Goal: Task Accomplishment & Management: Use online tool/utility

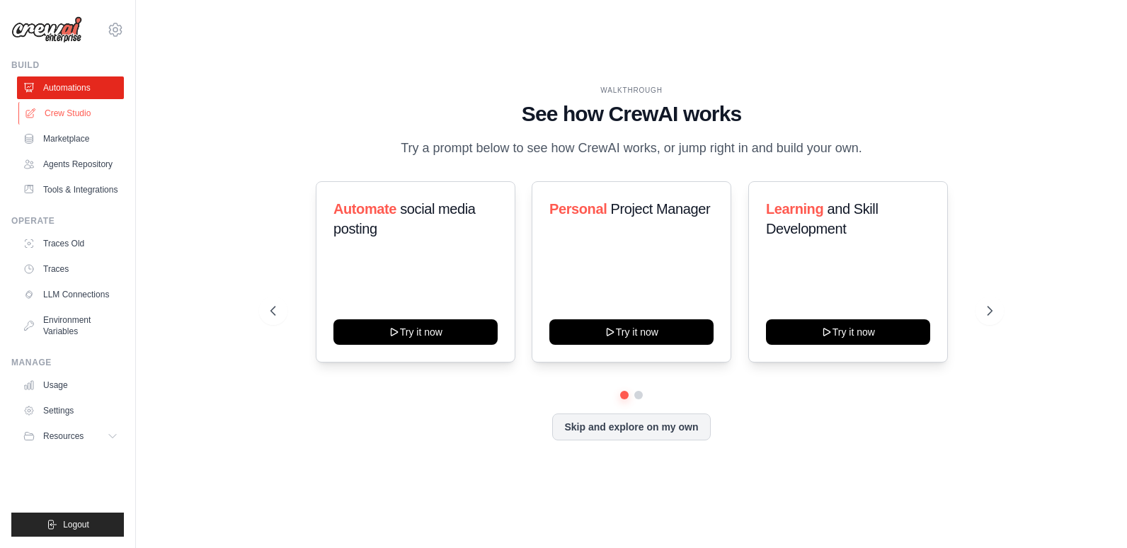
click at [56, 115] on link "Crew Studio" at bounding box center [71, 113] width 107 height 23
click at [73, 116] on link "Crew Studio" at bounding box center [71, 113] width 107 height 23
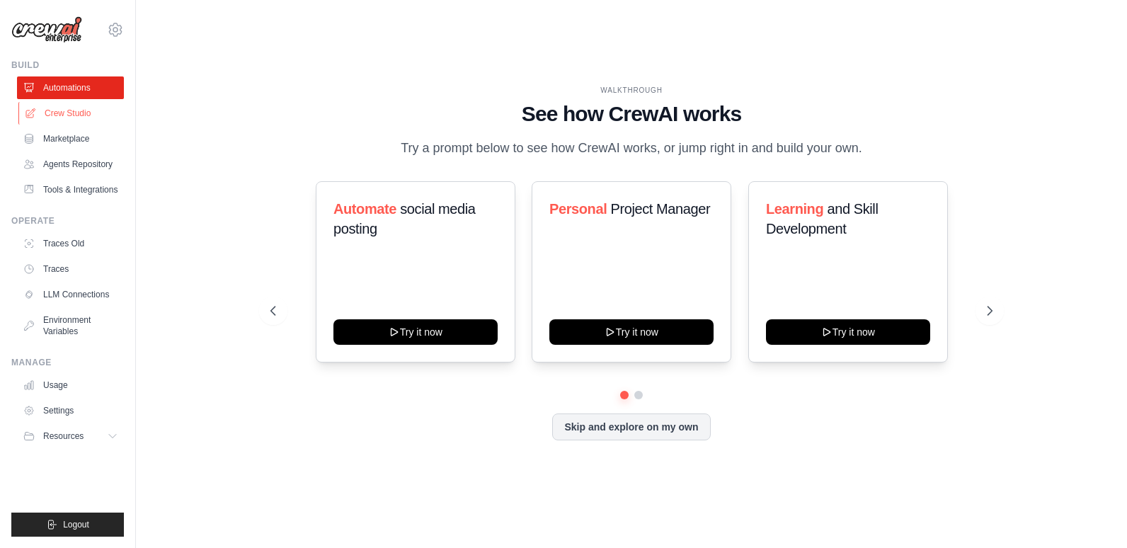
click at [73, 116] on link "Crew Studio" at bounding box center [71, 113] width 107 height 23
click at [649, 423] on button "Skip and explore on my own" at bounding box center [631, 425] width 158 height 27
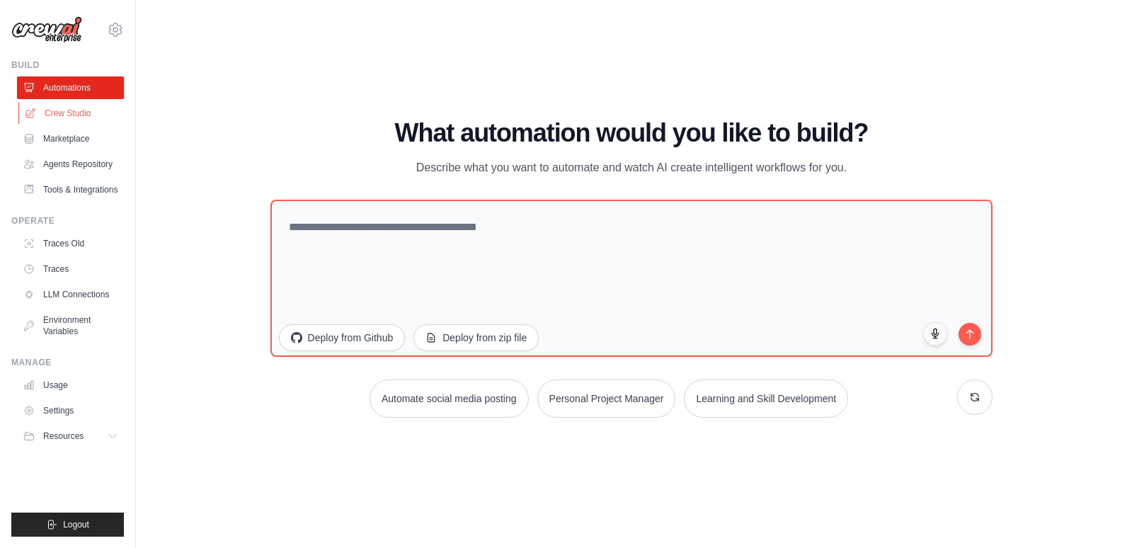
click at [89, 115] on link "Crew Studio" at bounding box center [71, 113] width 107 height 23
drag, startPoint x: 89, startPoint y: 115, endPoint x: 79, endPoint y: 115, distance: 9.9
click at [79, 115] on link "Crew Studio" at bounding box center [71, 113] width 107 height 23
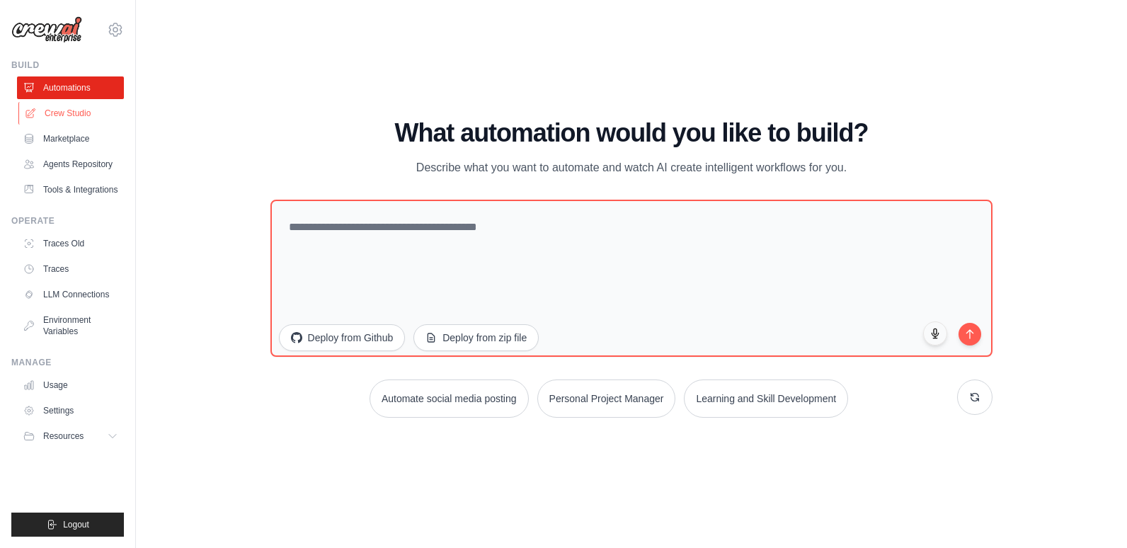
click at [79, 115] on link "Crew Studio" at bounding box center [71, 113] width 107 height 23
click at [96, 147] on link "Marketplace" at bounding box center [71, 138] width 107 height 23
click at [103, 172] on link "Agents Repository" at bounding box center [71, 164] width 107 height 23
click at [52, 112] on link "Crew Studio" at bounding box center [71, 113] width 107 height 23
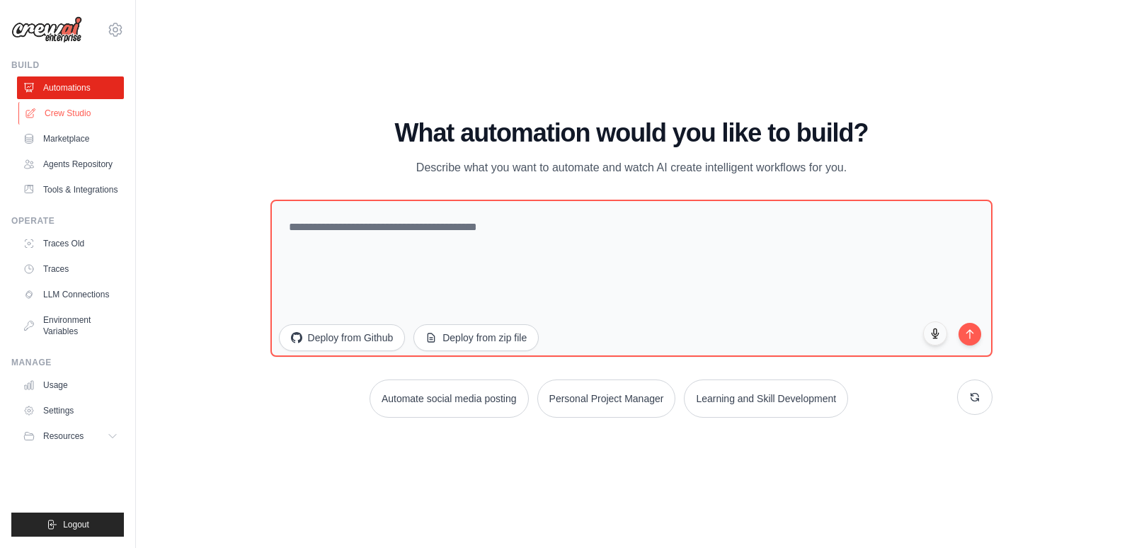
click at [52, 112] on link "Crew Studio" at bounding box center [71, 113] width 107 height 23
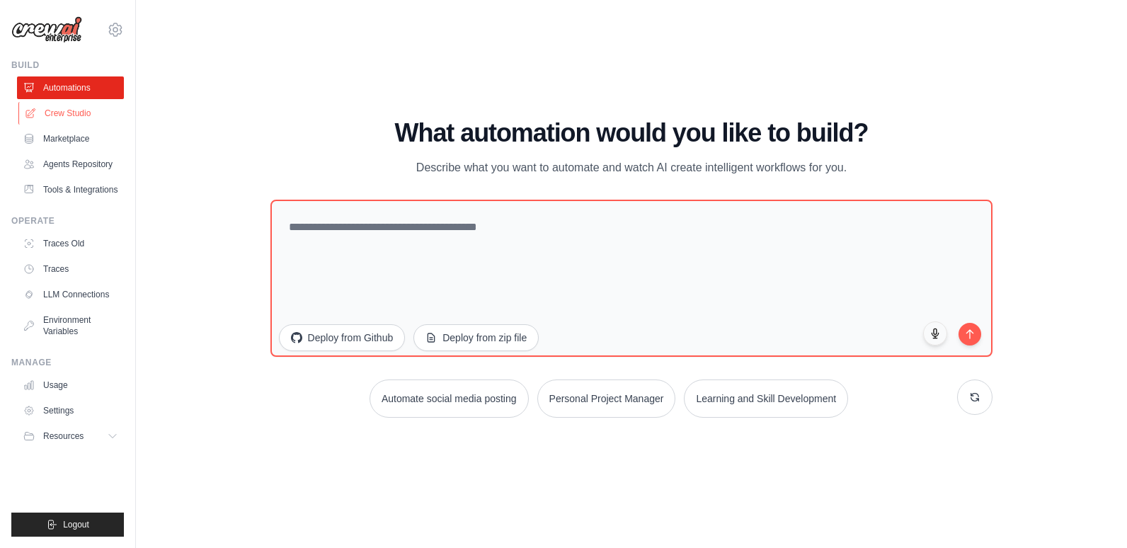
click at [52, 112] on link "Crew Studio" at bounding box center [71, 113] width 107 height 23
click at [42, 111] on link "Crew Studio" at bounding box center [71, 113] width 107 height 23
click at [115, 27] on icon at bounding box center [115, 29] width 17 height 17
click at [109, 434] on icon at bounding box center [113, 435] width 11 height 11
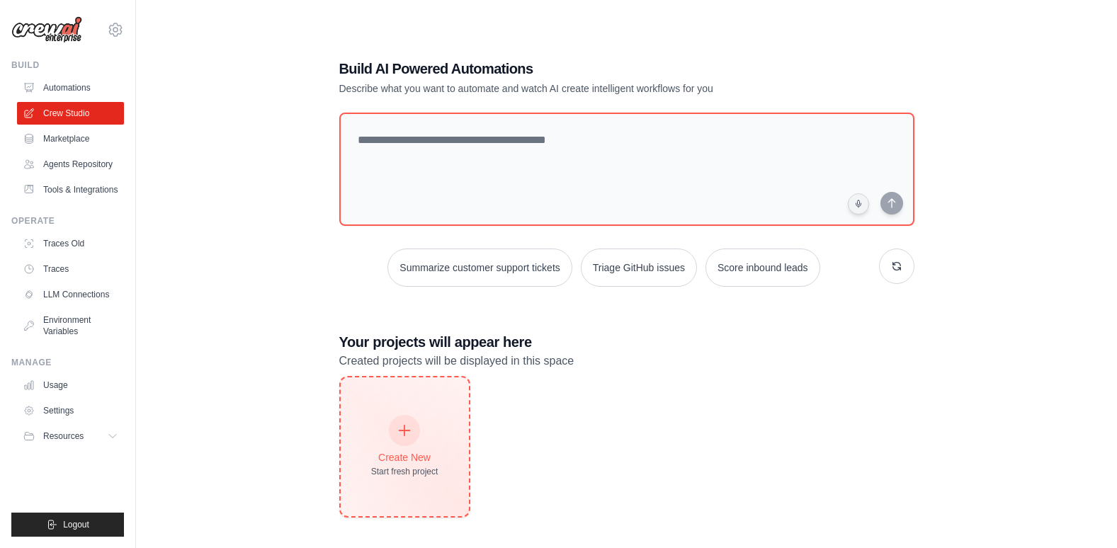
click at [389, 416] on div "Create New Start fresh project" at bounding box center [404, 446] width 67 height 61
click at [445, 424] on div "Create New Start fresh project" at bounding box center [405, 446] width 128 height 139
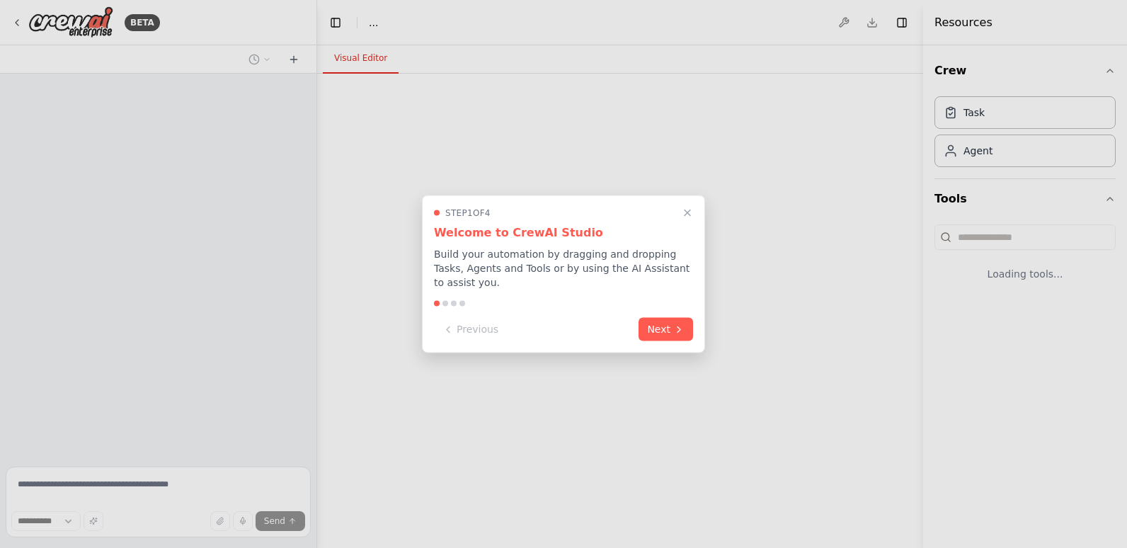
select select "****"
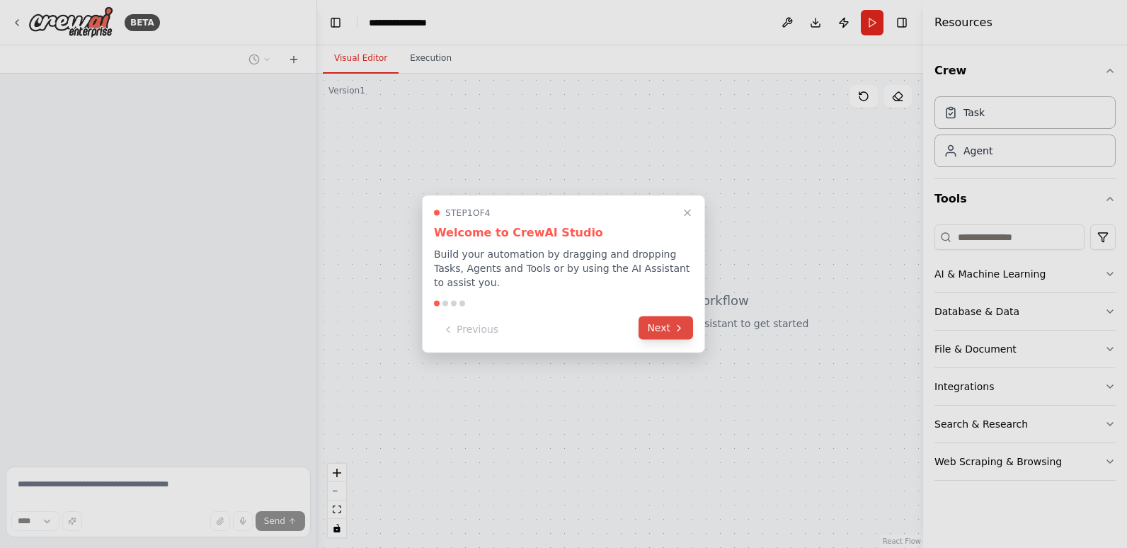
click at [654, 324] on button "Next" at bounding box center [666, 327] width 55 height 23
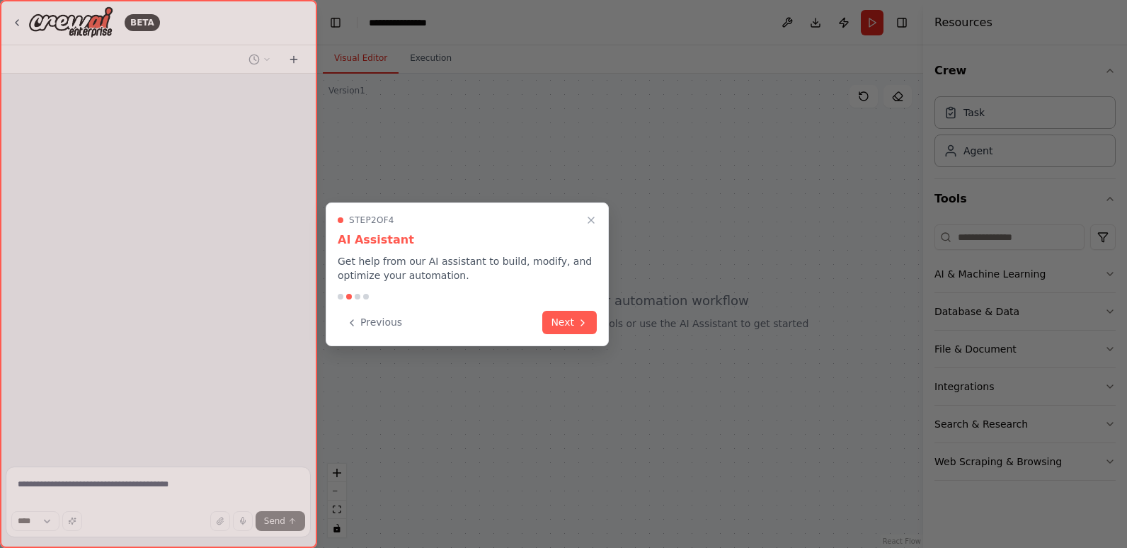
click at [654, 324] on div at bounding box center [563, 274] width 1127 height 548
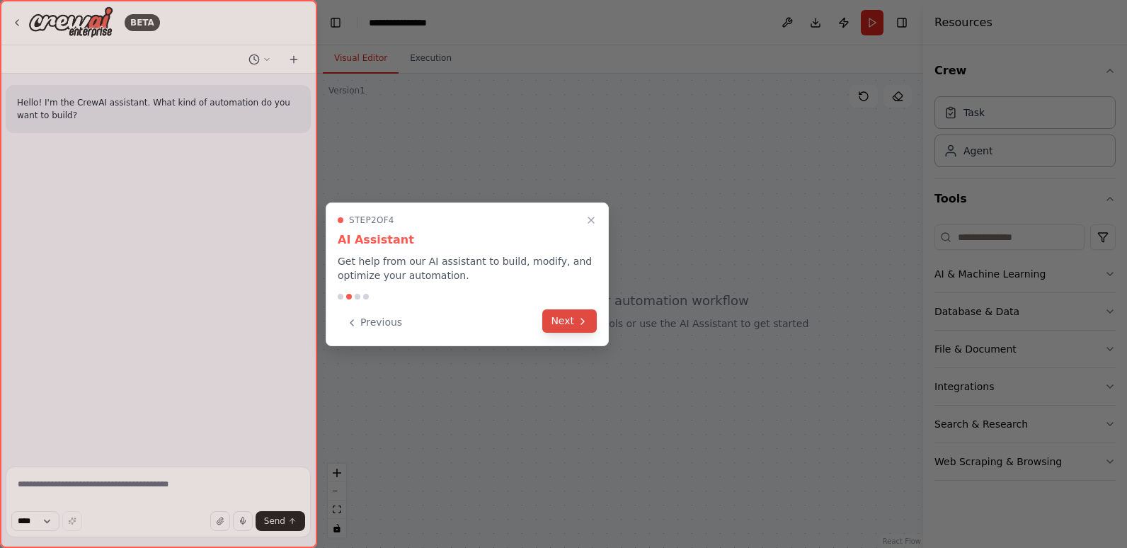
click at [559, 320] on button "Next" at bounding box center [569, 320] width 55 height 23
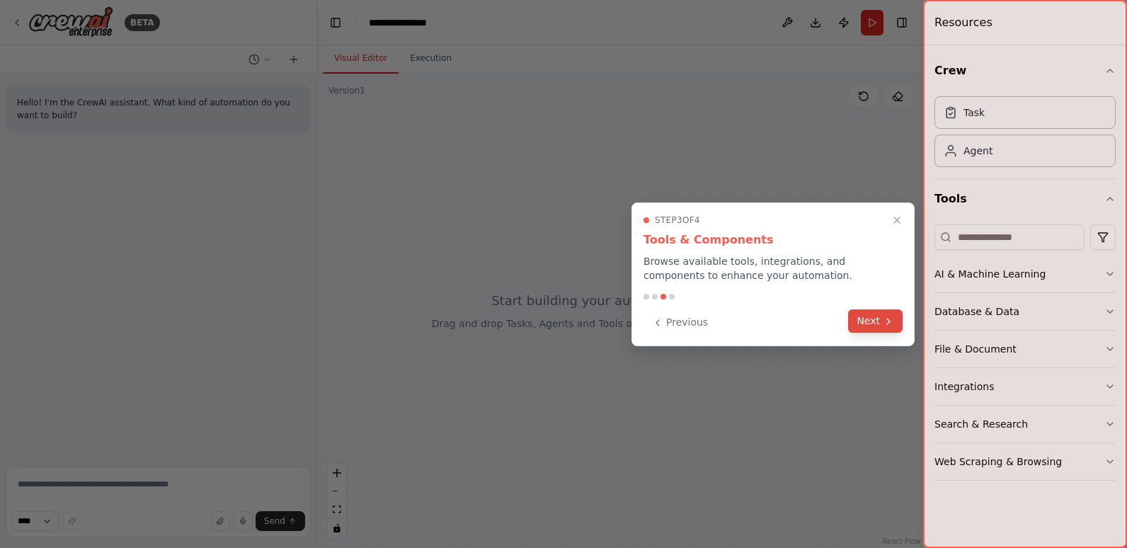
click at [880, 332] on button "Next" at bounding box center [875, 320] width 55 height 23
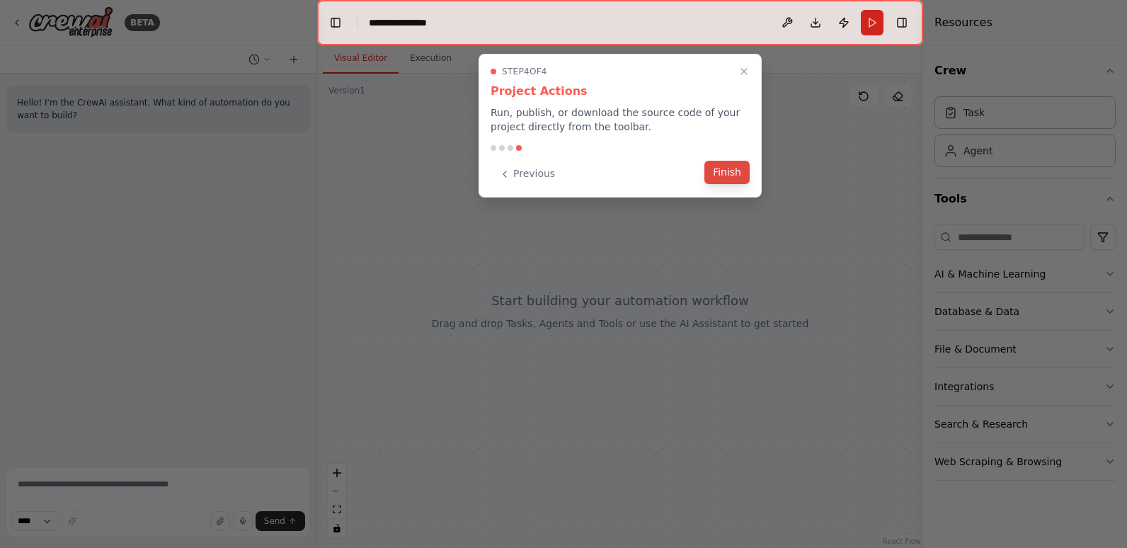
click at [726, 168] on button "Finish" at bounding box center [727, 172] width 45 height 23
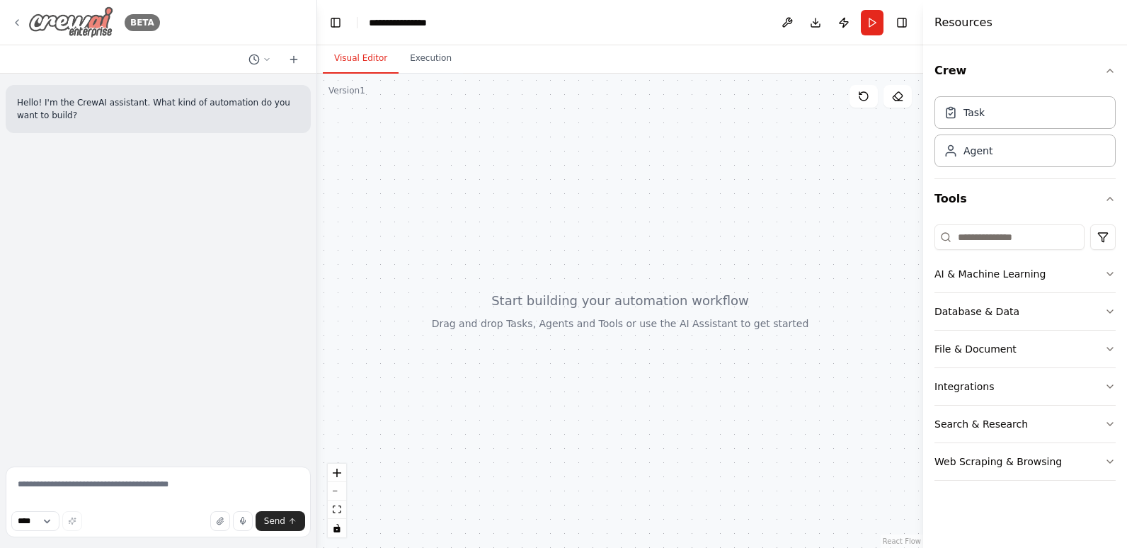
click at [19, 15] on div "BETA" at bounding box center [85, 22] width 149 height 32
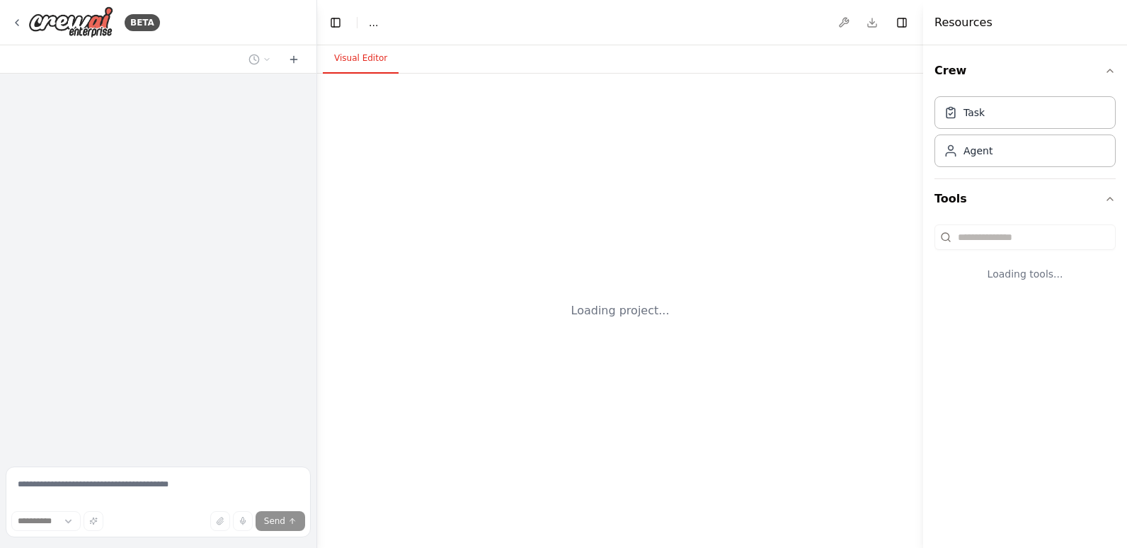
select select "****"
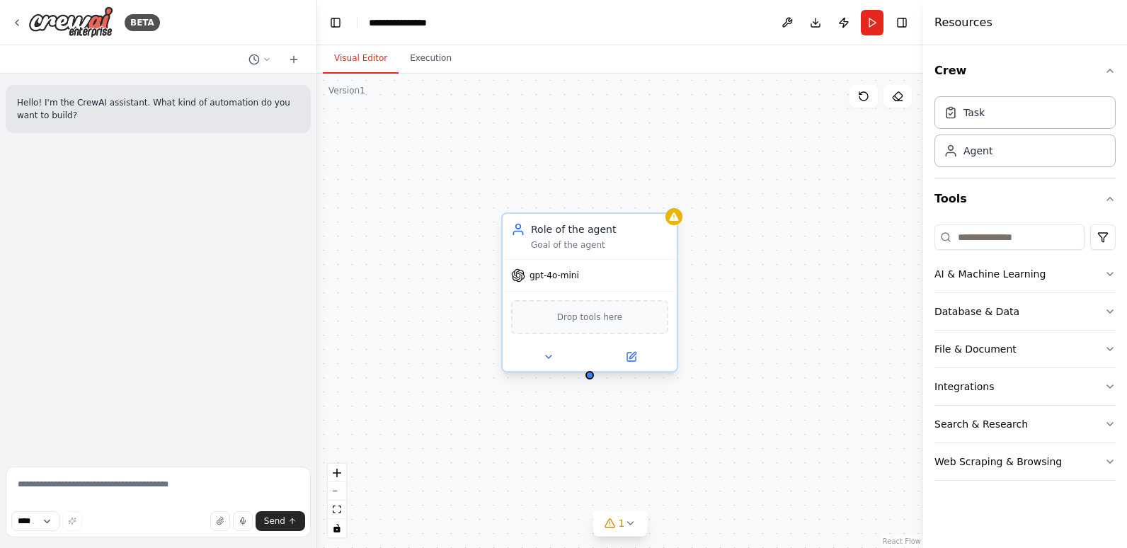
click at [578, 277] on div "gpt-4o-mini" at bounding box center [590, 275] width 174 height 31
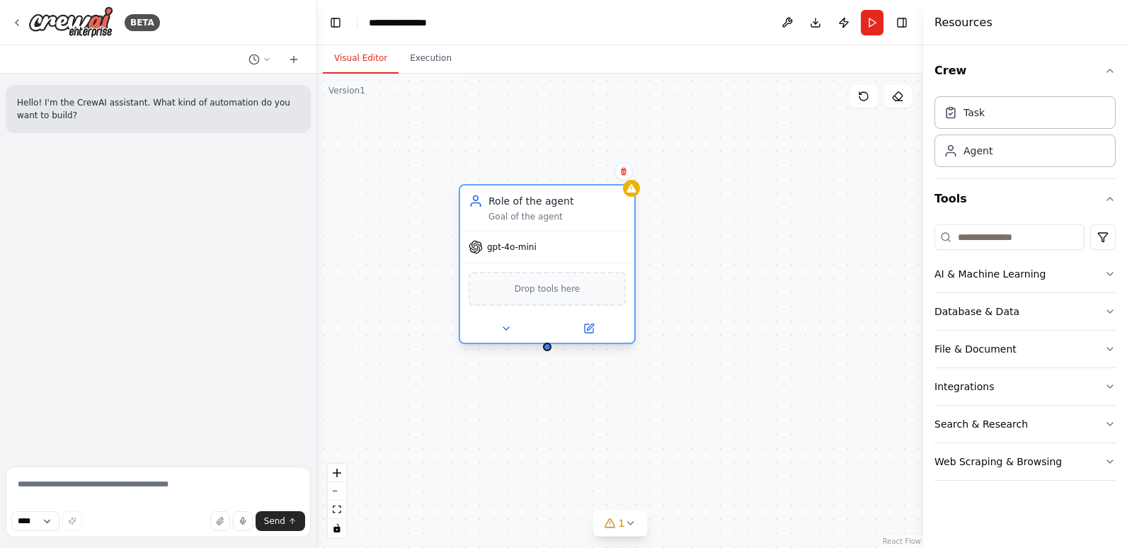
drag, startPoint x: 581, startPoint y: 281, endPoint x: 537, endPoint y: 255, distance: 51.1
click at [537, 255] on div "gpt-4o-mini" at bounding box center [547, 247] width 174 height 31
click at [542, 291] on span "Drop tools here" at bounding box center [548, 289] width 66 height 14
click at [1010, 235] on input at bounding box center [1010, 236] width 150 height 25
click at [1003, 422] on div "Search & Research" at bounding box center [981, 424] width 93 height 14
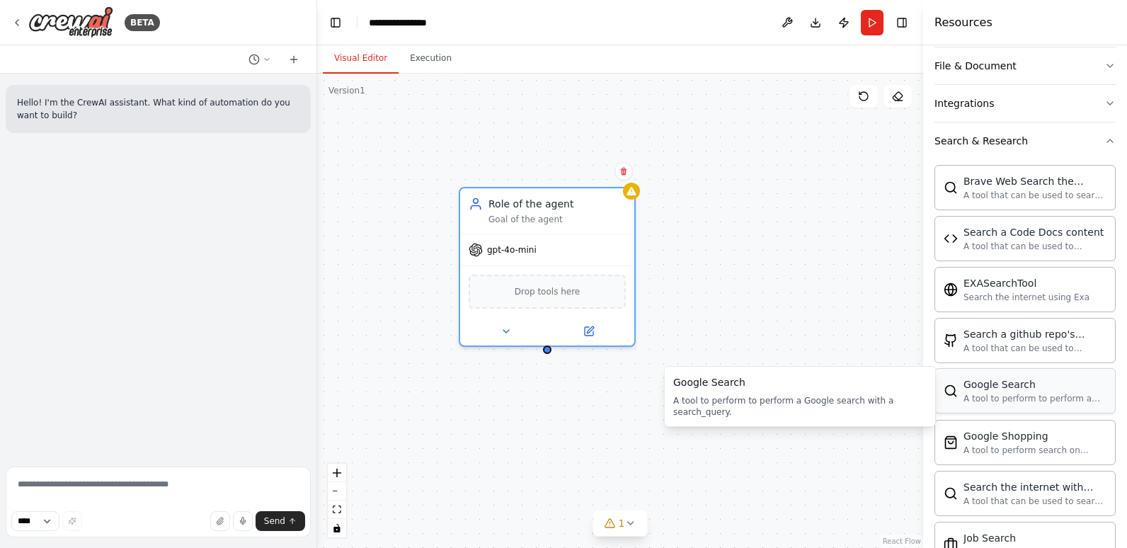
scroll to position [354, 0]
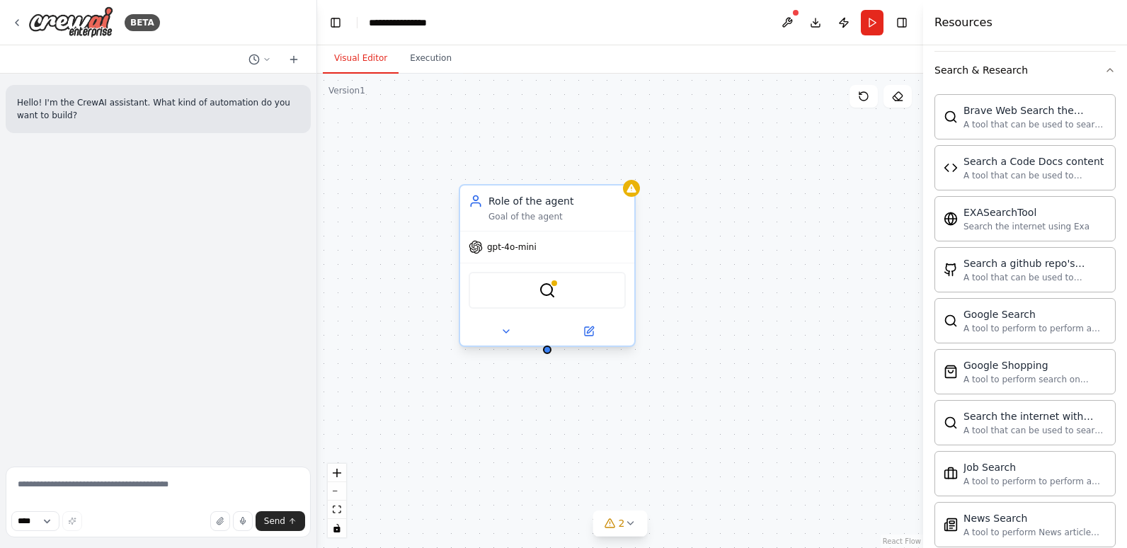
click at [536, 292] on div "SerpApiGoogleSearchTool" at bounding box center [547, 290] width 157 height 37
click at [565, 293] on div "SerpApiGoogleSearchTool" at bounding box center [547, 290] width 157 height 37
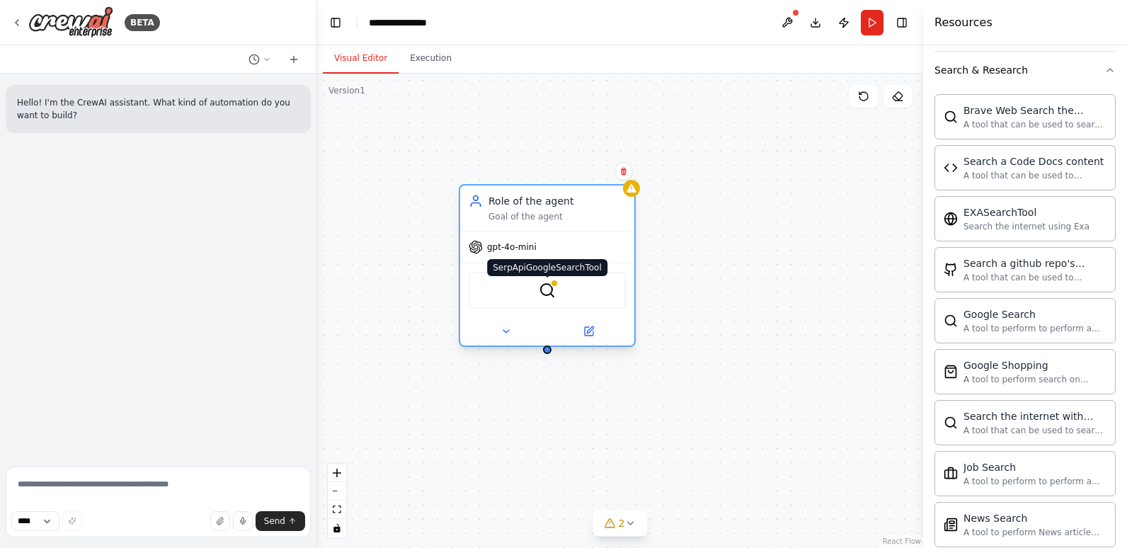
click at [541, 288] on img at bounding box center [547, 290] width 17 height 17
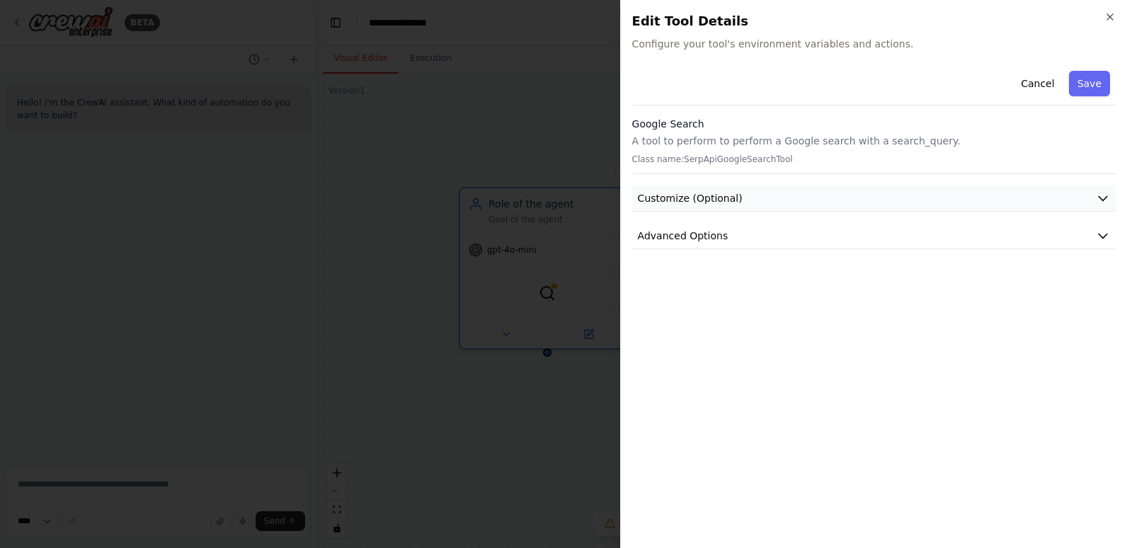
click at [805, 204] on button "Customize (Optional)" at bounding box center [874, 199] width 484 height 26
click at [806, 224] on button "Advanced Options" at bounding box center [874, 236] width 484 height 26
click at [748, 236] on button "Advanced Options" at bounding box center [874, 236] width 484 height 26
click at [774, 202] on button "Customize (Optional)" at bounding box center [874, 199] width 484 height 26
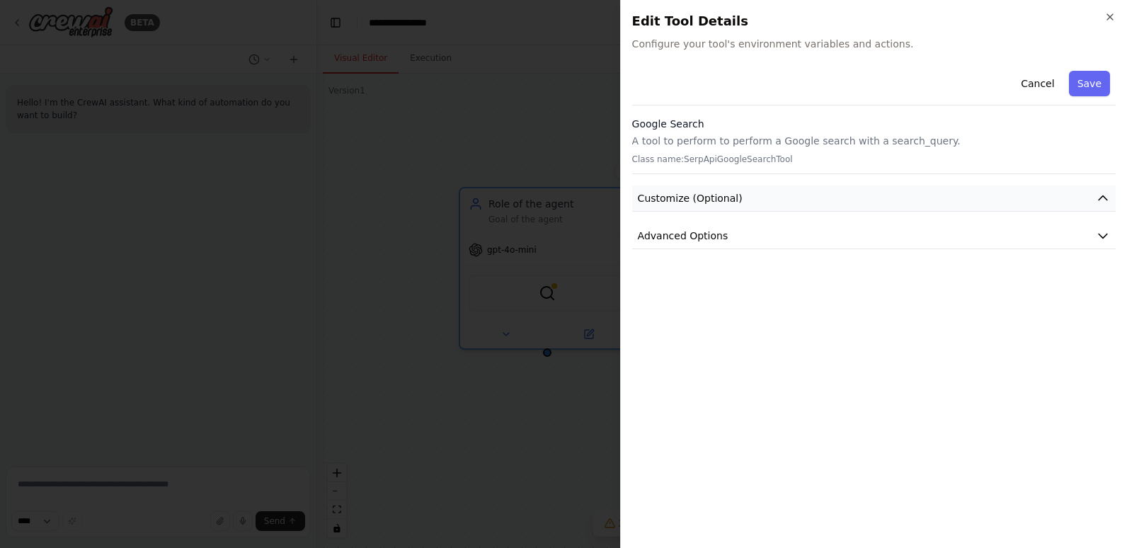
click at [774, 202] on button "Customize (Optional)" at bounding box center [874, 199] width 484 height 26
click at [1094, 80] on button "Save" at bounding box center [1089, 83] width 41 height 25
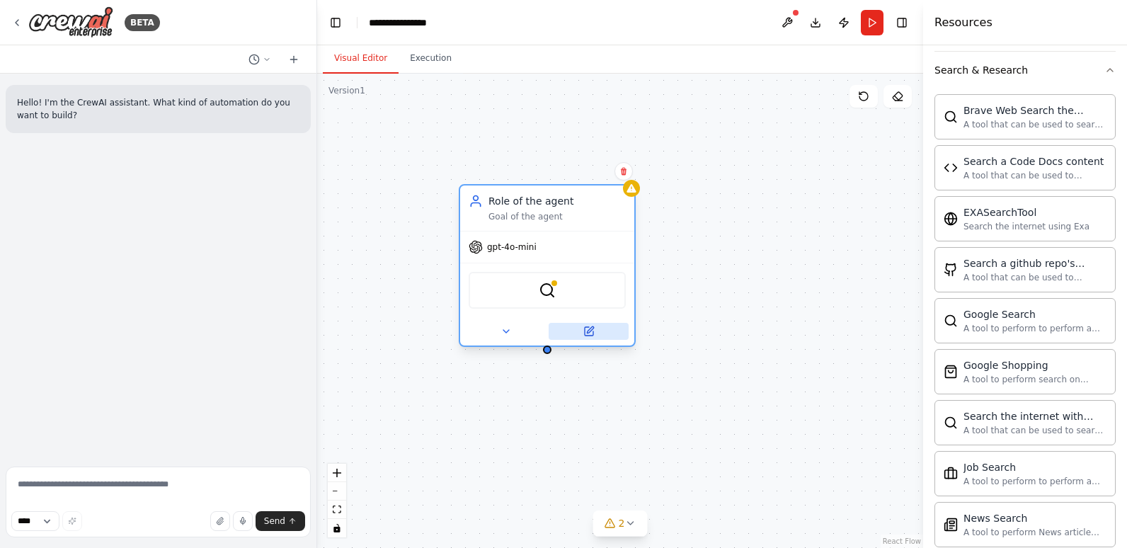
click at [593, 331] on icon at bounding box center [589, 331] width 8 height 8
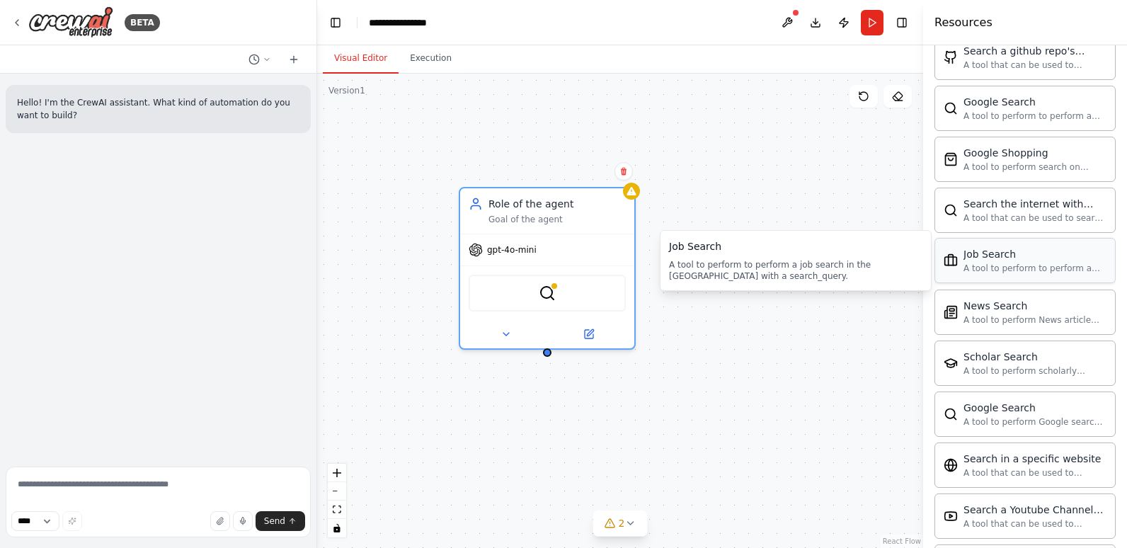
scroll to position [637, 0]
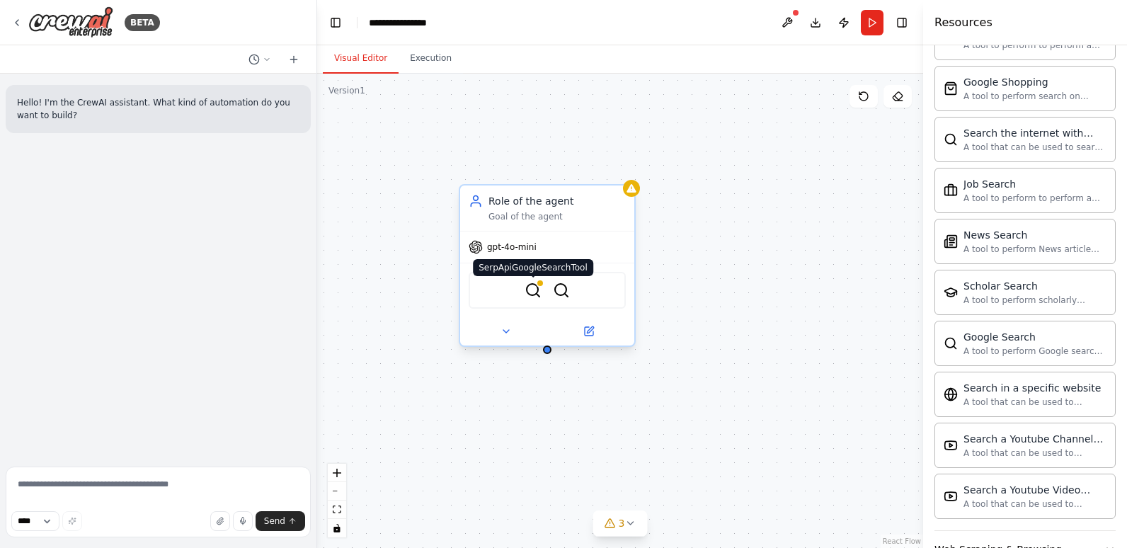
click at [536, 297] on img at bounding box center [533, 290] width 17 height 17
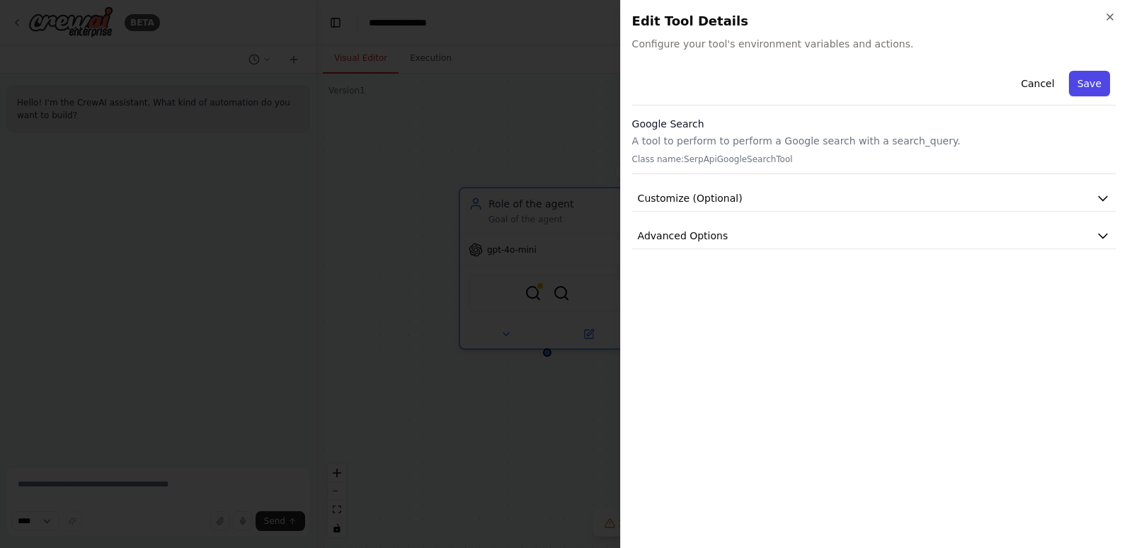
click at [1080, 86] on button "Save" at bounding box center [1089, 83] width 41 height 25
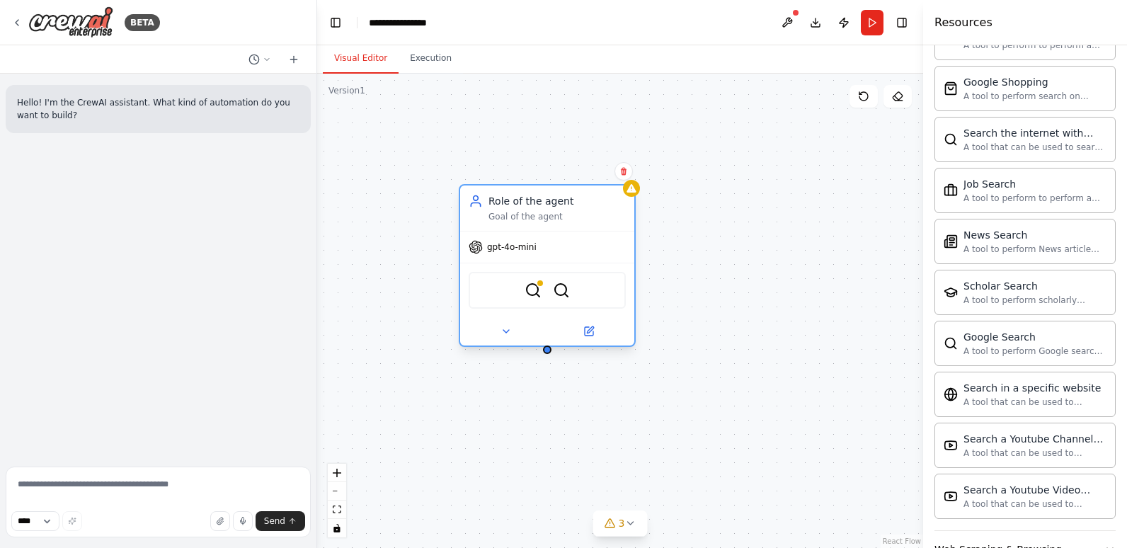
click at [614, 237] on div "gpt-4o-mini" at bounding box center [547, 247] width 174 height 31
click at [625, 174] on icon at bounding box center [624, 172] width 6 height 8
click at [603, 203] on div "Role of the agent" at bounding box center [557, 201] width 137 height 14
click at [632, 199] on div "Role of the agent Goal of the agent" at bounding box center [547, 208] width 174 height 45
click at [597, 337] on button at bounding box center [589, 331] width 80 height 17
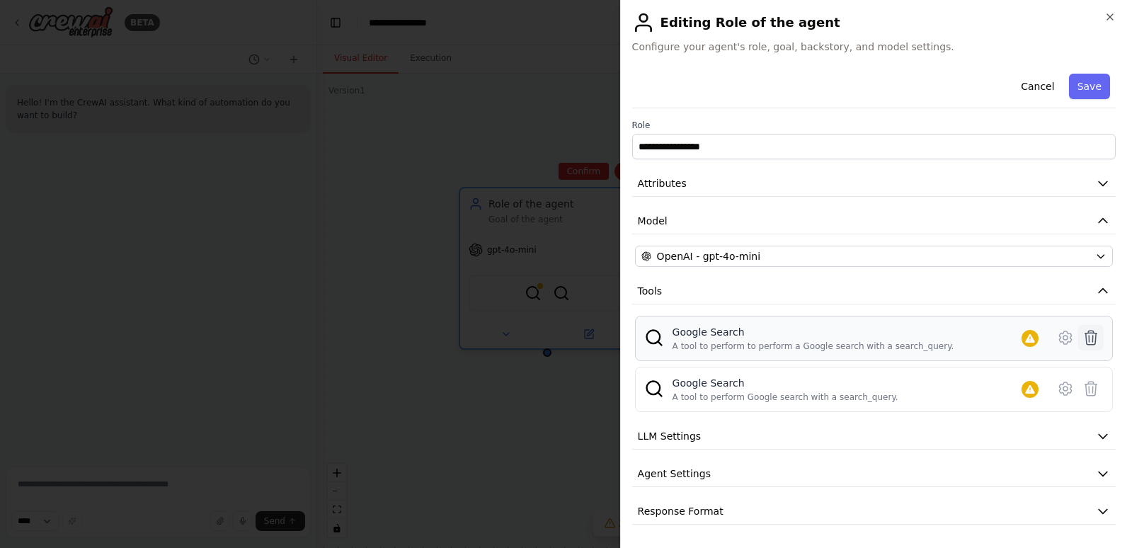
click at [1092, 338] on icon at bounding box center [1091, 337] width 17 height 17
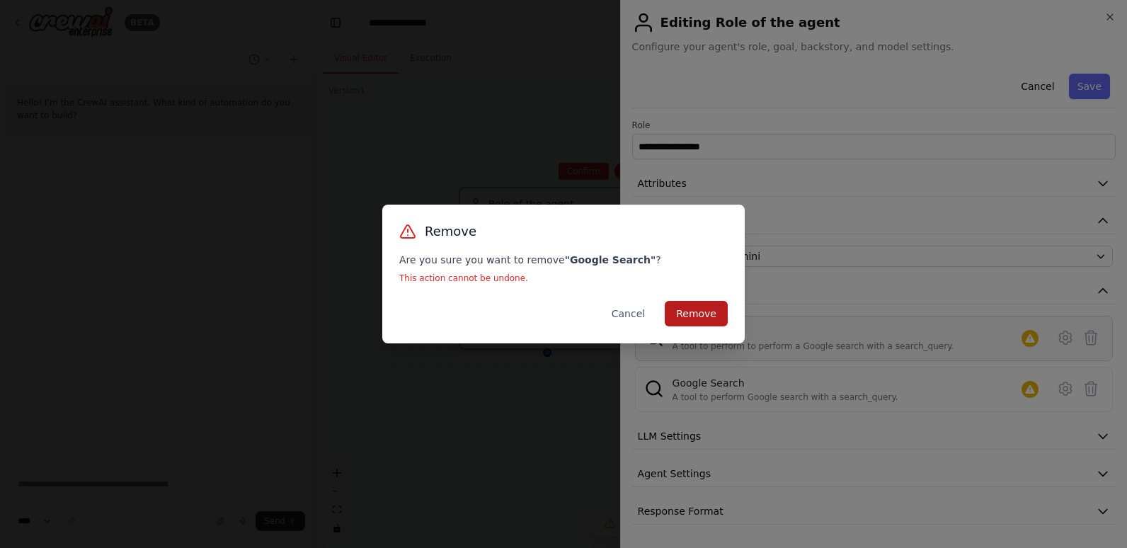
click at [692, 317] on button "Remove" at bounding box center [696, 313] width 63 height 25
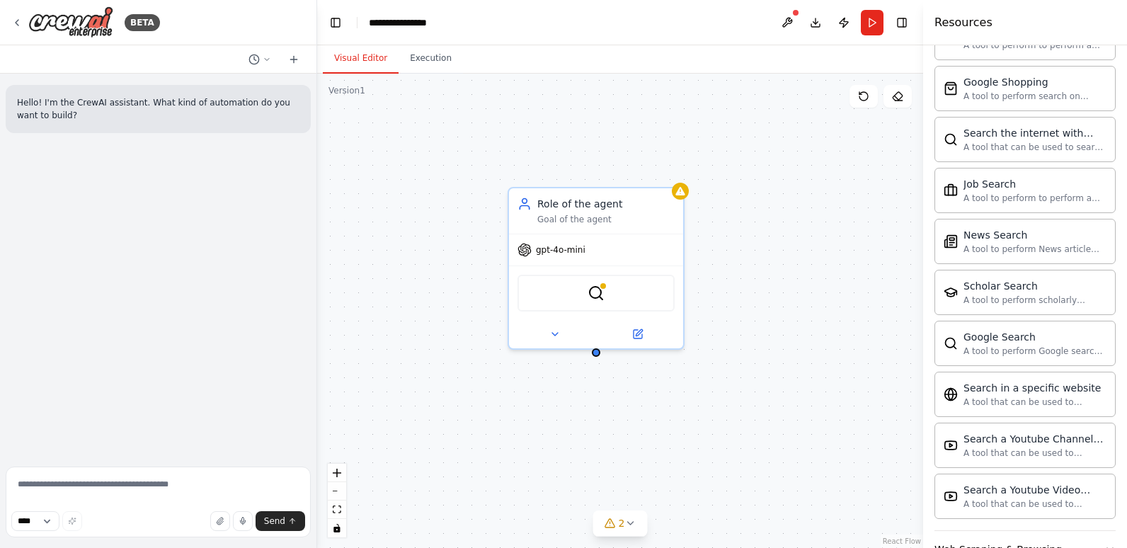
drag, startPoint x: 548, startPoint y: 360, endPoint x: 597, endPoint y: 360, distance: 48.9
click at [597, 360] on div "Role of the agent Goal of the agent gpt-4o-mini SerplyWebSearchTool" at bounding box center [620, 311] width 606 height 474
click at [606, 294] on div "SerplyWebSearchTool" at bounding box center [596, 290] width 157 height 37
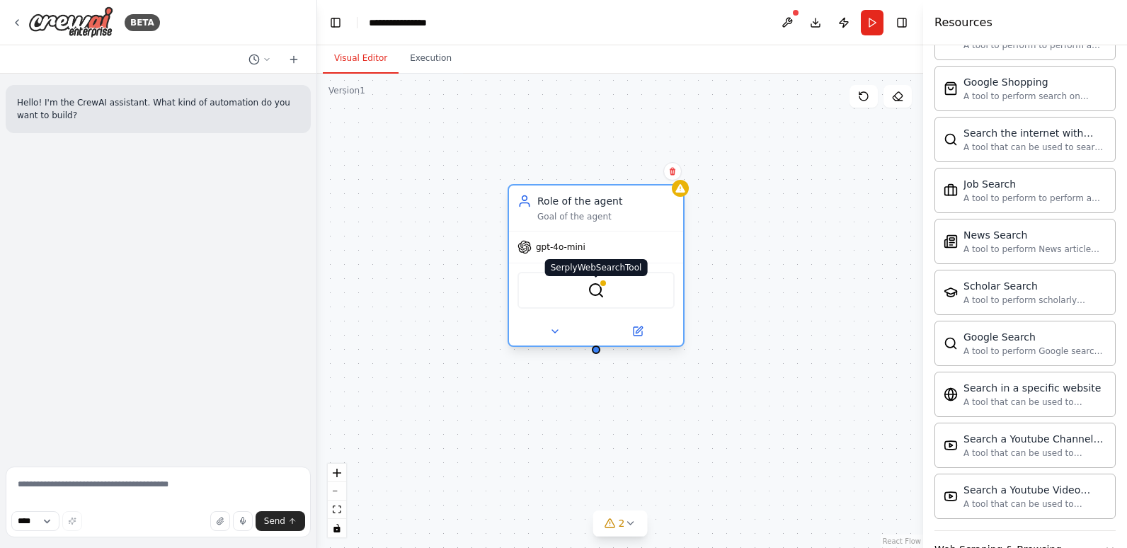
click at [600, 286] on div at bounding box center [603, 283] width 8 height 8
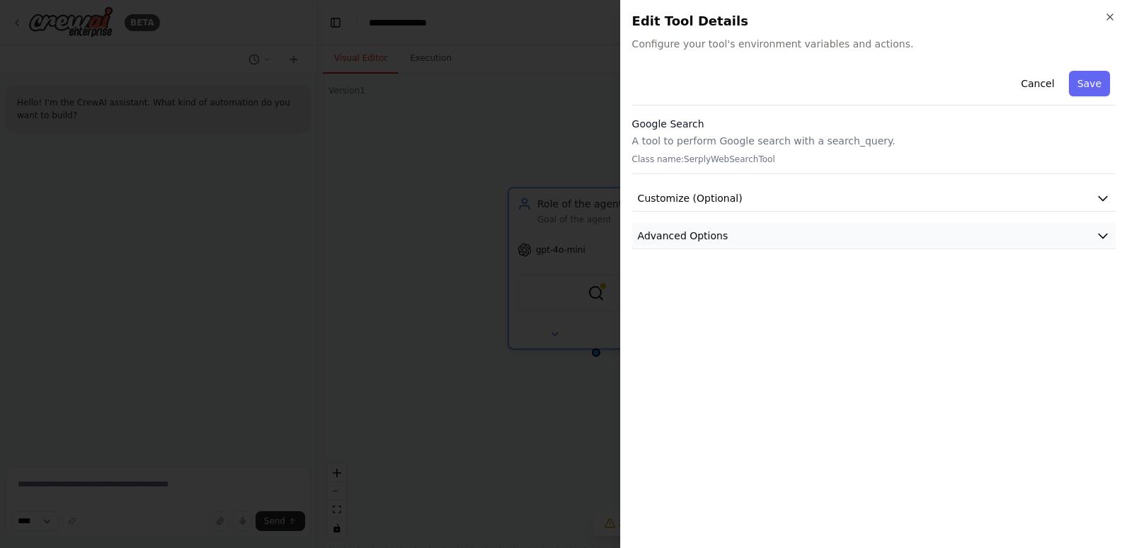
click at [772, 236] on button "Advanced Options" at bounding box center [874, 236] width 484 height 26
drag, startPoint x: 644, startPoint y: 291, endPoint x: 746, endPoint y: 291, distance: 102.0
click at [746, 291] on div "SERPLY_API_KEY Required" at bounding box center [874, 294] width 460 height 14
drag, startPoint x: 746, startPoint y: 291, endPoint x: 684, endPoint y: 290, distance: 62.3
copy div "SERPLY_API_KEY"
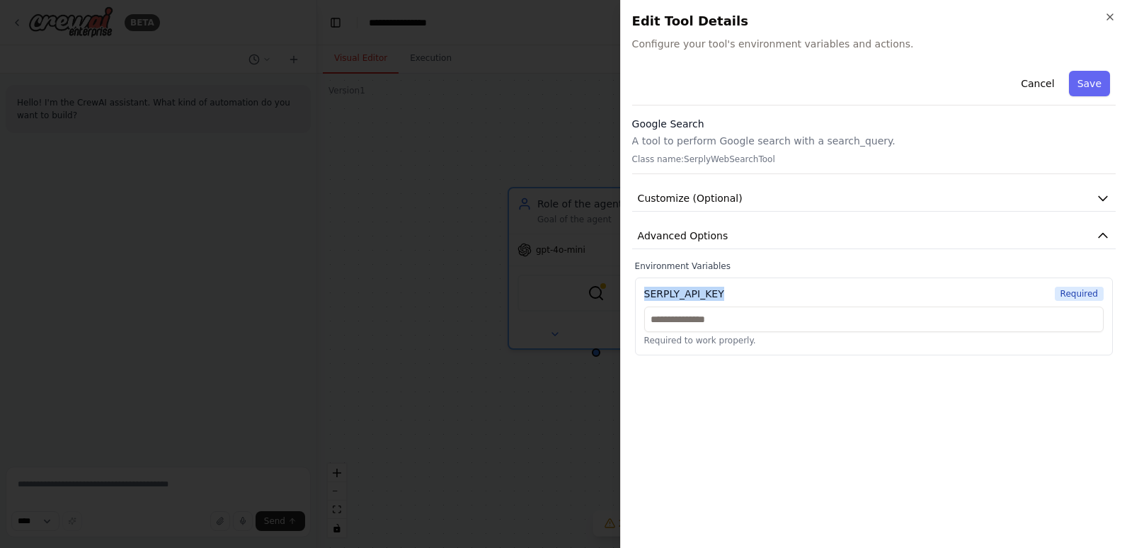
click at [748, 298] on div "SERPLY_API_KEY Required" at bounding box center [874, 294] width 460 height 14
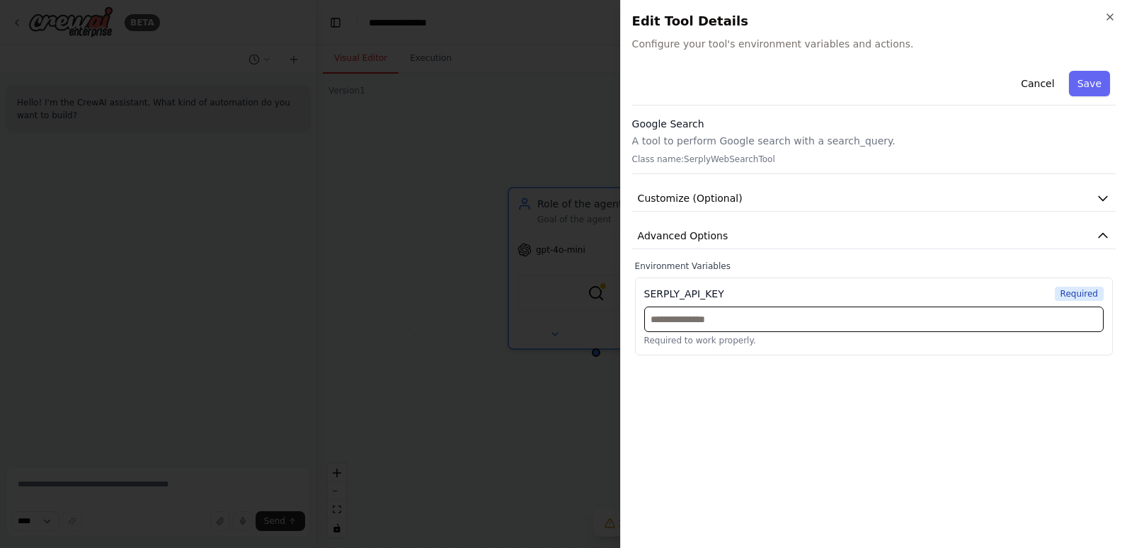
click at [690, 322] on input "text" at bounding box center [874, 319] width 460 height 25
paste input "**********"
type input "**********"
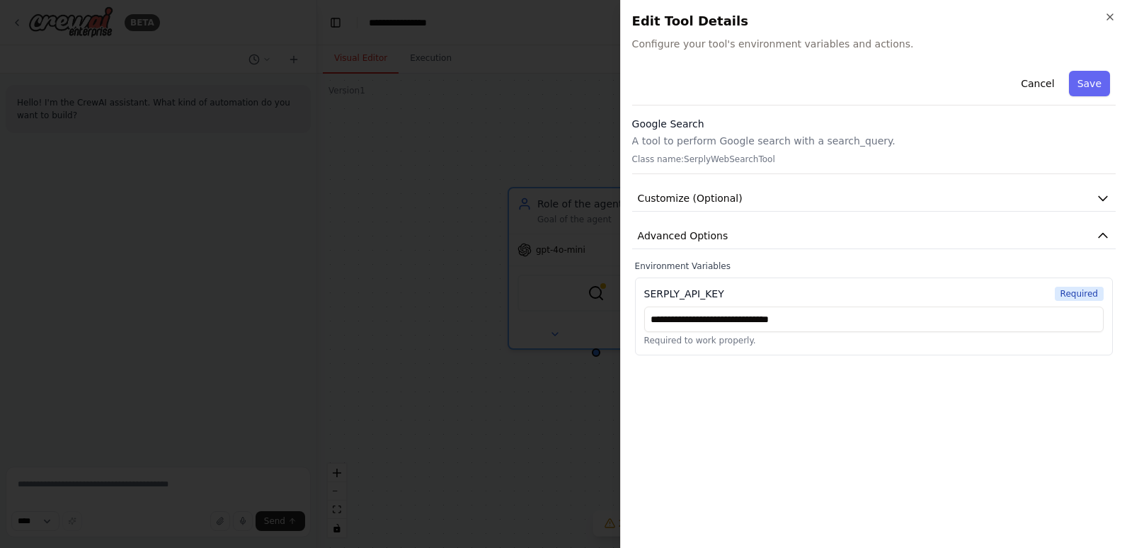
click at [859, 418] on div "**********" at bounding box center [874, 301] width 484 height 472
click at [1094, 86] on button "Save" at bounding box center [1089, 83] width 41 height 25
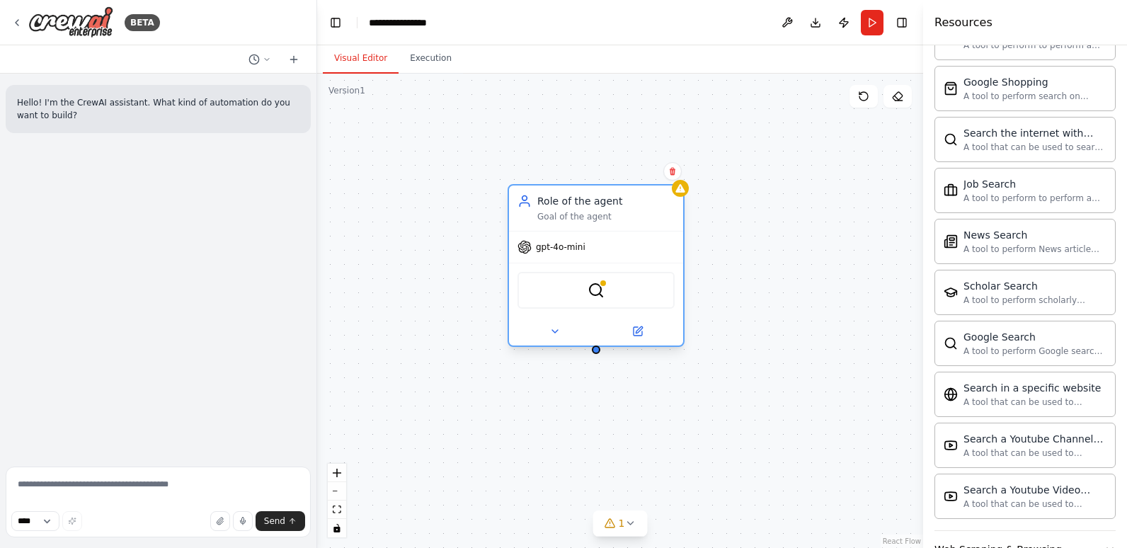
click at [639, 302] on div "SerplyWebSearchTool" at bounding box center [596, 290] width 157 height 37
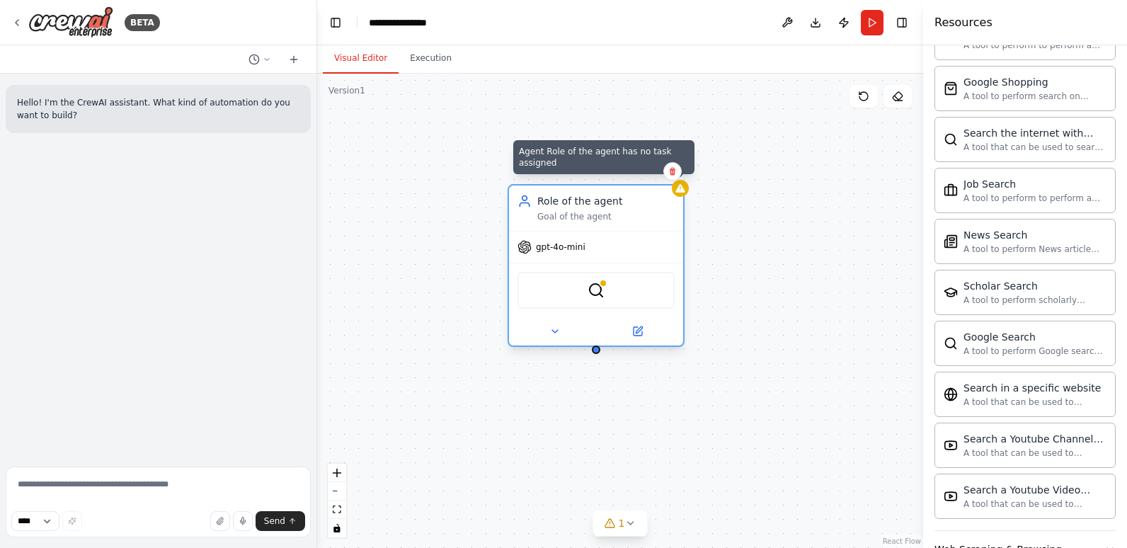
click at [682, 190] on icon at bounding box center [679, 188] width 9 height 8
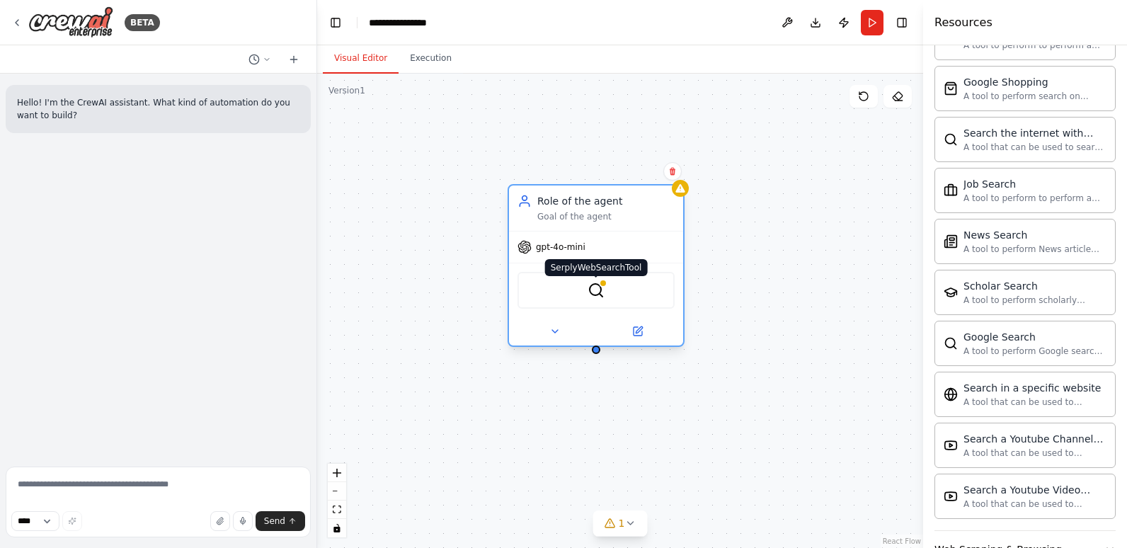
click at [598, 294] on img at bounding box center [596, 290] width 17 height 17
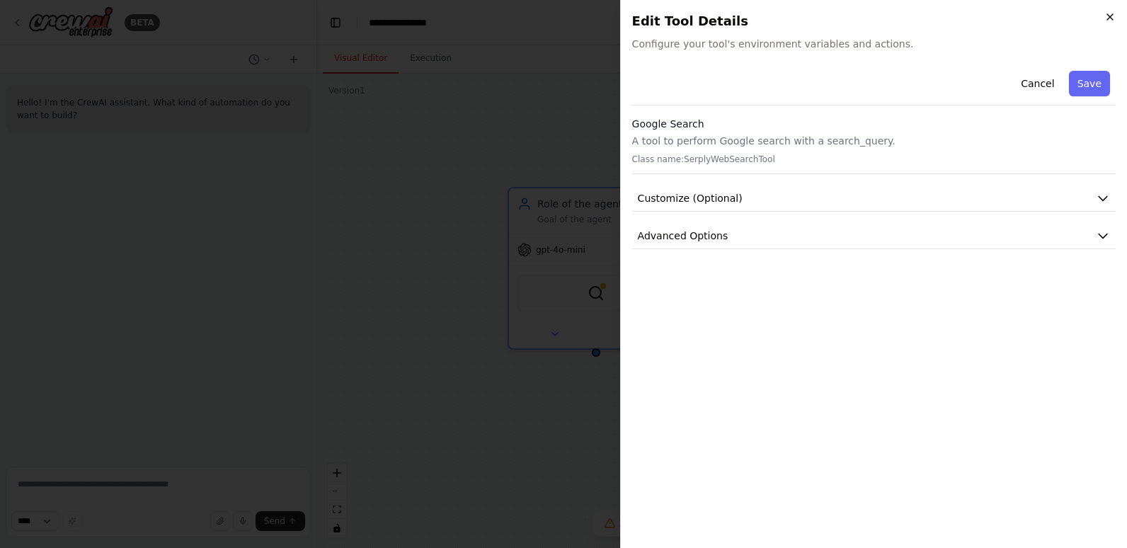
click at [1109, 20] on icon "button" at bounding box center [1110, 16] width 11 height 11
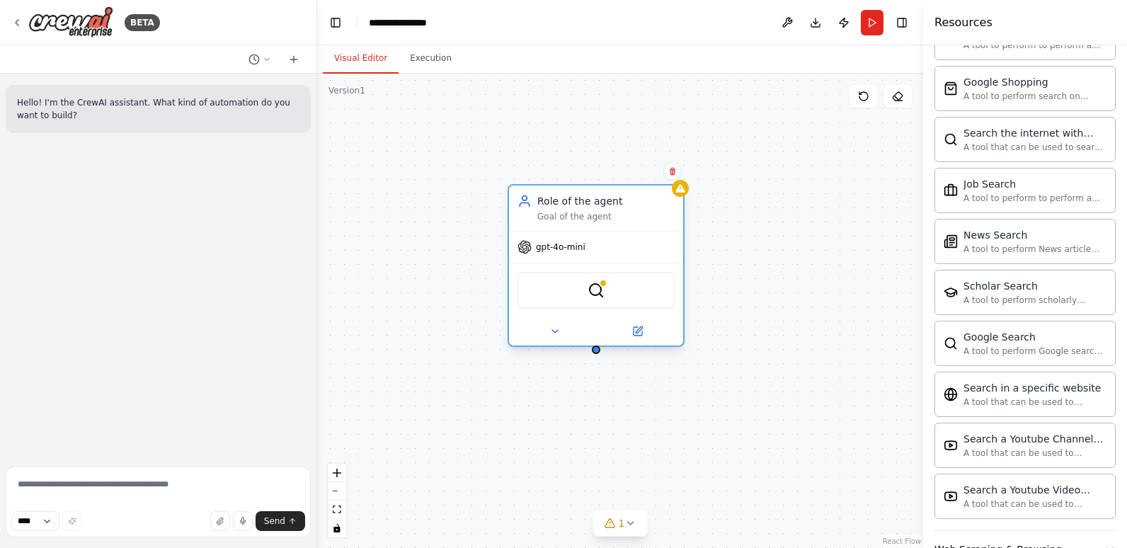
click at [613, 237] on div "gpt-4o-mini" at bounding box center [596, 247] width 174 height 31
click at [640, 336] on icon at bounding box center [637, 331] width 11 height 11
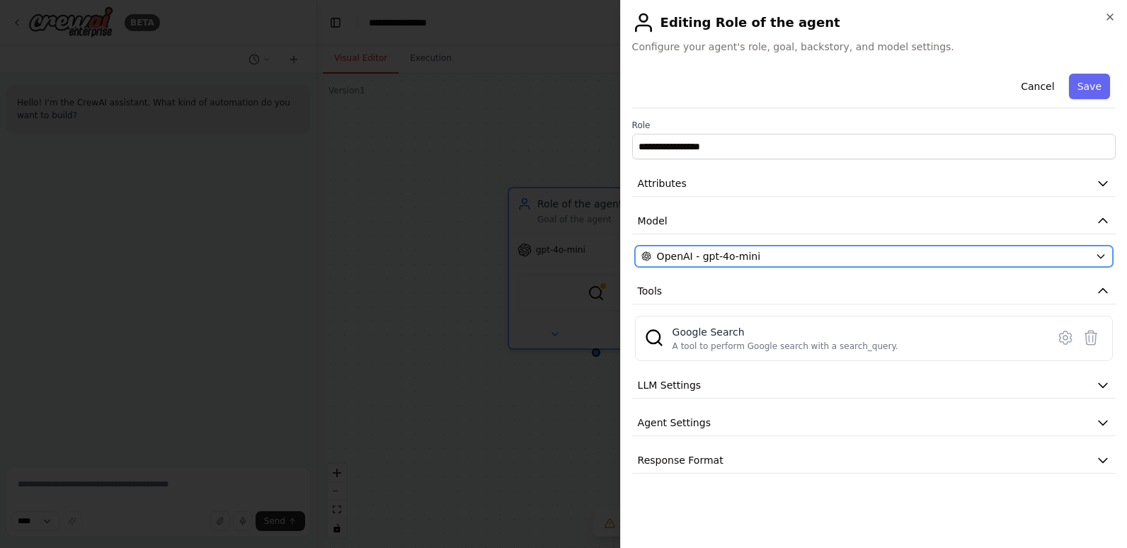
click at [779, 253] on div "OpenAI - gpt-4o-mini" at bounding box center [865, 256] width 448 height 14
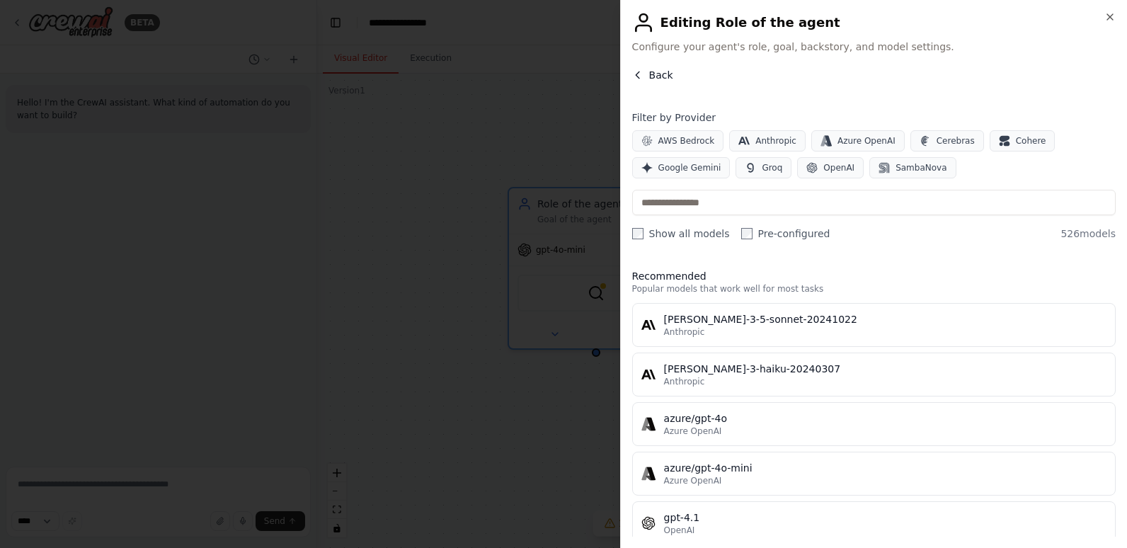
click at [653, 73] on span "Back" at bounding box center [661, 75] width 24 height 14
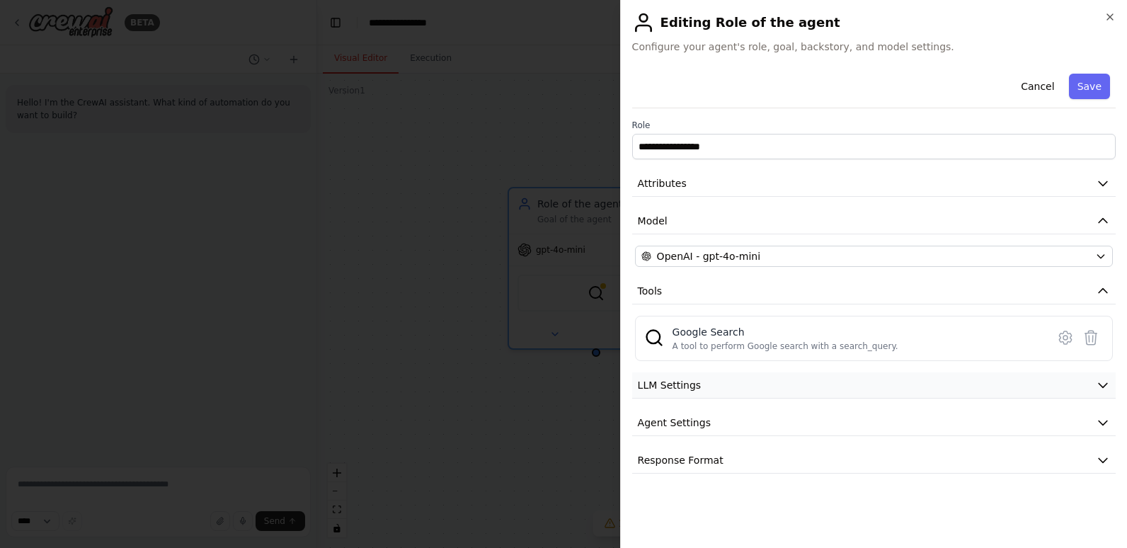
click at [717, 384] on button "LLM Settings" at bounding box center [874, 385] width 484 height 26
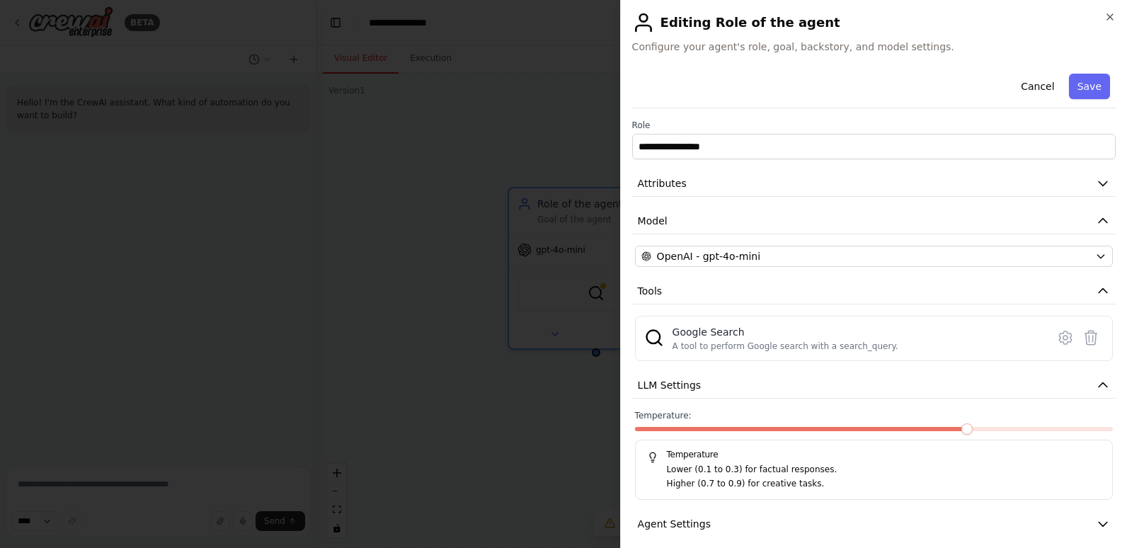
scroll to position [50, 0]
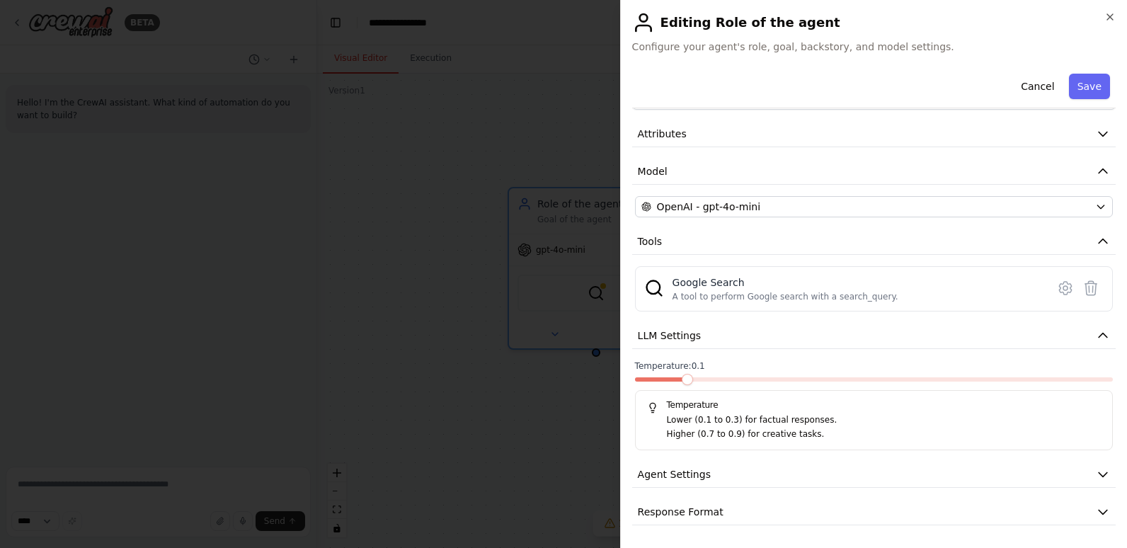
click at [693, 380] on span at bounding box center [687, 379] width 11 height 11
click at [737, 472] on button "Agent Settings" at bounding box center [874, 475] width 484 height 26
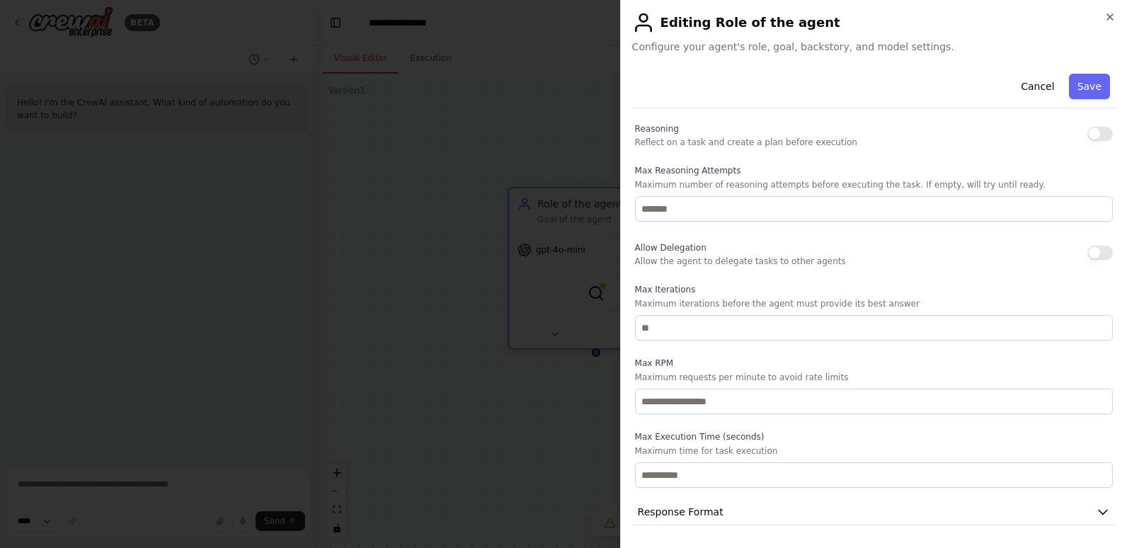
scroll to position [287, 0]
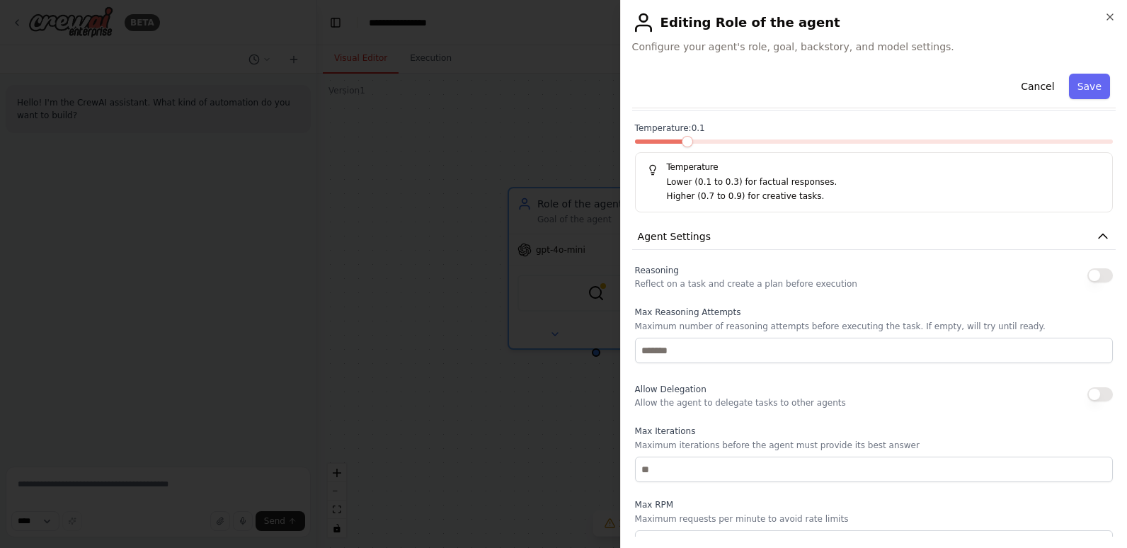
click at [1089, 278] on button "button" at bounding box center [1100, 275] width 25 height 14
click at [1090, 278] on button "button" at bounding box center [1100, 275] width 25 height 14
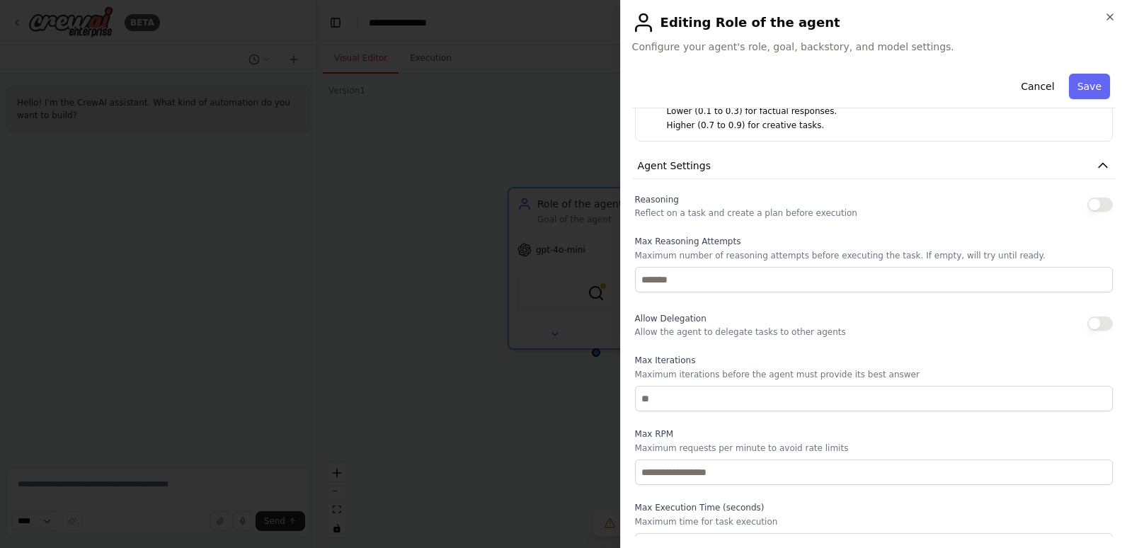
scroll to position [429, 0]
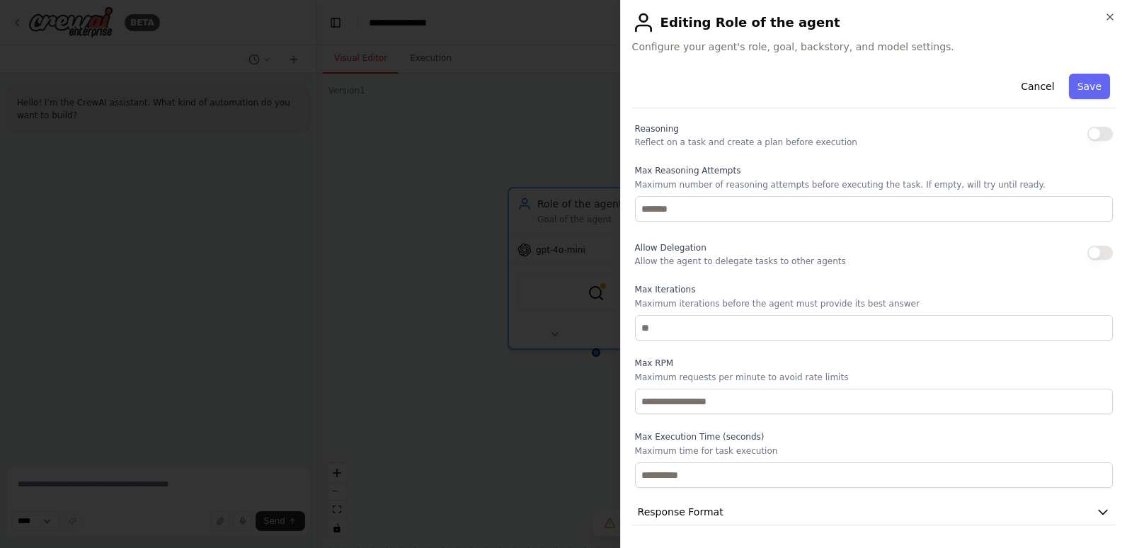
click at [1088, 258] on button "button" at bounding box center [1100, 253] width 25 height 14
click at [1093, 253] on button "button" at bounding box center [1100, 253] width 25 height 14
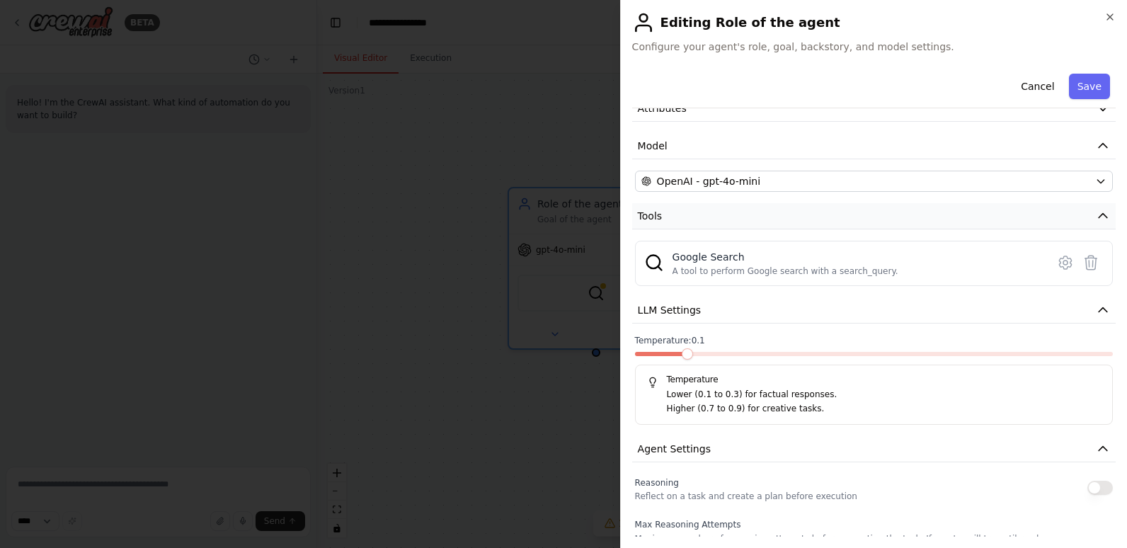
scroll to position [0, 0]
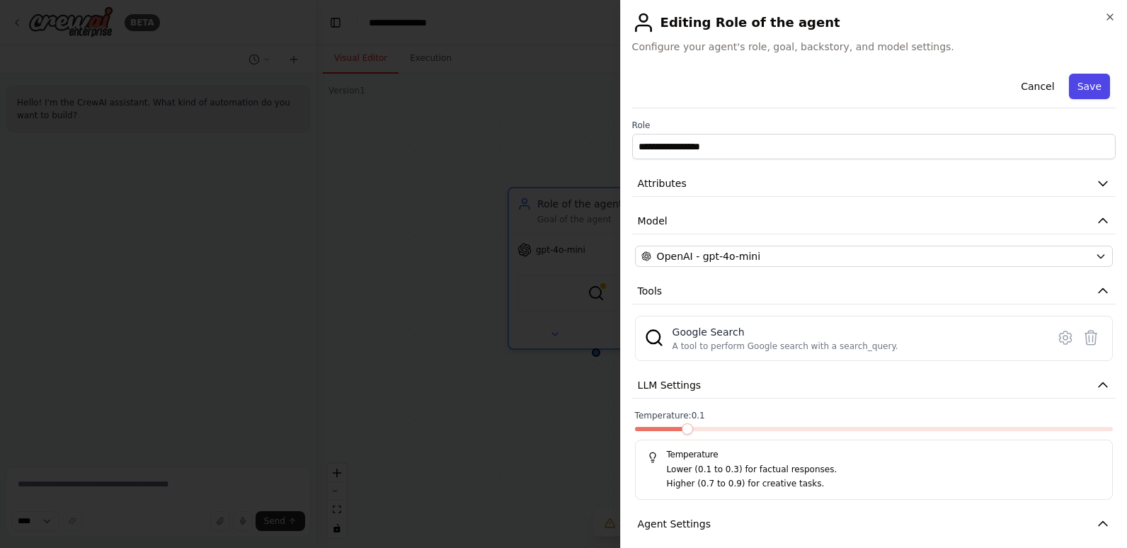
click at [1078, 87] on button "Save" at bounding box center [1089, 86] width 41 height 25
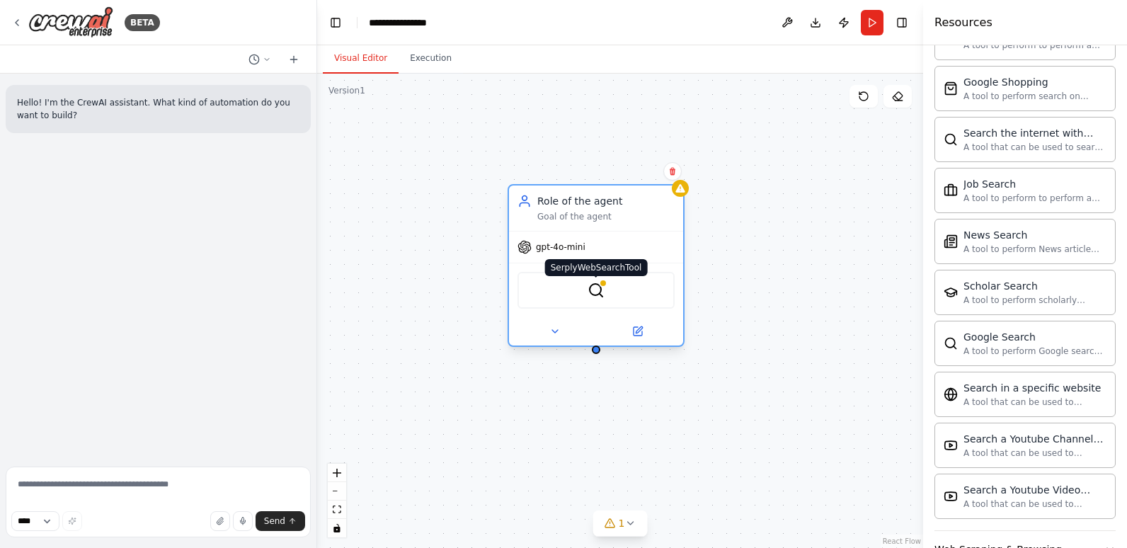
click at [605, 285] on div at bounding box center [603, 283] width 8 height 8
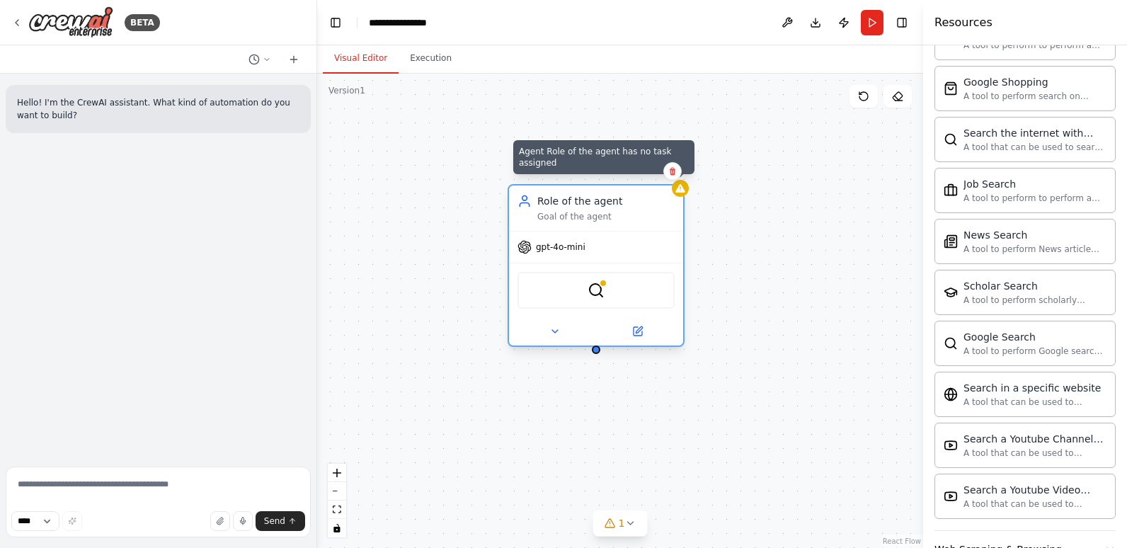
click at [682, 194] on div at bounding box center [680, 188] width 17 height 17
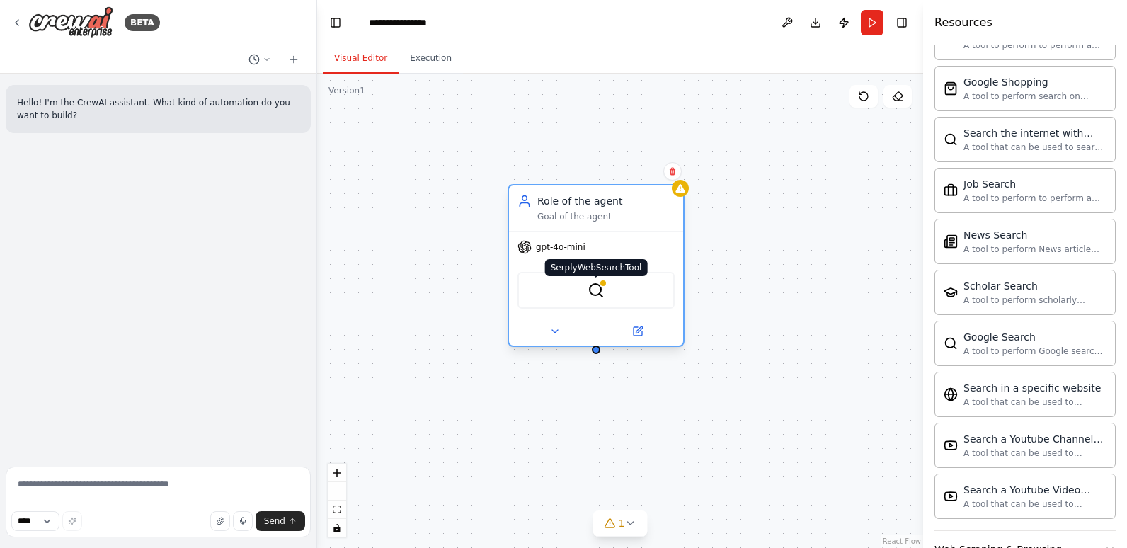
click at [600, 293] on img at bounding box center [596, 290] width 17 height 17
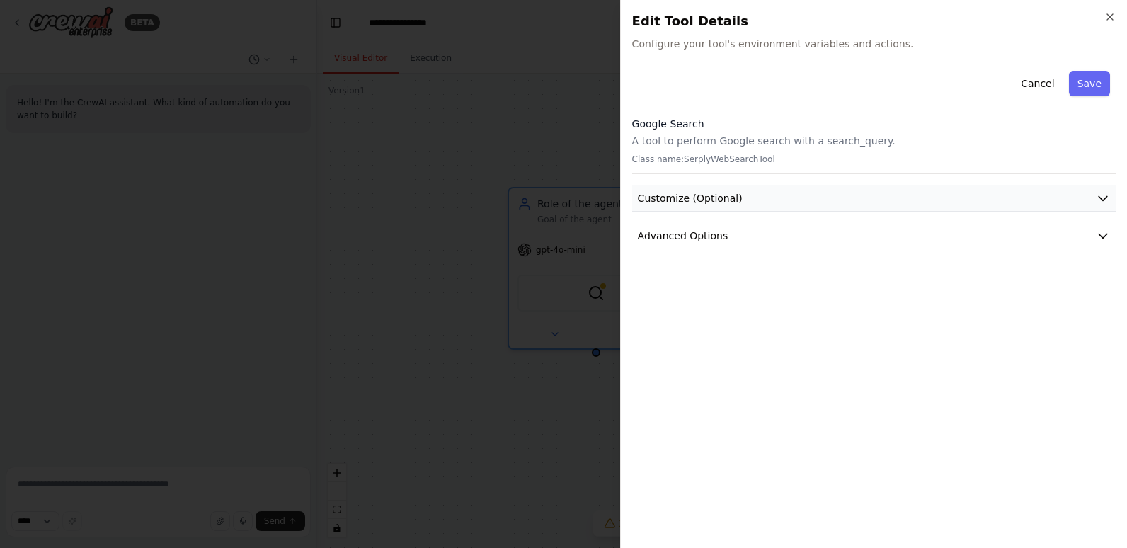
click at [714, 200] on span "Customize (Optional)" at bounding box center [690, 198] width 105 height 14
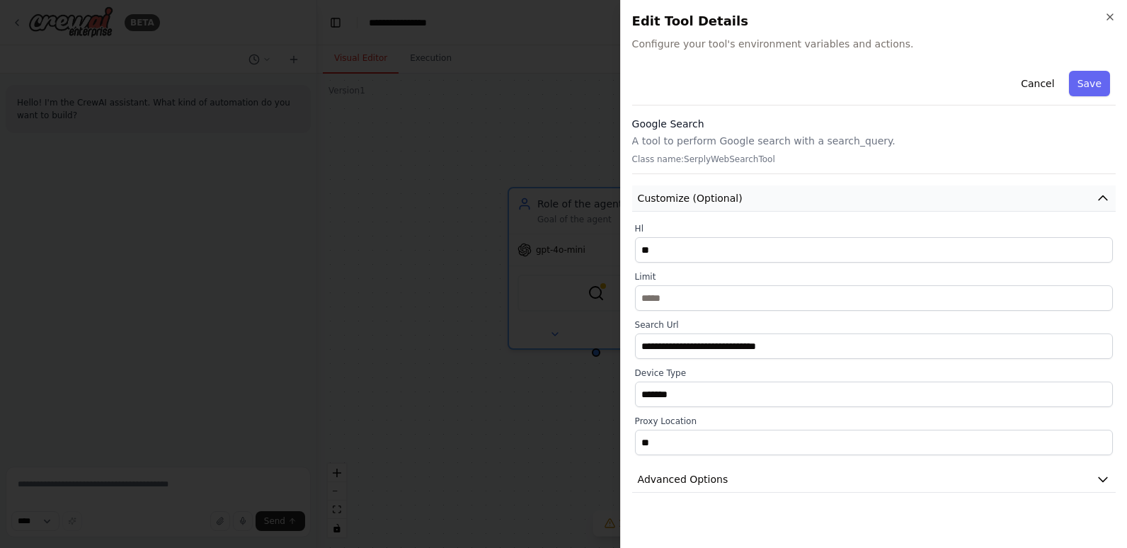
click at [731, 203] on span "Customize (Optional)" at bounding box center [690, 198] width 105 height 14
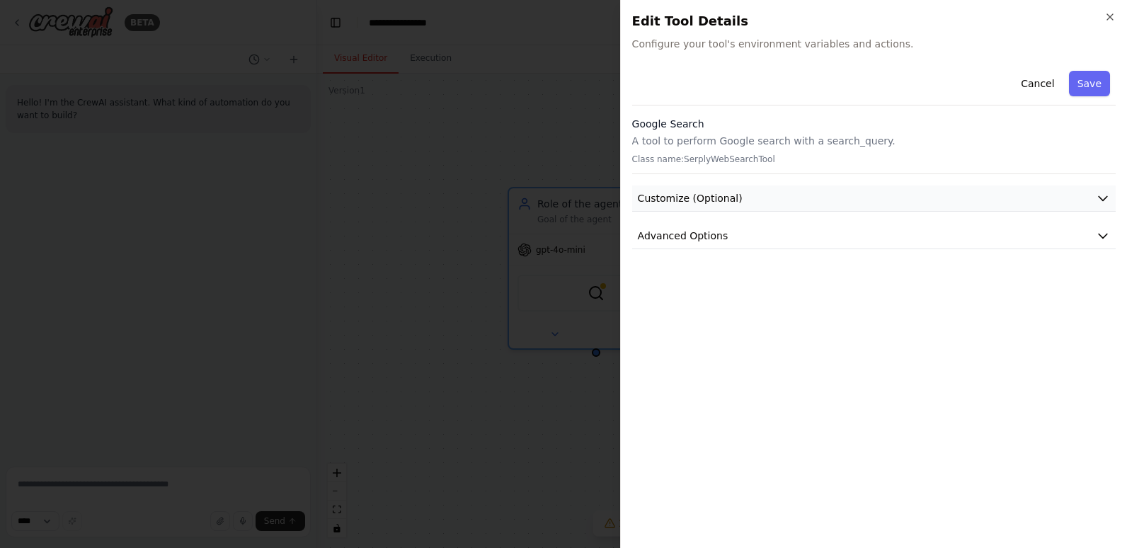
click at [731, 203] on span "Customize (Optional)" at bounding box center [690, 198] width 105 height 14
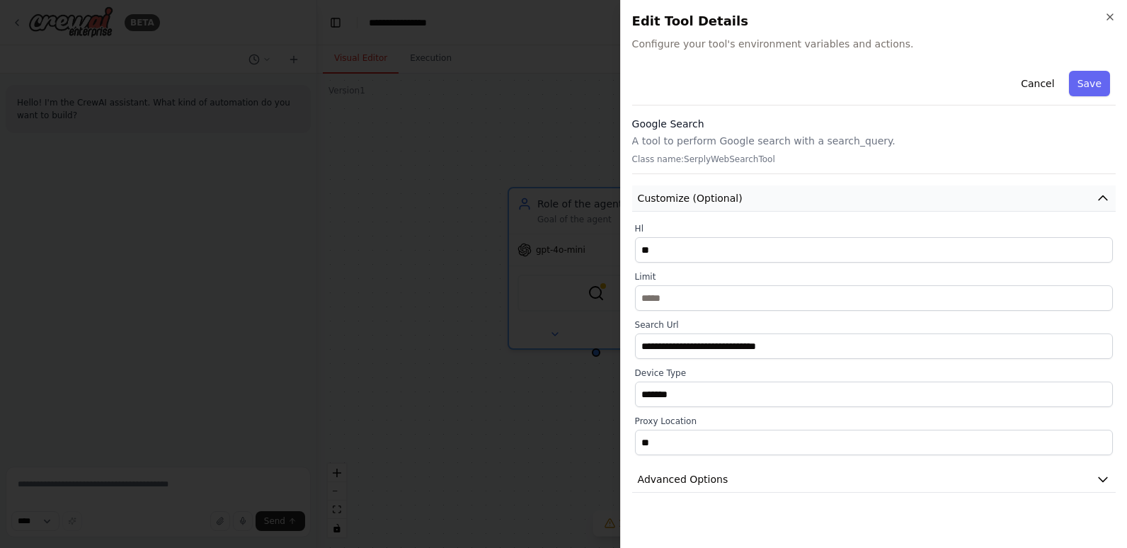
click at [731, 203] on span "Customize (Optional)" at bounding box center [690, 198] width 105 height 14
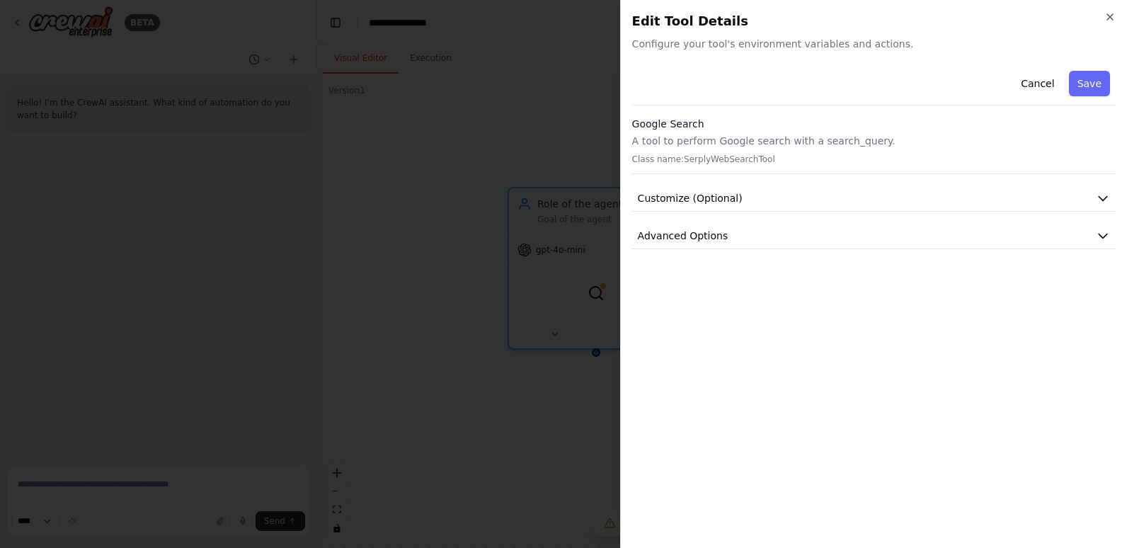
click at [713, 135] on p "A tool to perform Google search with a search_query." at bounding box center [874, 141] width 484 height 14
drag, startPoint x: 713, startPoint y: 135, endPoint x: 709, endPoint y: 148, distance: 13.2
click at [709, 148] on div "Google Search A tool to perform Google search with a search_query. Class name: …" at bounding box center [874, 145] width 484 height 57
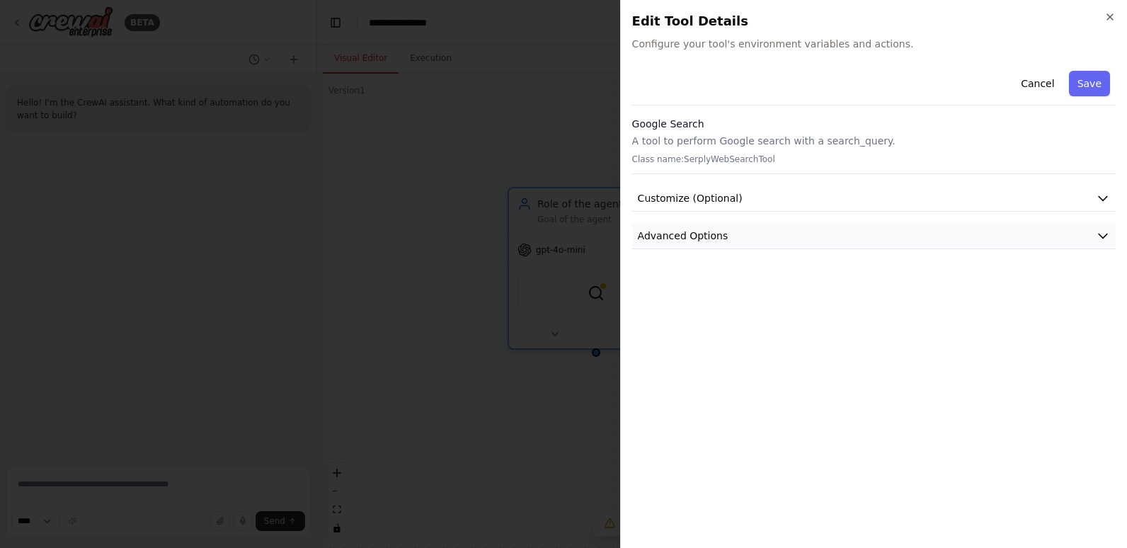
click at [688, 228] on button "Advanced Options" at bounding box center [874, 236] width 484 height 26
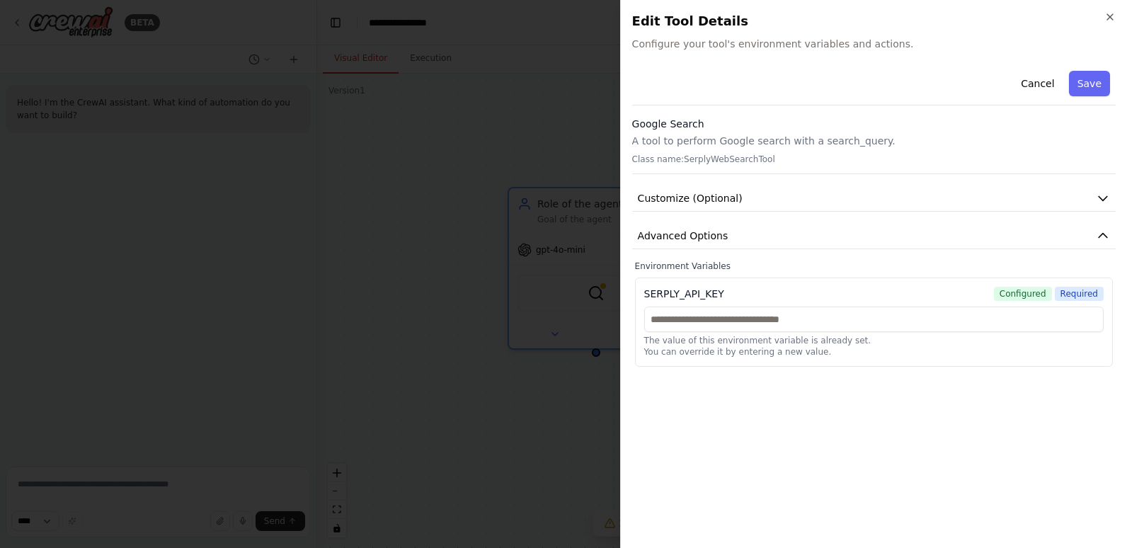
click at [1103, 16] on h2 "Edit Tool Details" at bounding box center [874, 21] width 484 height 20
click at [1116, 16] on div "Close Edit Tool Details Configure your tool's environment variables and actions…" at bounding box center [873, 274] width 507 height 548
click at [1114, 16] on icon "button" at bounding box center [1110, 16] width 11 height 11
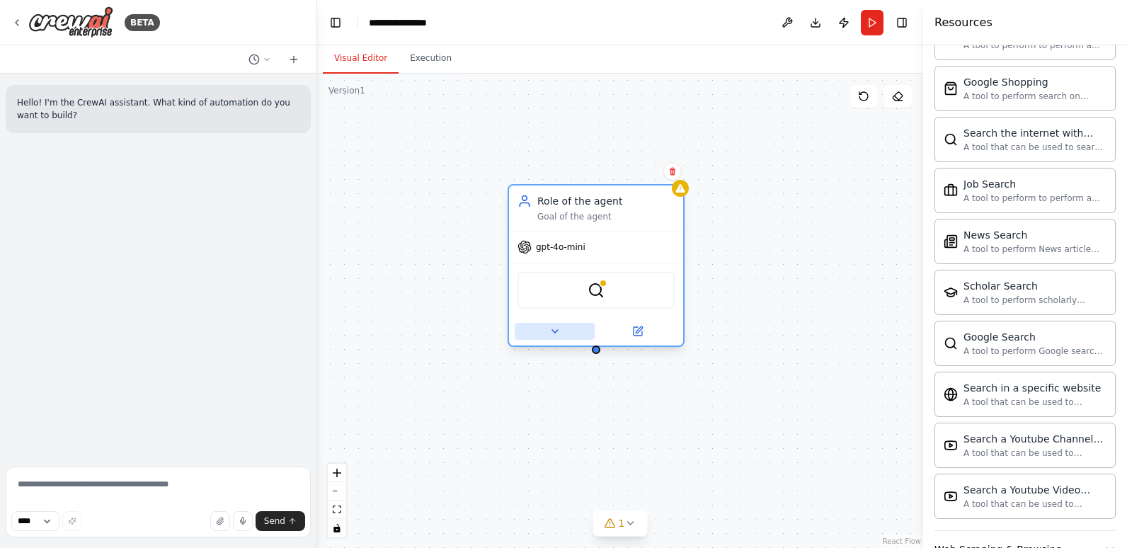
click at [551, 336] on icon at bounding box center [554, 331] width 11 height 11
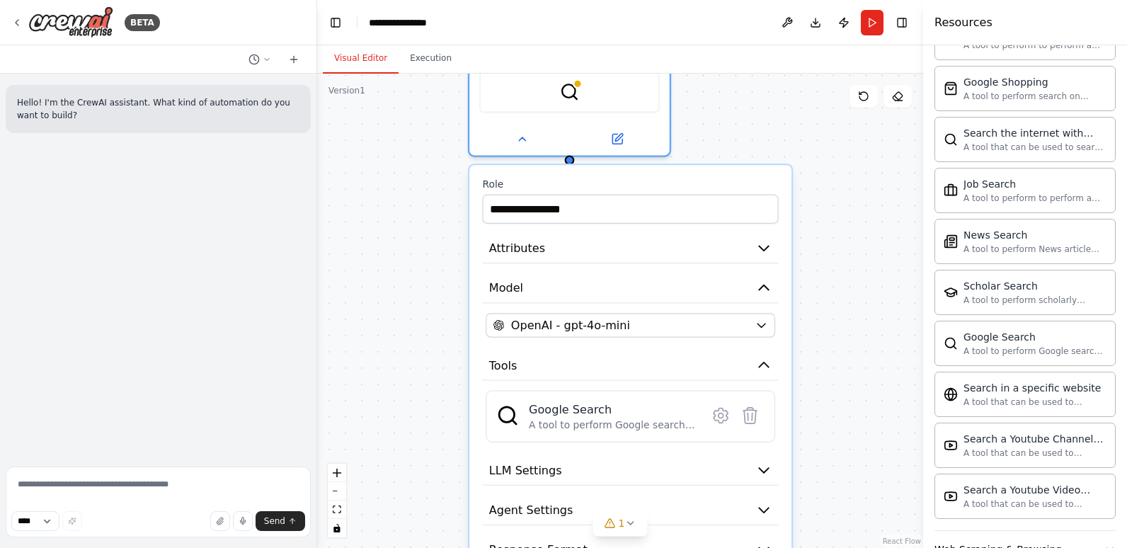
drag, startPoint x: 744, startPoint y: 316, endPoint x: 722, endPoint y: 139, distance: 179.2
click at [726, 142] on div "**********" at bounding box center [620, 311] width 606 height 474
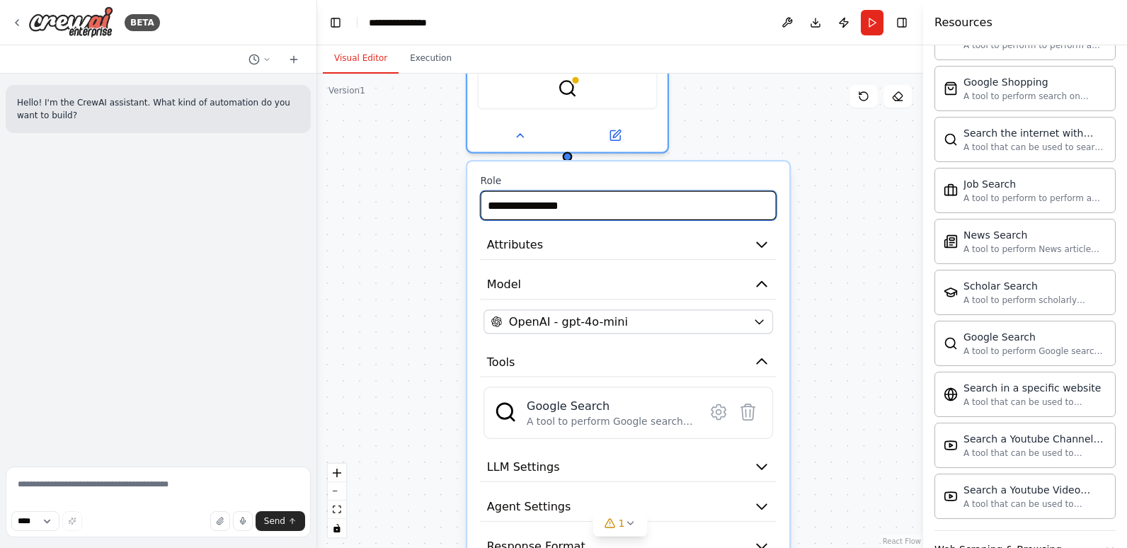
click at [603, 208] on input "**********" at bounding box center [629, 205] width 296 height 29
click at [763, 240] on icon "button" at bounding box center [762, 244] width 16 height 16
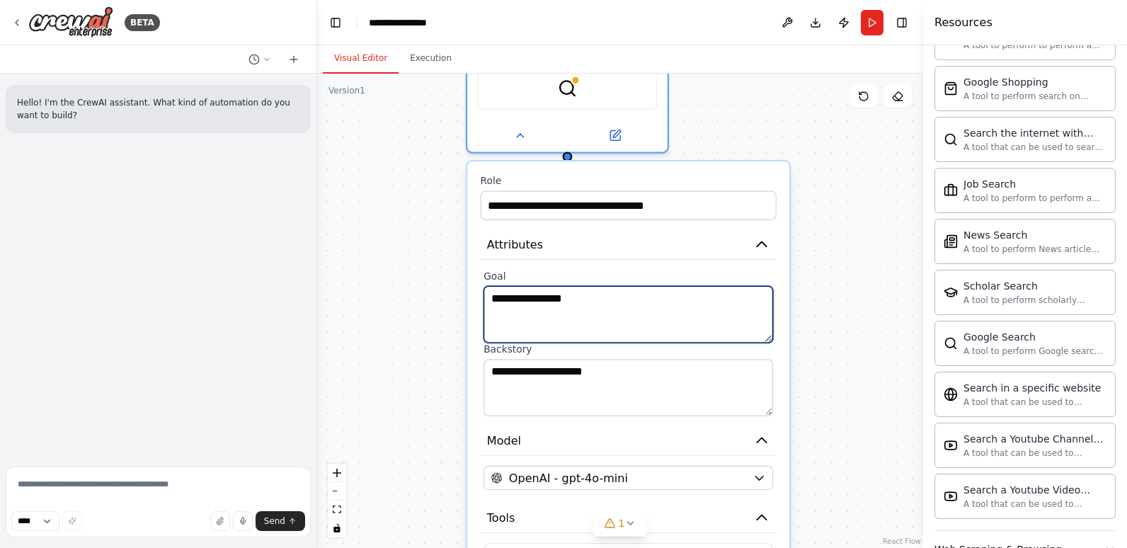
click at [709, 297] on textarea "**********" at bounding box center [629, 314] width 290 height 57
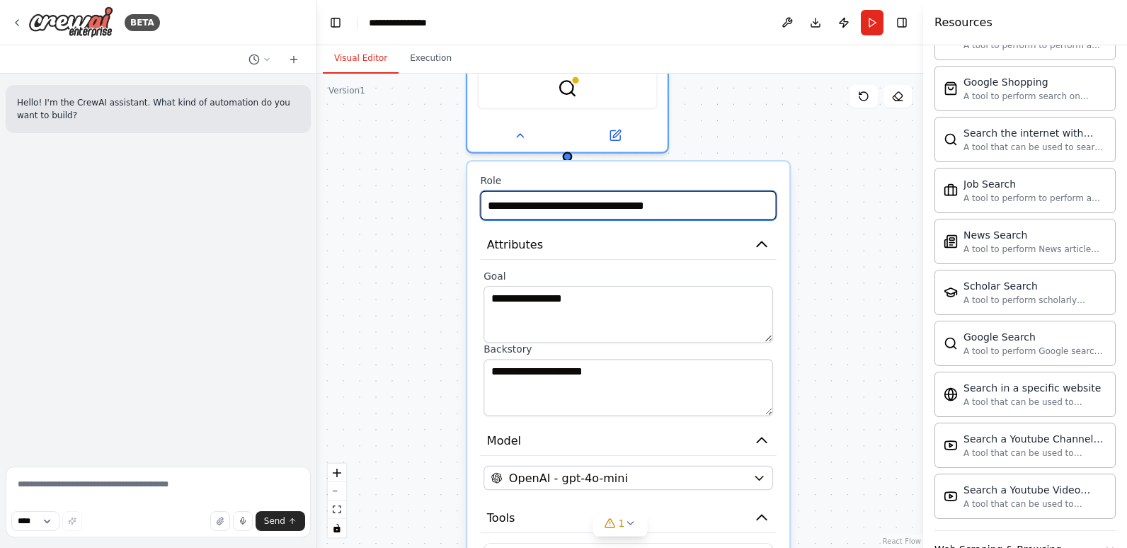
drag, startPoint x: 714, startPoint y: 201, endPoint x: 525, endPoint y: 207, distance: 189.8
click at [525, 207] on input "**********" at bounding box center [629, 205] width 296 height 29
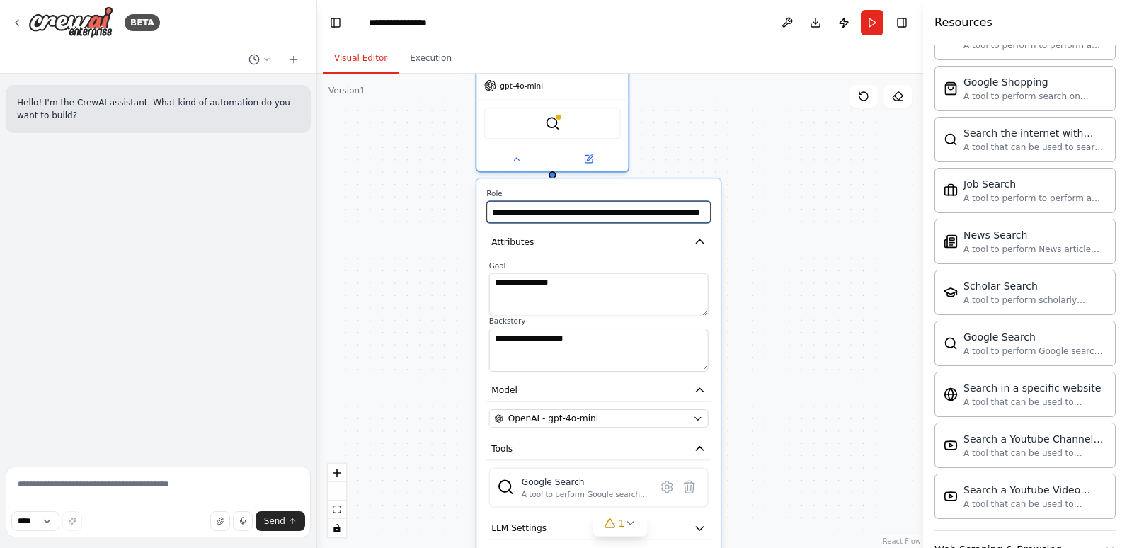
type input "**********"
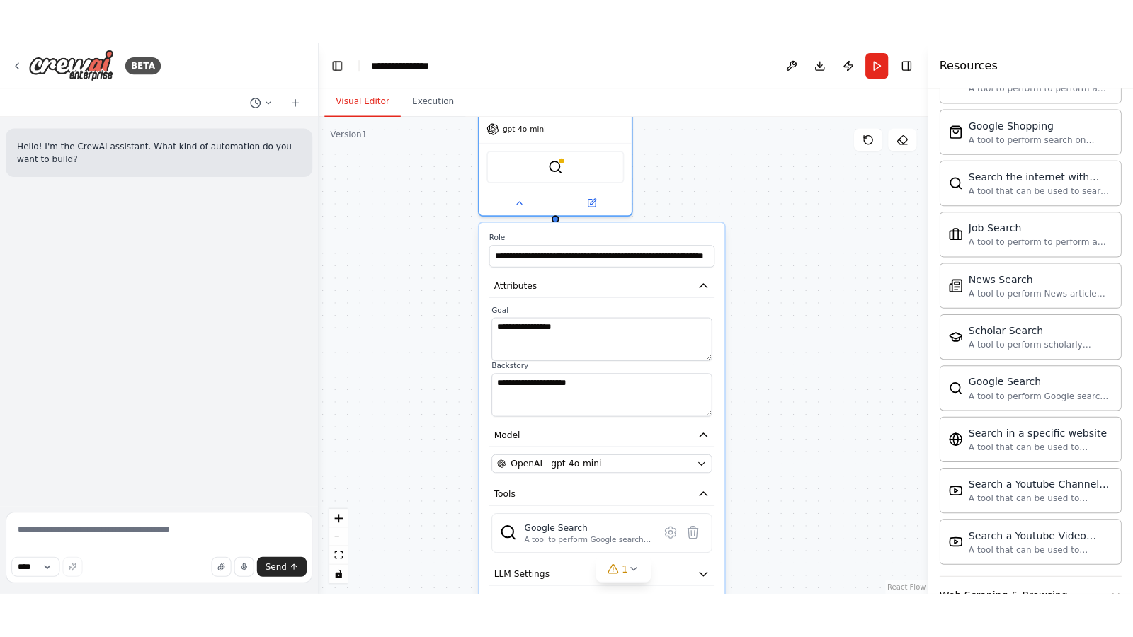
scroll to position [0, 0]
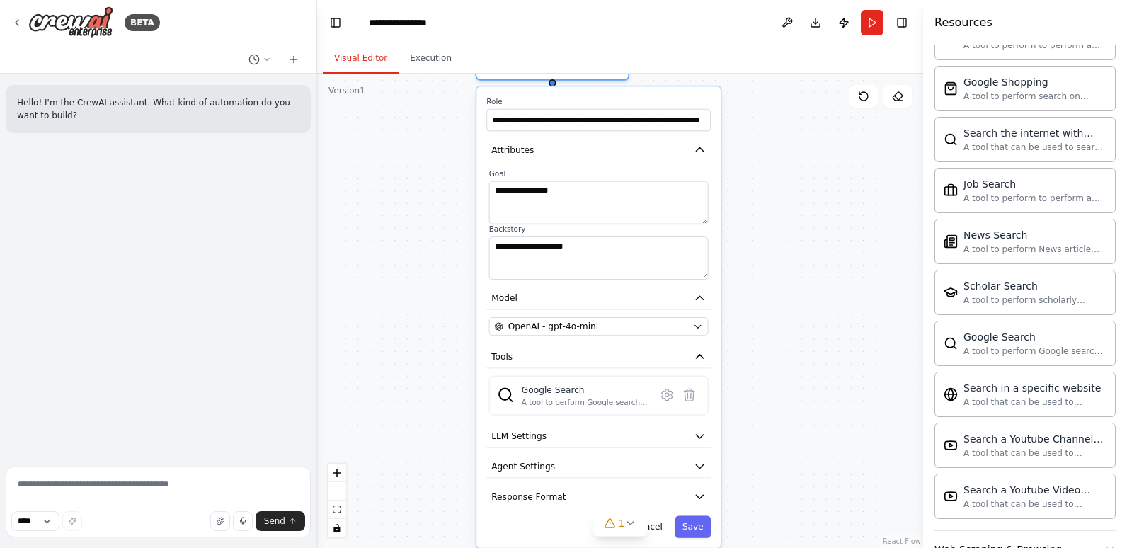
drag, startPoint x: 748, startPoint y: 380, endPoint x: 748, endPoint y: 295, distance: 85.7
click at [748, 292] on div "**********" at bounding box center [620, 311] width 606 height 474
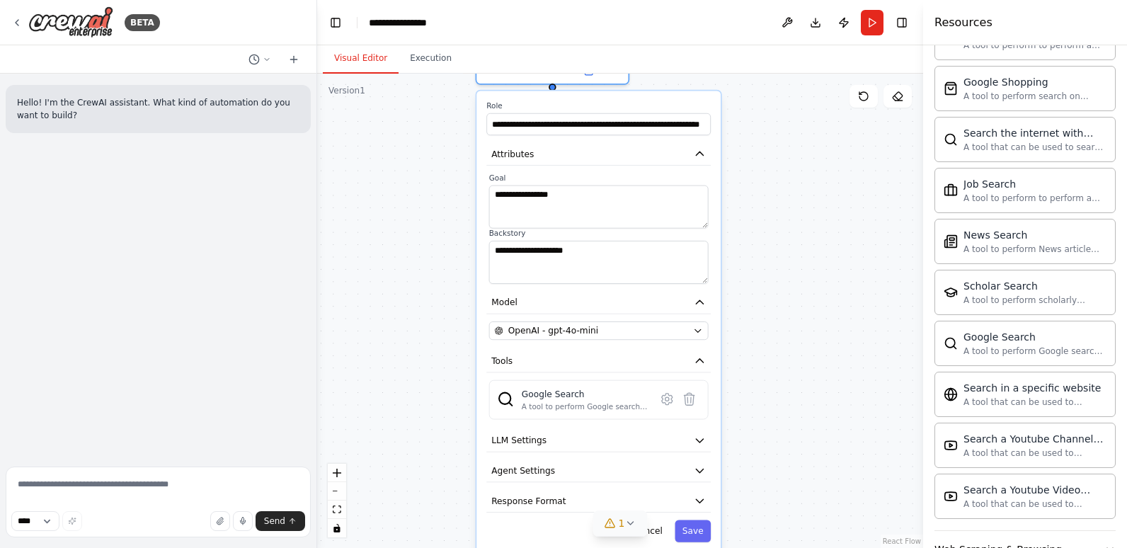
click at [609, 526] on icon at bounding box center [610, 523] width 11 height 11
click at [705, 440] on icon "button" at bounding box center [700, 440] width 12 height 12
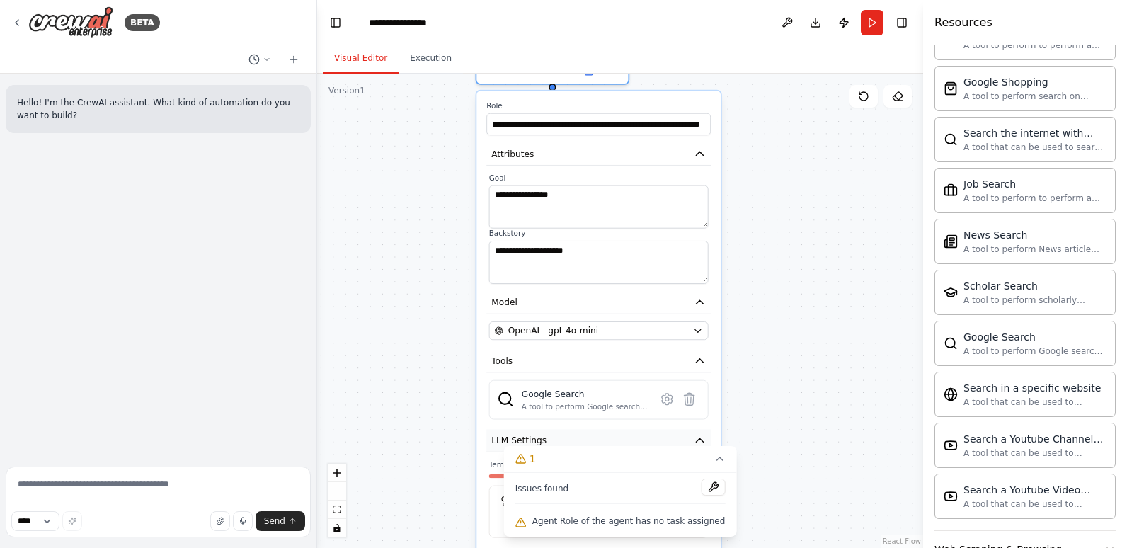
click at [705, 438] on icon "button" at bounding box center [700, 440] width 12 height 12
click at [714, 455] on icon at bounding box center [719, 458] width 11 height 11
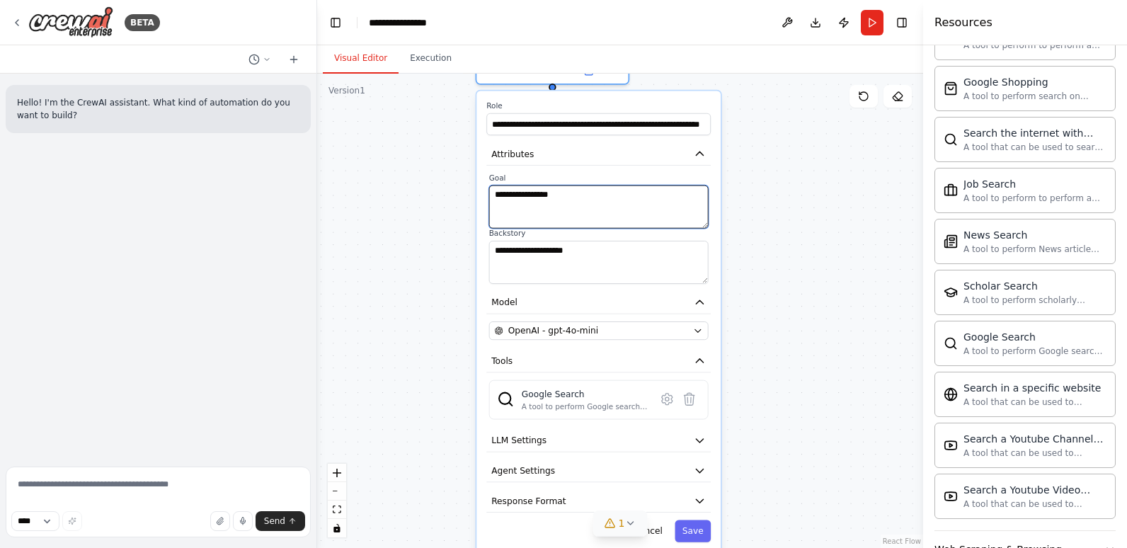
drag, startPoint x: 663, startPoint y: 194, endPoint x: 491, endPoint y: 197, distance: 172.1
click at [491, 197] on textarea "**********" at bounding box center [598, 207] width 219 height 43
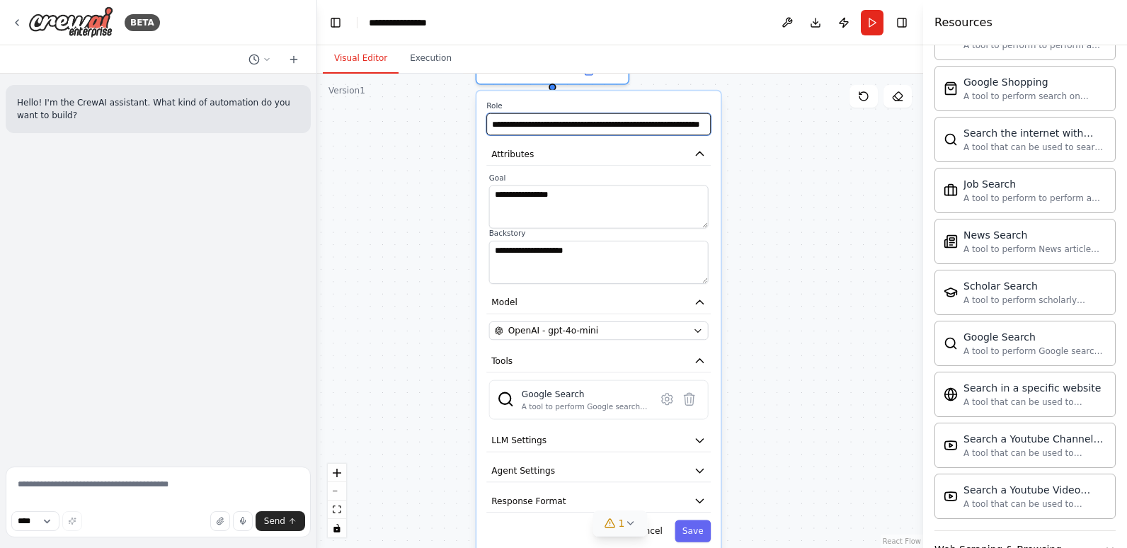
click at [498, 125] on input "**********" at bounding box center [598, 124] width 224 height 22
type input "**********"
type input "*"
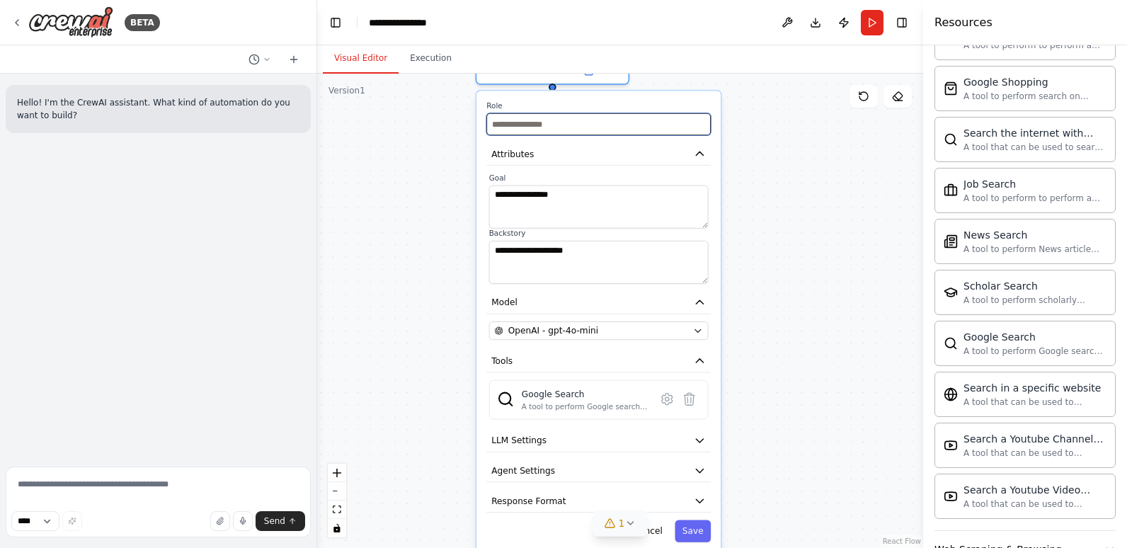
type input "*"
type input "**********"
click at [624, 183] on div "**********" at bounding box center [598, 200] width 219 height 55
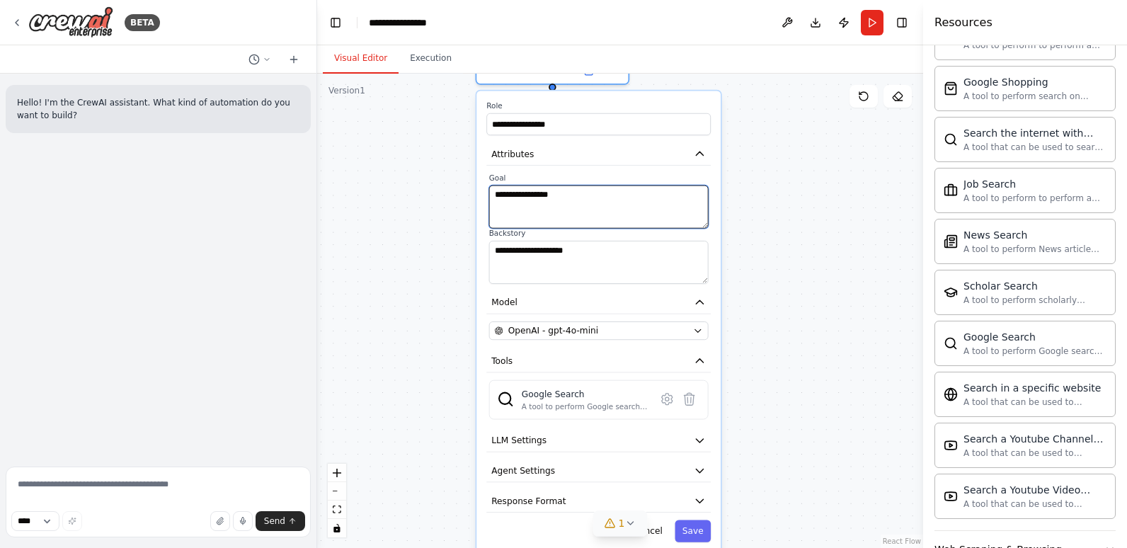
click at [602, 205] on textarea "**********" at bounding box center [598, 207] width 219 height 43
paste textarea "**********"
type textarea "**********"
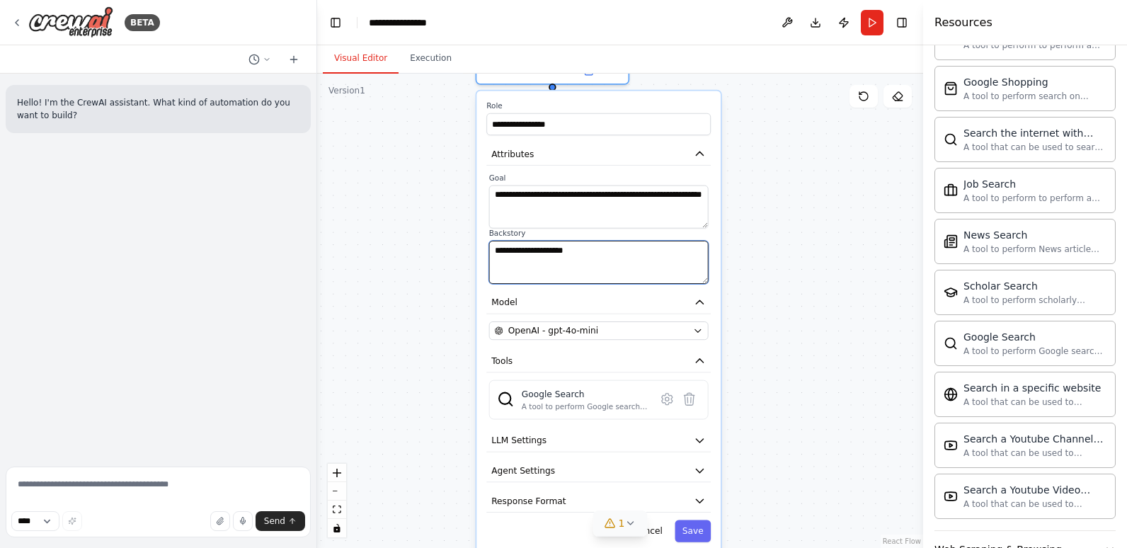
click at [651, 259] on textarea "**********" at bounding box center [598, 262] width 219 height 43
drag, startPoint x: 651, startPoint y: 259, endPoint x: 380, endPoint y: 239, distance: 271.9
click at [380, 239] on div "**********" at bounding box center [620, 311] width 606 height 474
click at [661, 268] on textarea "**********" at bounding box center [598, 262] width 219 height 43
drag, startPoint x: 627, startPoint y: 249, endPoint x: 476, endPoint y: 262, distance: 151.4
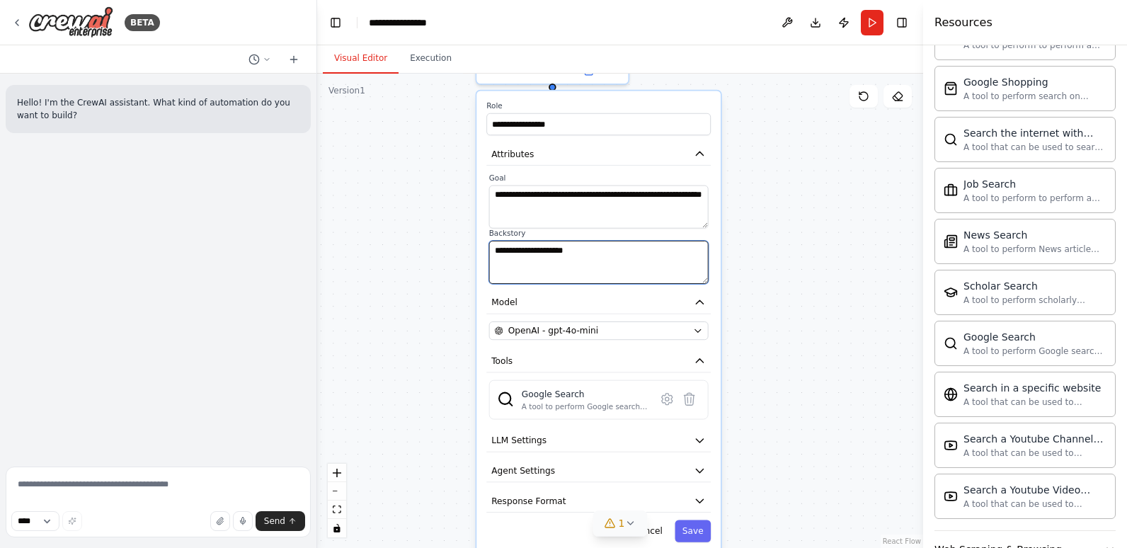
click at [476, 262] on div "**********" at bounding box center [599, 322] width 246 height 464
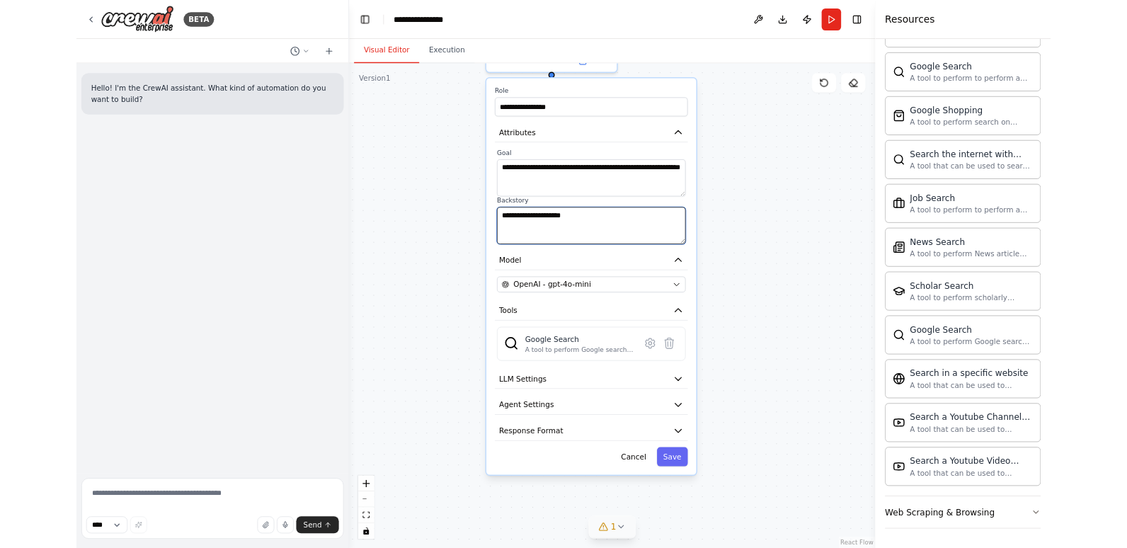
scroll to position [637, 0]
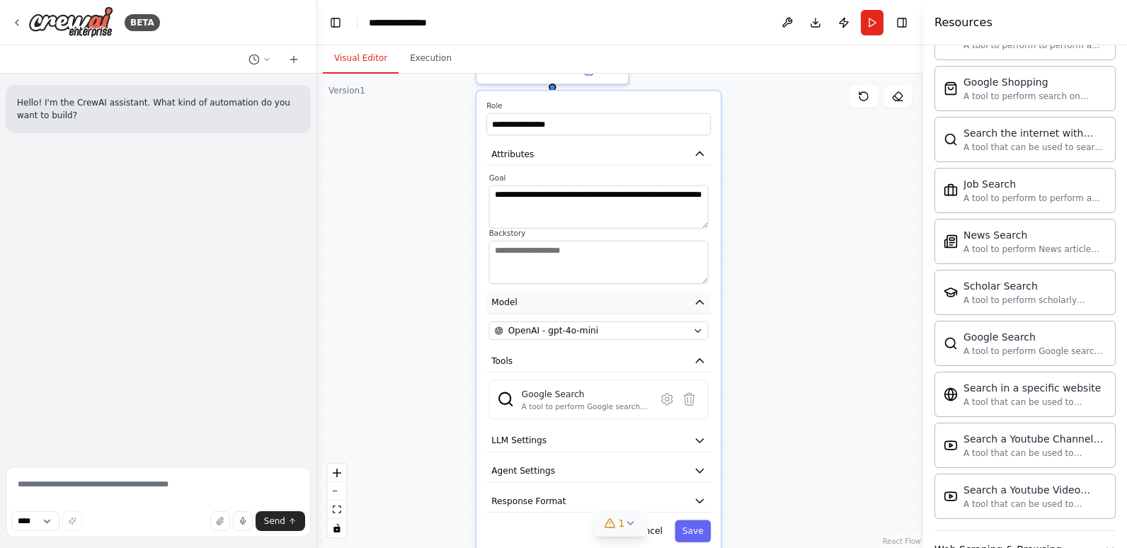
click at [553, 304] on button "Model" at bounding box center [598, 302] width 224 height 23
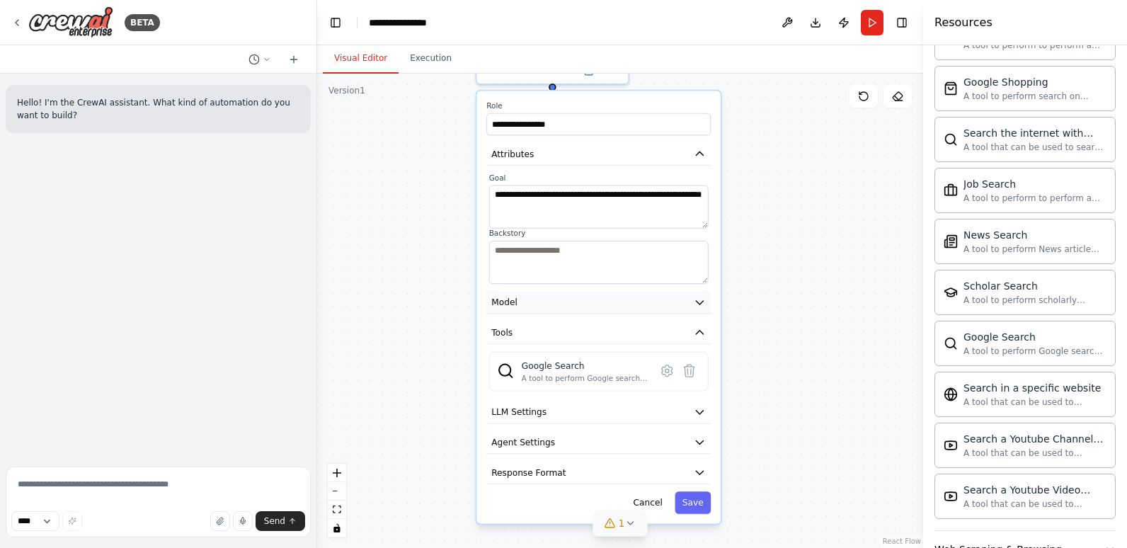
click at [550, 309] on button "Model" at bounding box center [598, 302] width 224 height 23
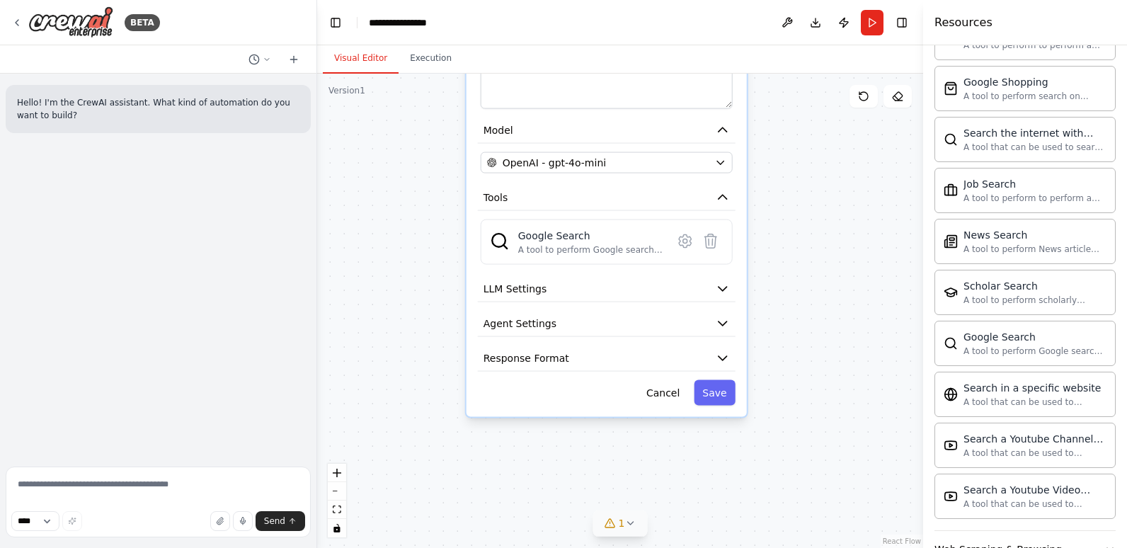
drag, startPoint x: 788, startPoint y: 393, endPoint x: 792, endPoint y: 217, distance: 175.6
click at [792, 217] on div "**********" at bounding box center [620, 311] width 606 height 474
click at [624, 285] on button "LLM Settings" at bounding box center [607, 289] width 258 height 26
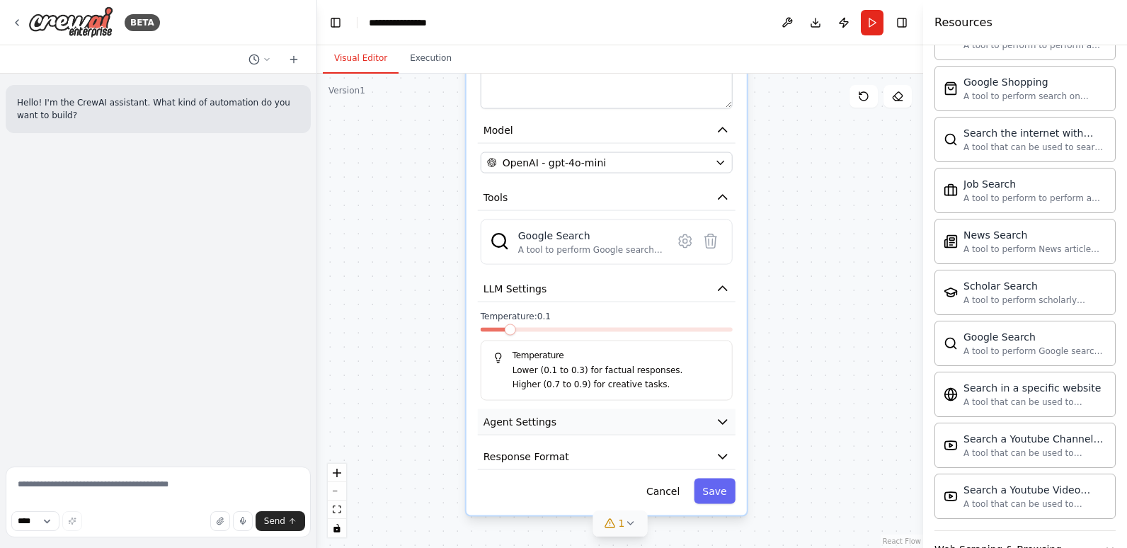
click at [595, 434] on button "Agent Settings" at bounding box center [607, 422] width 258 height 26
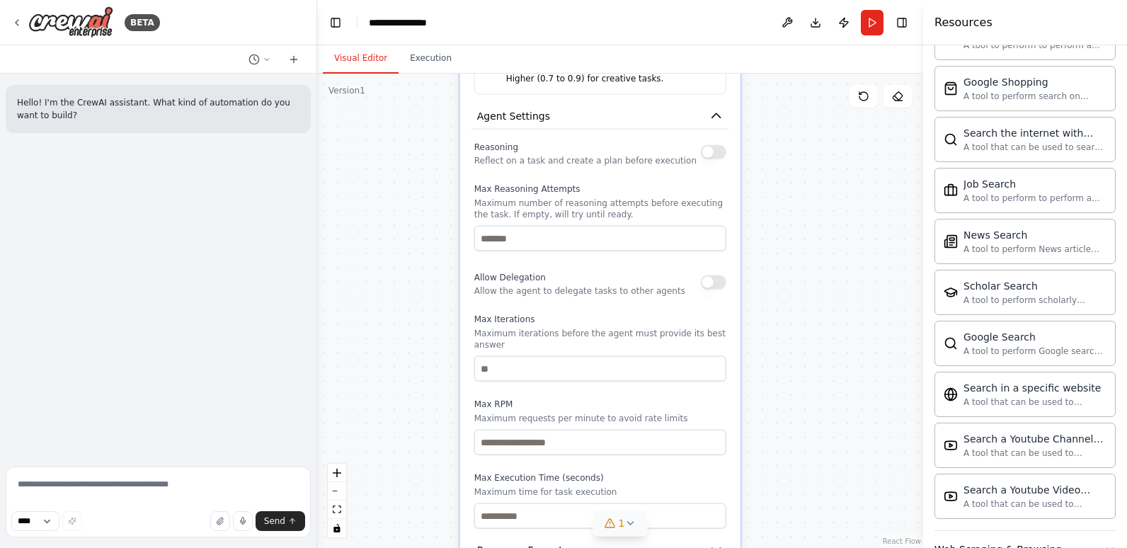
drag, startPoint x: 795, startPoint y: 449, endPoint x: 789, endPoint y: 143, distance: 305.9
click at [789, 143] on div "**********" at bounding box center [620, 311] width 606 height 474
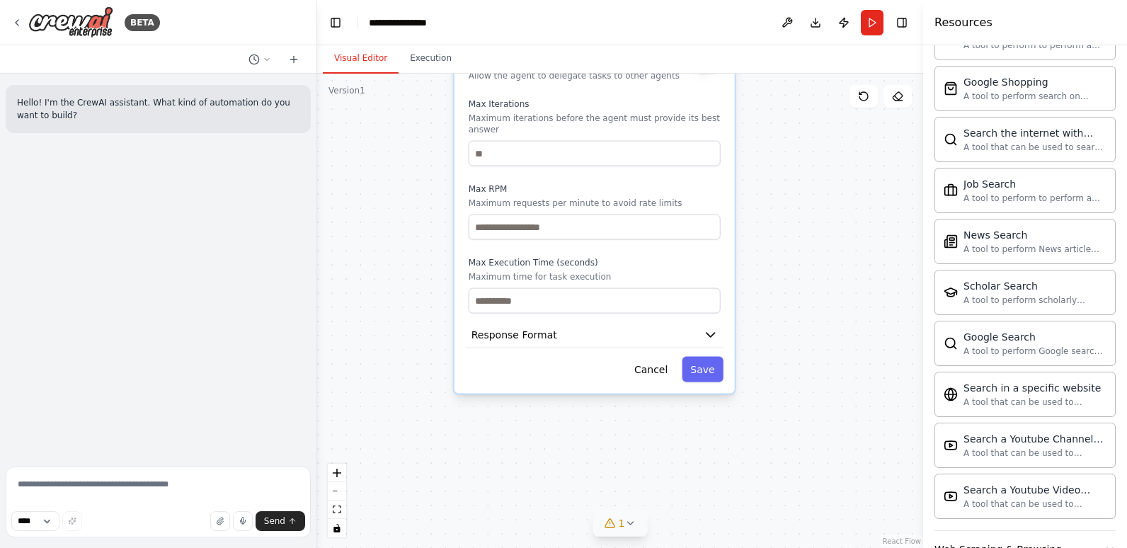
drag, startPoint x: 796, startPoint y: 464, endPoint x: 790, endPoint y: 243, distance: 221.7
click at [790, 243] on div "**********" at bounding box center [620, 311] width 606 height 474
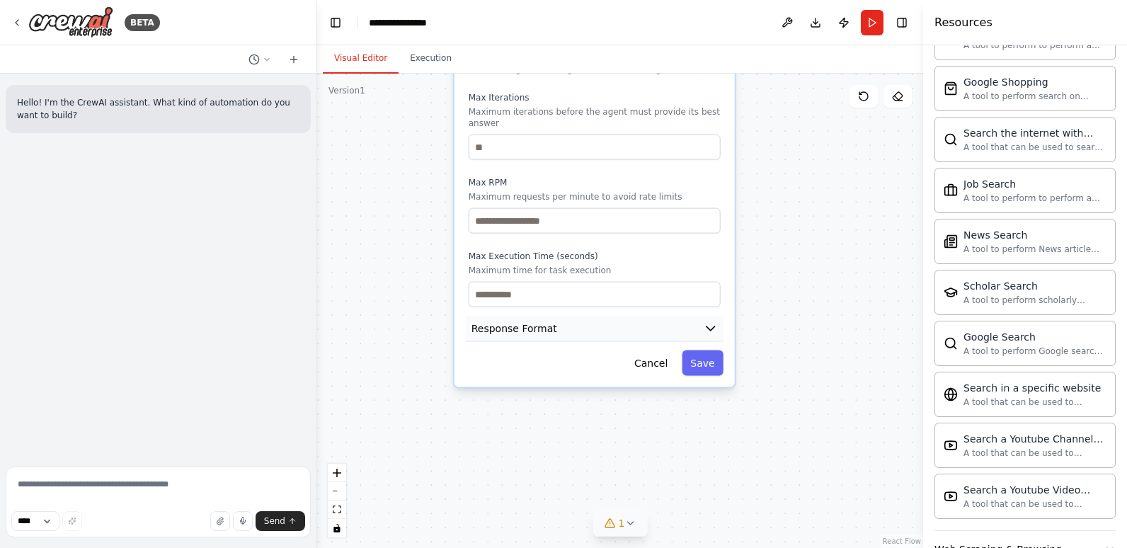
click at [626, 321] on button "Response Format" at bounding box center [595, 329] width 258 height 26
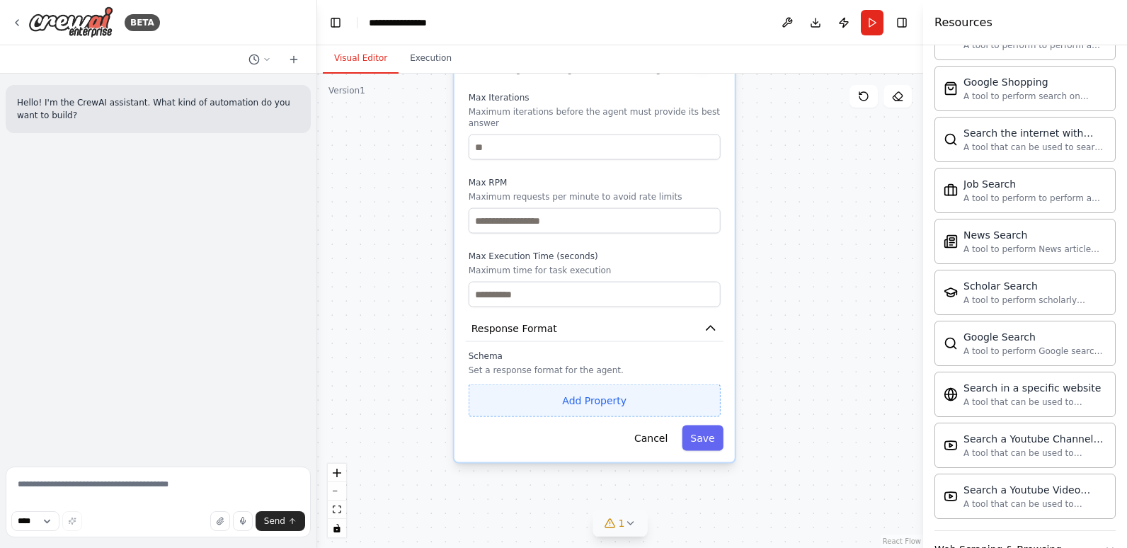
click at [591, 389] on button "Add Property" at bounding box center [595, 400] width 252 height 33
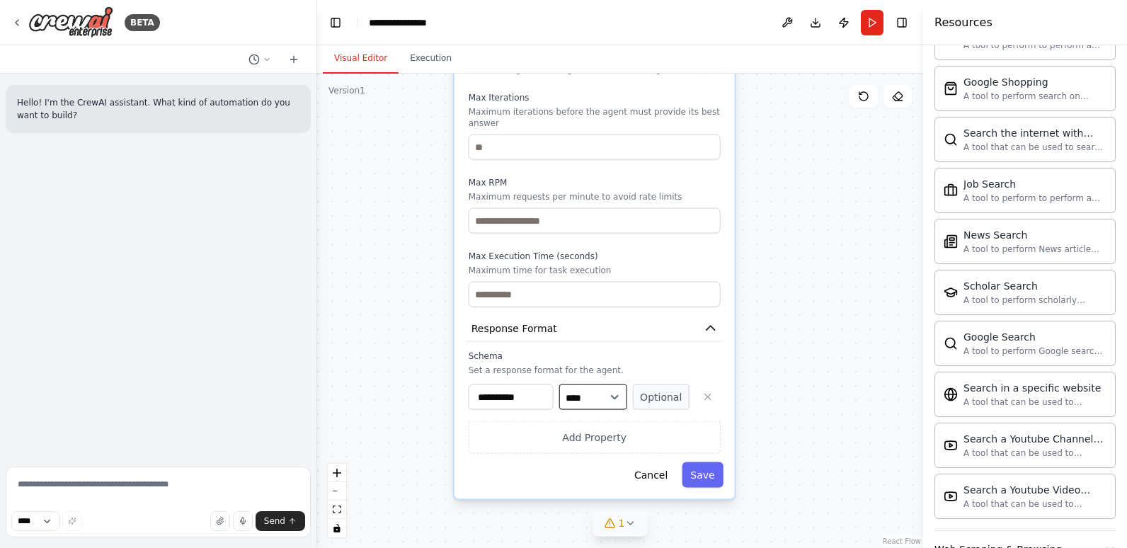
click at [598, 394] on select "**** ******* ******* **** ******" at bounding box center [593, 396] width 68 height 25
click at [645, 401] on div "**********" at bounding box center [595, 418] width 252 height 69
click at [701, 462] on button "Save" at bounding box center [702, 474] width 41 height 25
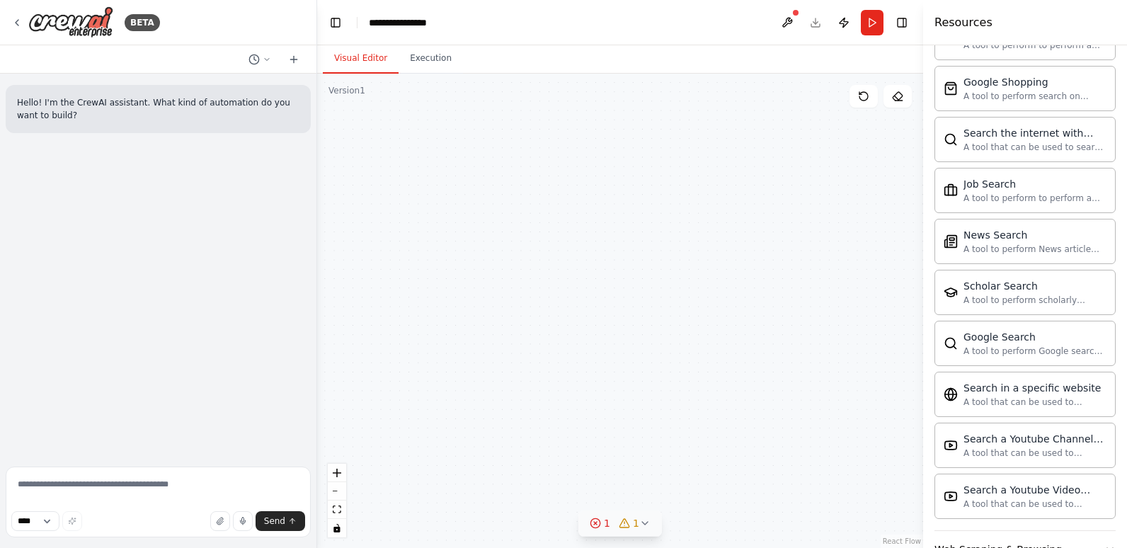
click at [645, 534] on button "1 1" at bounding box center [620, 524] width 84 height 26
click at [716, 460] on div "Issues found Agent Patent researcher is incomplete Agent Patent researcher has …" at bounding box center [620, 495] width 235 height 83
click at [706, 472] on button at bounding box center [714, 468] width 24 height 17
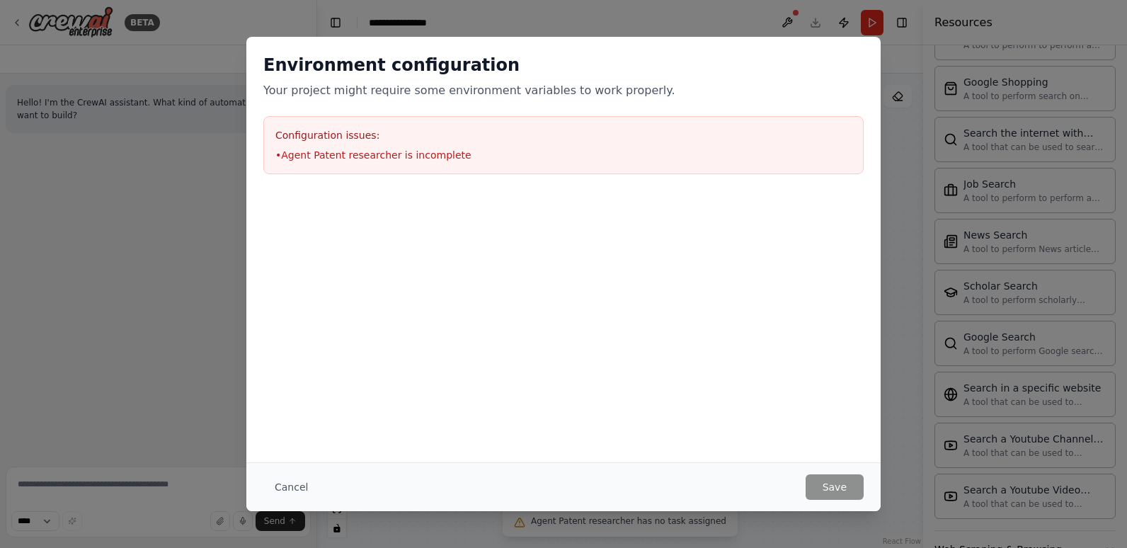
click at [289, 149] on li "• Agent Patent researcher is incomplete" at bounding box center [563, 155] width 576 height 14
click at [893, 196] on div "Environment configuration Your project might require some environment variables…" at bounding box center [563, 274] width 1127 height 548
click at [283, 478] on button "Cancel" at bounding box center [291, 486] width 56 height 25
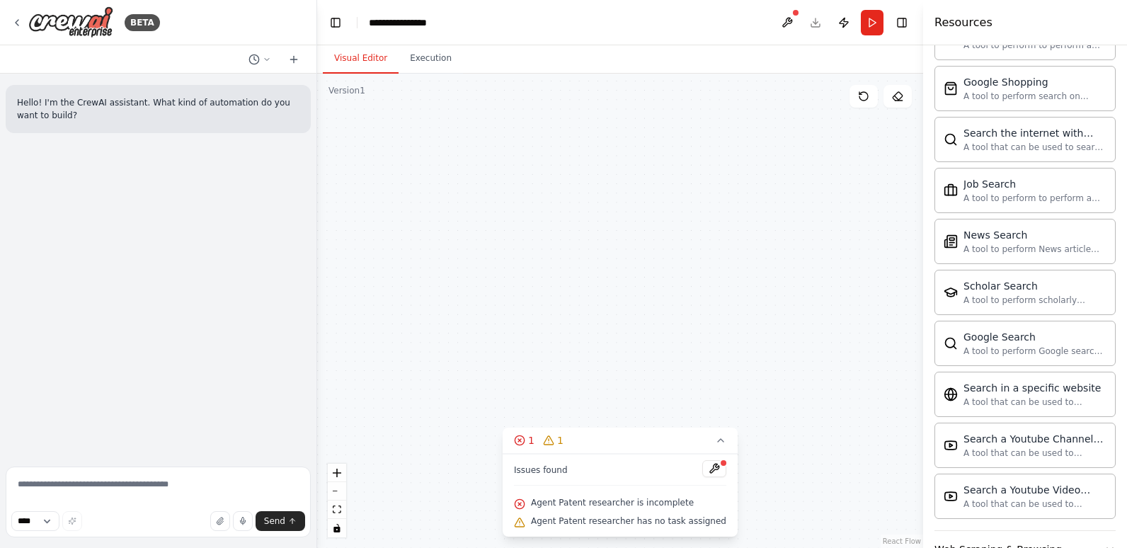
drag, startPoint x: 508, startPoint y: 354, endPoint x: 614, endPoint y: 198, distance: 188.1
click at [557, 213] on div "Patent researcher Search in Google Patents the number of the patent and its fun…" at bounding box center [620, 311] width 606 height 474
click at [338, 510] on icon "fit view" at bounding box center [337, 510] width 8 height 8
drag, startPoint x: 376, startPoint y: 339, endPoint x: 483, endPoint y: 263, distance: 131.0
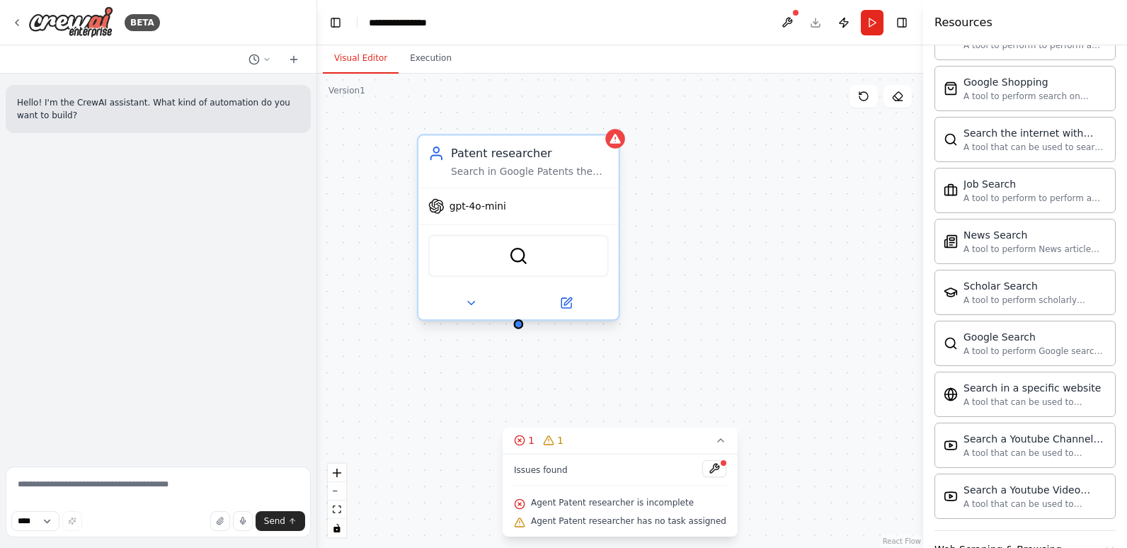
drag, startPoint x: 550, startPoint y: 249, endPoint x: 439, endPoint y: 253, distance: 111.2
click at [559, 295] on button at bounding box center [566, 303] width 92 height 20
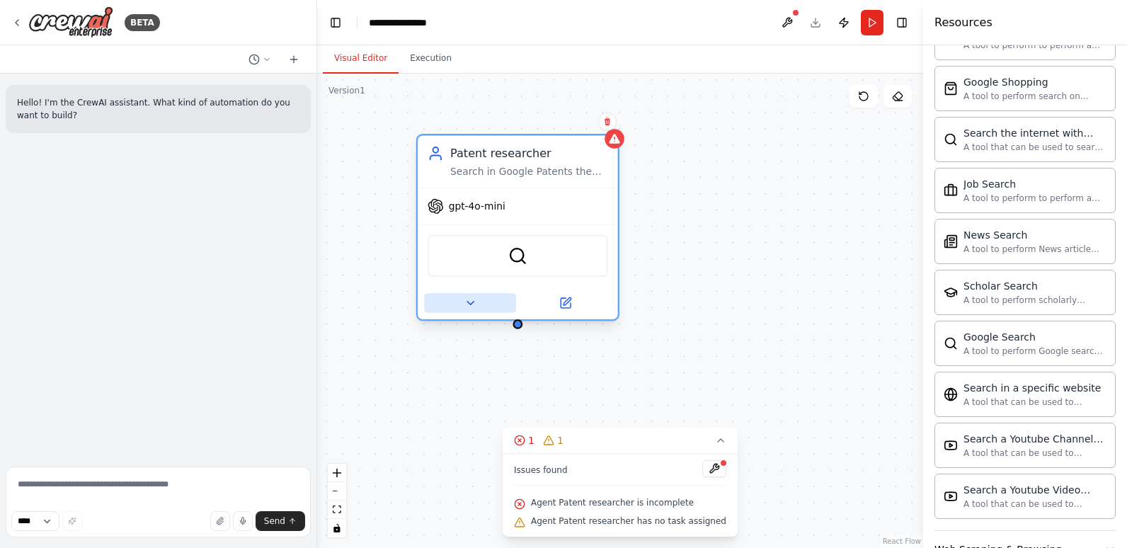
click at [466, 304] on icon at bounding box center [470, 303] width 13 height 13
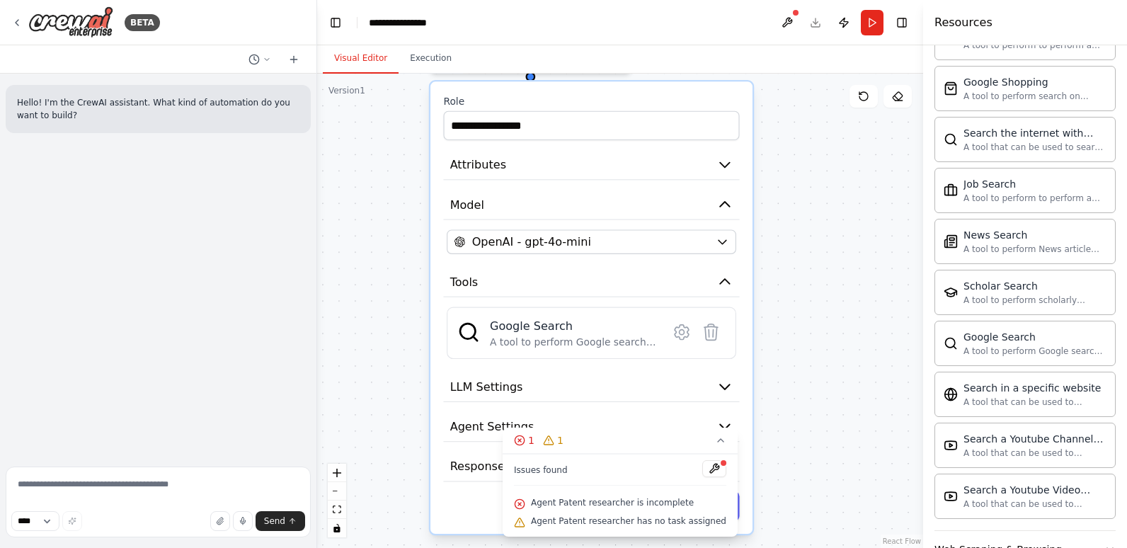
drag, startPoint x: 389, startPoint y: 427, endPoint x: 401, endPoint y: 159, distance: 267.9
click at [401, 164] on div "**********" at bounding box center [620, 311] width 606 height 474
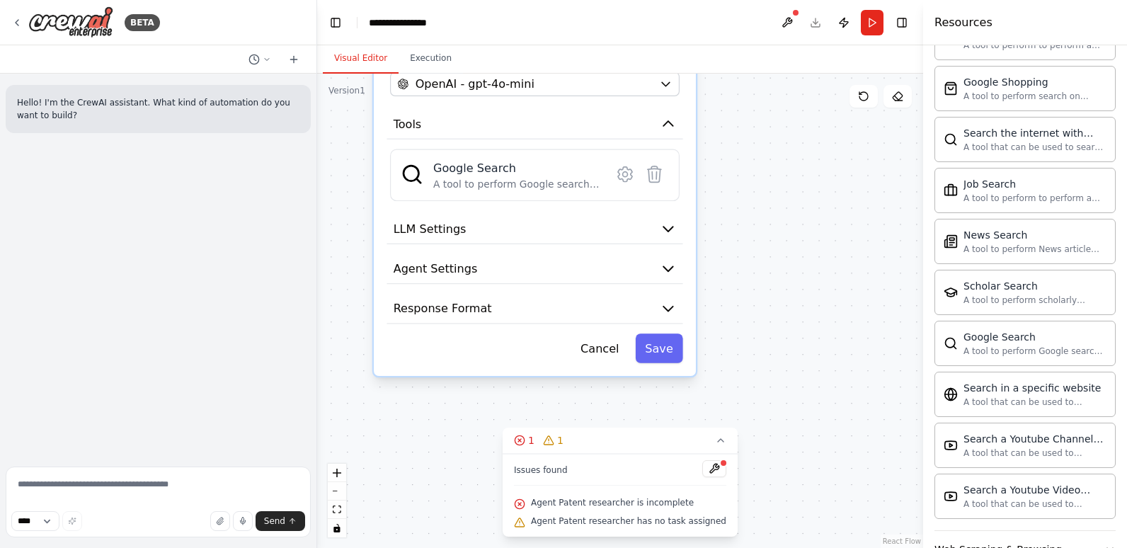
drag, startPoint x: 414, startPoint y: 383, endPoint x: 354, endPoint y: 237, distance: 157.5
click at [354, 237] on div "**********" at bounding box center [620, 311] width 606 height 474
click at [457, 238] on button "LLM Settings" at bounding box center [531, 228] width 296 height 30
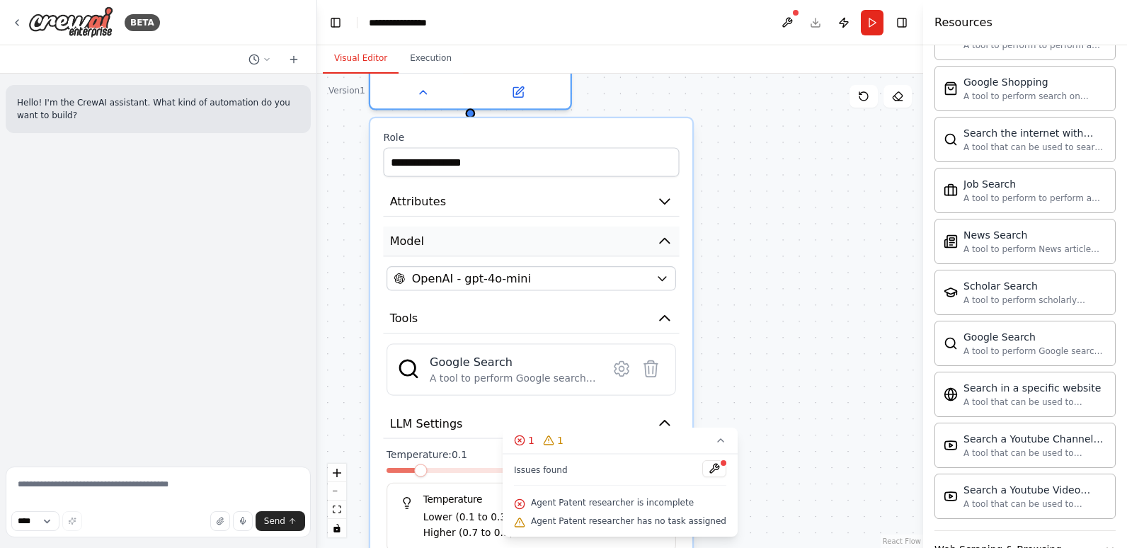
drag, startPoint x: 377, startPoint y: 154, endPoint x: 410, endPoint y: 238, distance: 90.6
click at [379, 344] on div "**********" at bounding box center [531, 400] width 322 height 565
click at [426, 211] on button "Attributes" at bounding box center [531, 202] width 296 height 30
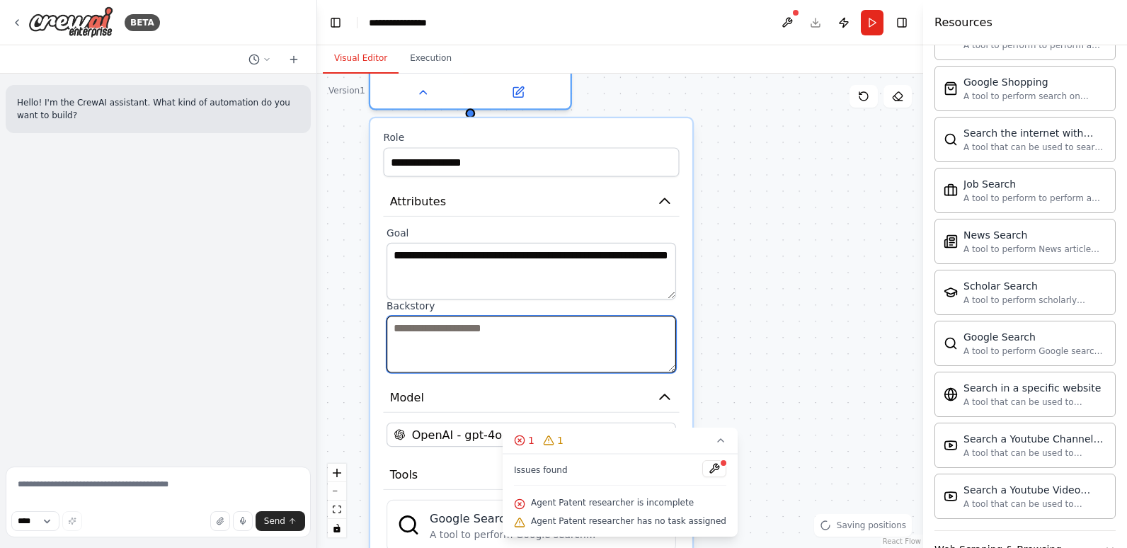
click at [457, 339] on textarea at bounding box center [532, 344] width 290 height 57
type textarea "**********"
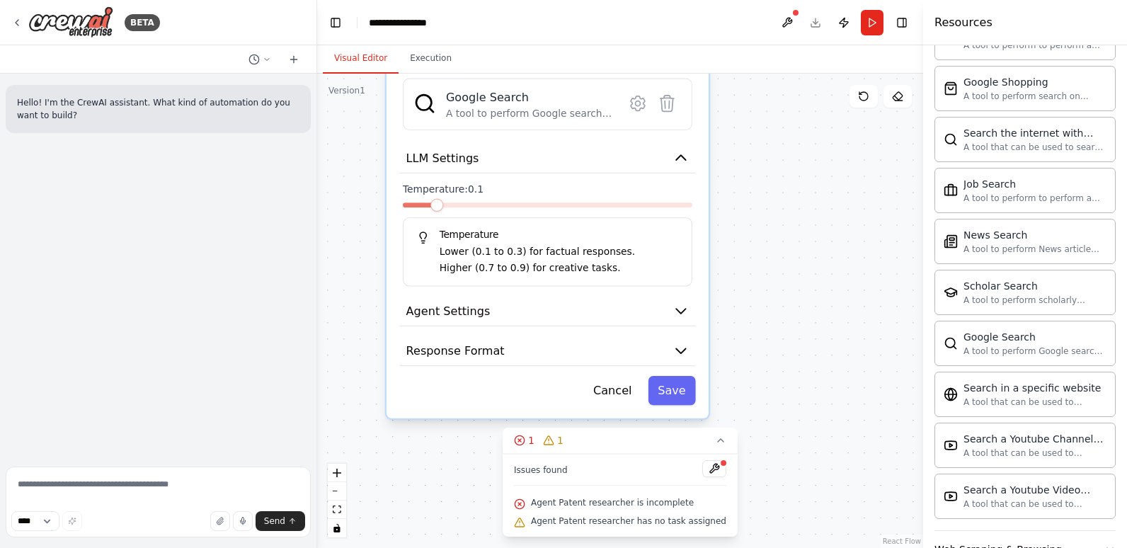
drag, startPoint x: 477, startPoint y: 401, endPoint x: 489, endPoint y: -35, distance: 437.1
click at [489, 0] on html "**********" at bounding box center [563, 274] width 1127 height 548
click at [681, 388] on button "Save" at bounding box center [671, 389] width 47 height 29
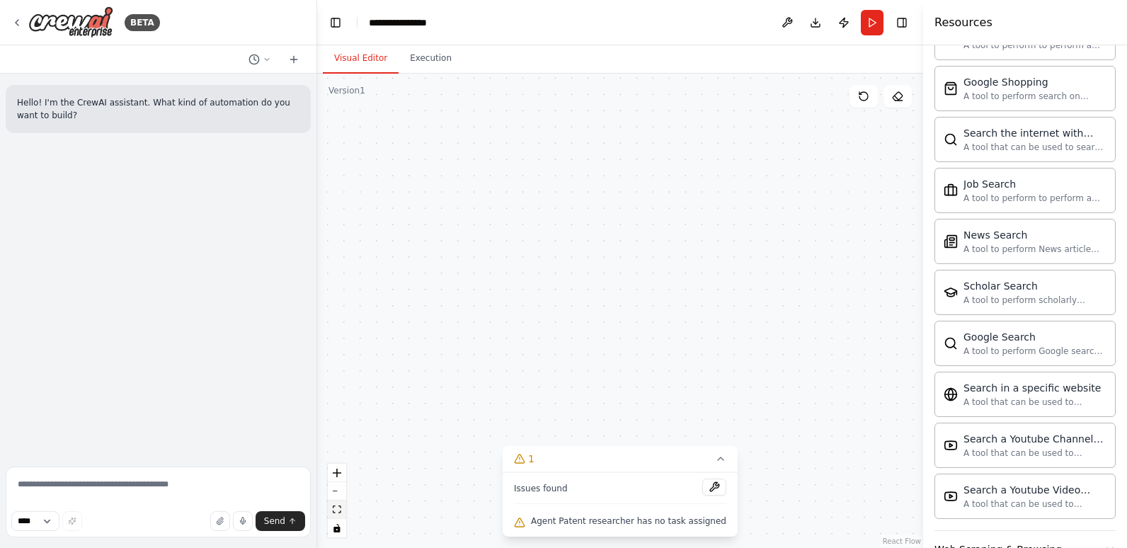
click at [341, 509] on button "fit view" at bounding box center [337, 510] width 18 height 18
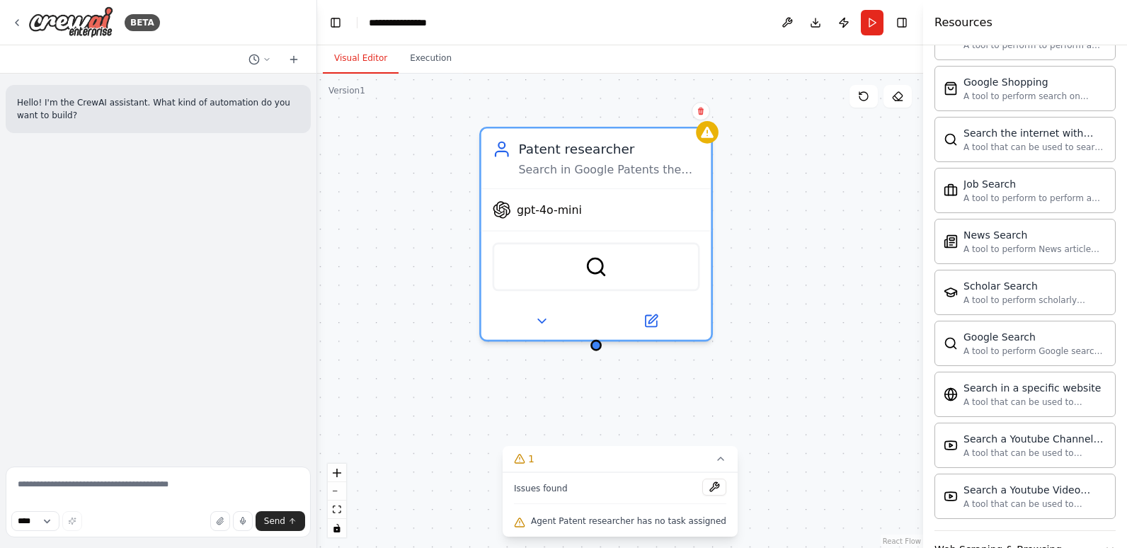
drag, startPoint x: 780, startPoint y: 351, endPoint x: 763, endPoint y: 263, distance: 90.1
click at [763, 263] on div "Patent researcher Search in Google Patents the number of the patent and its fun…" at bounding box center [620, 311] width 606 height 474
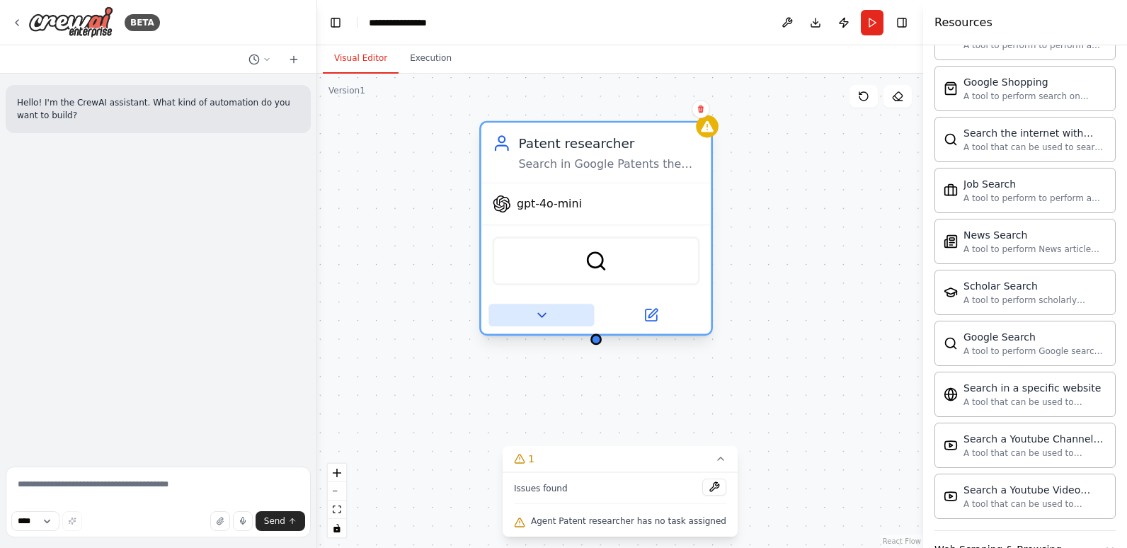
click at [537, 314] on icon at bounding box center [541, 315] width 15 height 15
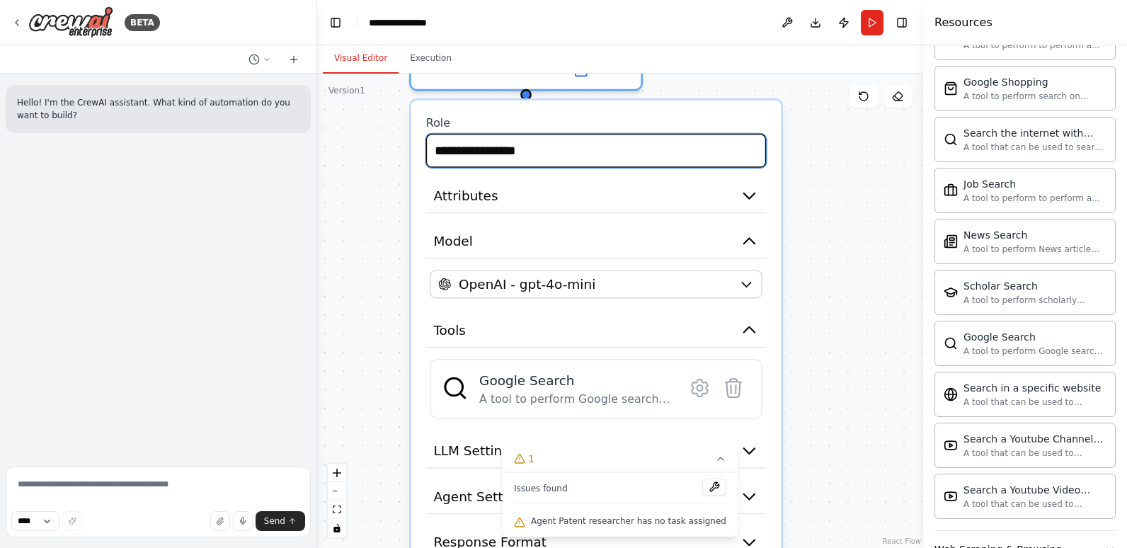
drag, startPoint x: 746, startPoint y: 303, endPoint x: 675, endPoint y: 54, distance: 258.9
click at [675, 54] on div "**********" at bounding box center [620, 296] width 606 height 503
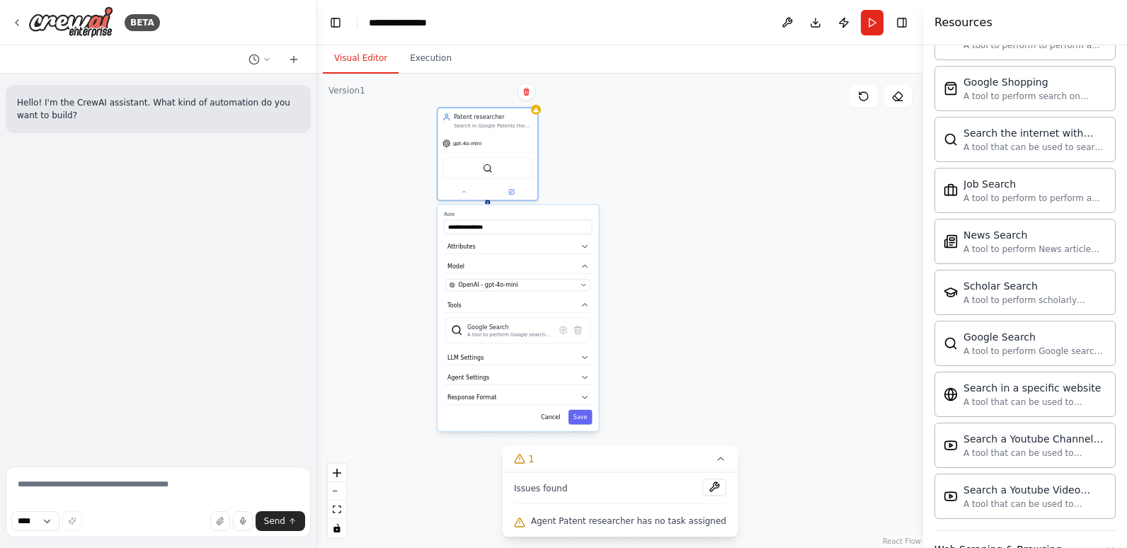
drag, startPoint x: 738, startPoint y: 140, endPoint x: 639, endPoint y: 199, distance: 114.6
click at [639, 199] on div "**********" at bounding box center [620, 311] width 606 height 474
click at [714, 455] on button "1" at bounding box center [620, 459] width 235 height 26
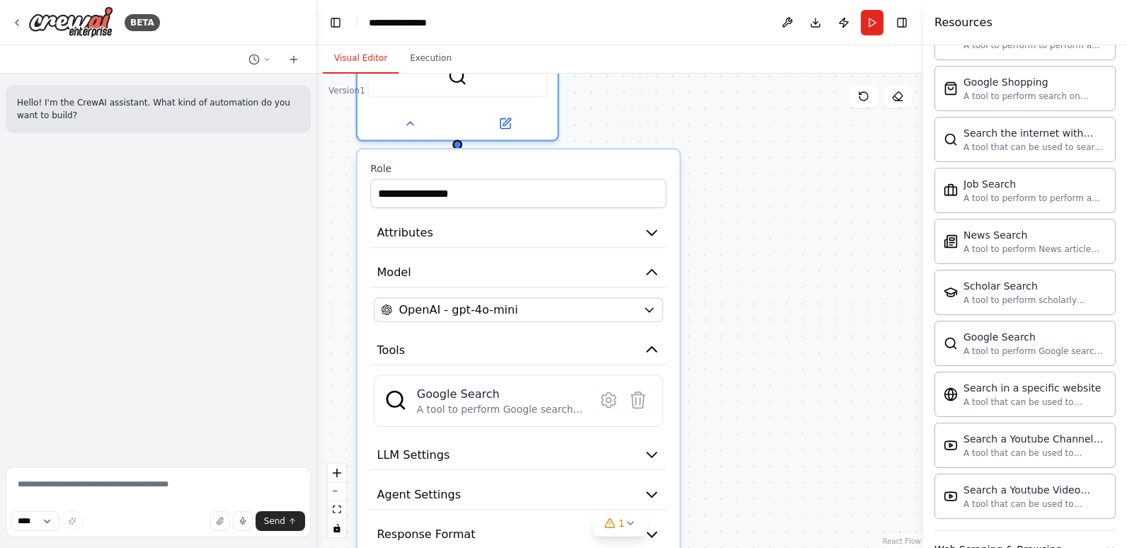
drag, startPoint x: 627, startPoint y: 310, endPoint x: 741, endPoint y: 455, distance: 184.1
click at [741, 455] on div "**********" at bounding box center [620, 311] width 606 height 474
click at [610, 404] on icon at bounding box center [609, 400] width 14 height 15
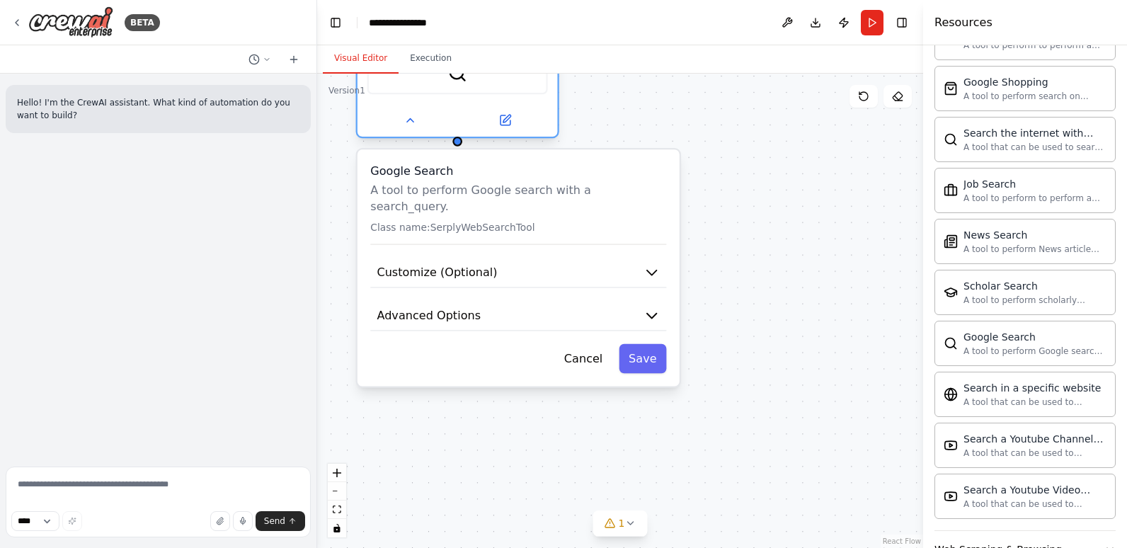
click at [429, 130] on div at bounding box center [458, 120] width 200 height 33
click at [421, 122] on button at bounding box center [410, 120] width 92 height 20
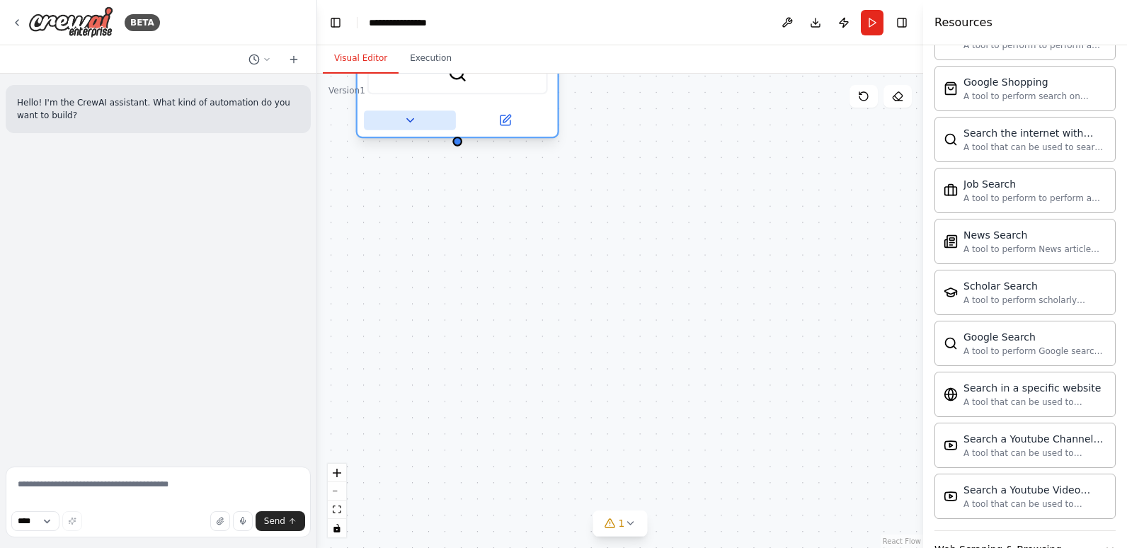
click at [421, 122] on button at bounding box center [410, 120] width 92 height 20
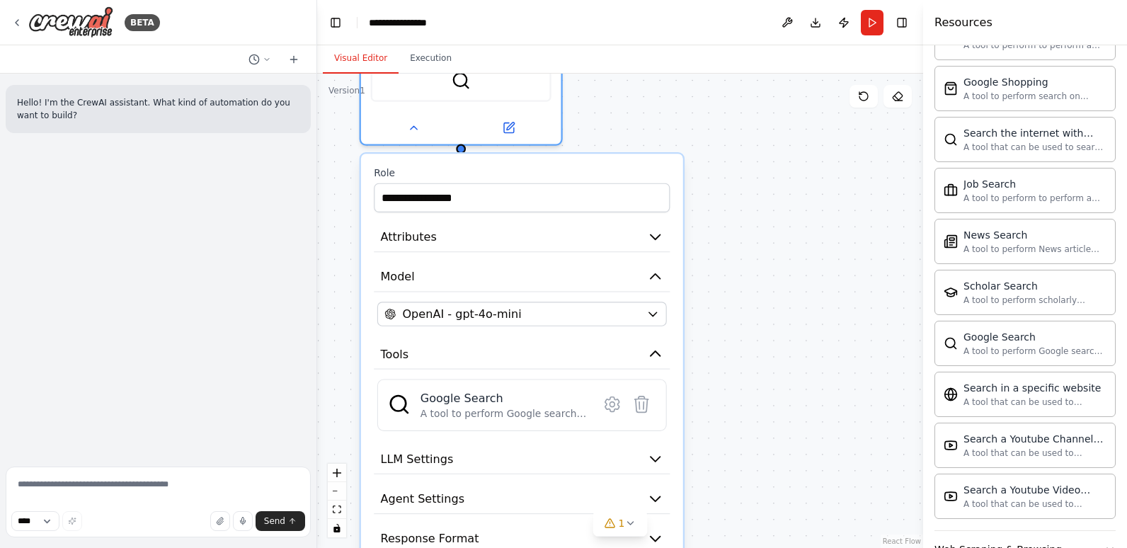
drag, startPoint x: 741, startPoint y: 445, endPoint x: 738, endPoint y: 495, distance: 49.6
click at [738, 495] on div "**********" at bounding box center [620, 311] width 606 height 474
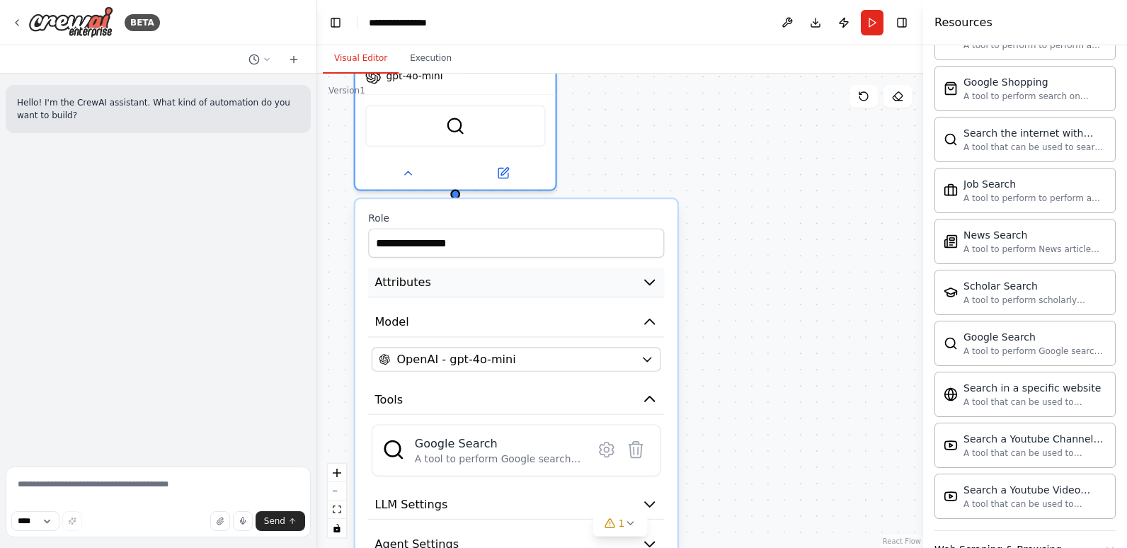
click at [556, 280] on button "Attributes" at bounding box center [516, 283] width 296 height 30
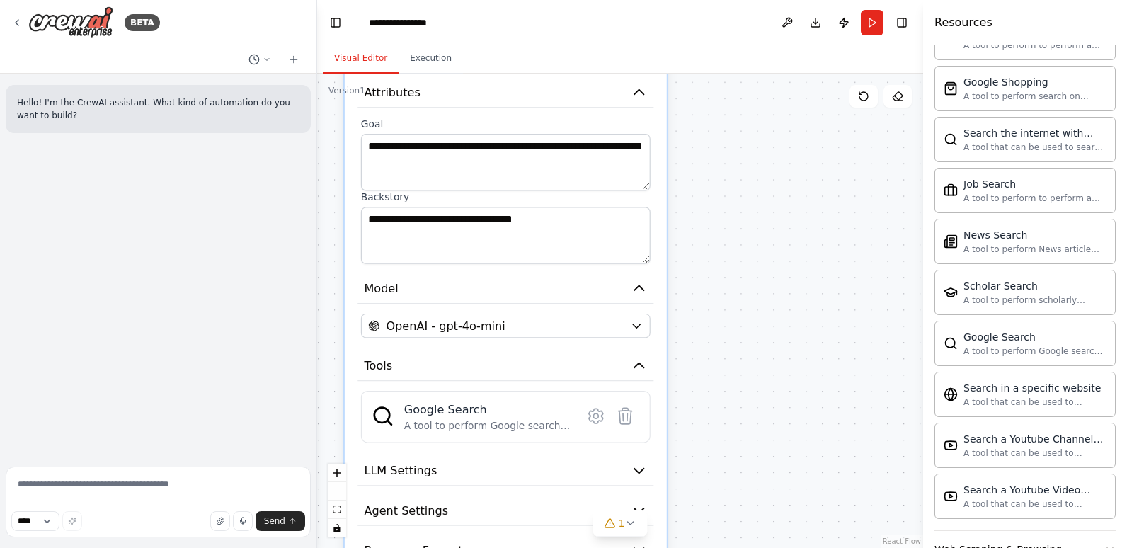
drag, startPoint x: 706, startPoint y: 440, endPoint x: 695, endPoint y: 249, distance: 192.2
click at [695, 249] on div "**********" at bounding box center [620, 311] width 606 height 474
click at [629, 531] on button "1" at bounding box center [620, 524] width 55 height 26
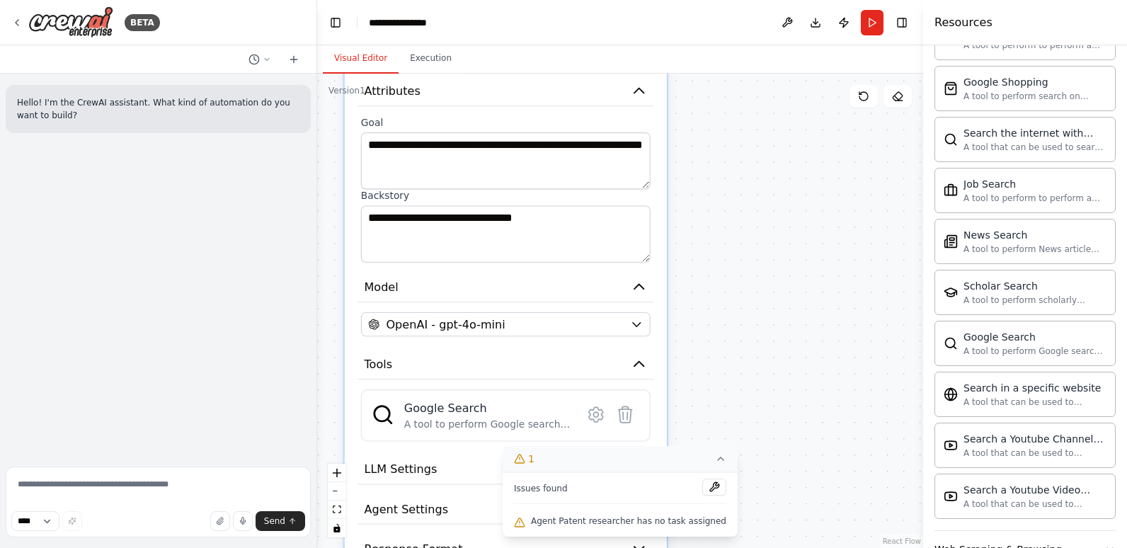
click at [718, 458] on icon at bounding box center [721, 458] width 6 height 3
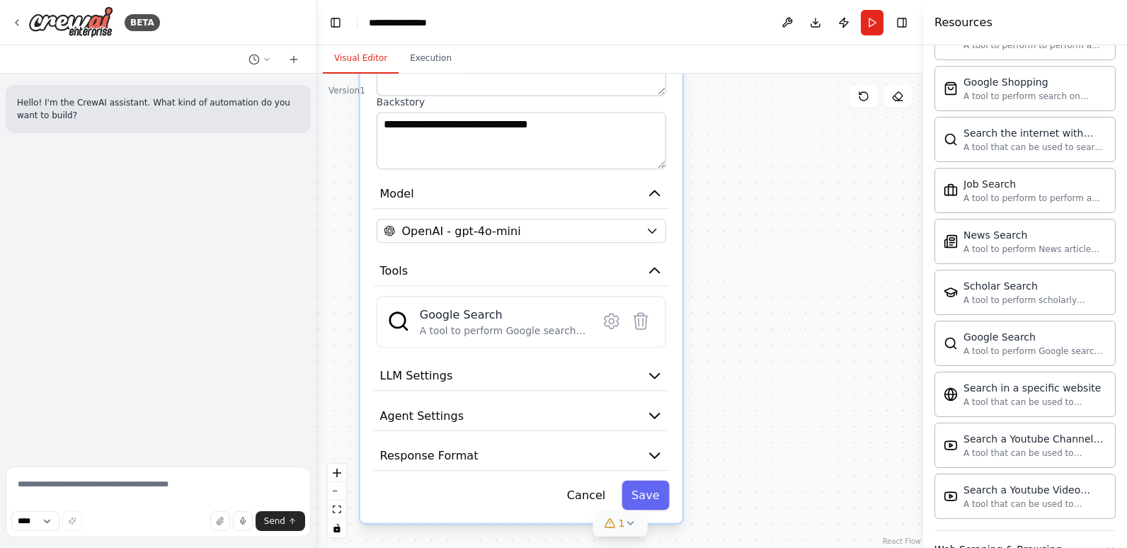
drag, startPoint x: 709, startPoint y: 489, endPoint x: 725, endPoint y: 386, distance: 104.5
click at [725, 387] on div "**********" at bounding box center [620, 311] width 606 height 474
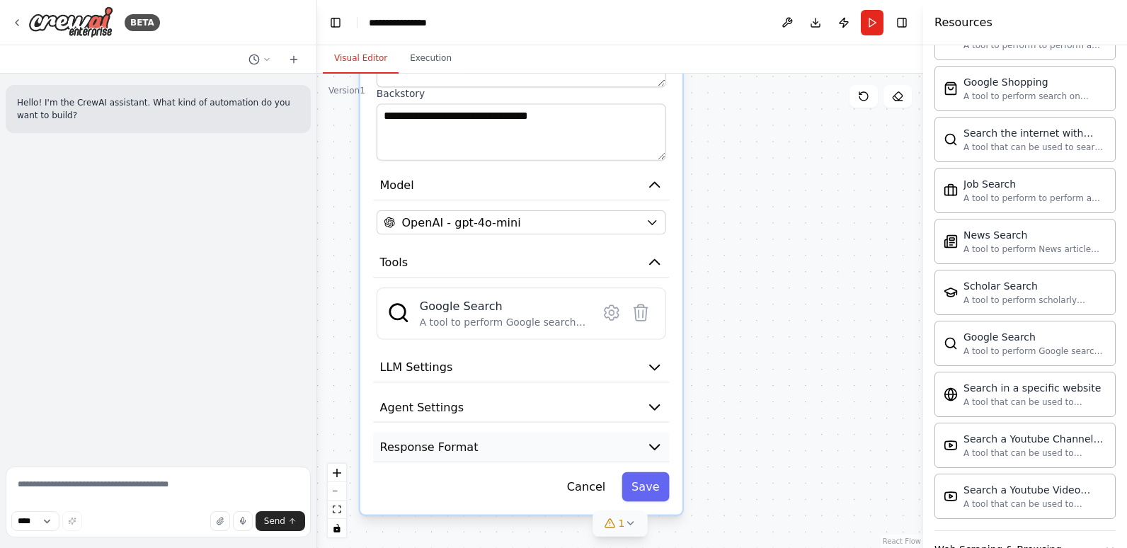
click at [642, 443] on button "Response Format" at bounding box center [521, 447] width 296 height 30
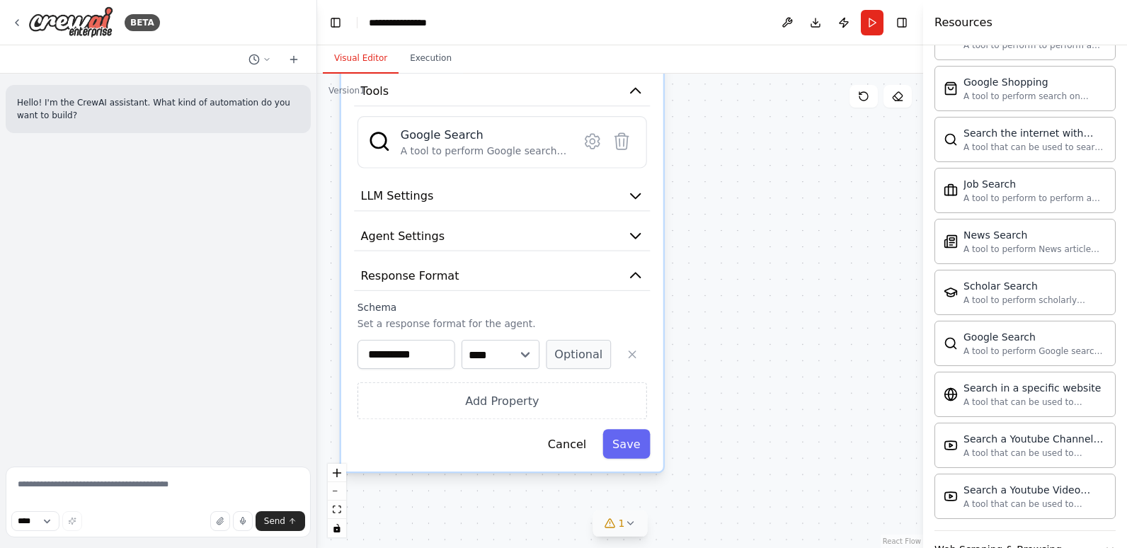
drag, startPoint x: 717, startPoint y: 478, endPoint x: 697, endPoint y: 307, distance: 172.4
click at [697, 307] on div "**********" at bounding box center [620, 311] width 606 height 474
click at [588, 349] on button "Optional" at bounding box center [578, 354] width 65 height 29
click at [588, 349] on button "Required" at bounding box center [578, 354] width 65 height 29
click at [588, 353] on button "Optional" at bounding box center [578, 354] width 65 height 29
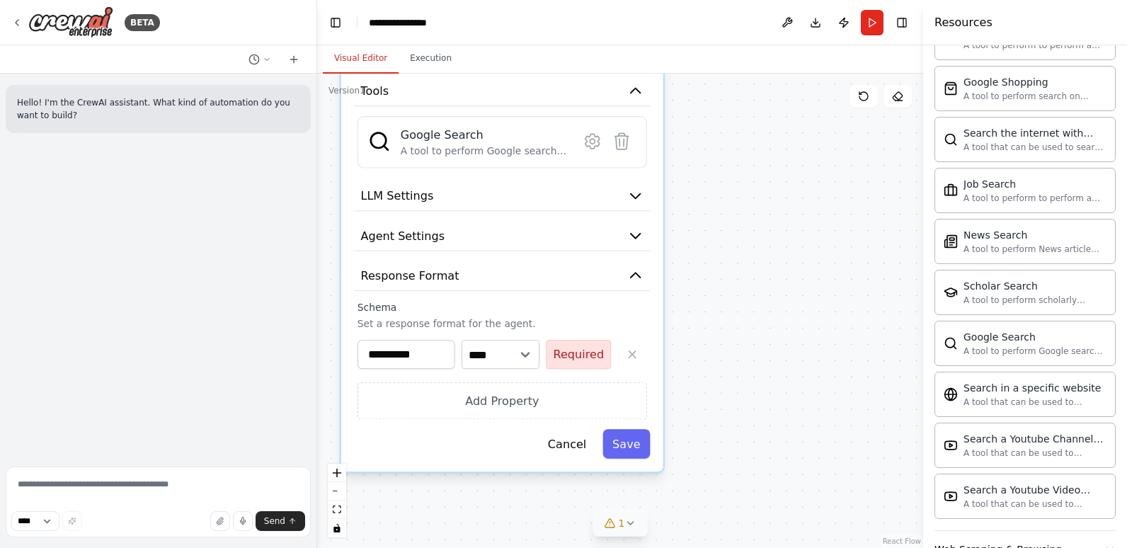
click at [586, 365] on button "Required" at bounding box center [578, 354] width 65 height 29
click at [622, 355] on button "button" at bounding box center [631, 354] width 29 height 29
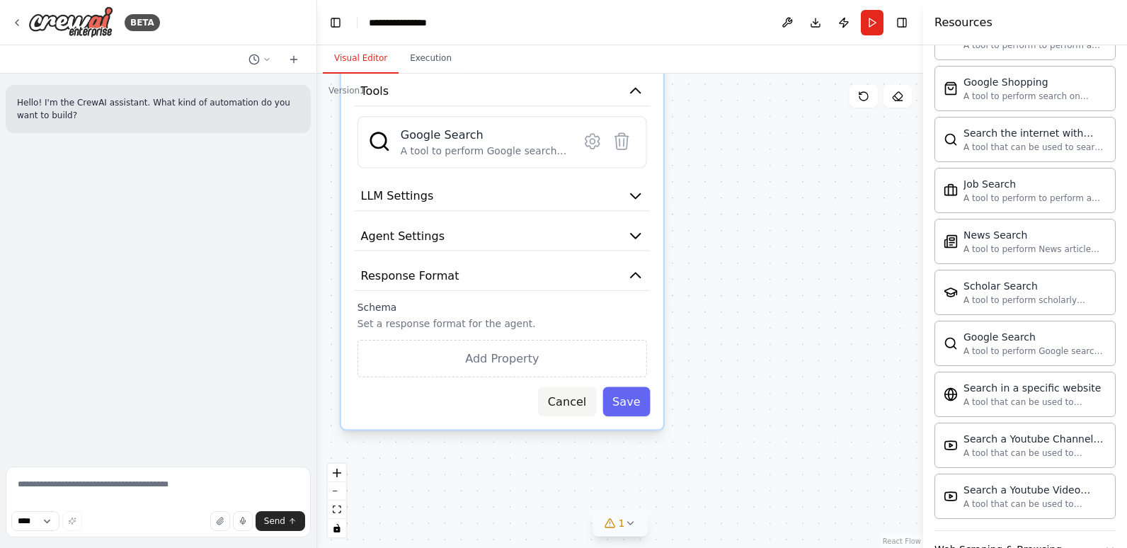
click at [578, 403] on button "Cancel" at bounding box center [567, 401] width 58 height 29
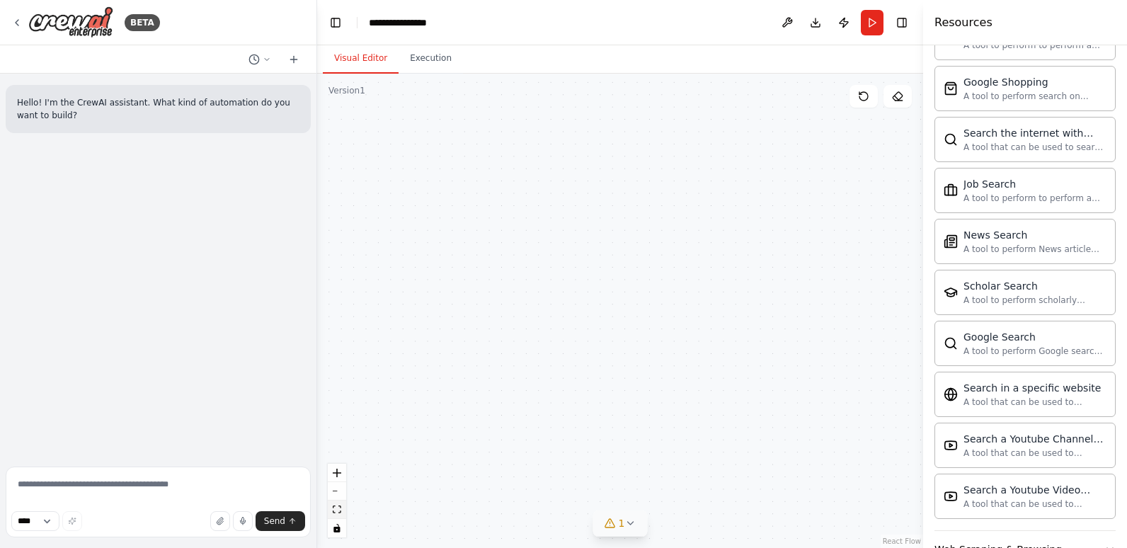
click at [335, 515] on button "fit view" at bounding box center [337, 510] width 18 height 18
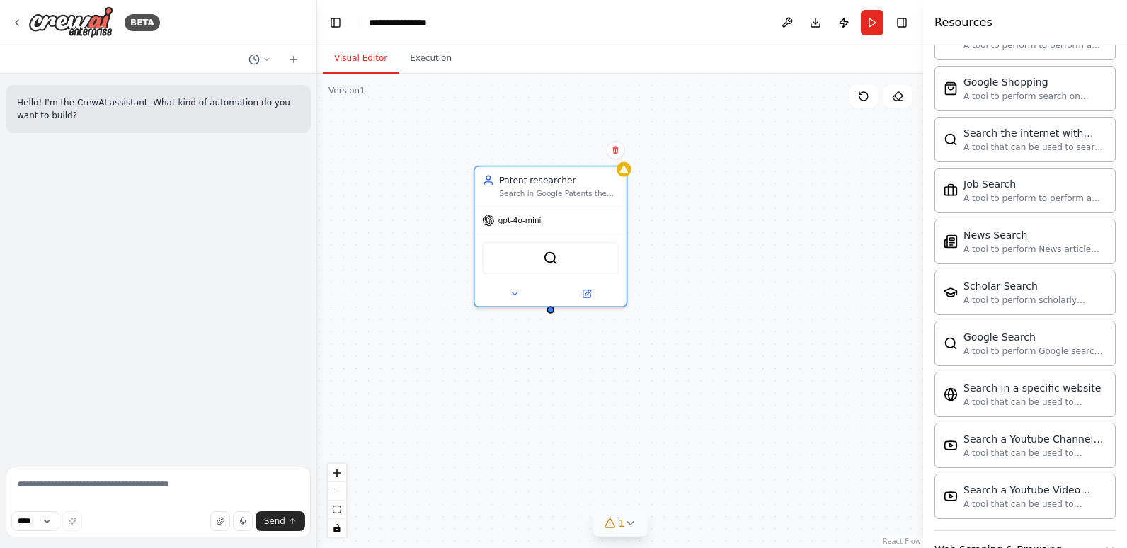
drag, startPoint x: 516, startPoint y: 463, endPoint x: 501, endPoint y: 314, distance: 149.4
click at [502, 316] on div "Patent researcher Search in Google Patents the number of the patent and its fun…" at bounding box center [620, 311] width 606 height 474
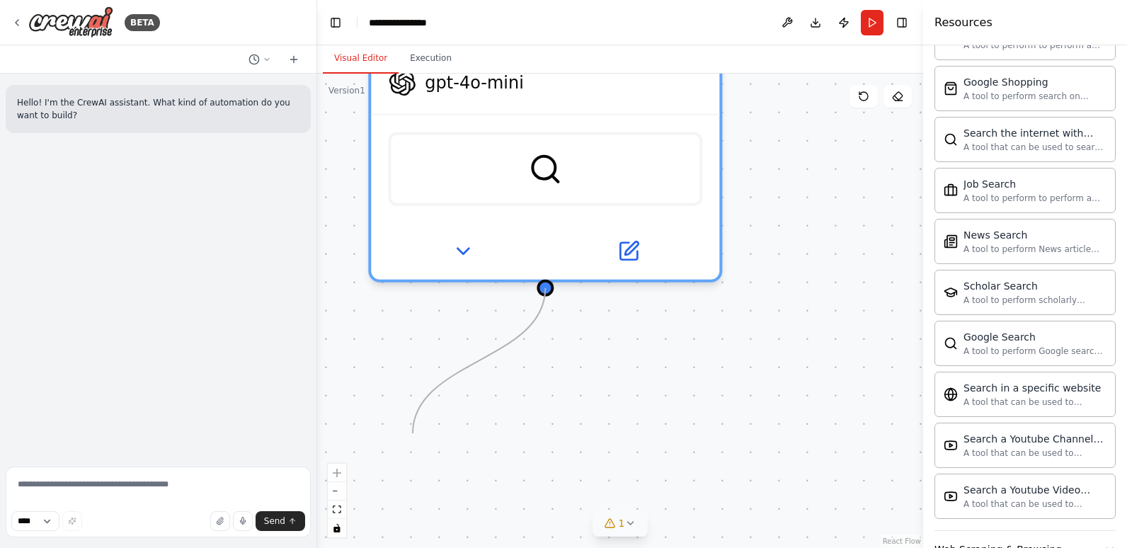
drag, startPoint x: 547, startPoint y: 287, endPoint x: 413, endPoint y: 438, distance: 202.1
click at [413, 438] on div "Patent researcher Search in Google Patents the number of the patent and its fun…" at bounding box center [620, 311] width 606 height 474
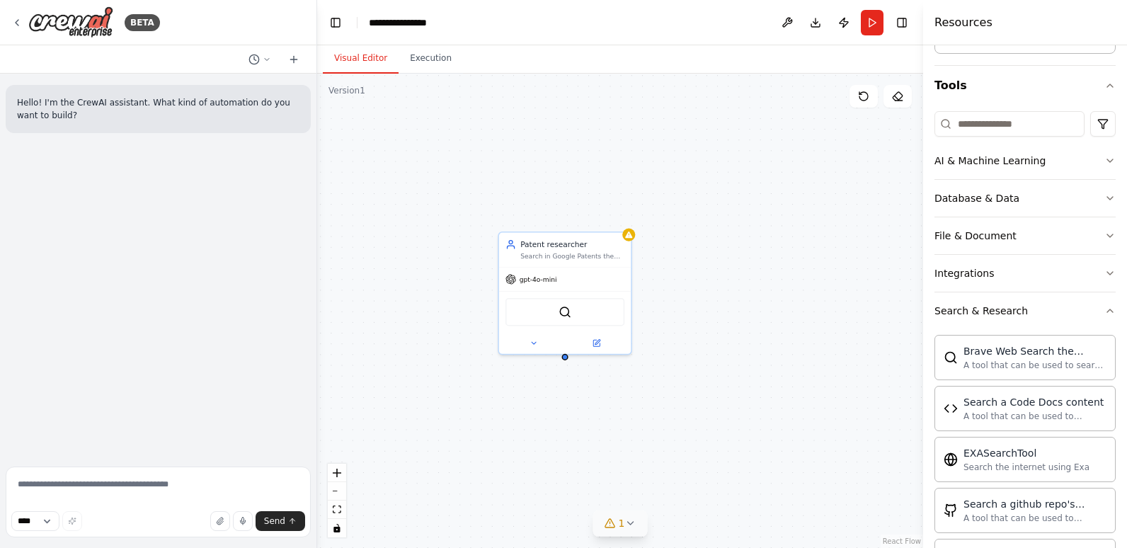
scroll to position [0, 0]
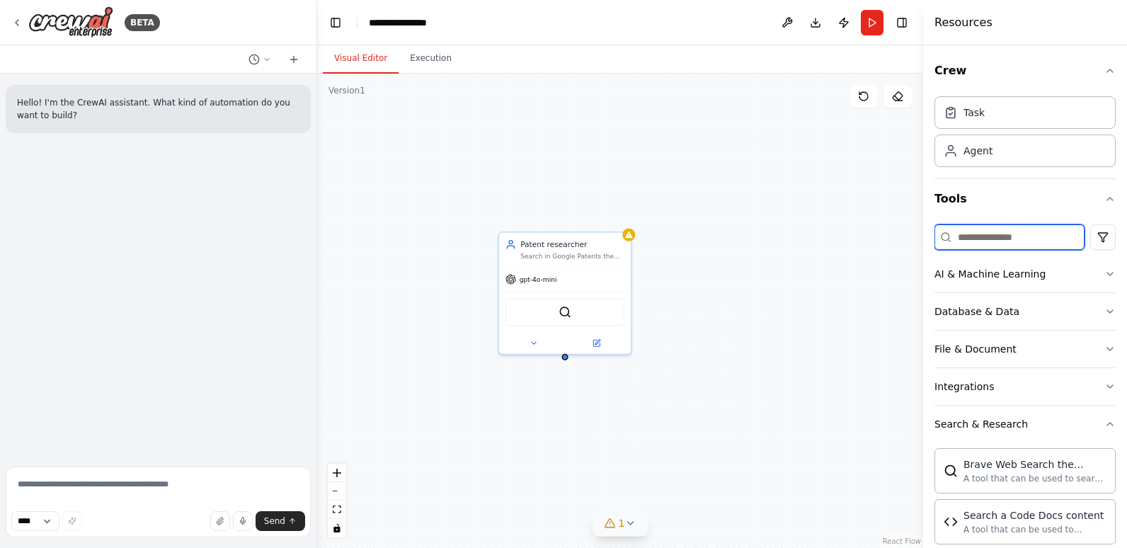
click at [990, 235] on input at bounding box center [1010, 236] width 150 height 25
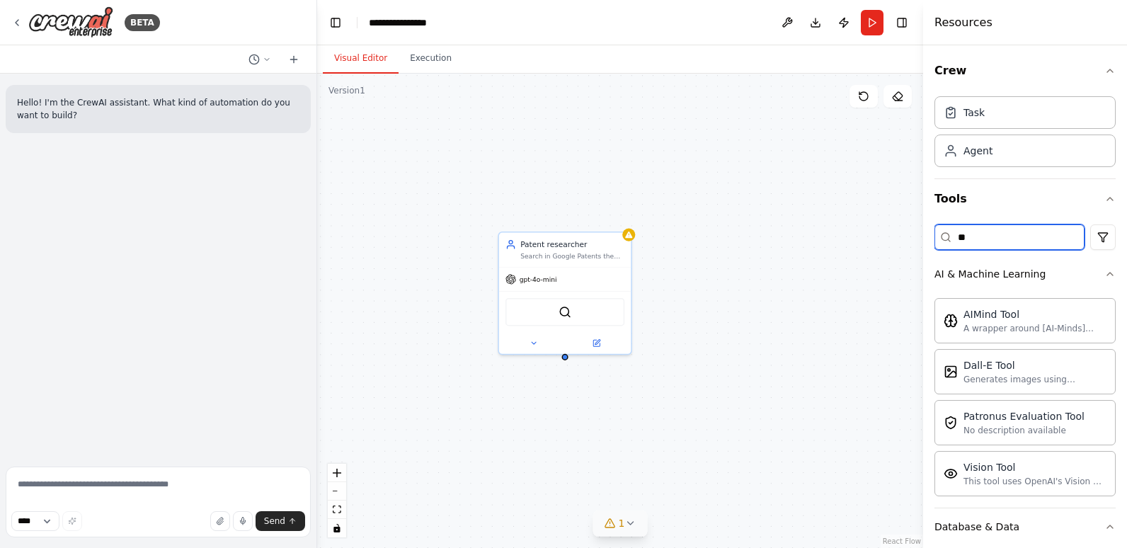
type input "*"
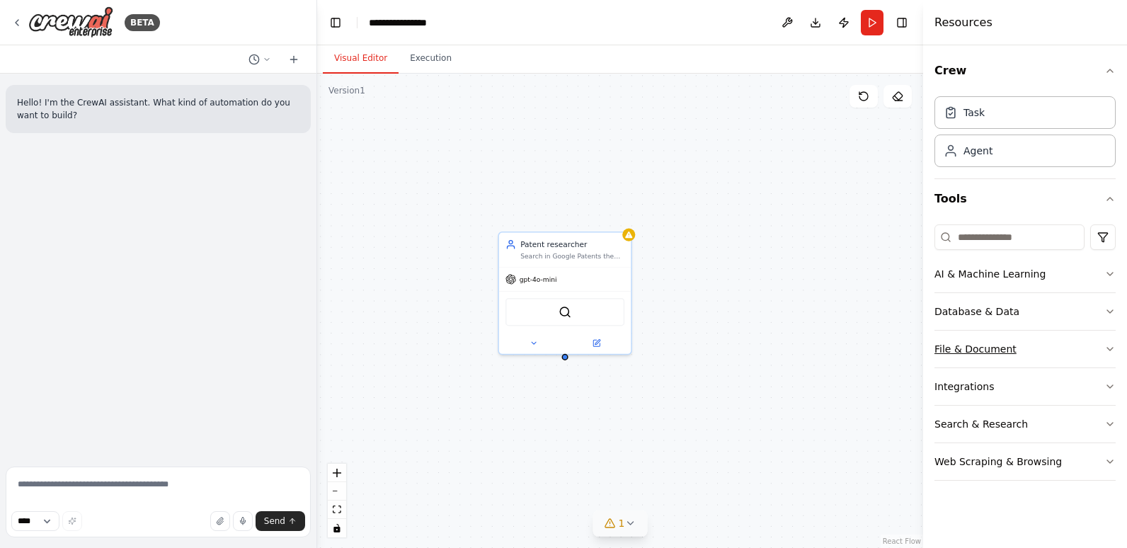
click at [982, 348] on div "File & Document" at bounding box center [976, 349] width 82 height 14
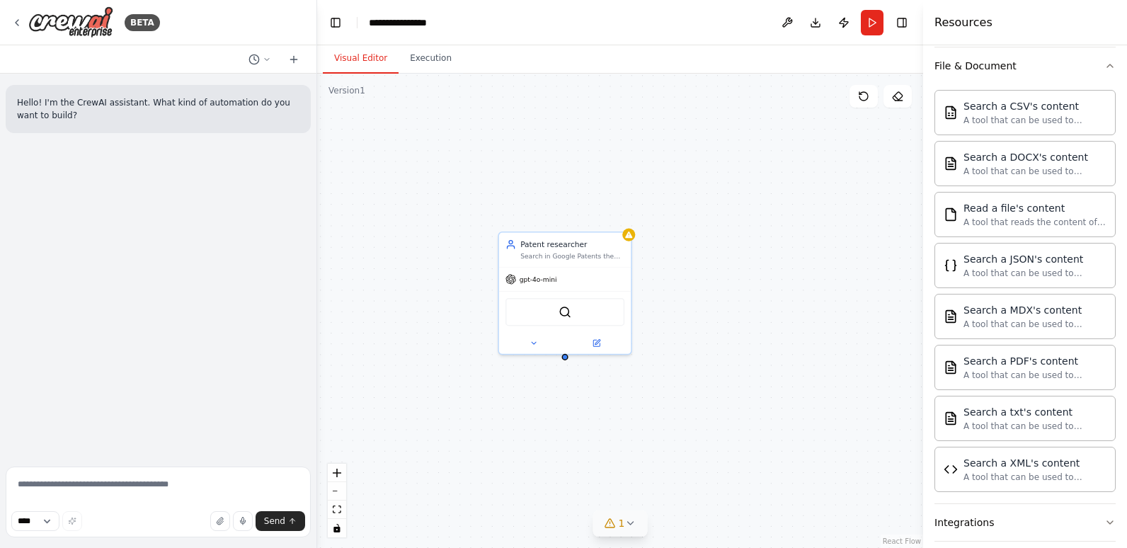
scroll to position [212, 0]
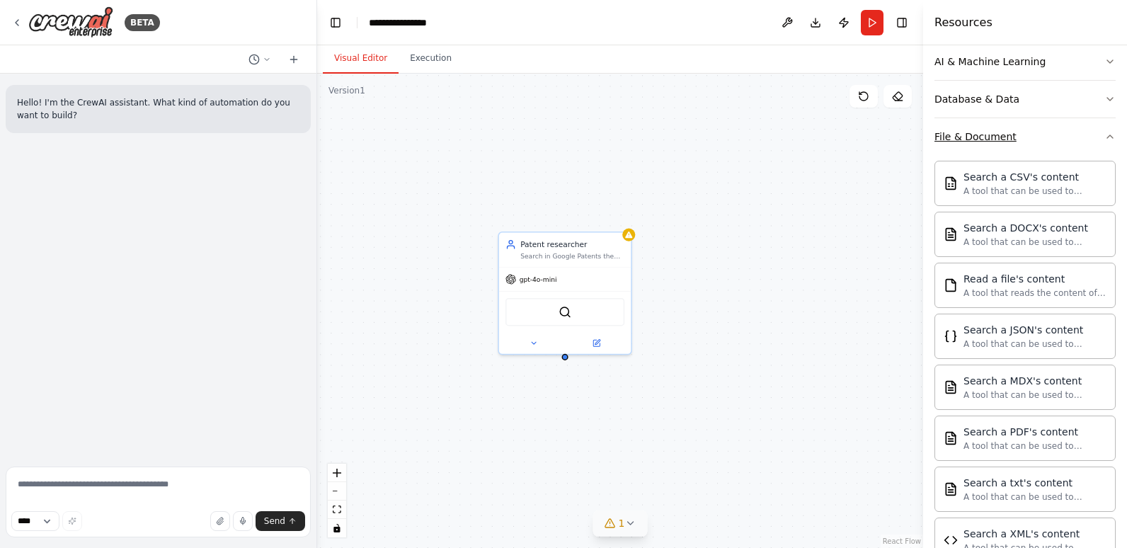
click at [991, 135] on div "File & Document" at bounding box center [976, 137] width 82 height 14
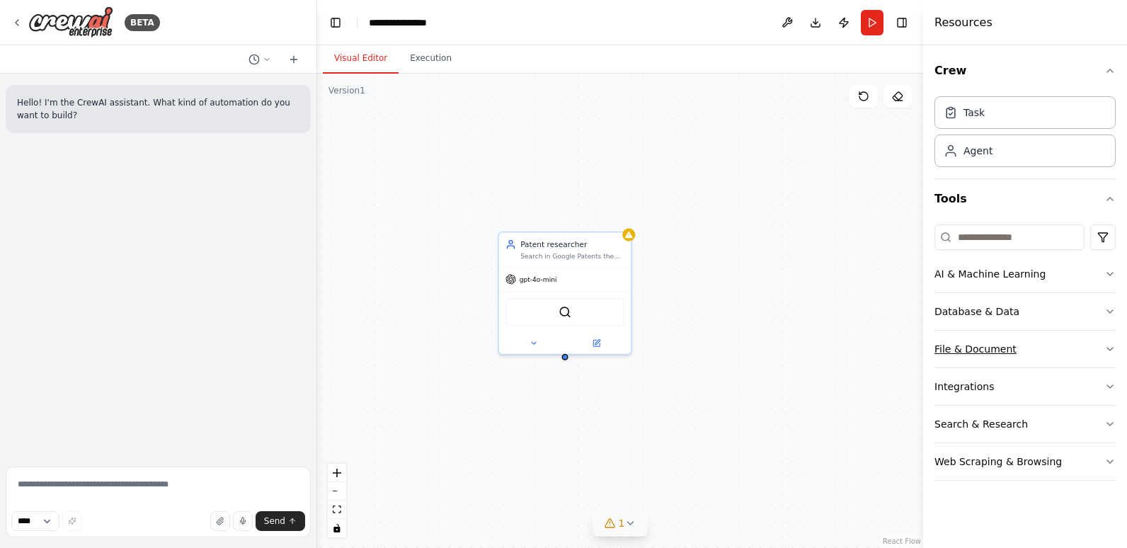
click at [1012, 355] on button "File & Document" at bounding box center [1025, 349] width 181 height 37
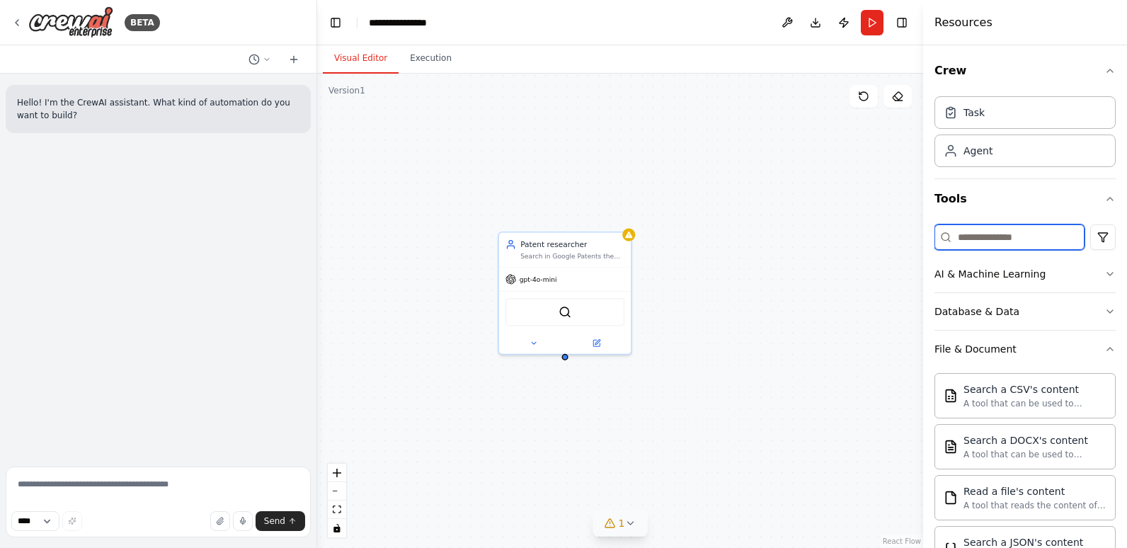
click at [976, 236] on input at bounding box center [1010, 236] width 150 height 25
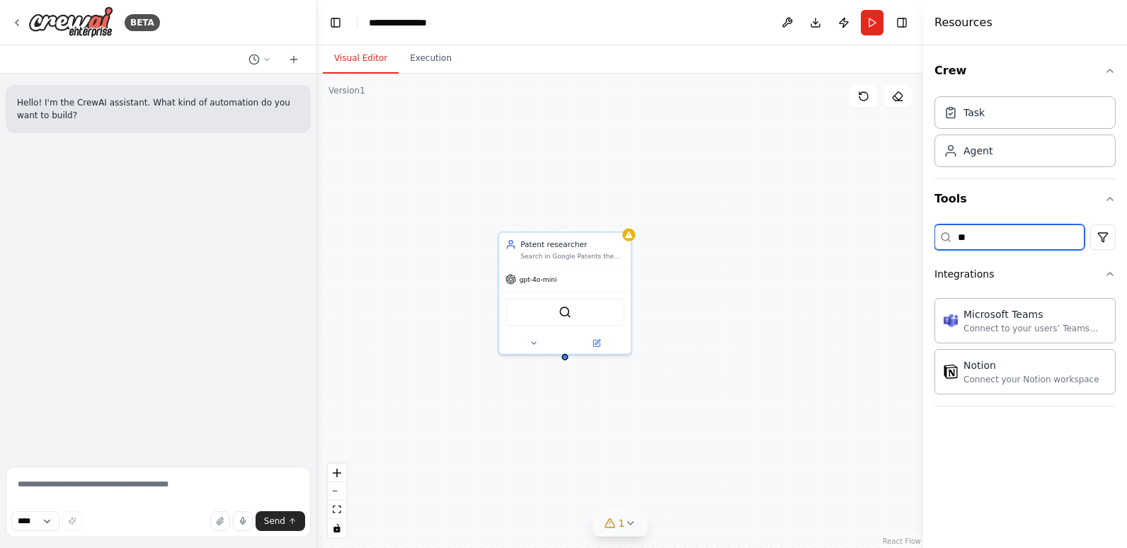
type input "*"
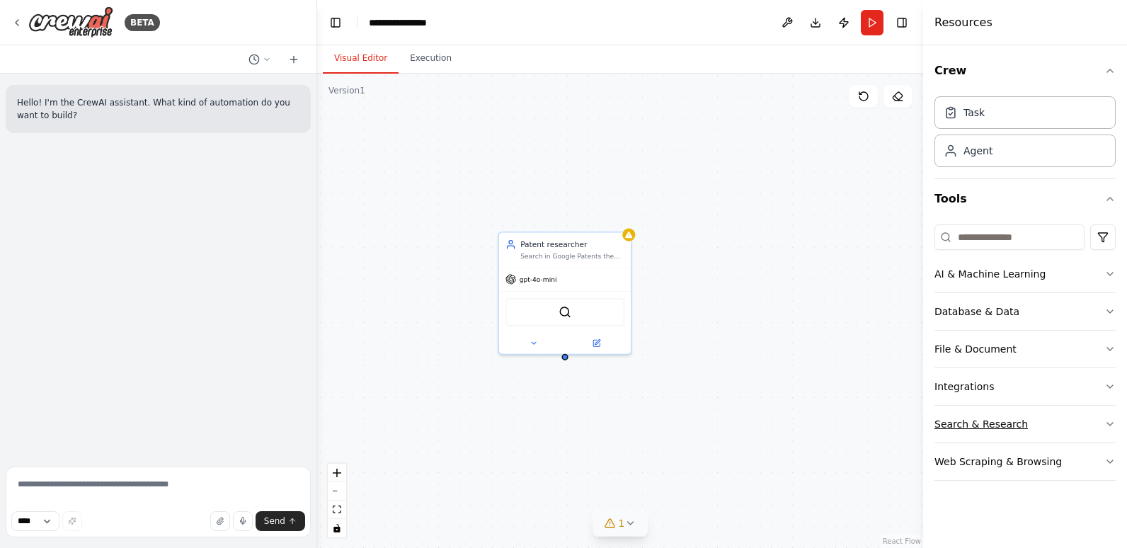
click at [1007, 426] on div "Search & Research" at bounding box center [981, 424] width 93 height 14
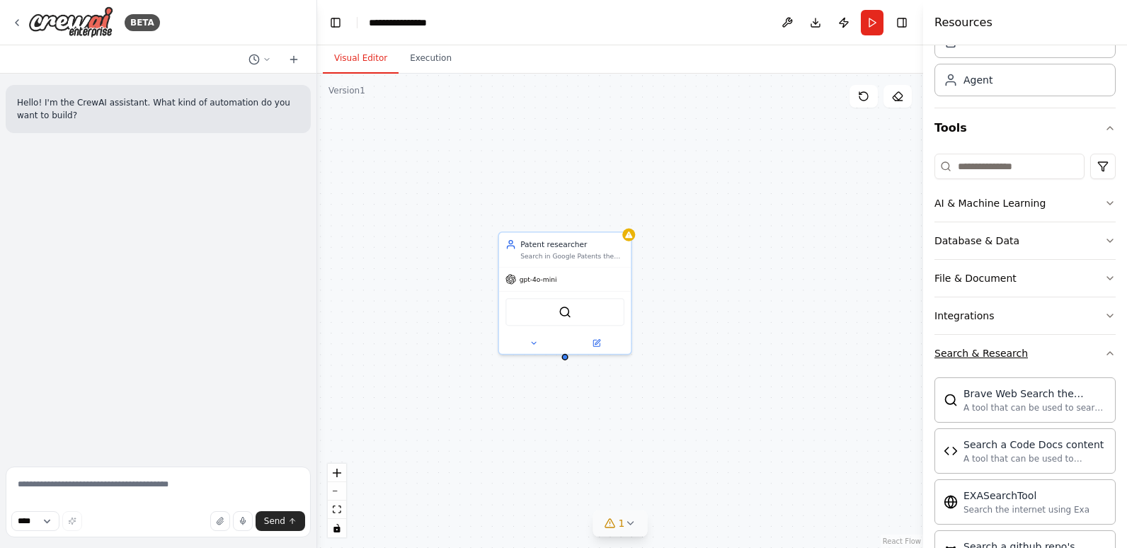
scroll to position [142, 0]
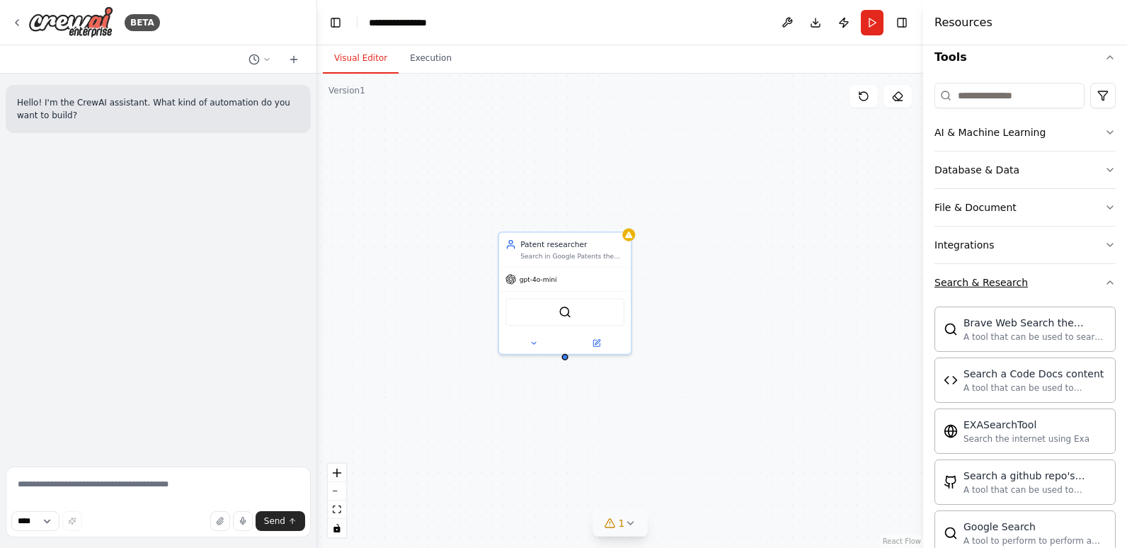
click at [1003, 287] on div "Search & Research" at bounding box center [981, 282] width 93 height 14
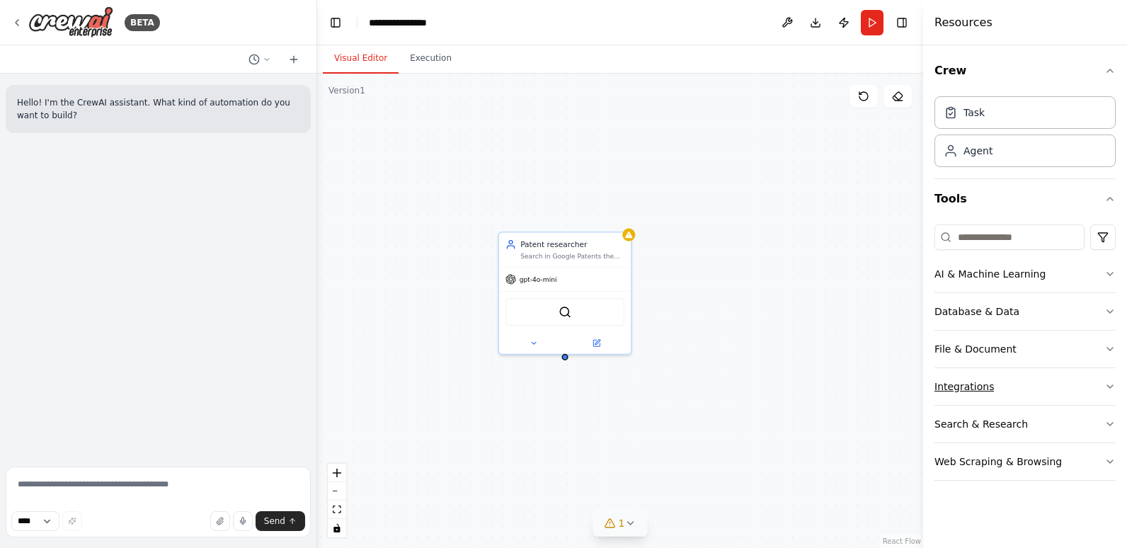
click at [994, 382] on button "Integrations" at bounding box center [1025, 386] width 181 height 37
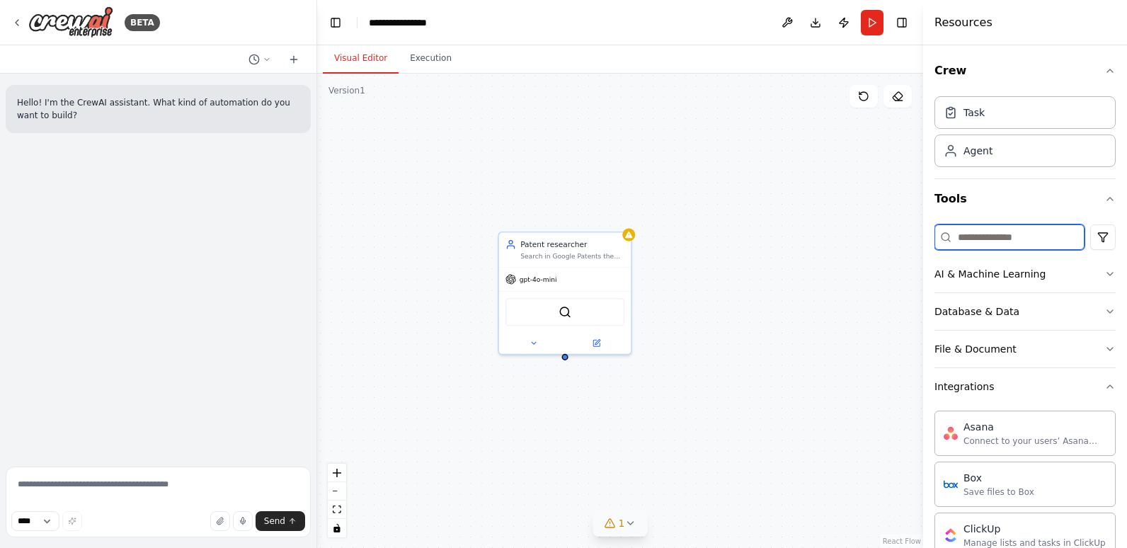
click at [959, 236] on input at bounding box center [1010, 236] width 150 height 25
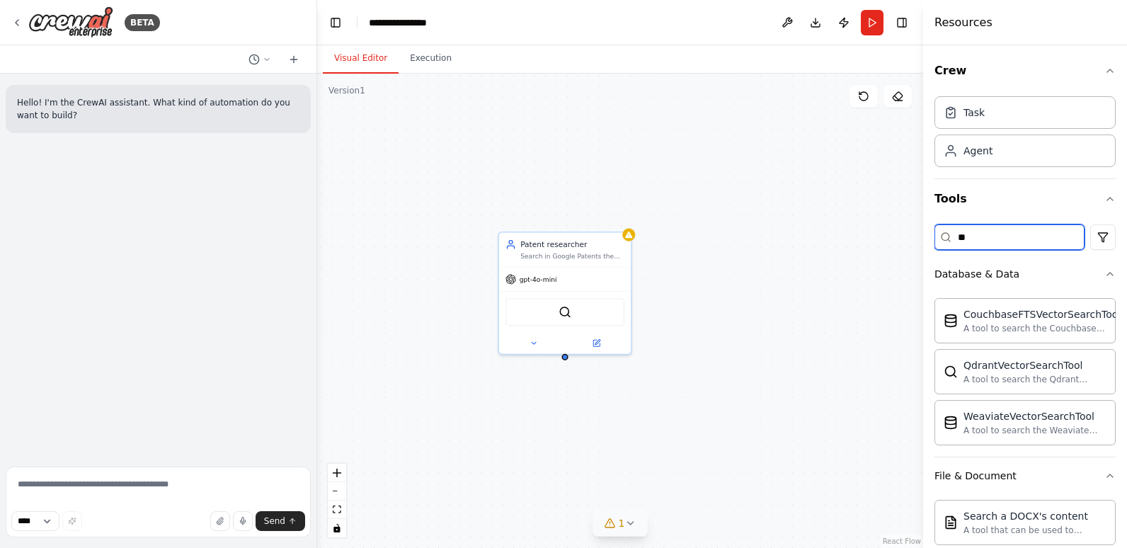
type input "*"
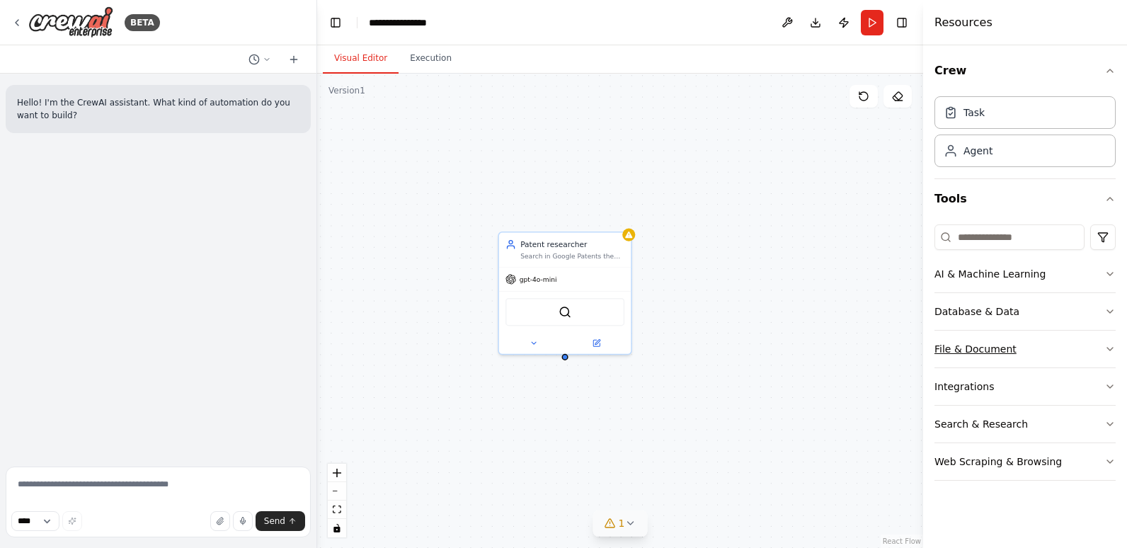
click at [1027, 341] on button "File & Document" at bounding box center [1025, 349] width 181 height 37
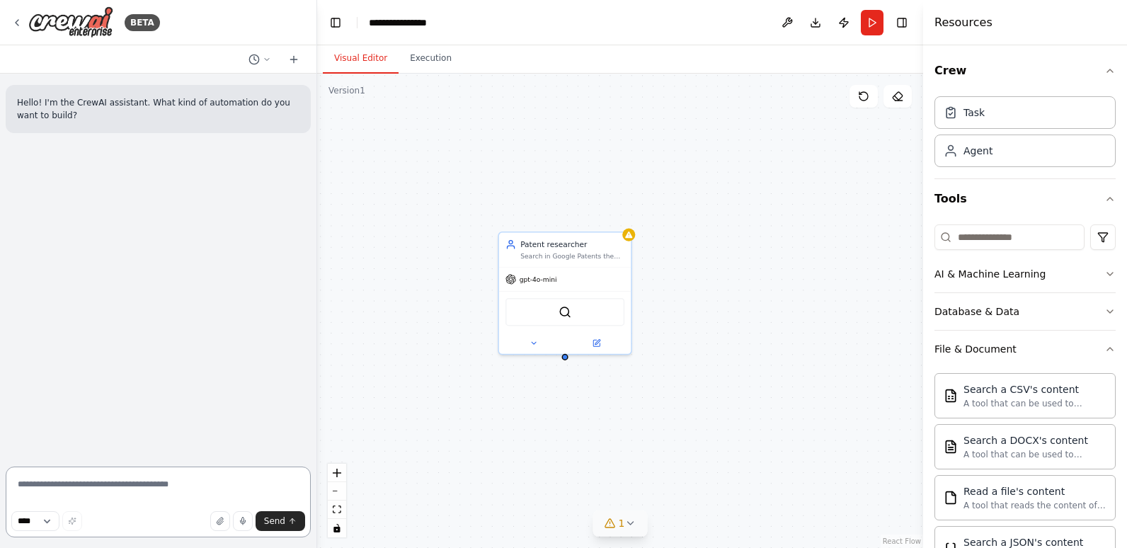
click at [99, 489] on textarea at bounding box center [158, 502] width 305 height 71
click at [593, 260] on div "Patent researcher Search in Google Patents the number of the patent and its fun…" at bounding box center [565, 248] width 132 height 35
drag, startPoint x: 586, startPoint y: 270, endPoint x: 498, endPoint y: 367, distance: 131.4
click at [498, 367] on div "Patent researcher Search in Google Patents the number of the patent and its fun…" at bounding box center [620, 311] width 606 height 474
click at [564, 317] on div "SerplyWebSearchTool" at bounding box center [565, 310] width 119 height 28
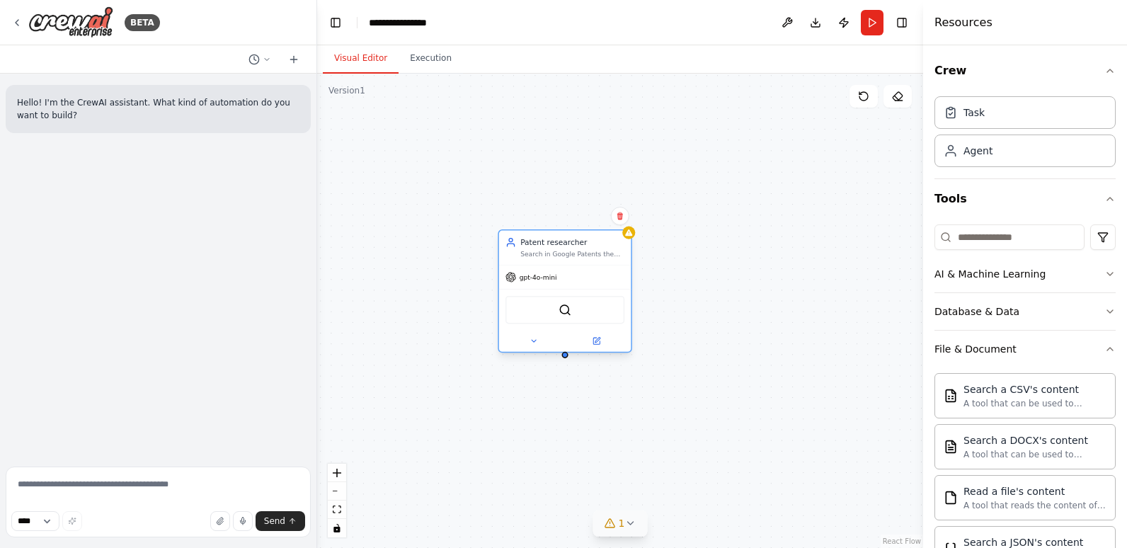
click at [564, 317] on div "SerplyWebSearchTool" at bounding box center [565, 310] width 119 height 28
click at [568, 311] on img at bounding box center [565, 310] width 13 height 13
click at [1017, 357] on button "File & Document" at bounding box center [1025, 349] width 181 height 37
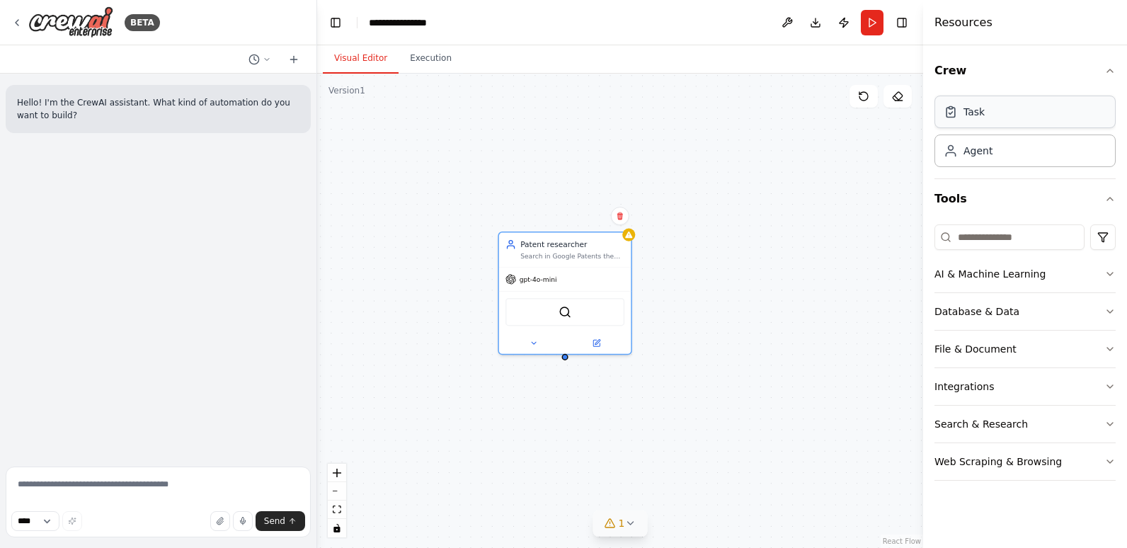
click at [1016, 120] on div "Task" at bounding box center [1025, 112] width 181 height 33
click at [1013, 151] on div "Agent" at bounding box center [1025, 150] width 181 height 33
click at [1012, 118] on div "Task" at bounding box center [1025, 112] width 181 height 33
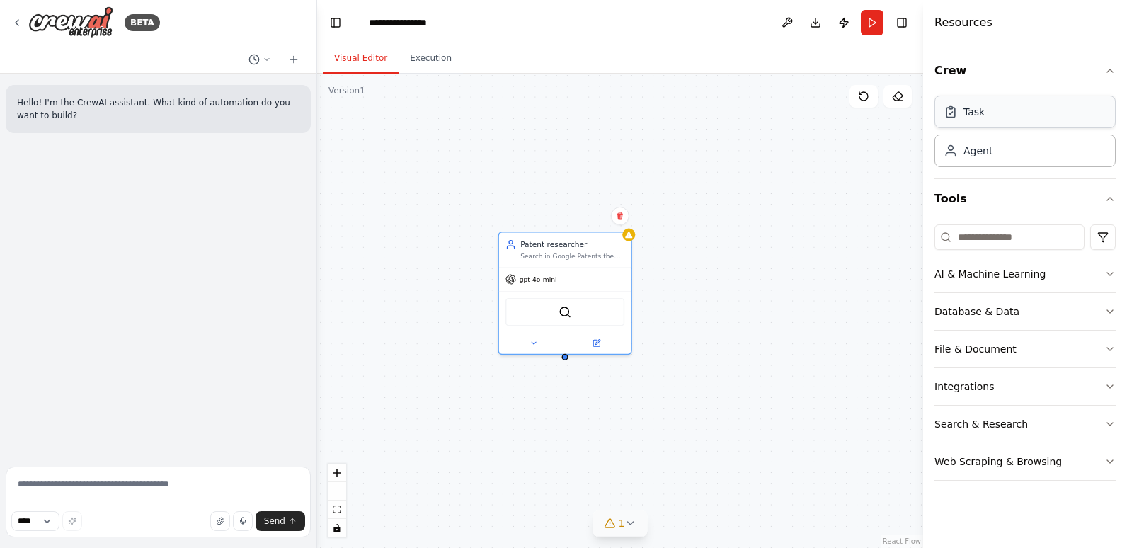
click at [1012, 118] on div "Task" at bounding box center [1025, 112] width 181 height 33
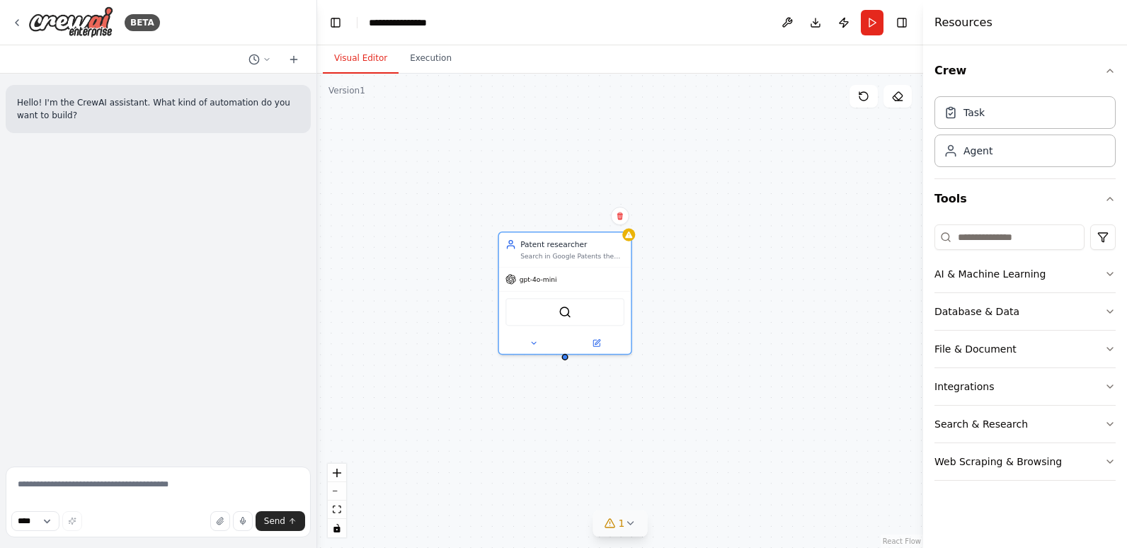
drag, startPoint x: 1012, startPoint y: 118, endPoint x: 667, endPoint y: 390, distance: 439.1
click at [667, 390] on div "**********" at bounding box center [563, 274] width 1127 height 548
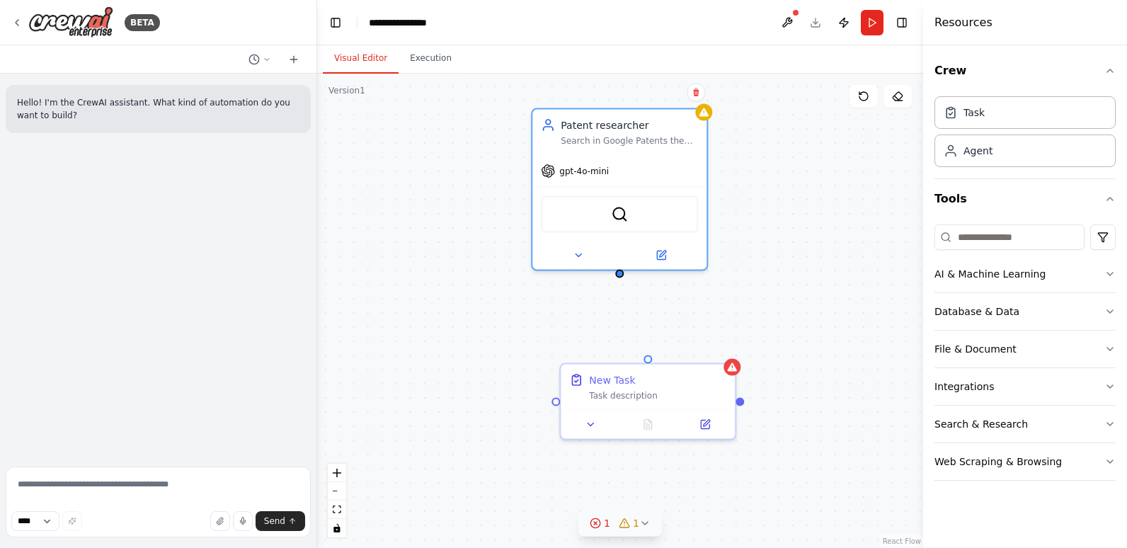
drag, startPoint x: 465, startPoint y: 412, endPoint x: 549, endPoint y: 335, distance: 114.3
click at [549, 335] on div "Patent researcher Search in Google Patents the number of the patent and its fun…" at bounding box center [620, 311] width 606 height 474
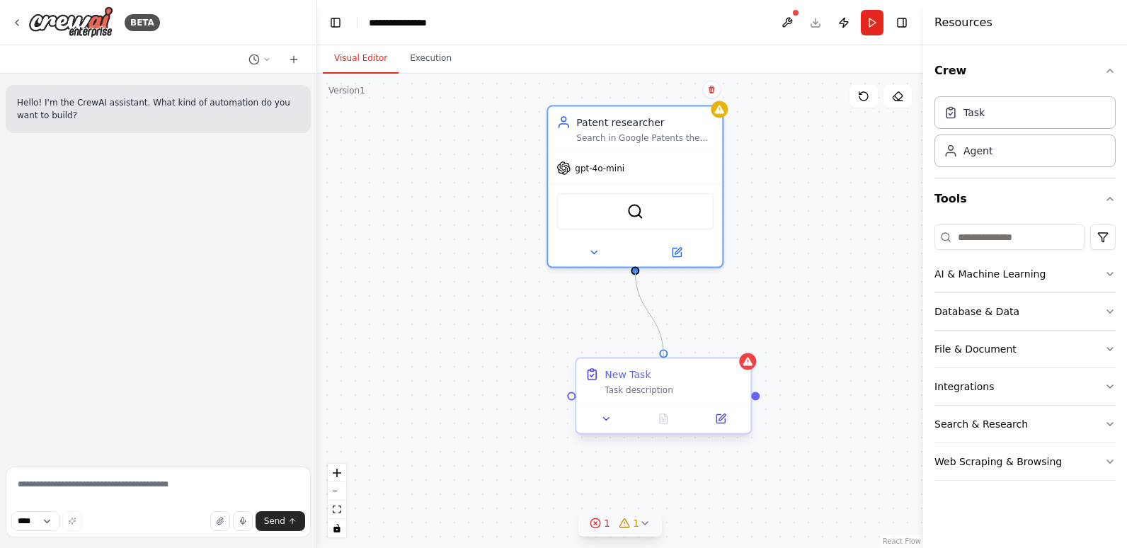
drag, startPoint x: 637, startPoint y: 270, endPoint x: 662, endPoint y: 361, distance: 94.1
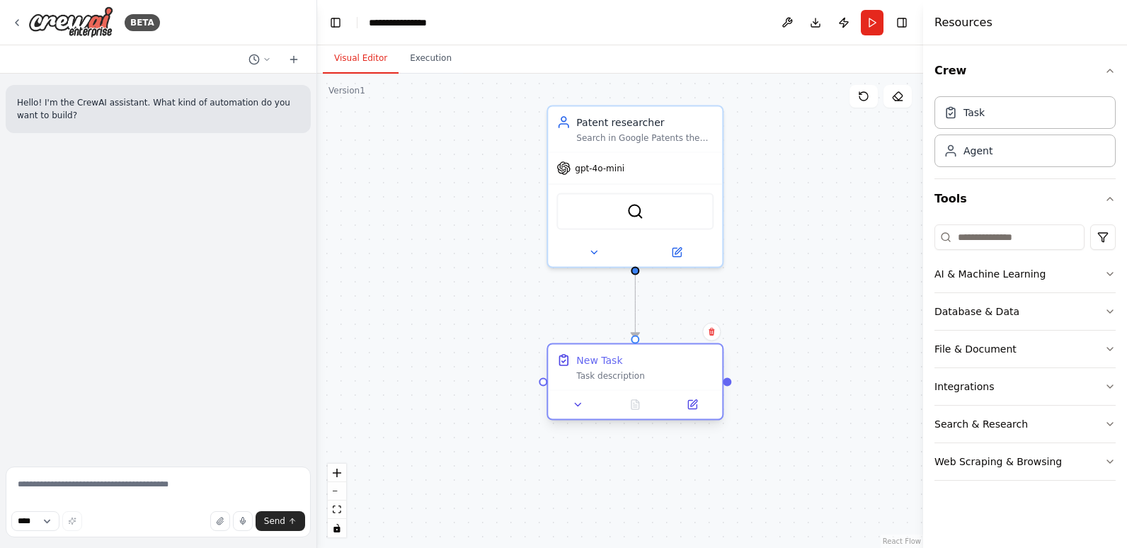
drag, startPoint x: 688, startPoint y: 387, endPoint x: 661, endPoint y: 367, distance: 32.9
click at [661, 367] on div "New Task Task description" at bounding box center [644, 367] width 137 height 28
click at [627, 382] on div "New Task Task description" at bounding box center [635, 367] width 174 height 45
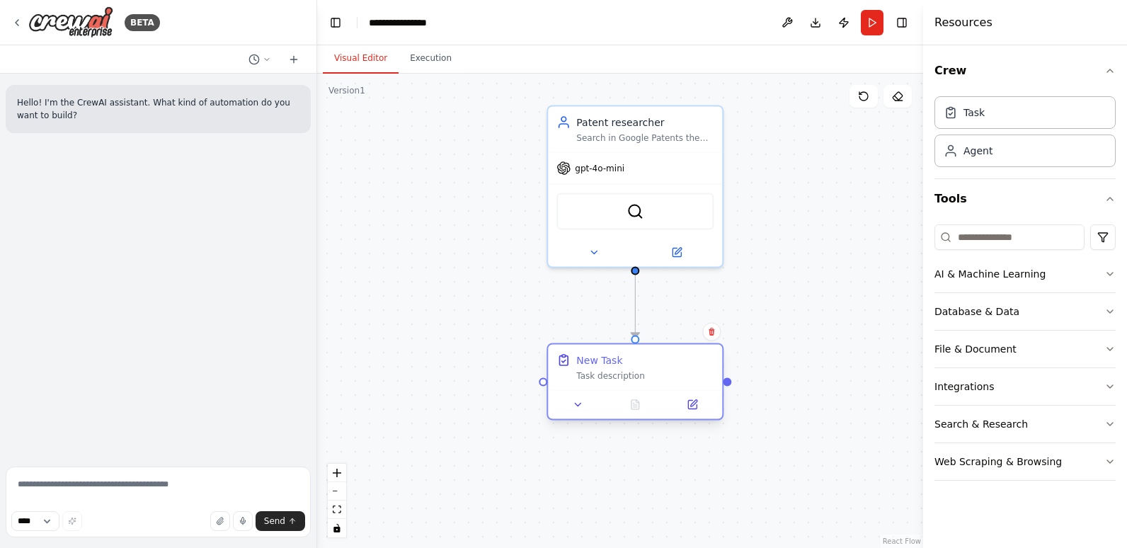
click at [607, 376] on div "Task description" at bounding box center [644, 375] width 137 height 11
click at [692, 402] on icon at bounding box center [692, 405] width 8 height 8
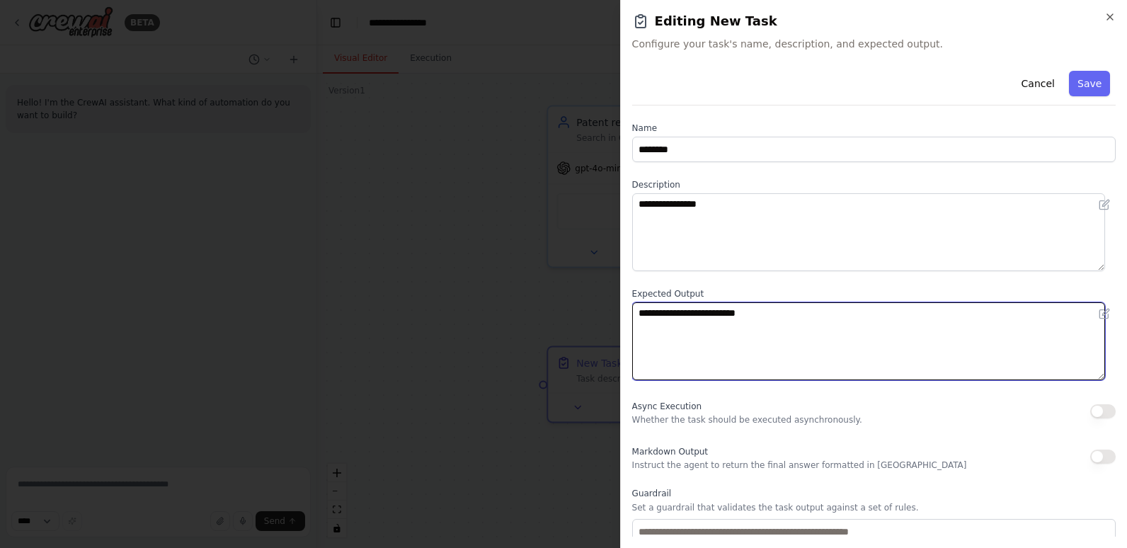
drag, startPoint x: 819, startPoint y: 307, endPoint x: 542, endPoint y: 290, distance: 278.1
click at [542, 290] on body "**********" at bounding box center [563, 274] width 1127 height 548
type textarea "**********"
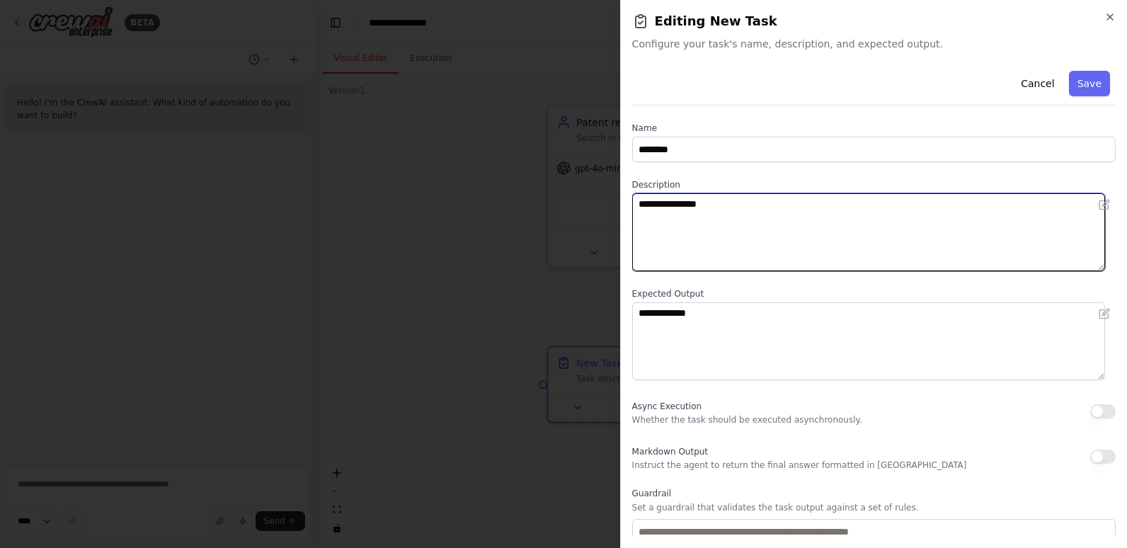
click at [867, 259] on textarea "**********" at bounding box center [868, 232] width 473 height 78
drag, startPoint x: 845, startPoint y: 219, endPoint x: 578, endPoint y: 207, distance: 267.9
click at [578, 207] on body "**********" at bounding box center [563, 274] width 1127 height 548
click at [777, 220] on textarea "**********" at bounding box center [868, 232] width 473 height 78
type textarea "**********"
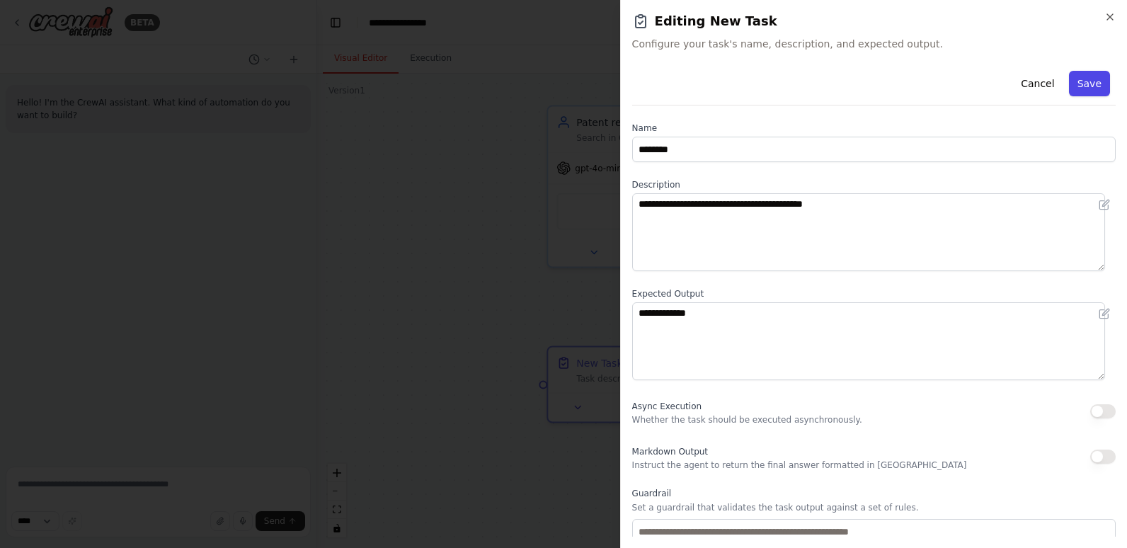
click at [1073, 88] on button "Save" at bounding box center [1089, 83] width 41 height 25
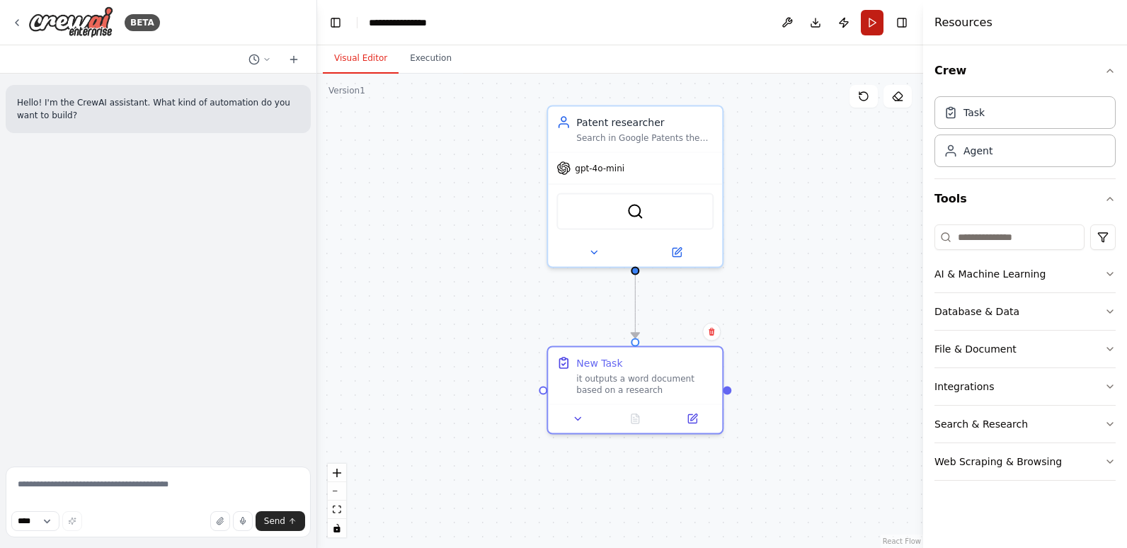
click at [867, 21] on button "Run" at bounding box center [872, 22] width 23 height 25
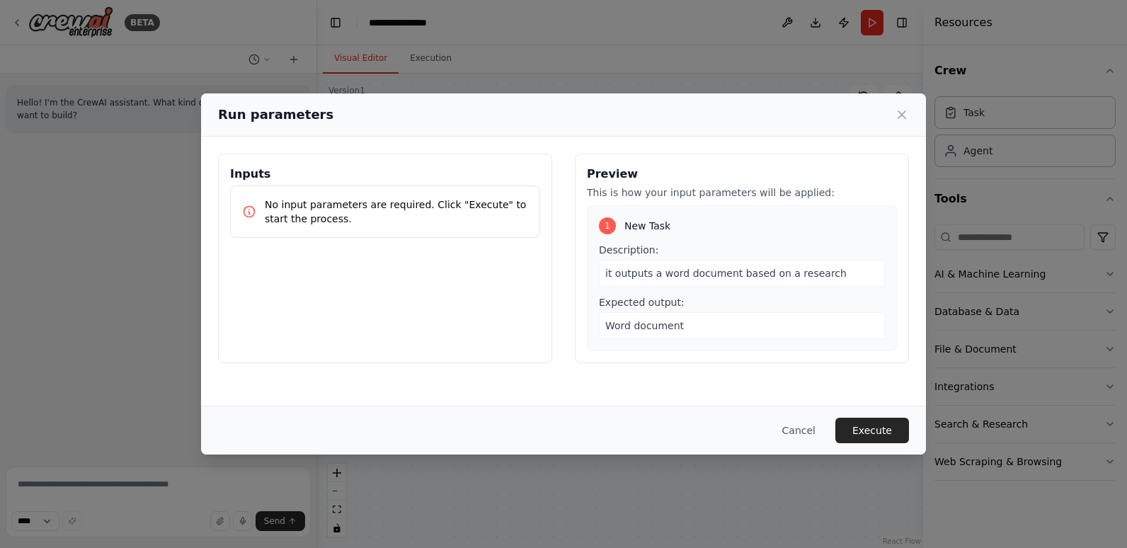
click at [800, 426] on button "Cancel" at bounding box center [799, 430] width 56 height 25
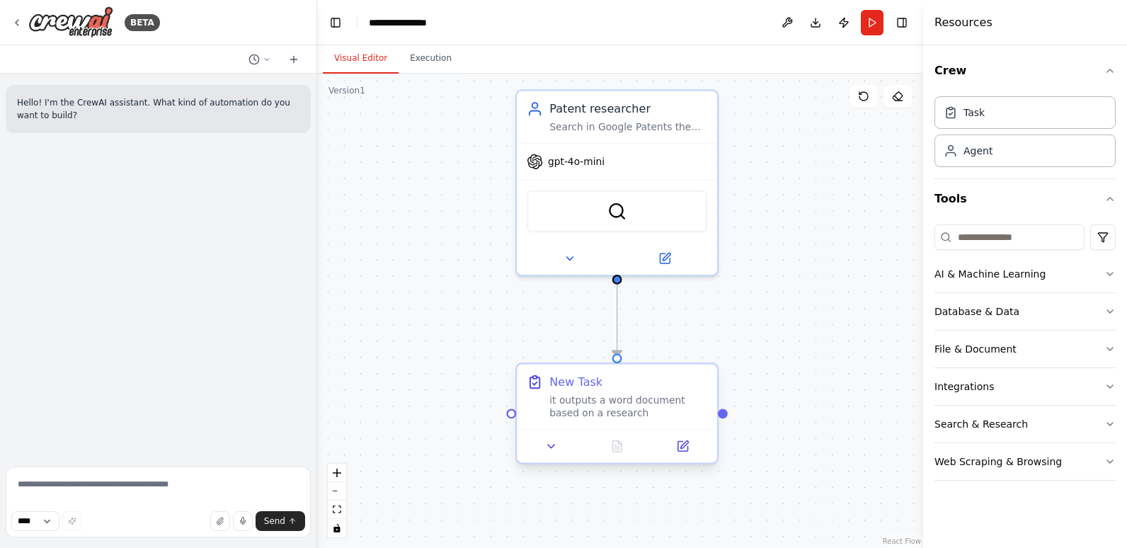
click at [622, 411] on div "it outputs a word document based on a research" at bounding box center [628, 407] width 158 height 26
click at [623, 411] on div "it outputs a word document based on a research" at bounding box center [628, 407] width 158 height 26
click at [683, 451] on icon at bounding box center [683, 447] width 10 height 10
click at [553, 454] on button at bounding box center [552, 447] width 56 height 20
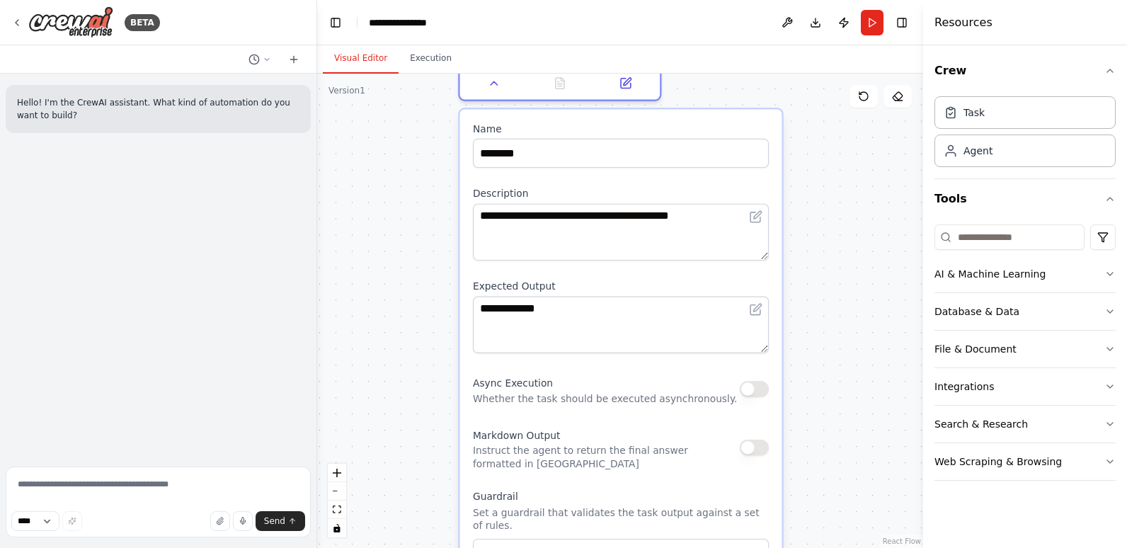
drag, startPoint x: 723, startPoint y: 430, endPoint x: 755, endPoint y: 76, distance: 354.8
click at [755, 76] on div ".deletable-edge-delete-btn { width: 20px; height: 20px; border: 0px solid #ffff…" at bounding box center [620, 311] width 606 height 474
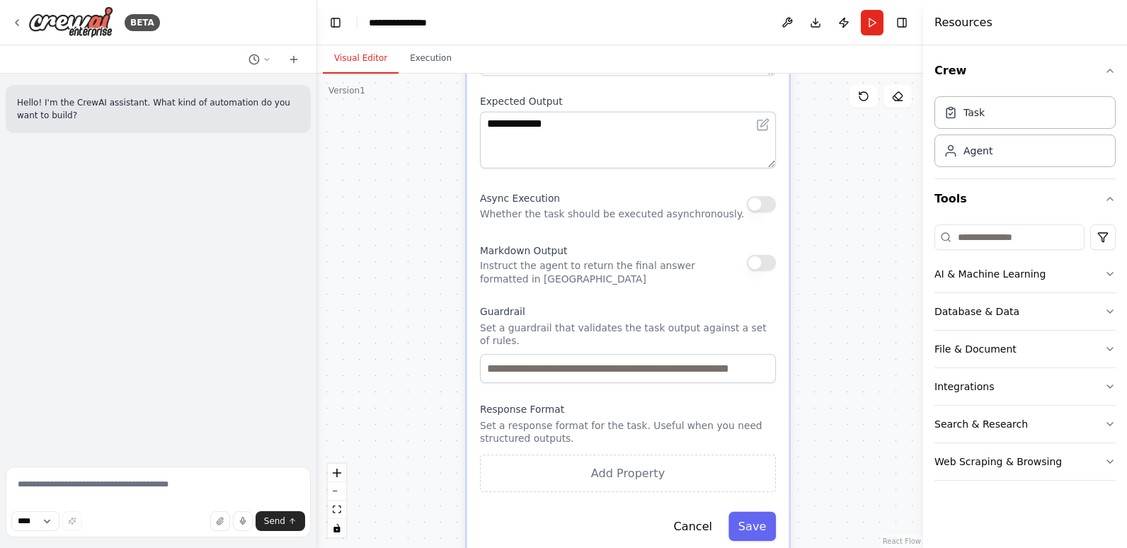
drag, startPoint x: 815, startPoint y: 397, endPoint x: 821, endPoint y: 222, distance: 175.0
click at [821, 222] on div ".deletable-edge-delete-btn { width: 20px; height: 20px; border: 0px solid #ffff…" at bounding box center [620, 311] width 606 height 474
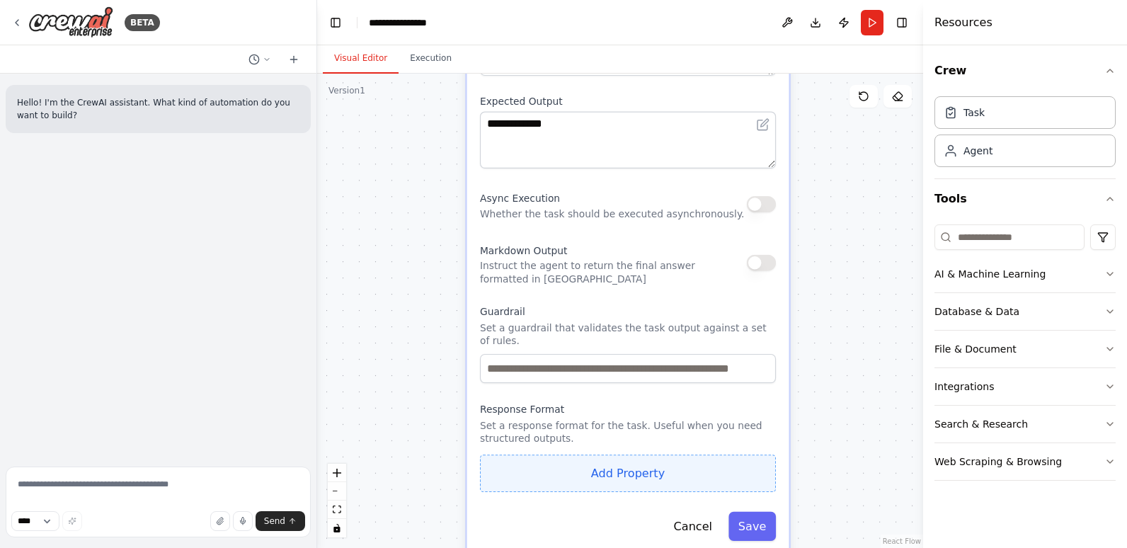
click at [653, 455] on button "Add Property" at bounding box center [628, 474] width 296 height 38
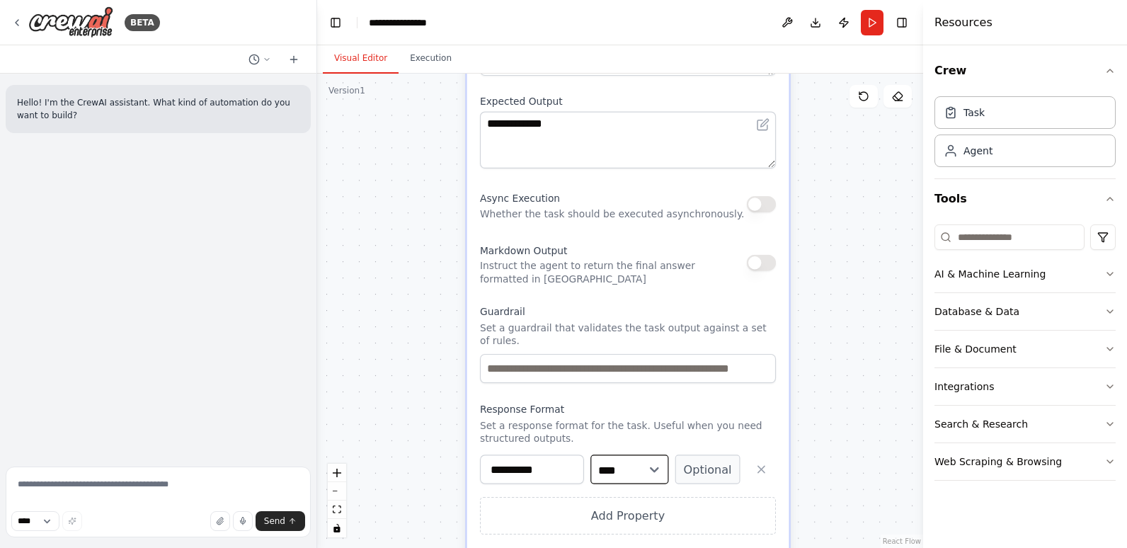
click at [638, 455] on select "**** ******* ******* **** ******" at bounding box center [630, 469] width 78 height 29
click at [758, 463] on icon "button" at bounding box center [761, 469] width 13 height 13
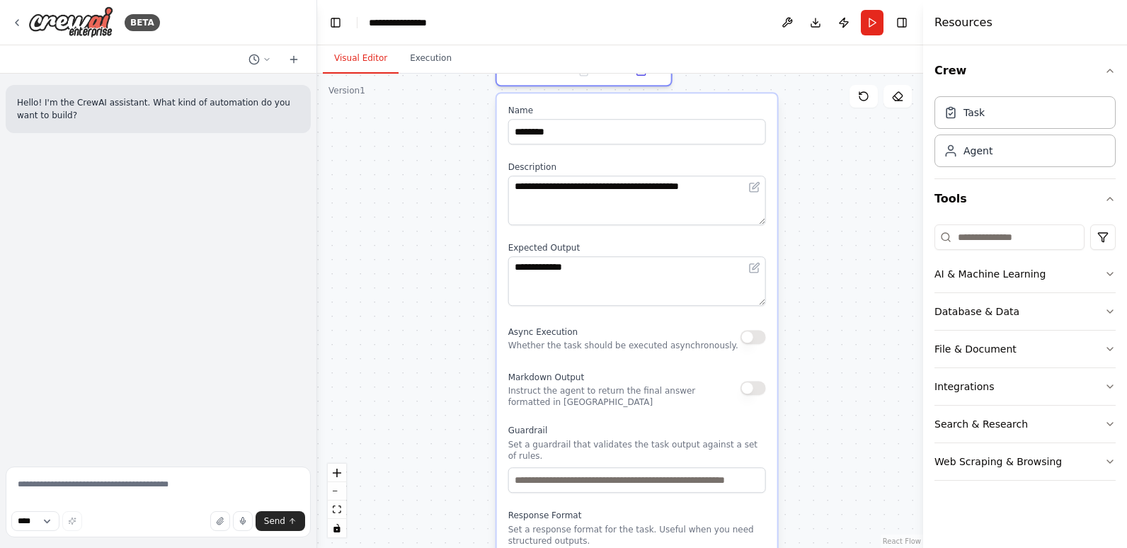
drag, startPoint x: 802, startPoint y: 241, endPoint x: 805, endPoint y: 358, distance: 116.9
click at [805, 358] on div ".deletable-edge-delete-btn { width: 20px; height: 20px; border: 0px solid #ffff…" at bounding box center [620, 311] width 606 height 474
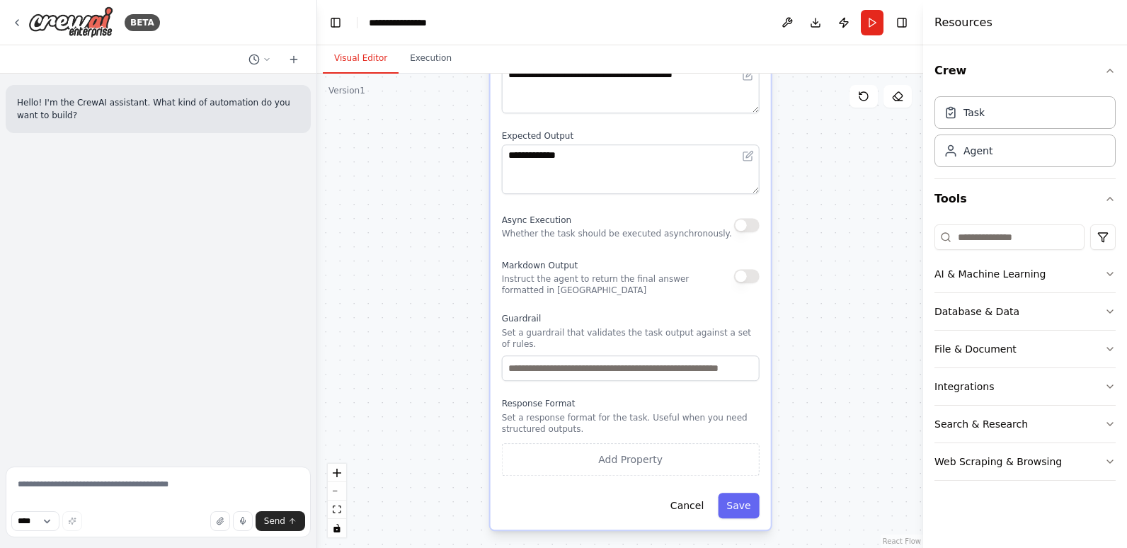
drag, startPoint x: 843, startPoint y: 415, endPoint x: 837, endPoint y: 303, distance: 112.1
click at [837, 303] on div ".deletable-edge-delete-btn { width: 20px; height: 20px; border: 0px solid #ffff…" at bounding box center [620, 311] width 606 height 474
click at [754, 493] on button "Save" at bounding box center [738, 505] width 41 height 25
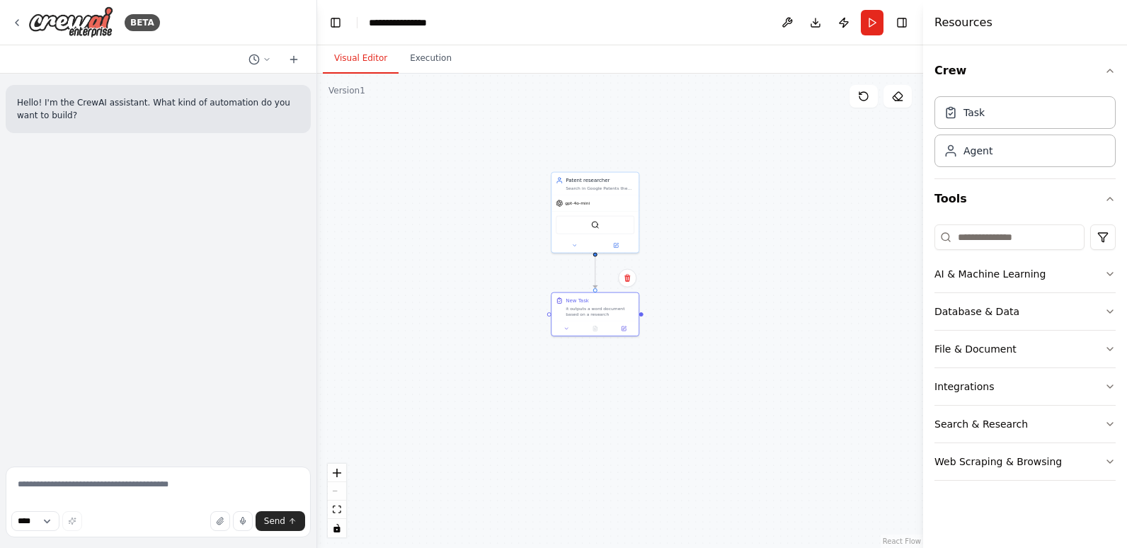
drag, startPoint x: 647, startPoint y: 194, endPoint x: 652, endPoint y: 414, distance: 219.6
click at [652, 414] on div ".deletable-edge-delete-btn { width: 20px; height: 20px; border: 0px solid #ffff…" at bounding box center [620, 311] width 606 height 474
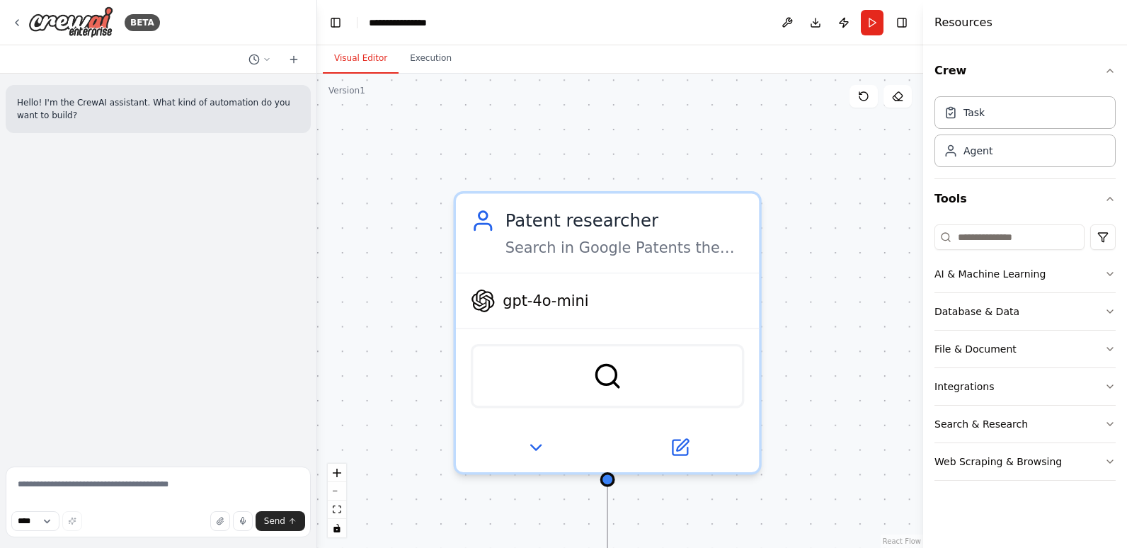
drag, startPoint x: 670, startPoint y: 188, endPoint x: 787, endPoint y: 428, distance: 266.6
click at [787, 428] on div ".deletable-edge-delete-btn { width: 20px; height: 20px; border: 0px solid #ffff…" at bounding box center [620, 311] width 606 height 474
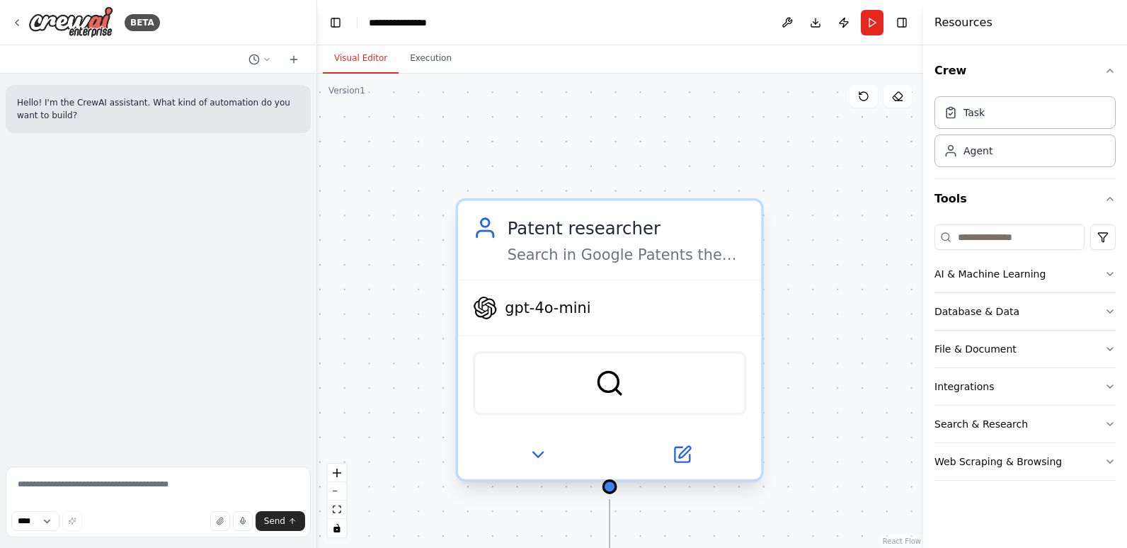
click at [571, 313] on span "gpt-4o-mini" at bounding box center [548, 308] width 86 height 20
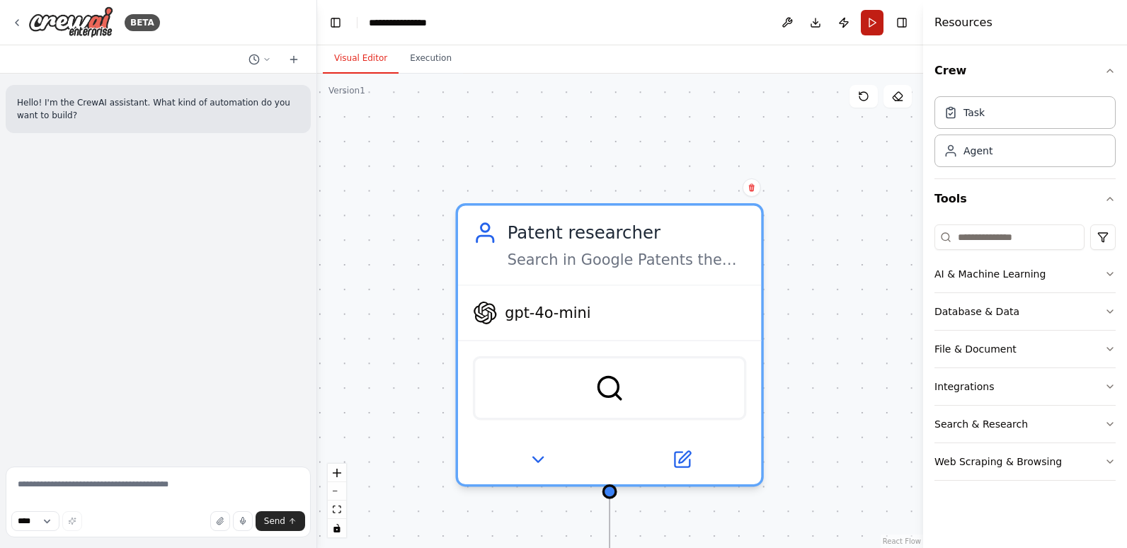
click at [879, 19] on button "Run" at bounding box center [872, 22] width 23 height 25
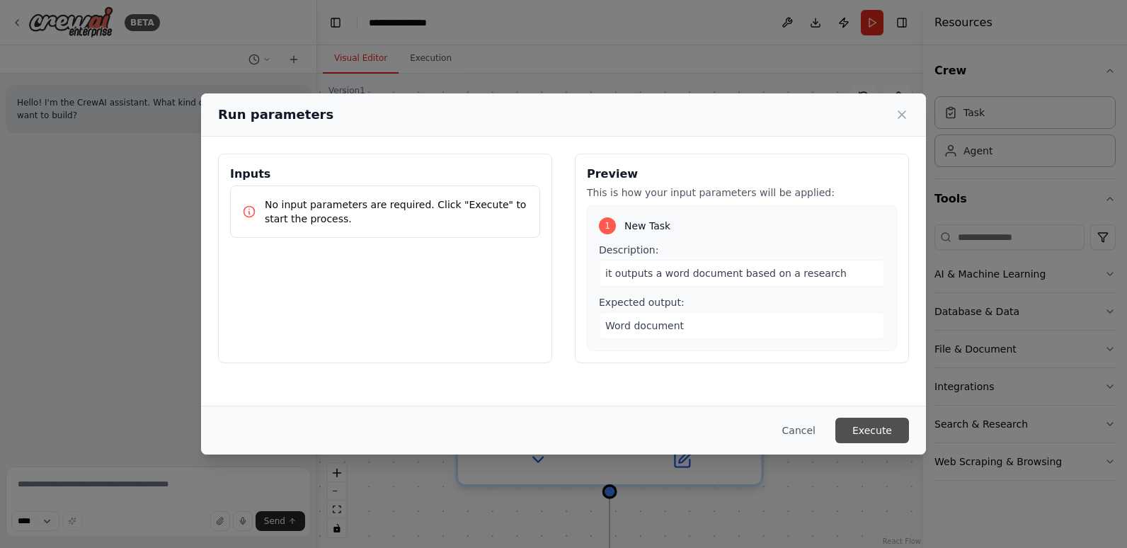
click at [881, 431] on button "Execute" at bounding box center [873, 430] width 74 height 25
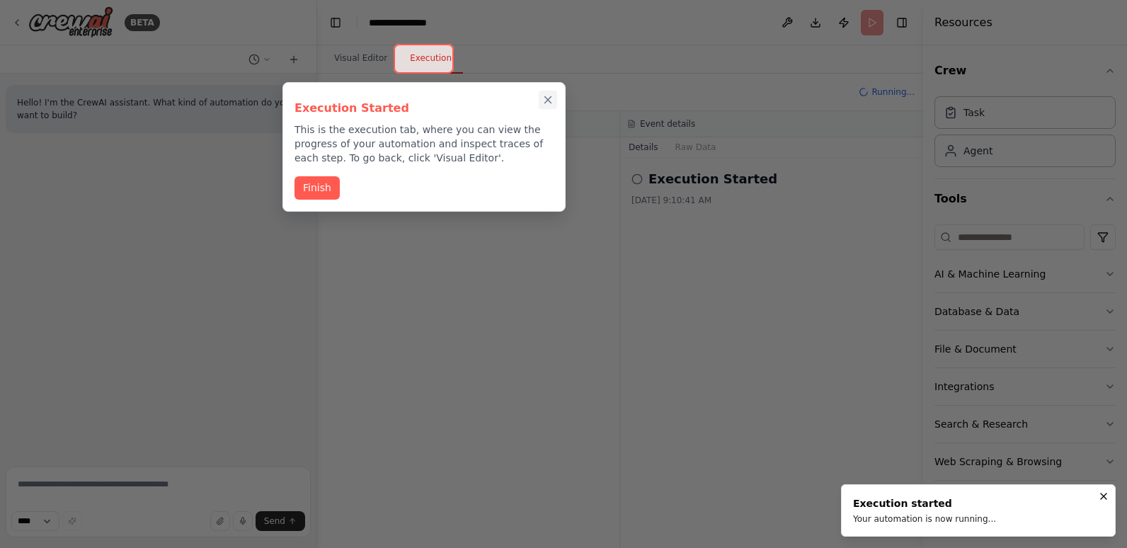
click at [549, 95] on icon "Close walkthrough" at bounding box center [548, 99] width 13 height 13
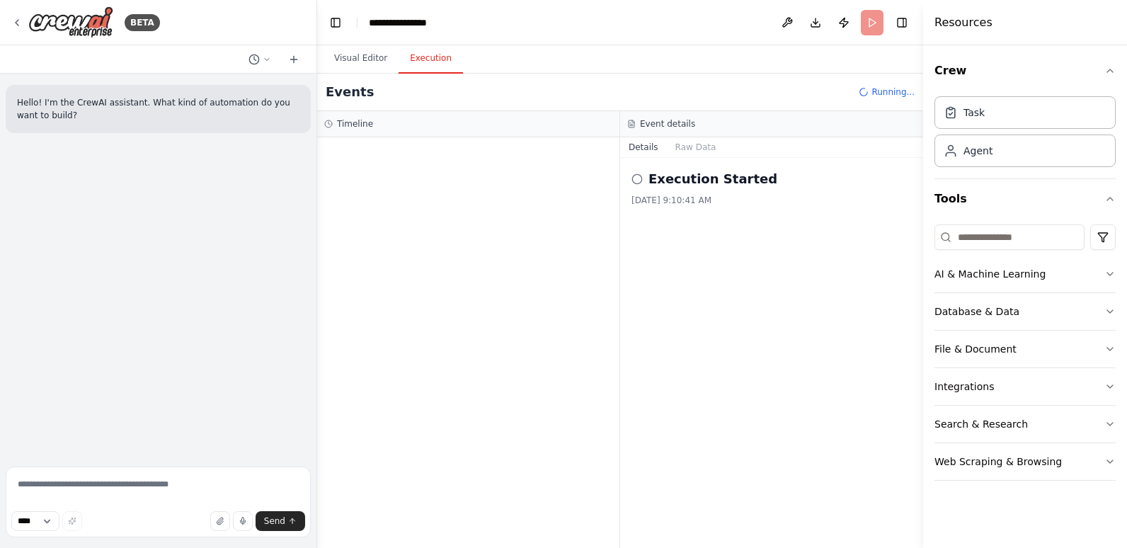
click at [561, 267] on div at bounding box center [468, 342] width 302 height 411
click at [511, 316] on div "▼ Patent researcher 6.90s • 1 task ▼ New Task Started + 0.00s LLM call + 0.31s" at bounding box center [468, 342] width 302 height 411
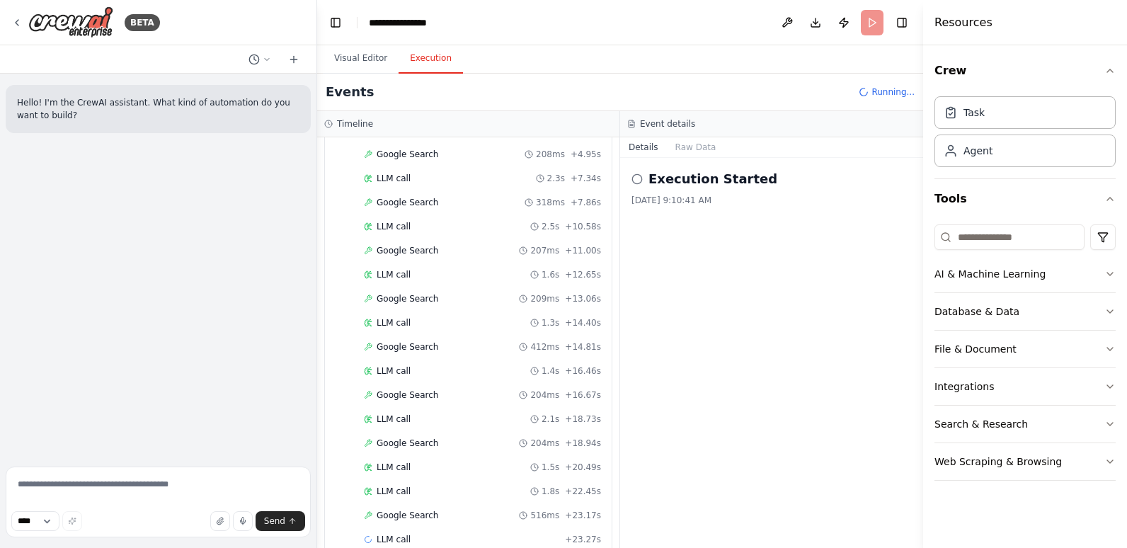
scroll to position [190, 0]
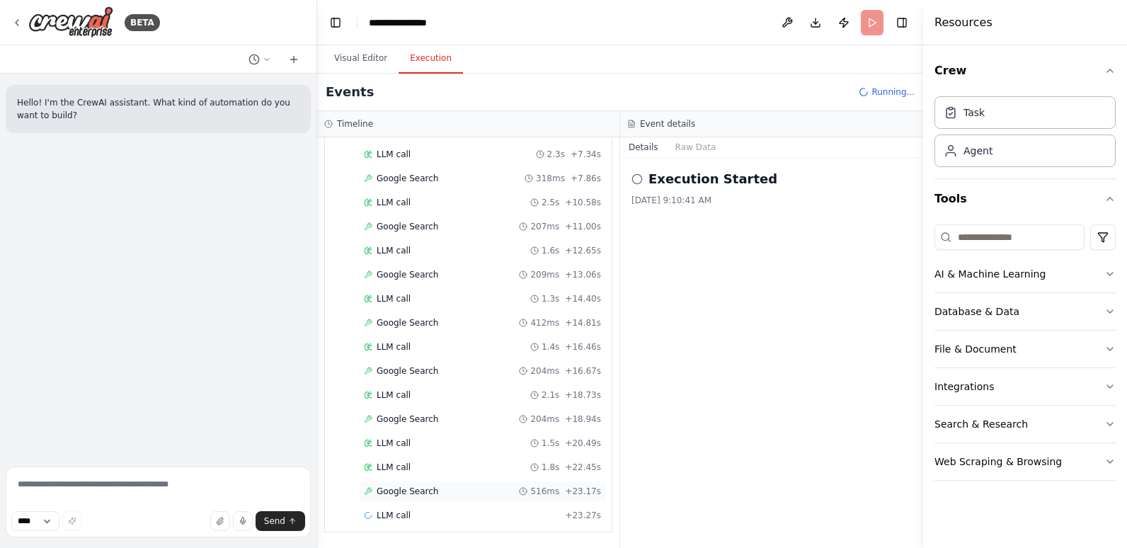
click at [399, 491] on span "Google Search" at bounding box center [408, 491] width 62 height 11
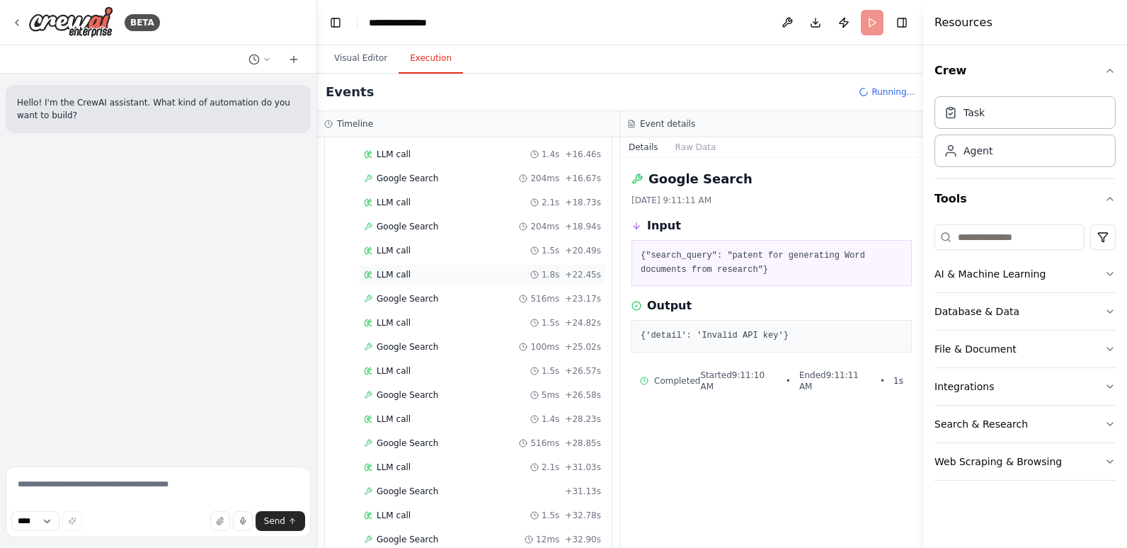
scroll to position [430, 0]
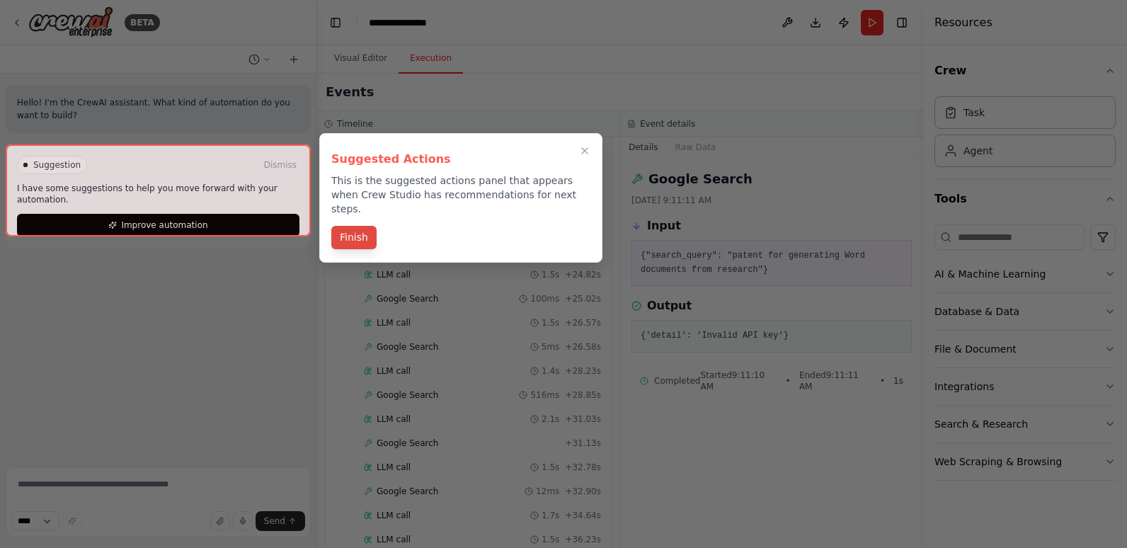
click at [337, 226] on button "Finish" at bounding box center [353, 237] width 45 height 23
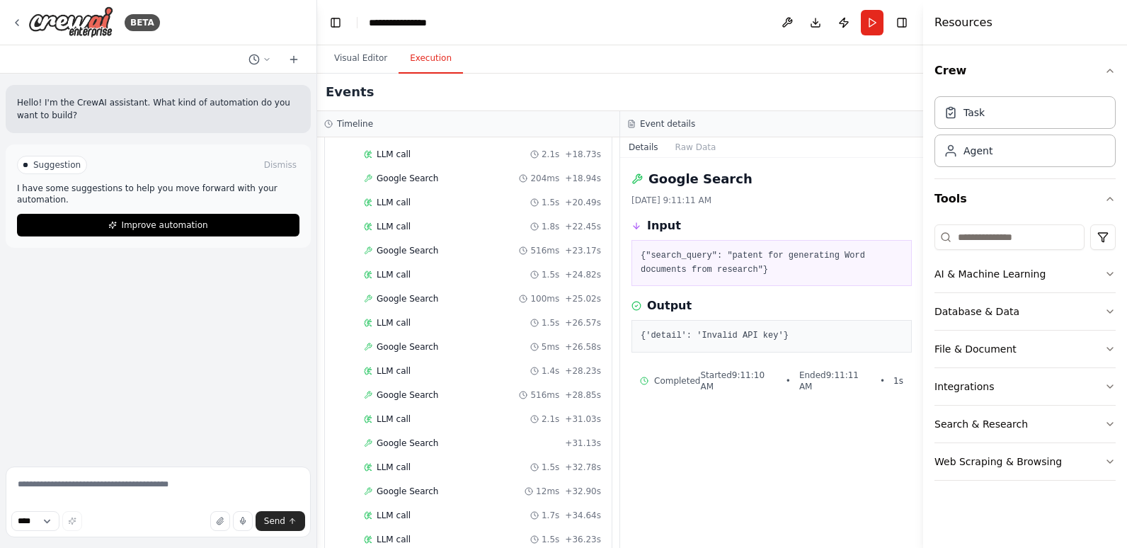
scroll to position [840, 0]
click at [353, 59] on button "Visual Editor" at bounding box center [361, 59] width 76 height 30
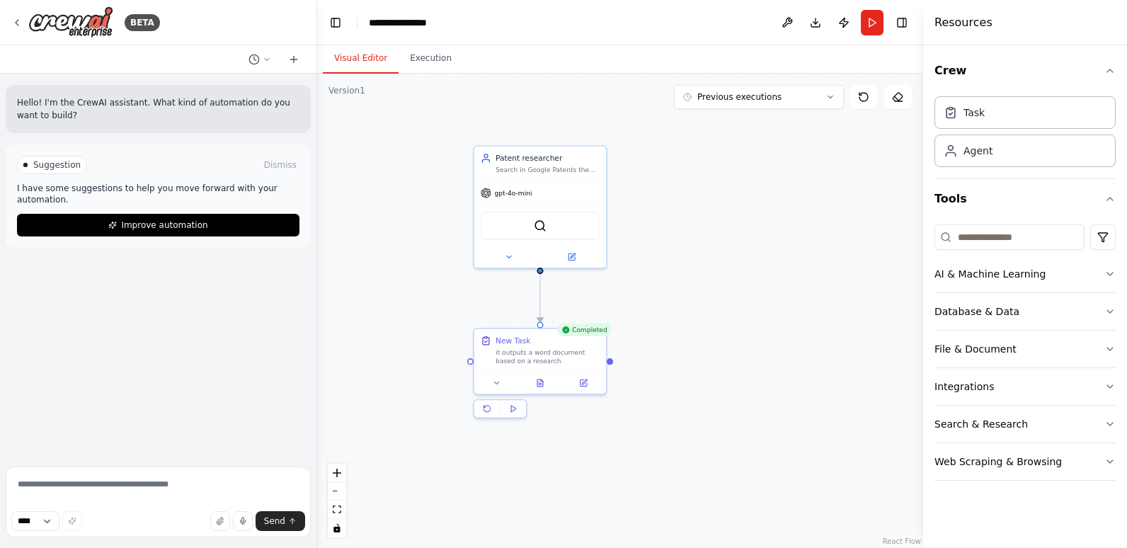
drag, startPoint x: 445, startPoint y: 350, endPoint x: 454, endPoint y: 251, distance: 100.3
click at [454, 251] on div ".deletable-edge-delete-btn { width: 20px; height: 20px; border: 0px solid #ffff…" at bounding box center [620, 311] width 606 height 474
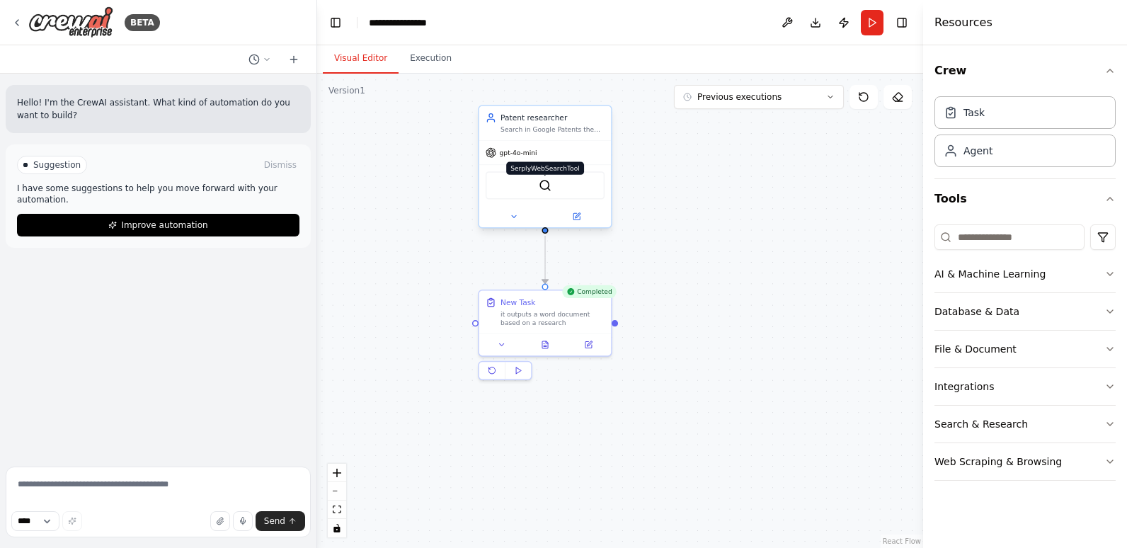
click at [546, 187] on img at bounding box center [545, 185] width 13 height 13
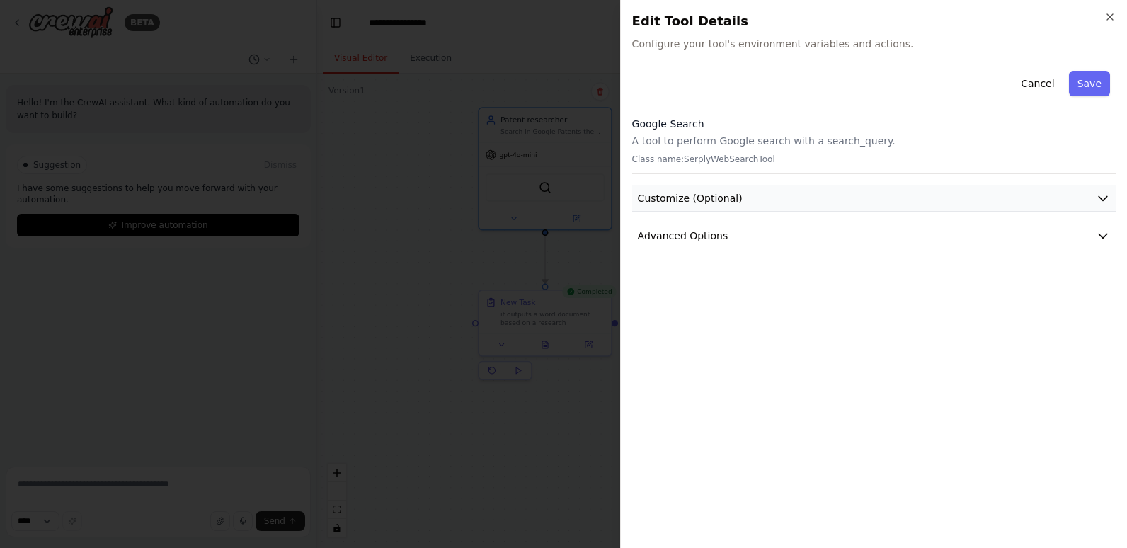
click at [690, 200] on span "Customize (Optional)" at bounding box center [690, 198] width 105 height 14
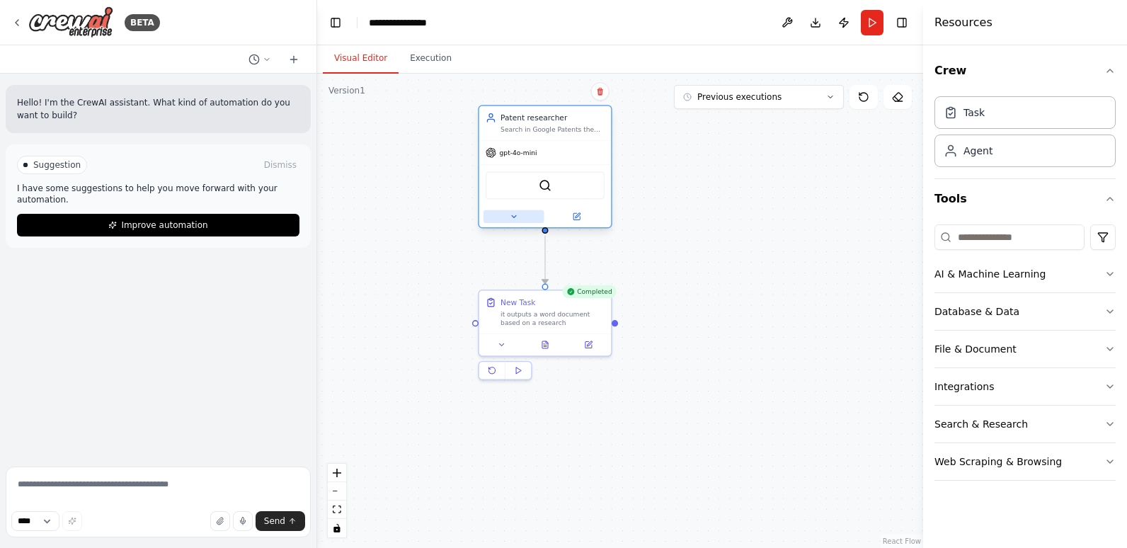
click at [518, 217] on button at bounding box center [514, 216] width 61 height 13
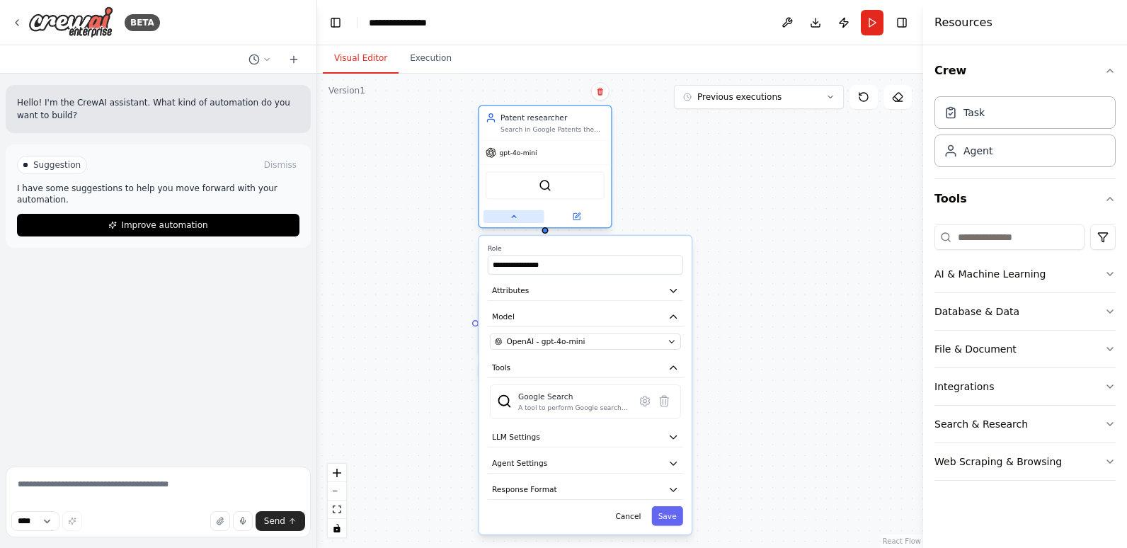
click at [518, 217] on icon at bounding box center [514, 216] width 8 height 8
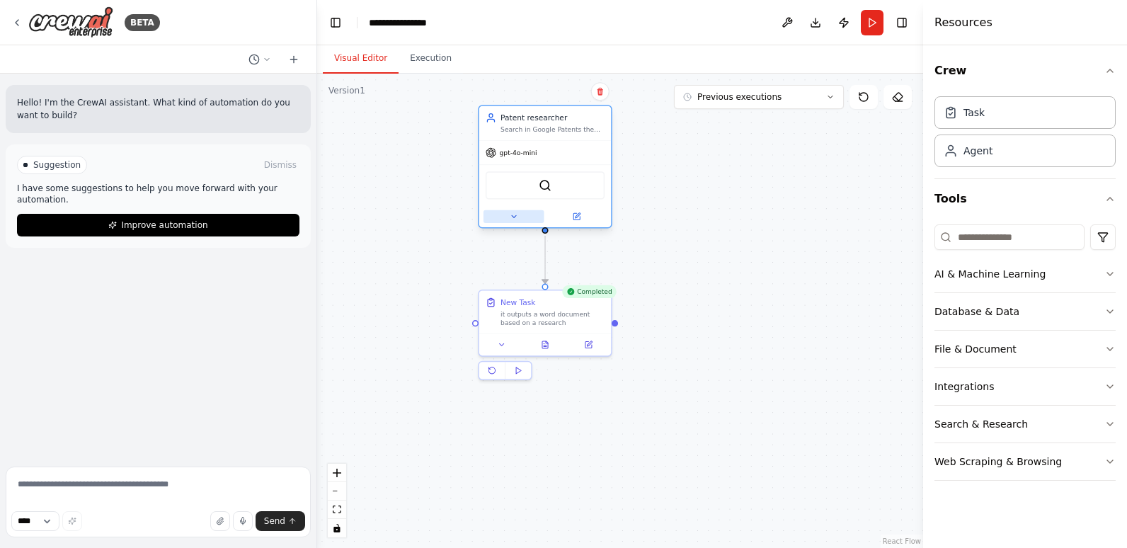
click at [518, 217] on button at bounding box center [514, 216] width 61 height 13
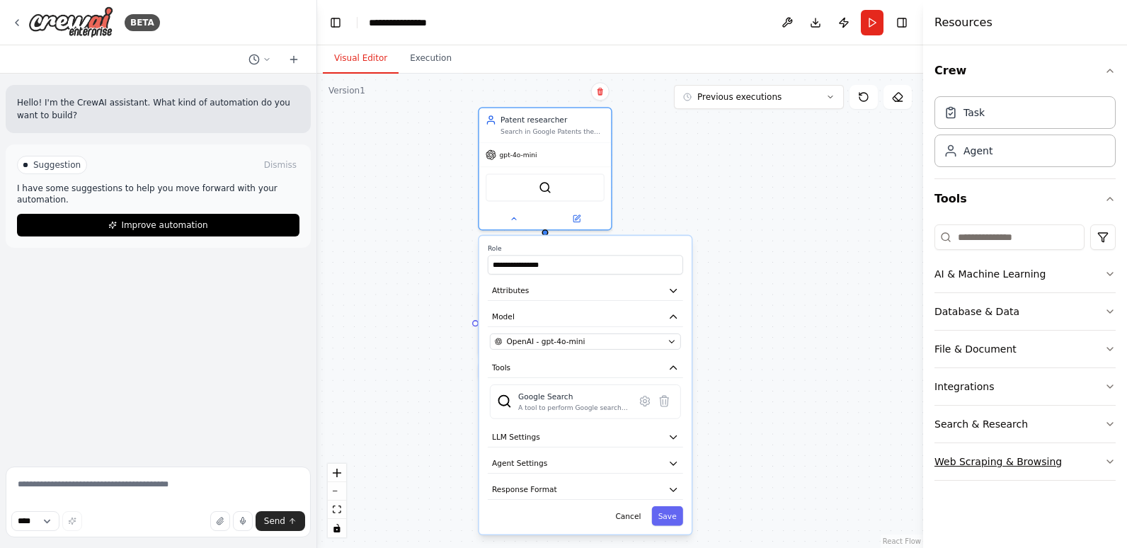
click at [1019, 456] on div "Web Scraping & Browsing" at bounding box center [998, 462] width 127 height 14
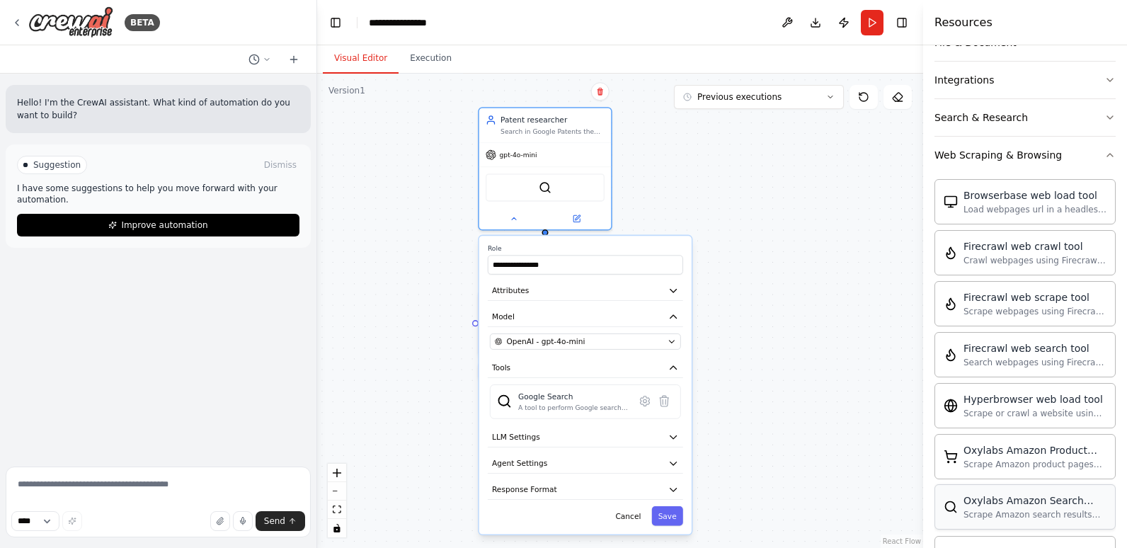
scroll to position [236, 0]
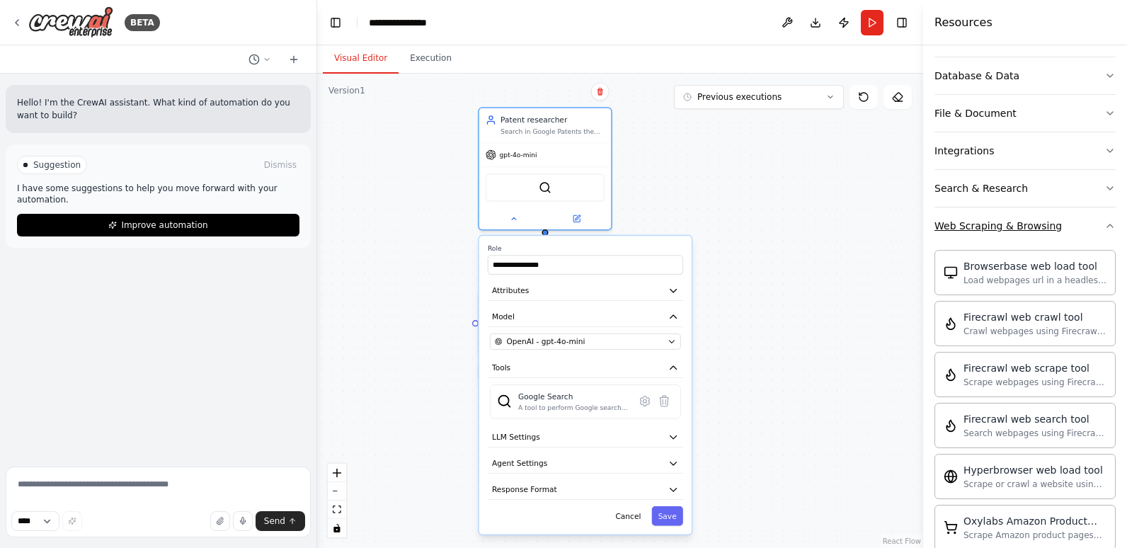
click at [998, 235] on button "Web Scraping & Browsing" at bounding box center [1025, 225] width 181 height 37
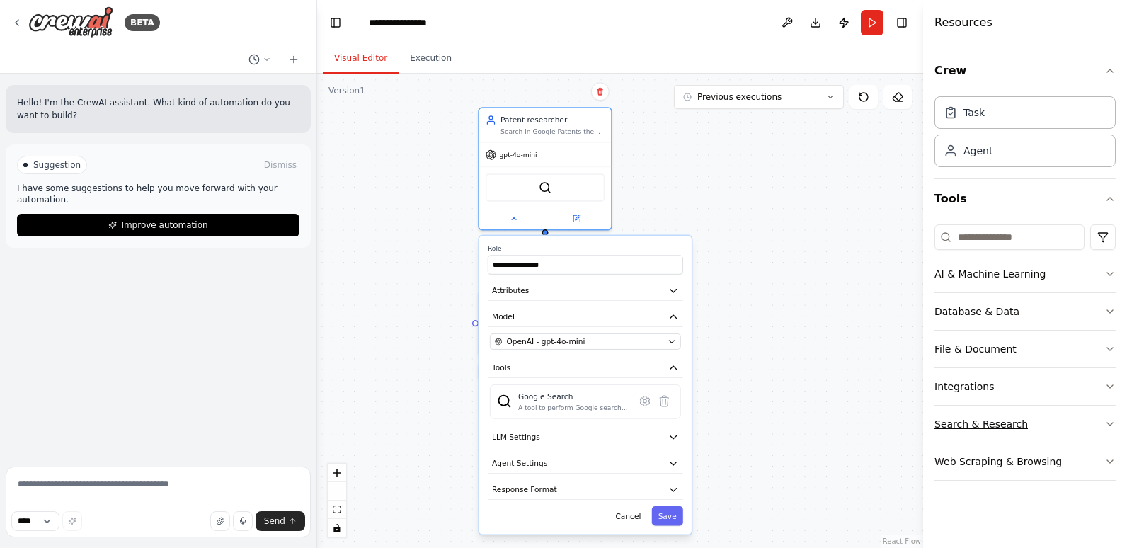
click at [983, 426] on div "Search & Research" at bounding box center [981, 424] width 93 height 14
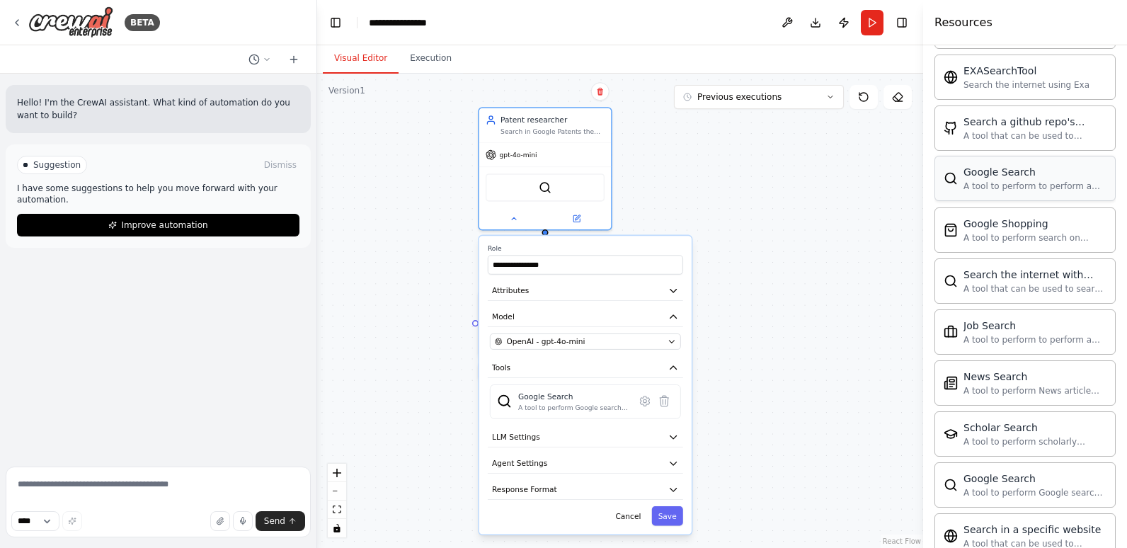
scroll to position [566, 0]
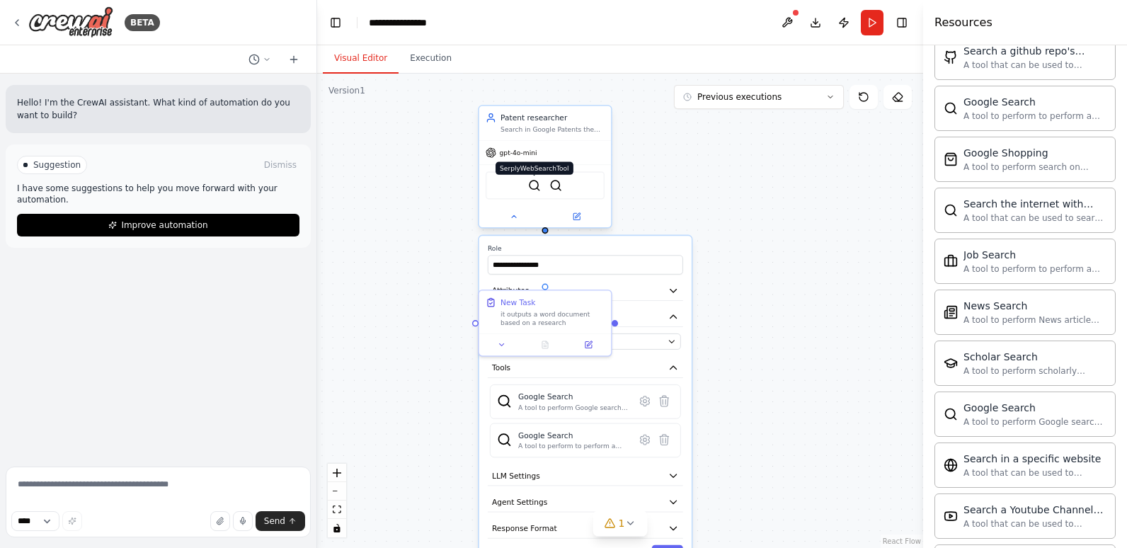
click at [538, 184] on img at bounding box center [534, 185] width 13 height 13
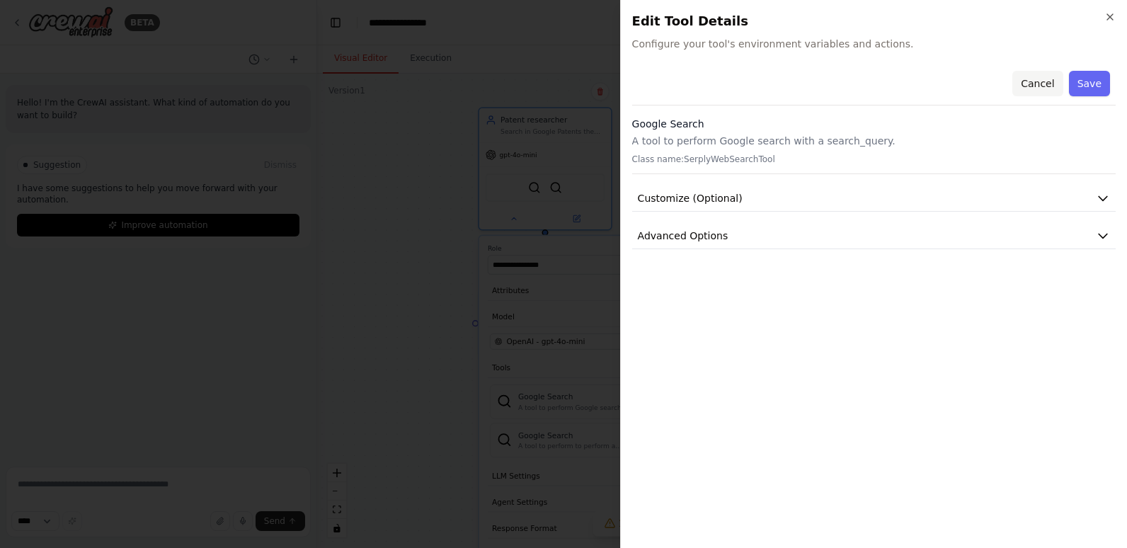
click at [1044, 86] on button "Cancel" at bounding box center [1038, 83] width 50 height 25
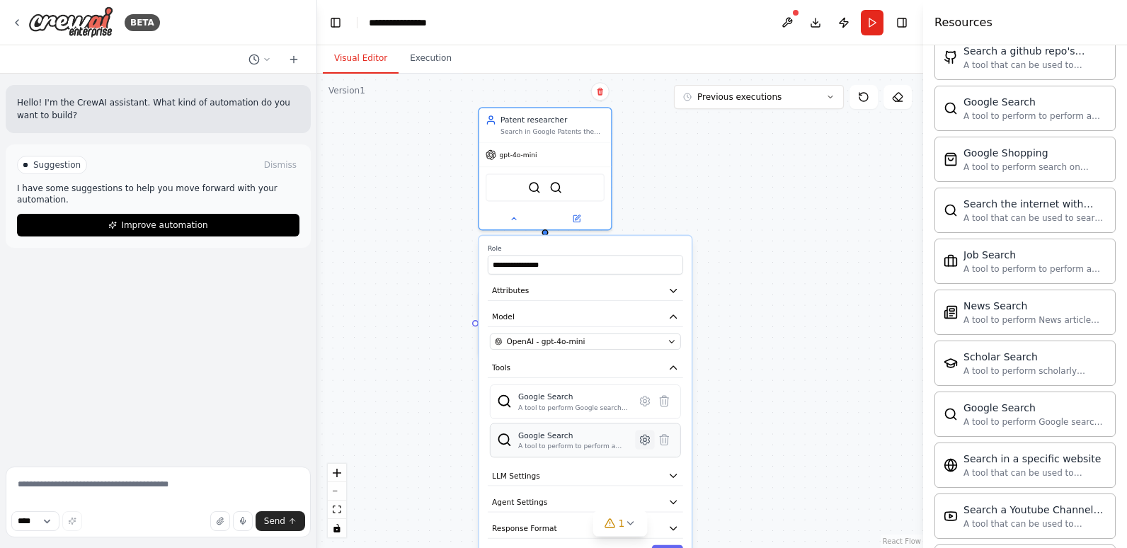
click at [641, 436] on icon at bounding box center [645, 439] width 13 height 13
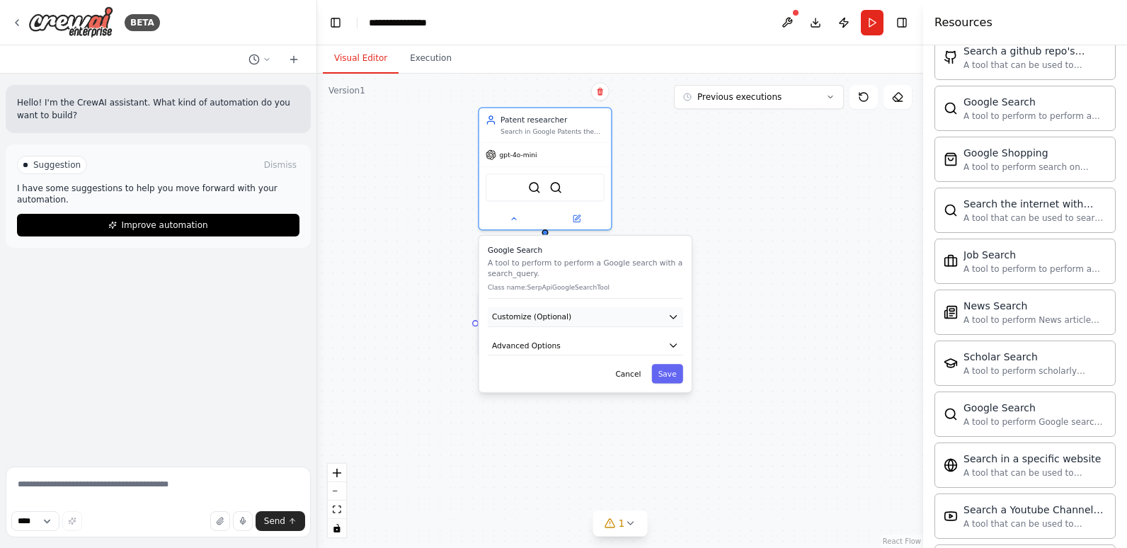
click at [587, 314] on button "Customize (Optional)" at bounding box center [585, 317] width 195 height 20
click at [587, 315] on button "Customize (Optional)" at bounding box center [585, 317] width 195 height 20
click at [577, 346] on button "Advanced Options" at bounding box center [585, 346] width 195 height 20
click at [559, 416] on input "text" at bounding box center [585, 408] width 177 height 19
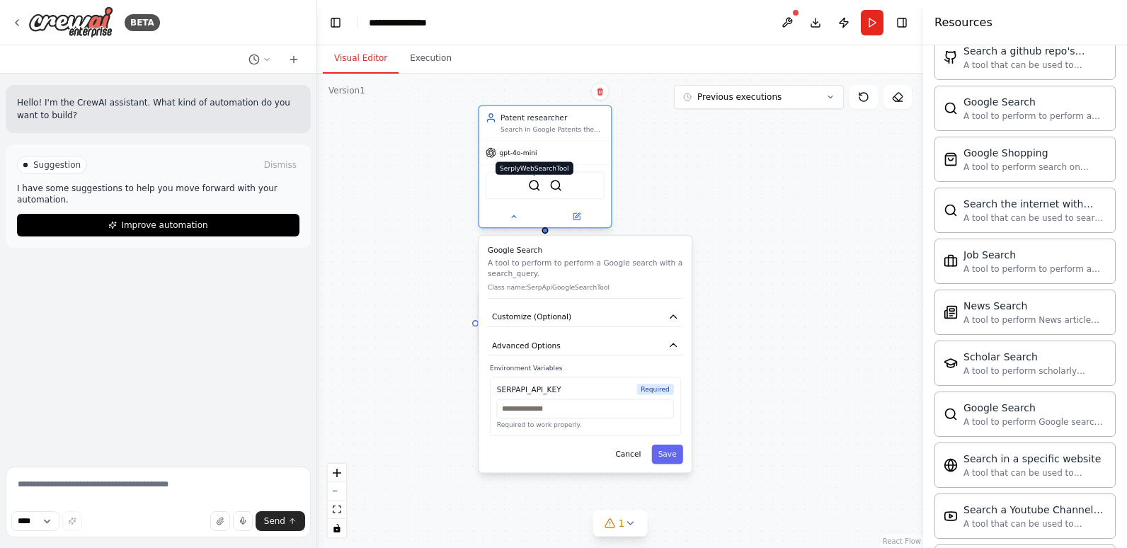
click at [540, 188] on img at bounding box center [534, 185] width 13 height 13
click at [590, 193] on div "SerplyWebSearchTool SerpApiGoogleSearchTool" at bounding box center [545, 185] width 119 height 28
click at [513, 216] on icon at bounding box center [514, 216] width 4 height 2
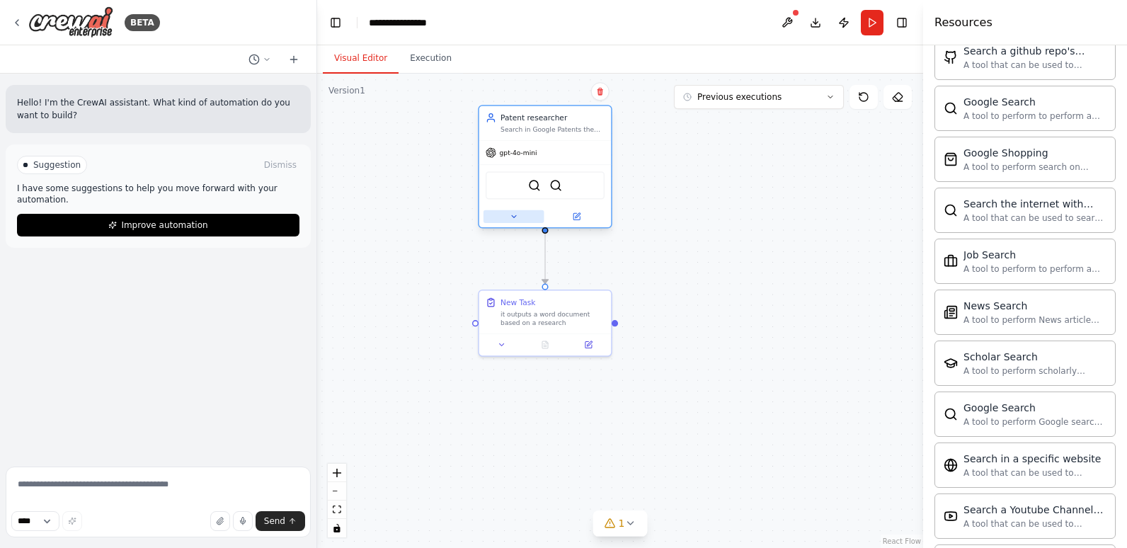
click at [513, 216] on icon at bounding box center [514, 216] width 4 height 2
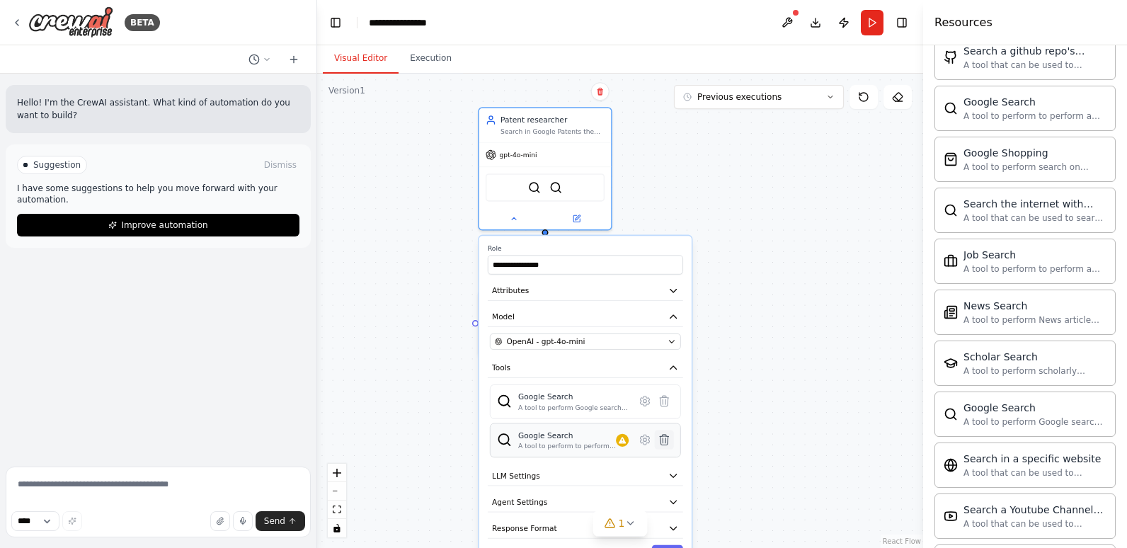
click at [663, 438] on icon at bounding box center [664, 440] width 9 height 11
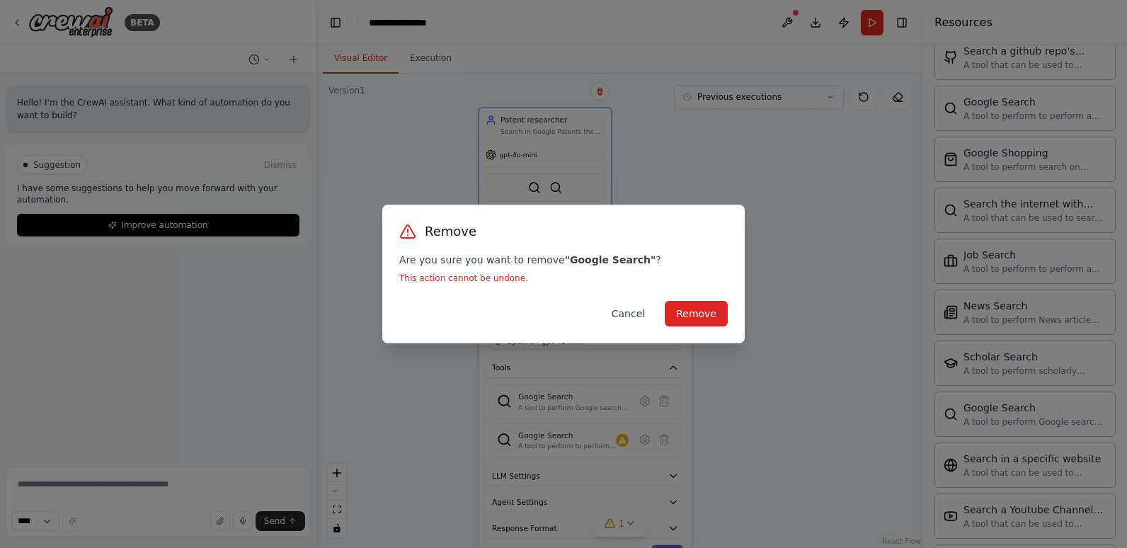
click at [627, 312] on button "Cancel" at bounding box center [628, 313] width 56 height 25
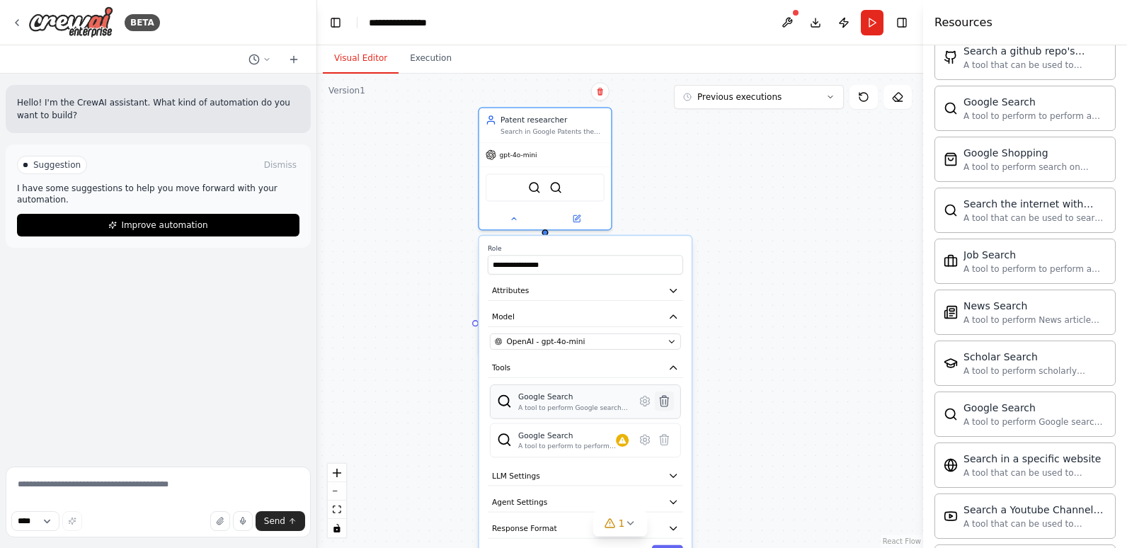
click at [666, 402] on icon at bounding box center [664, 401] width 9 height 11
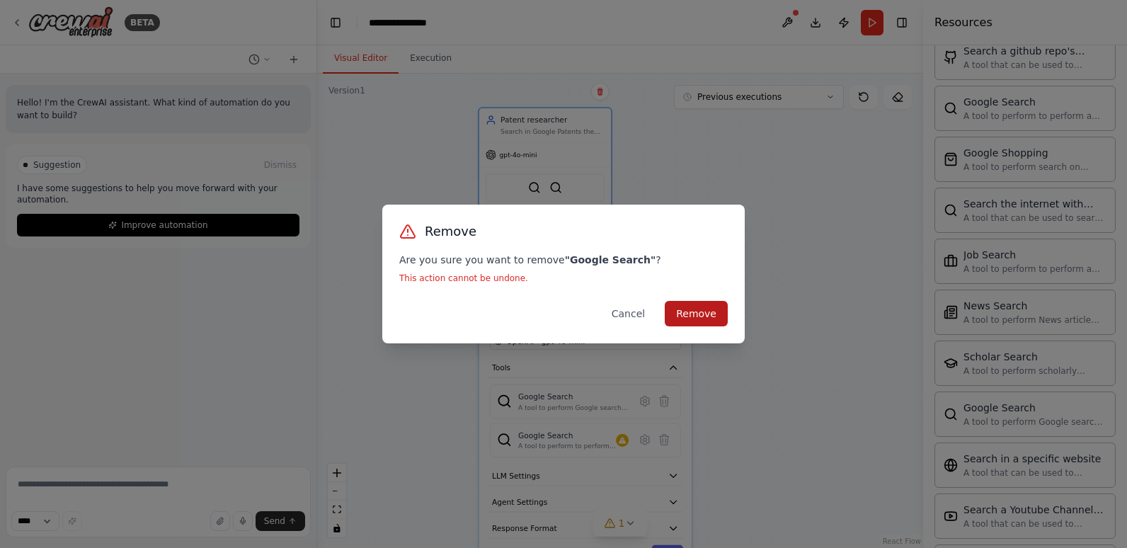
click at [706, 318] on button "Remove" at bounding box center [696, 313] width 63 height 25
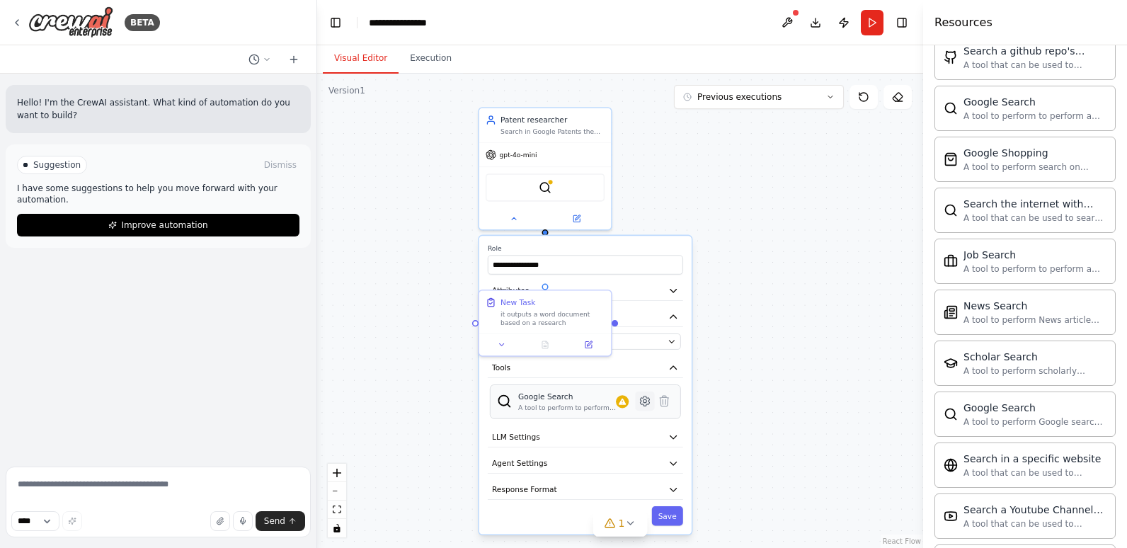
click at [644, 401] on icon at bounding box center [646, 401] width 4 height 4
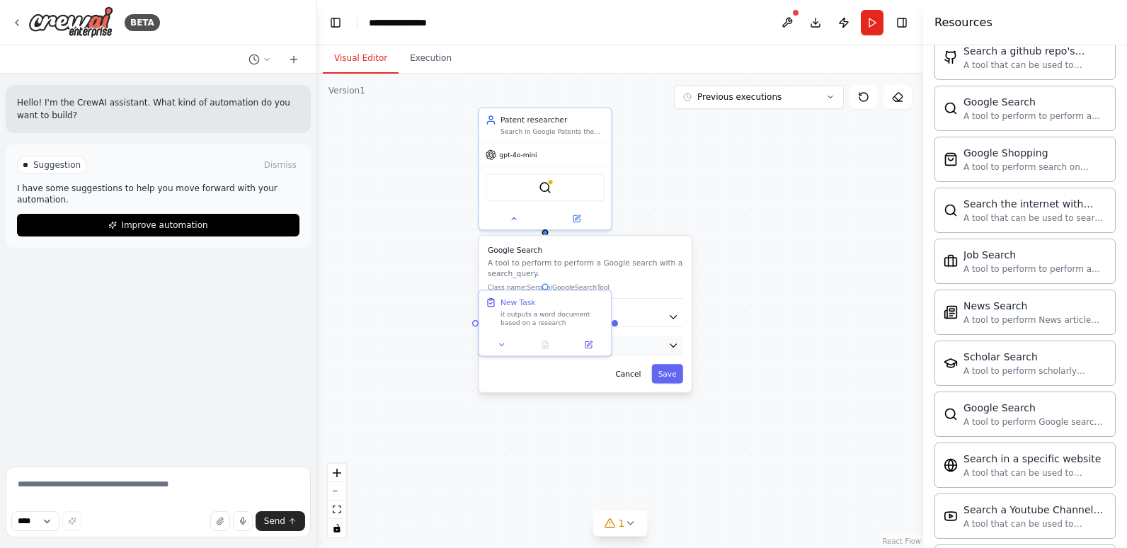
click at [639, 337] on button "Advanced Options" at bounding box center [585, 346] width 195 height 20
click at [578, 416] on input "text" at bounding box center [585, 408] width 177 height 19
click at [572, 418] on input "text" at bounding box center [585, 408] width 177 height 19
paste input "**********"
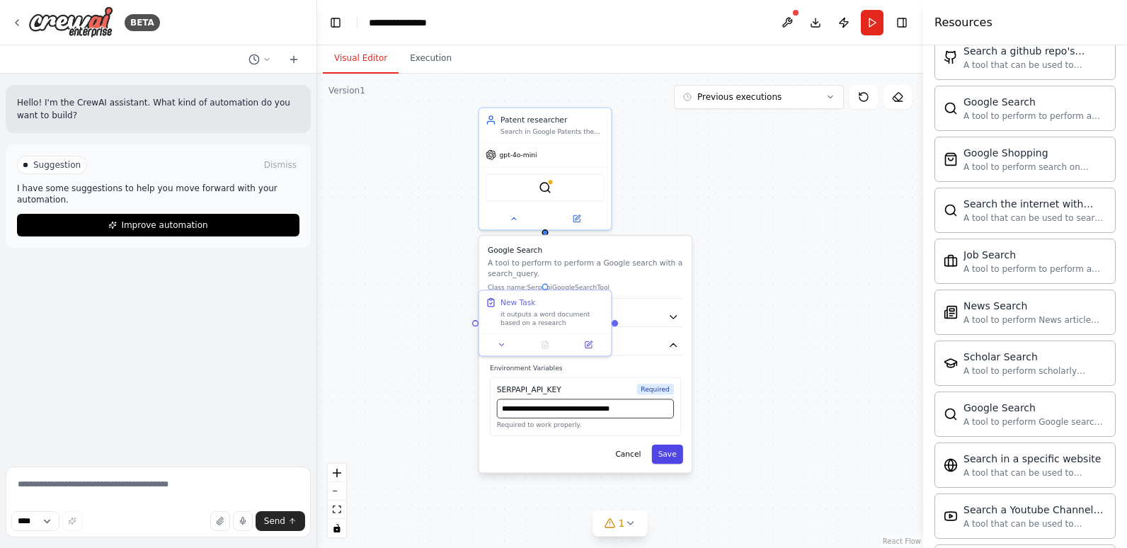
type input "**********"
click at [671, 454] on button "Save" at bounding box center [667, 454] width 31 height 19
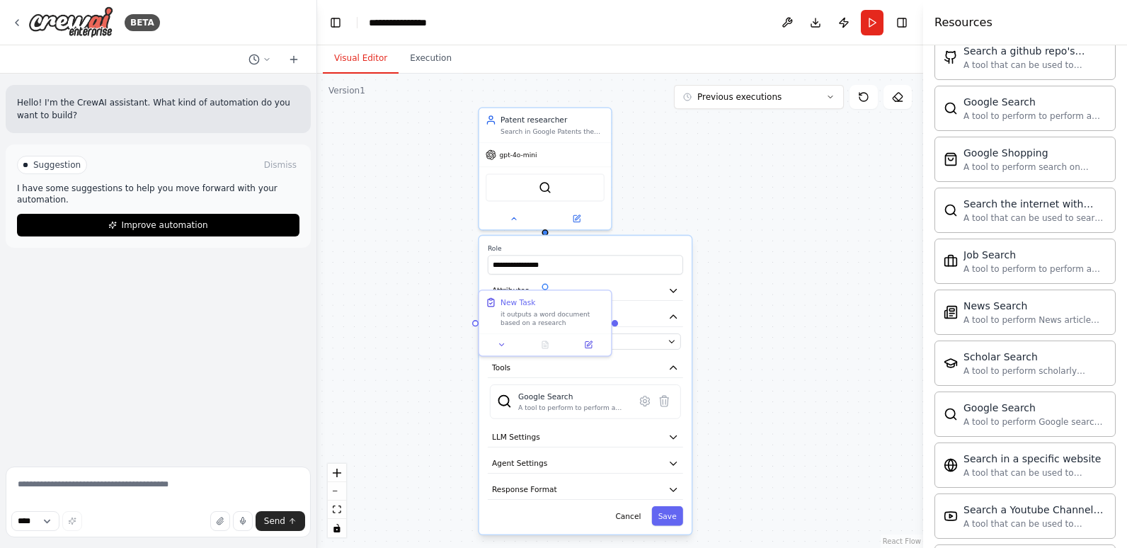
click at [745, 289] on div ".deletable-edge-delete-btn { width: 20px; height: 20px; border: 0px solid #ffff…" at bounding box center [620, 311] width 606 height 474
click at [870, 18] on button "Run" at bounding box center [872, 22] width 23 height 25
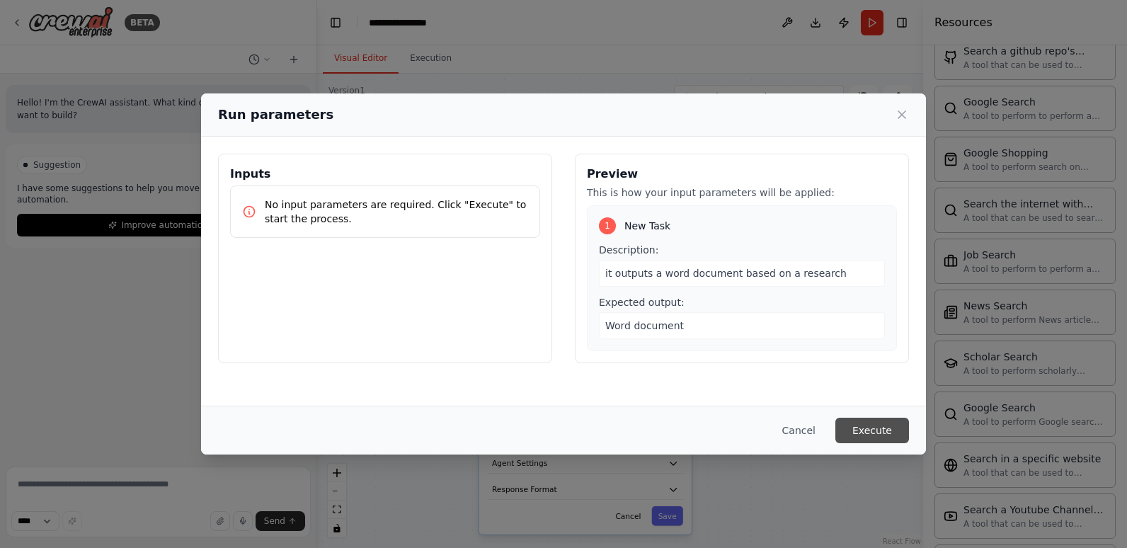
click at [877, 431] on button "Execute" at bounding box center [873, 430] width 74 height 25
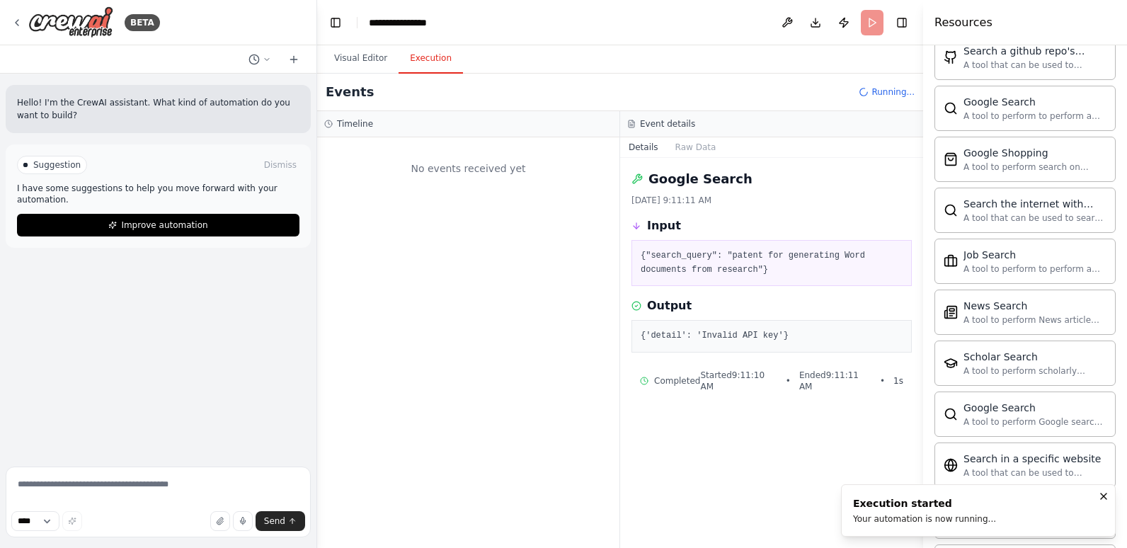
click at [462, 166] on div "No events received yet" at bounding box center [468, 168] width 288 height 48
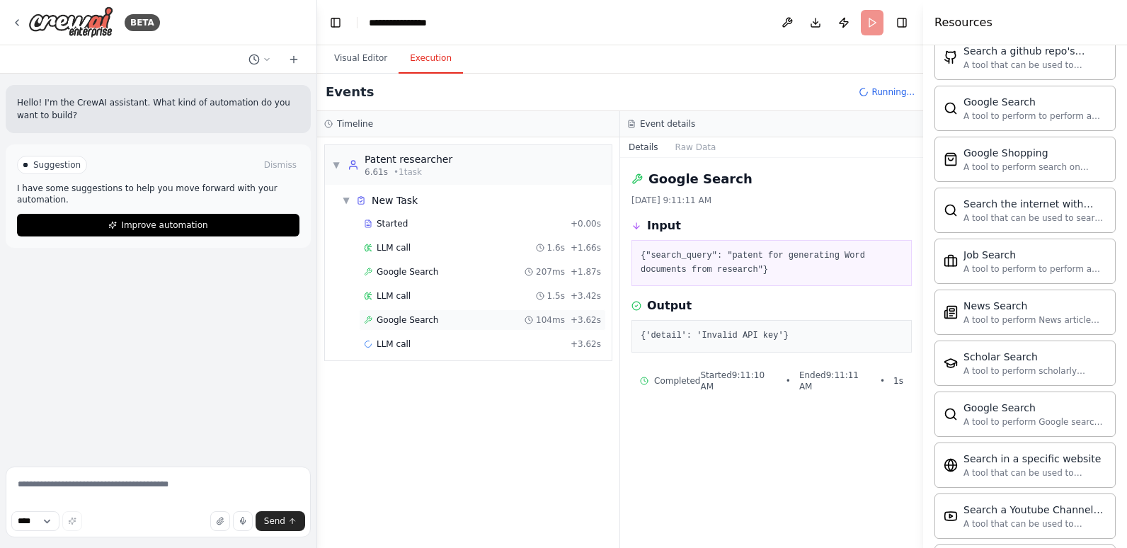
click at [501, 330] on div "Google Search 104ms + 3.62s" at bounding box center [482, 319] width 247 height 21
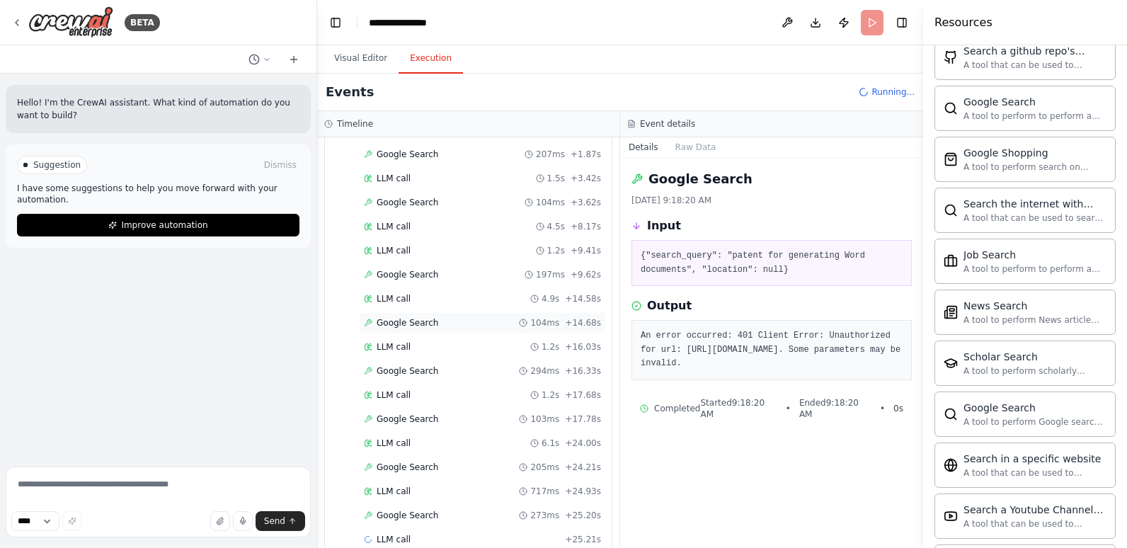
scroll to position [142, 0]
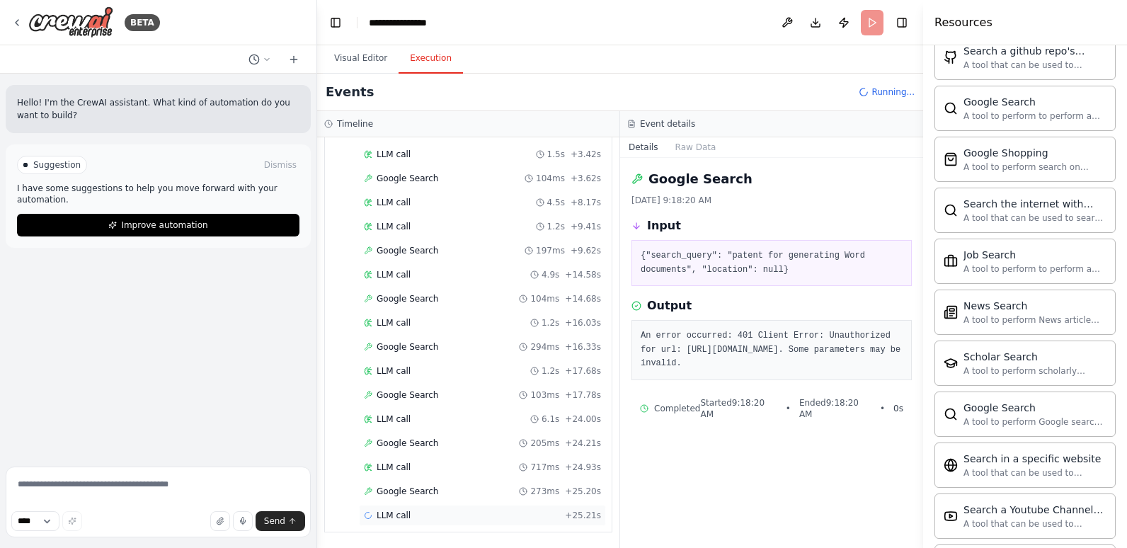
click at [482, 512] on div "LLM call + 25.21s" at bounding box center [482, 515] width 237 height 11
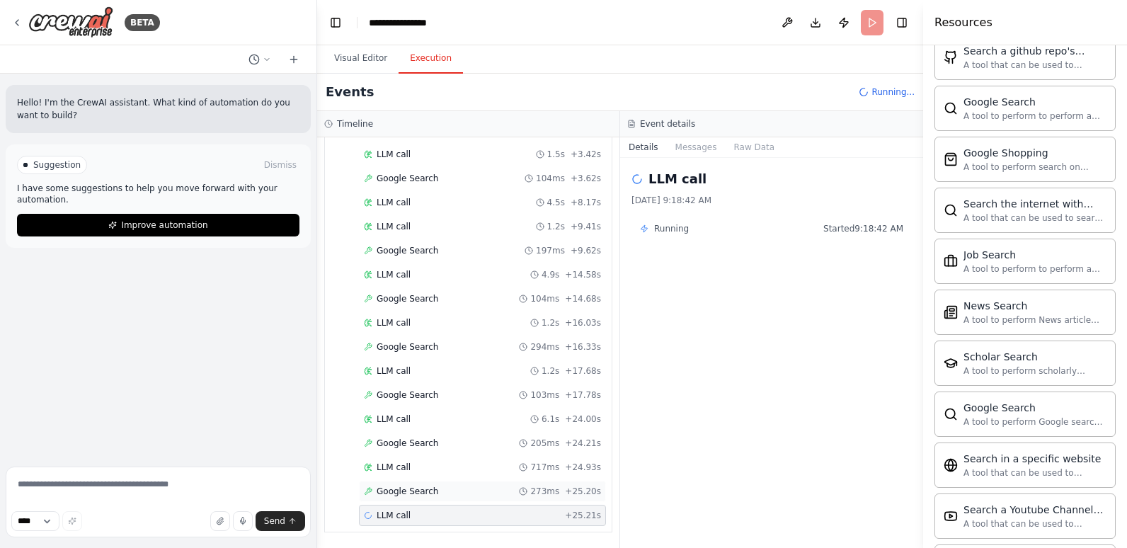
click at [479, 495] on div "Google Search 273ms + 25.20s" at bounding box center [482, 491] width 237 height 11
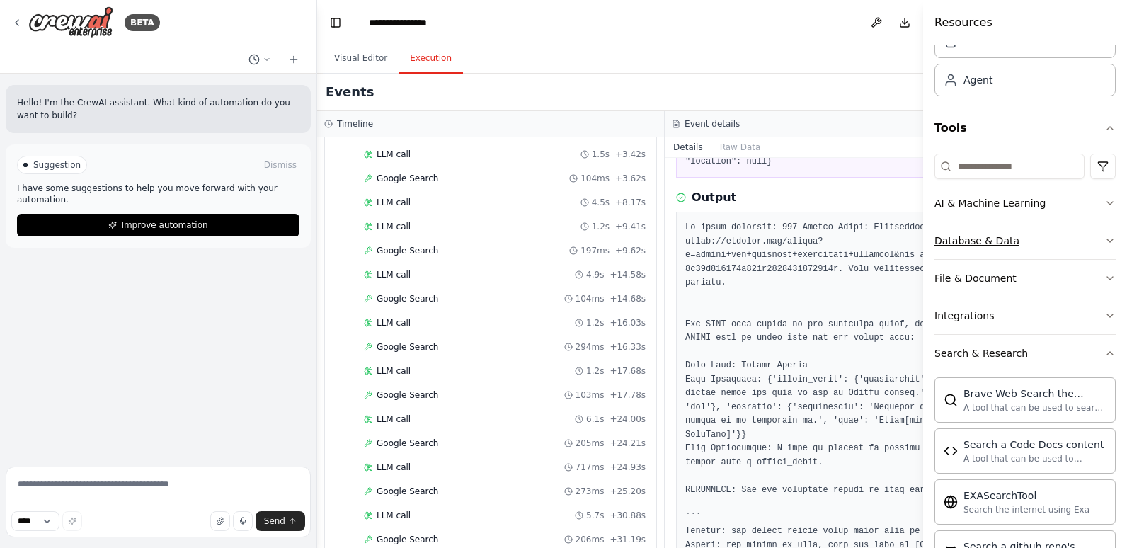
scroll to position [0, 0]
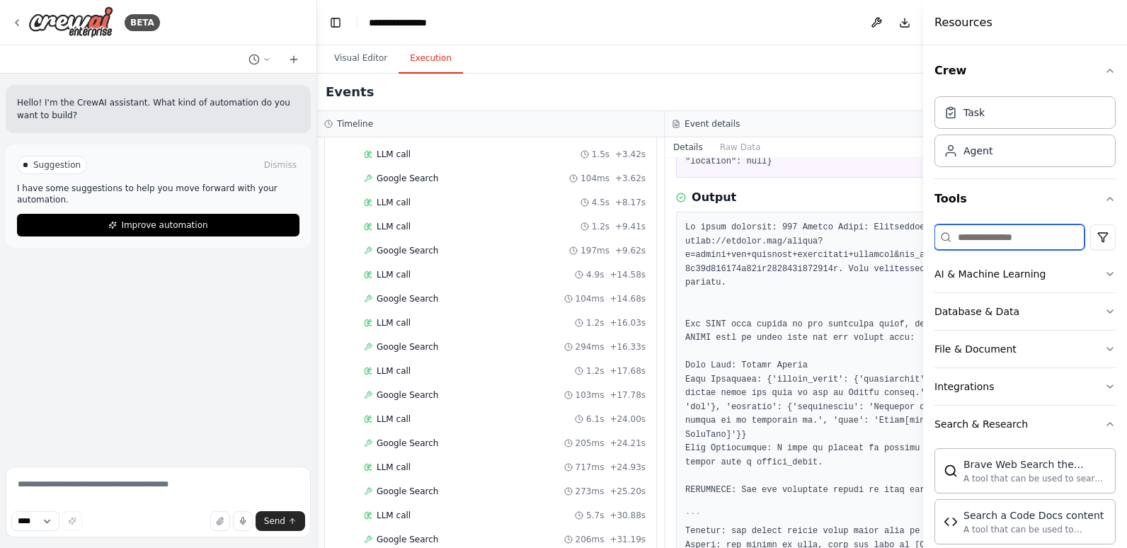
click at [990, 244] on input at bounding box center [1010, 236] width 150 height 25
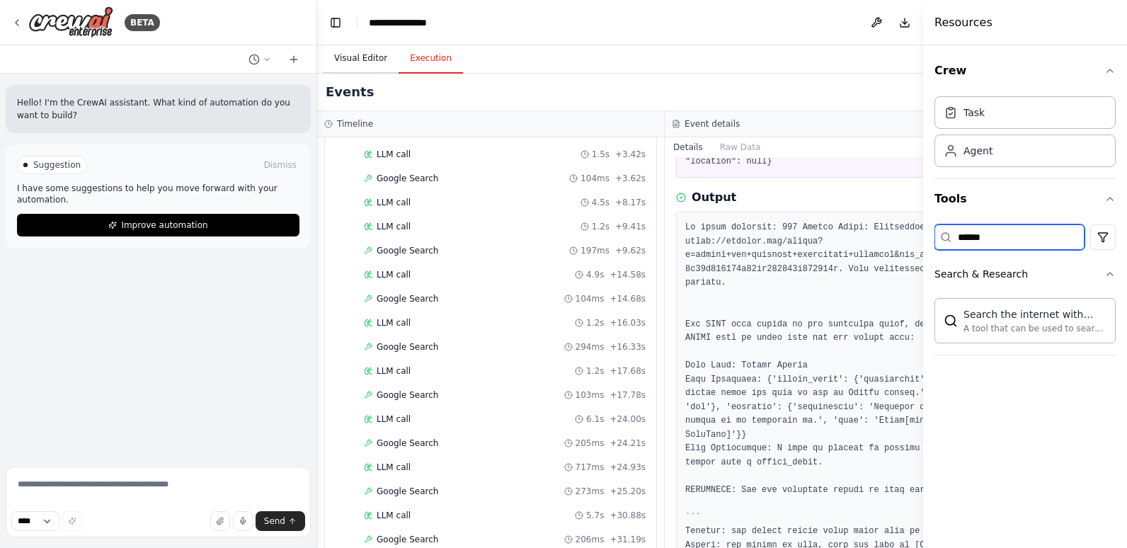
type input "******"
click at [362, 60] on button "Visual Editor" at bounding box center [361, 59] width 76 height 30
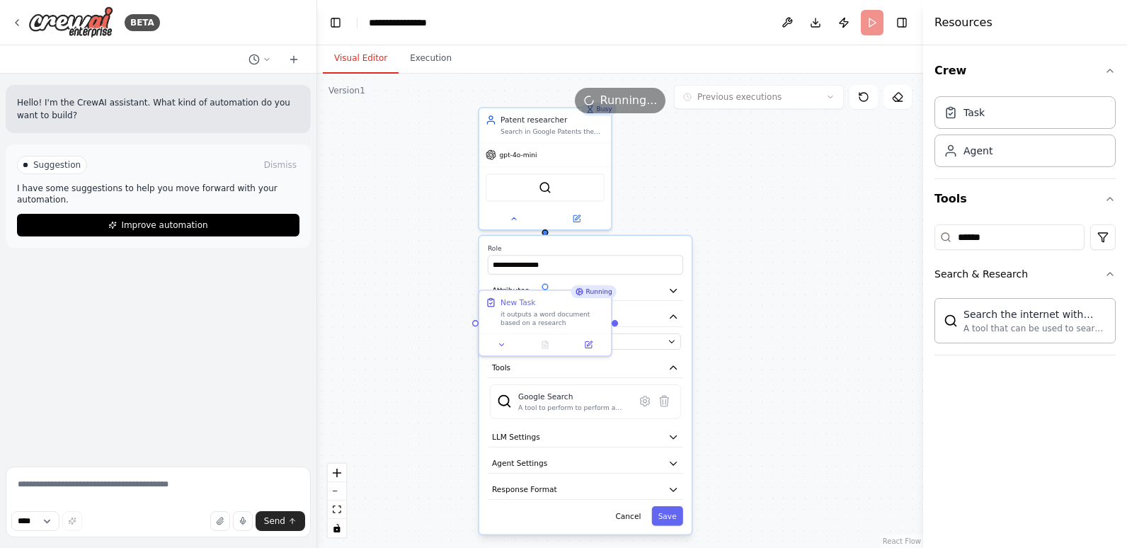
click at [615, 102] on span "Running..." at bounding box center [628, 100] width 57 height 17
click at [876, 21] on header "**********" at bounding box center [620, 22] width 606 height 45
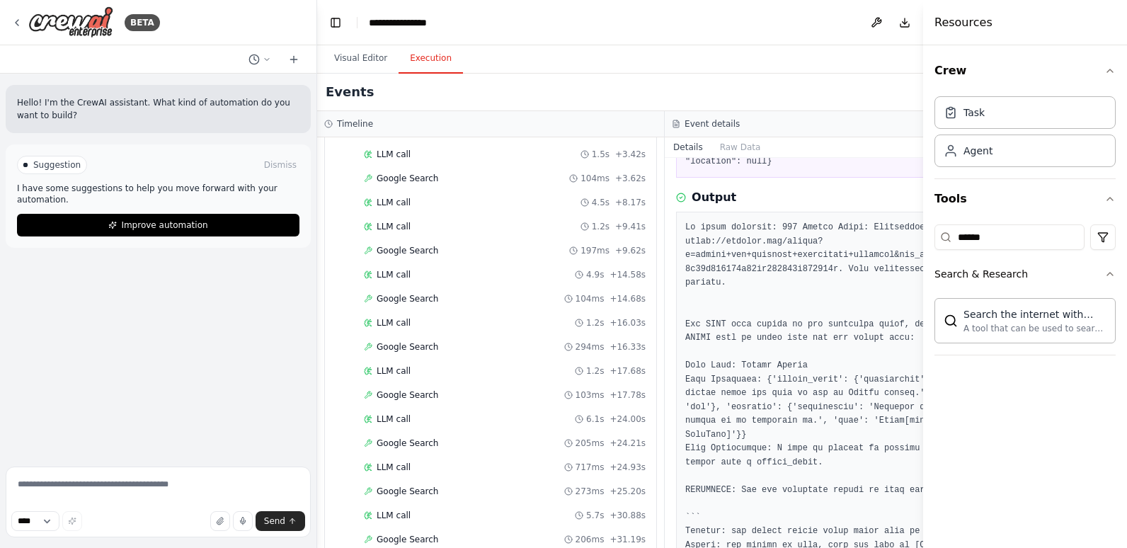
click at [430, 62] on button "Execution" at bounding box center [431, 59] width 64 height 30
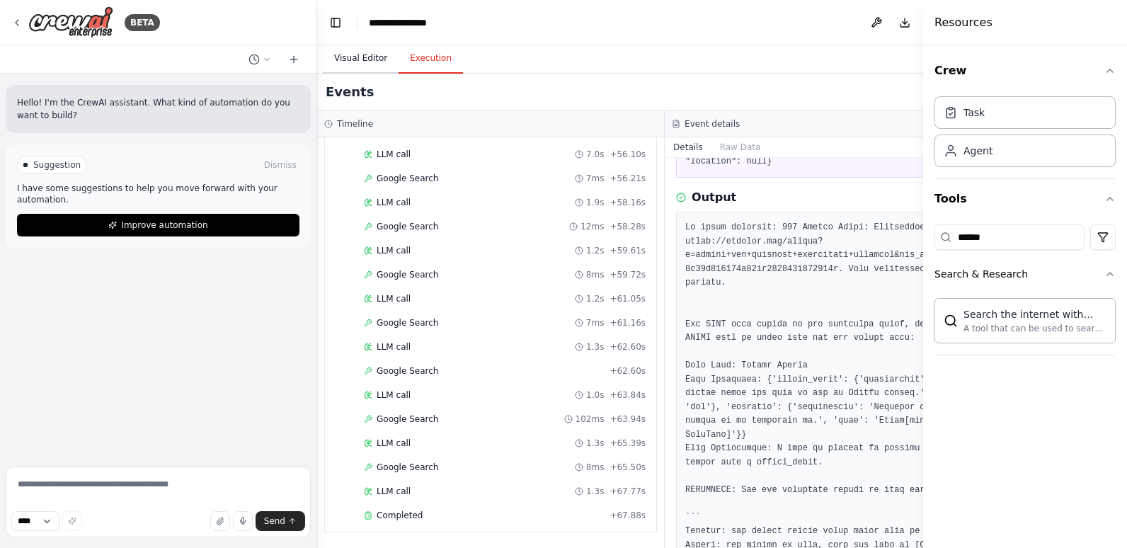
click at [345, 62] on button "Visual Editor" at bounding box center [361, 59] width 76 height 30
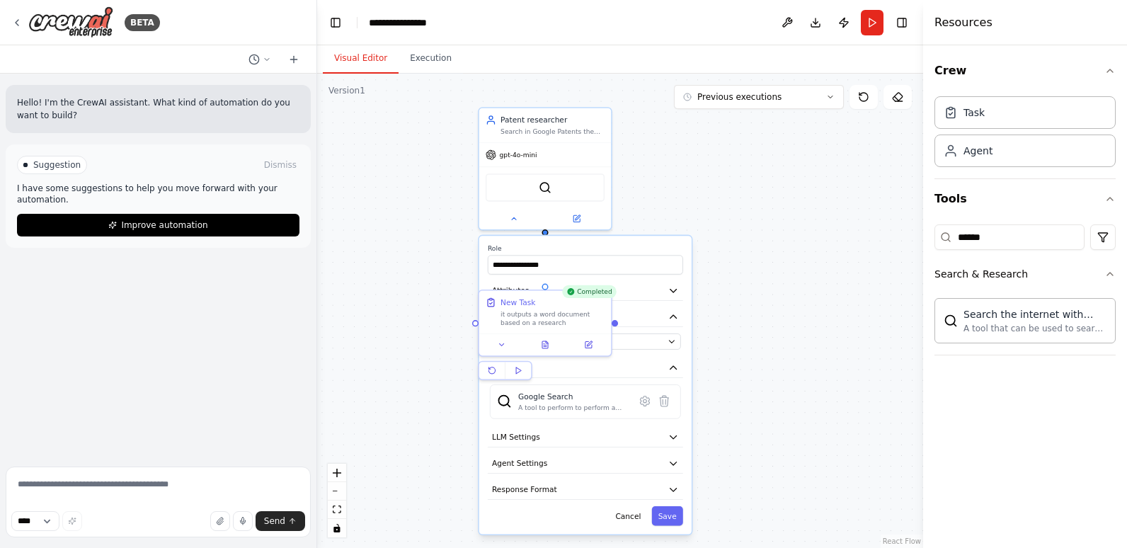
click at [439, 326] on div ".deletable-edge-delete-btn { width: 20px; height: 20px; border: 0px solid #ffff…" at bounding box center [620, 311] width 606 height 474
click at [498, 343] on icon at bounding box center [502, 342] width 8 height 8
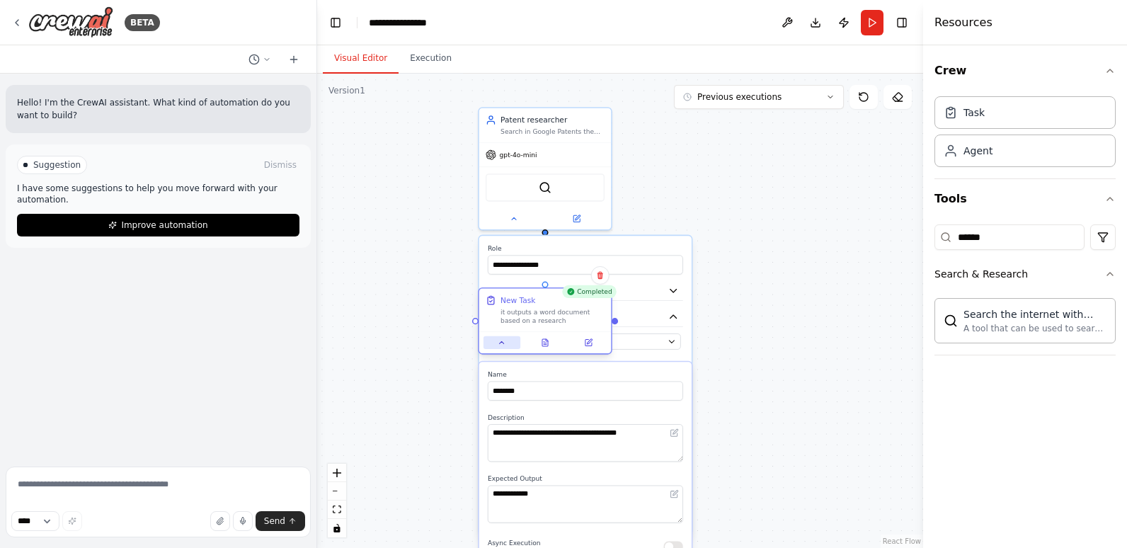
click at [498, 343] on icon at bounding box center [502, 342] width 8 height 8
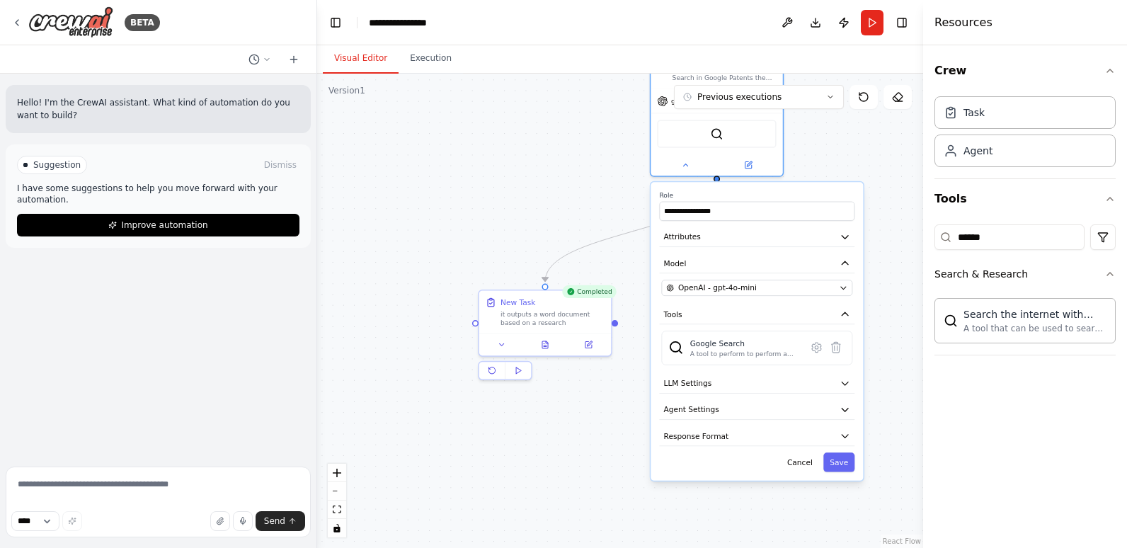
drag, startPoint x: 546, startPoint y: 254, endPoint x: 715, endPoint y: 200, distance: 177.8
click at [715, 200] on div "**********" at bounding box center [756, 205] width 195 height 30
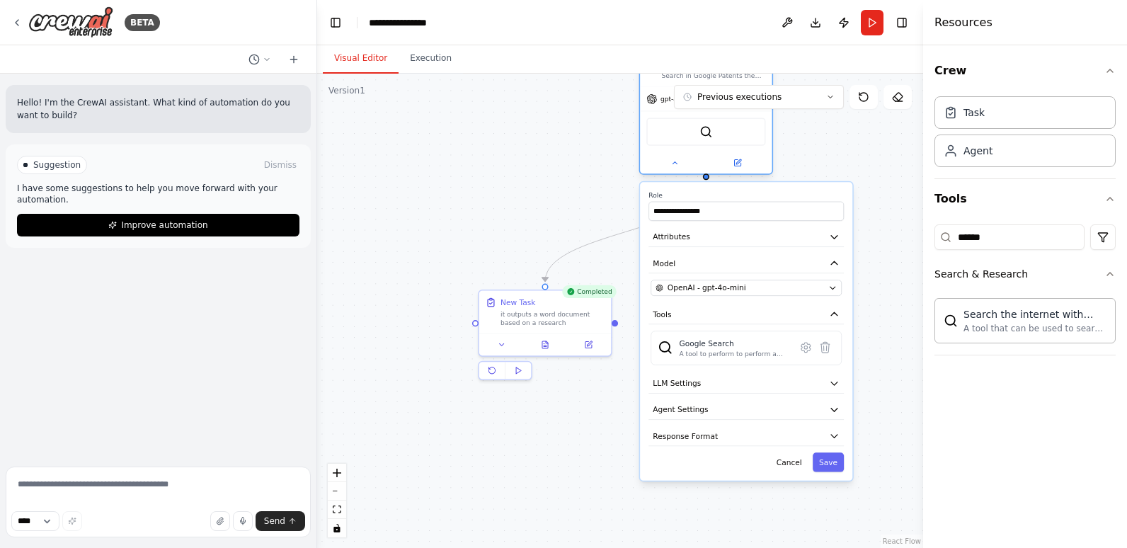
click at [722, 139] on div "SerpApiGoogleSearchTool" at bounding box center [705, 132] width 119 height 28
click at [826, 353] on button at bounding box center [825, 347] width 19 height 19
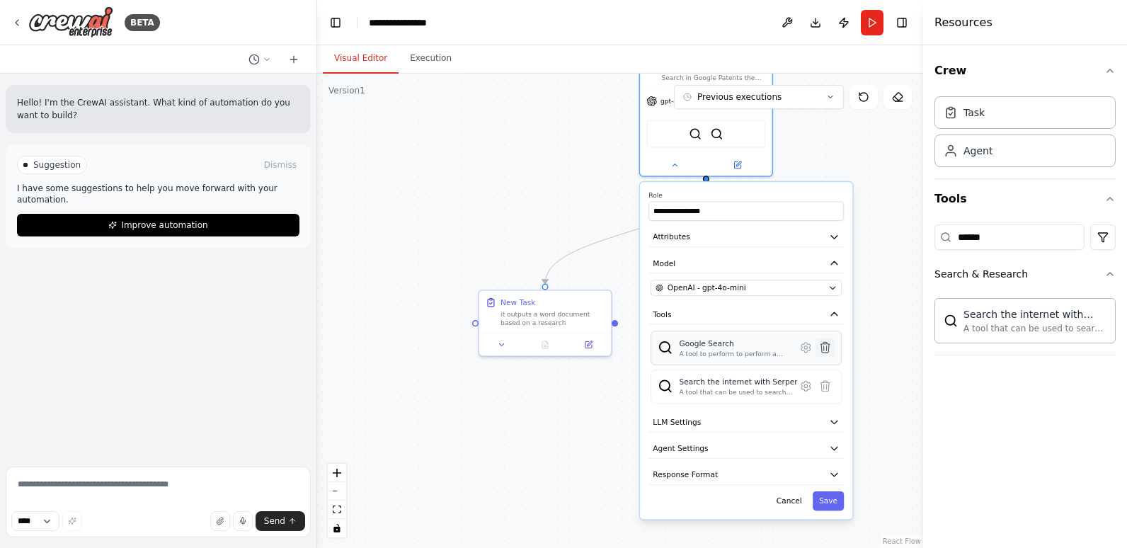
click at [828, 349] on icon at bounding box center [825, 347] width 9 height 11
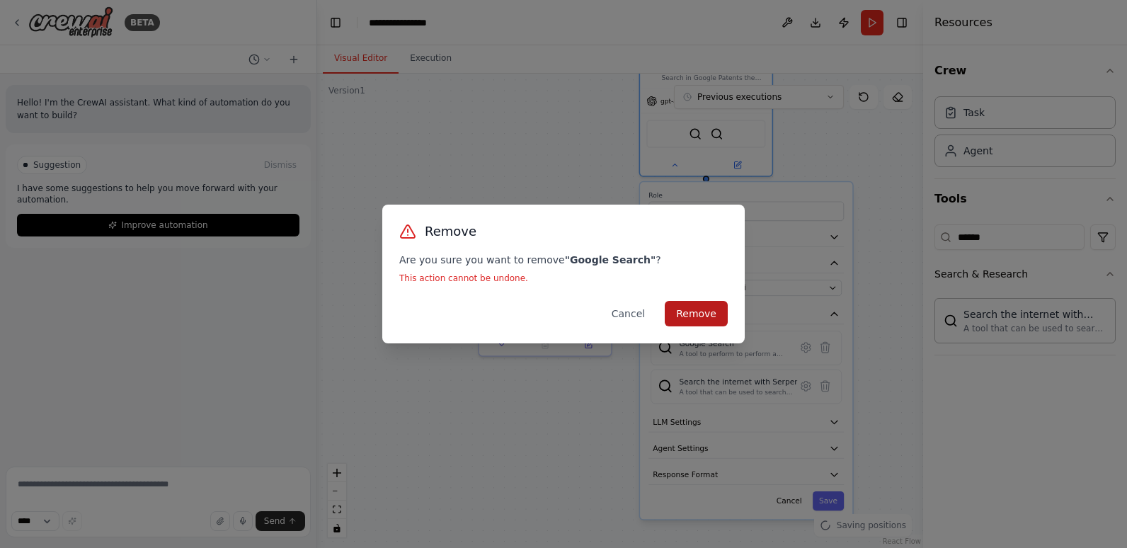
click at [709, 310] on button "Remove" at bounding box center [696, 313] width 63 height 25
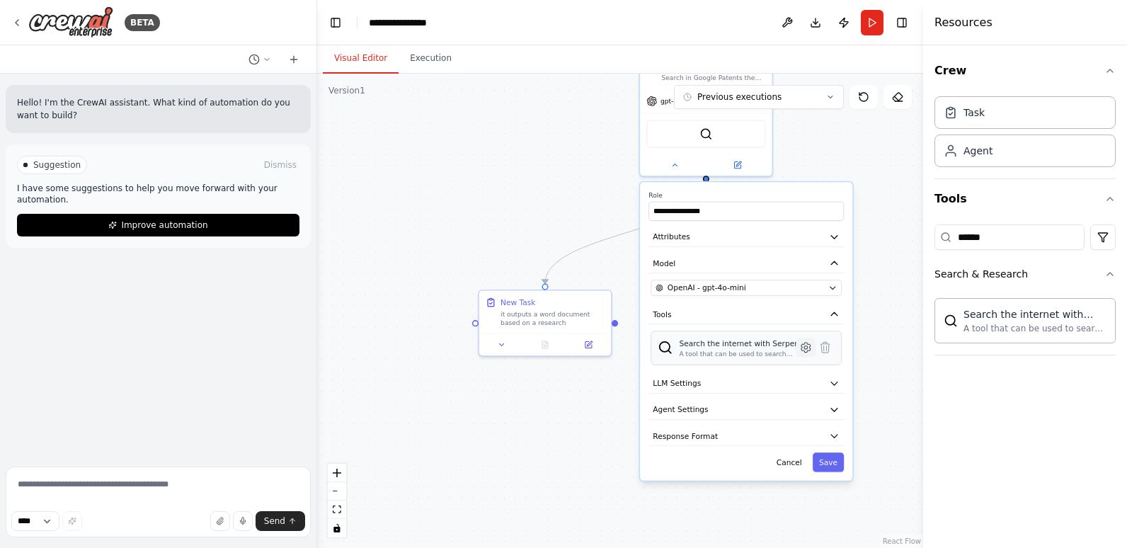
click at [806, 353] on icon at bounding box center [806, 348] width 9 height 10
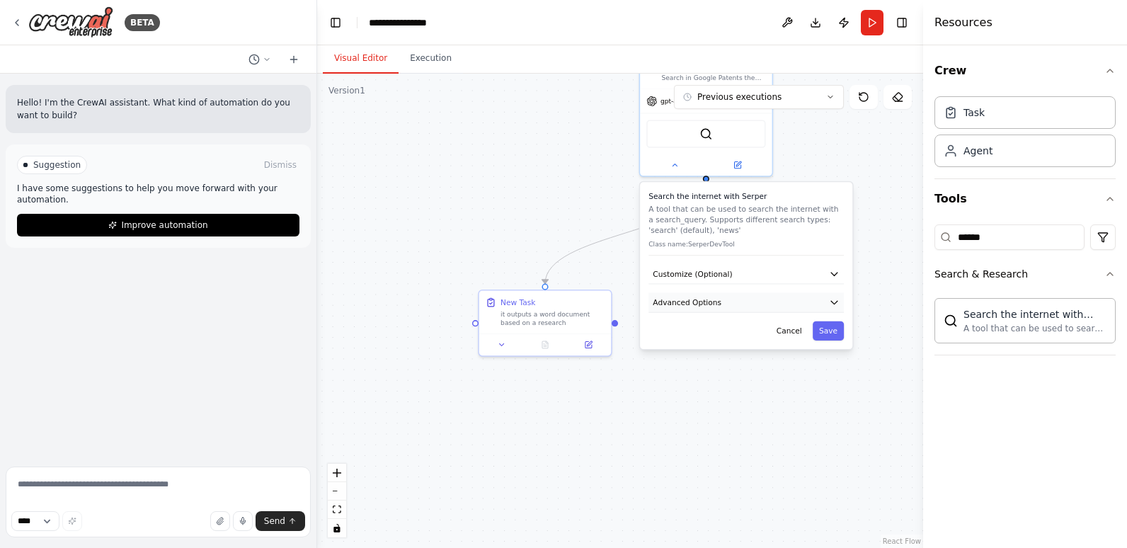
click at [724, 307] on button "Advanced Options" at bounding box center [746, 302] width 195 height 20
click at [695, 368] on input "text" at bounding box center [746, 365] width 177 height 19
paste input "**********"
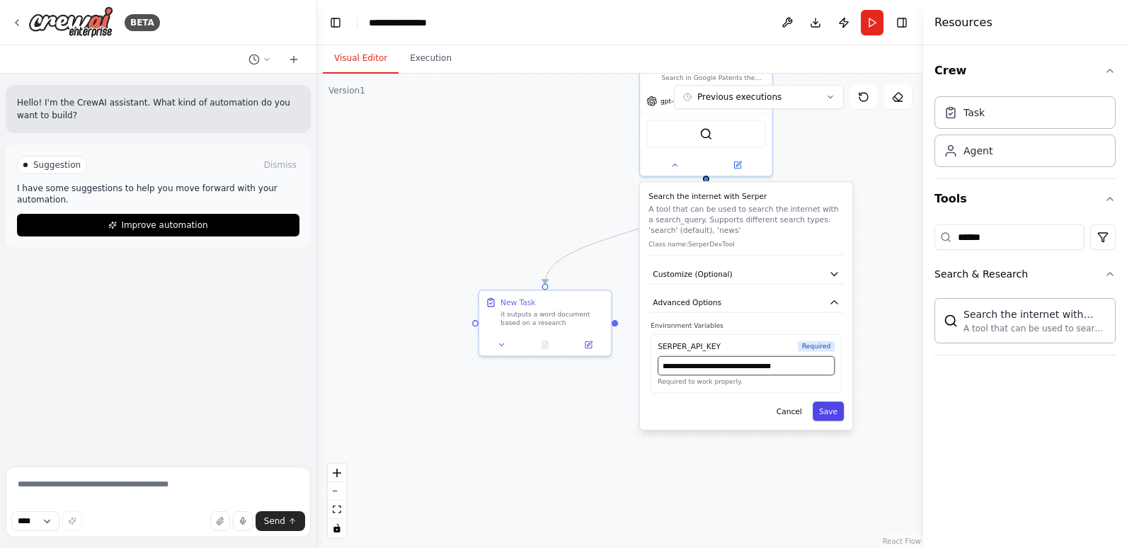
type input "**********"
click at [825, 409] on button "Save" at bounding box center [828, 410] width 31 height 19
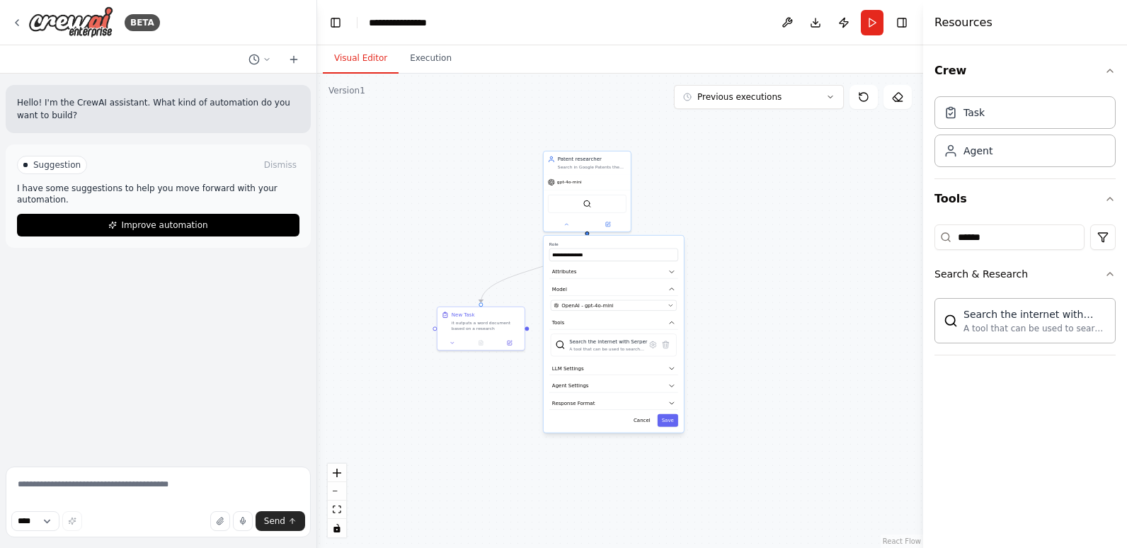
drag, startPoint x: 574, startPoint y: 207, endPoint x: 496, endPoint y: 243, distance: 85.6
click at [494, 242] on div "**********" at bounding box center [620, 311] width 606 height 474
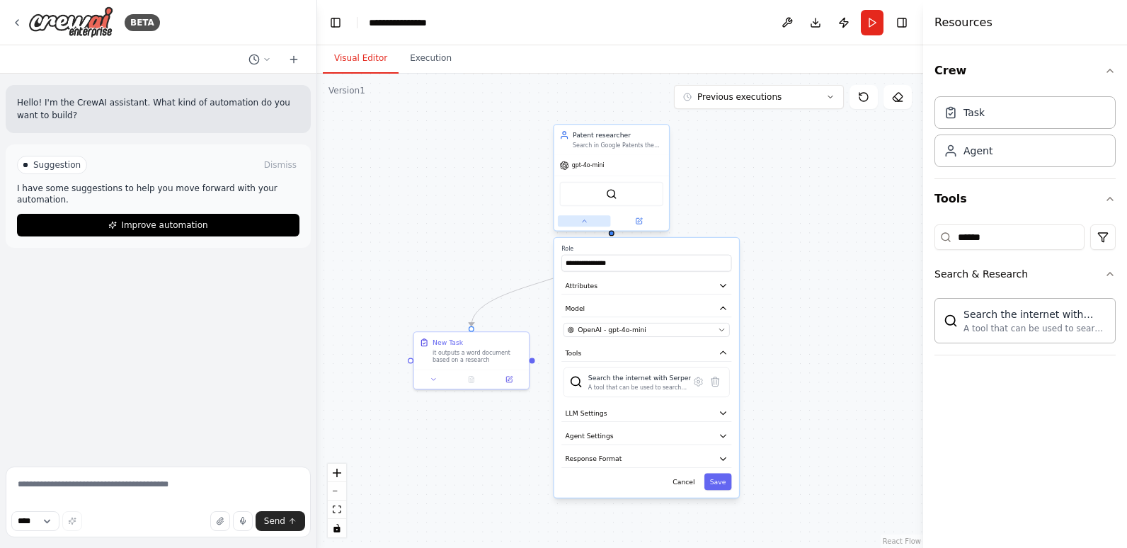
click at [584, 227] on button at bounding box center [584, 220] width 53 height 11
click at [603, 198] on div "SerperDevTool" at bounding box center [611, 194] width 103 height 24
click at [592, 221] on button at bounding box center [584, 220] width 53 height 11
click at [644, 282] on button "Attributes" at bounding box center [646, 285] width 170 height 17
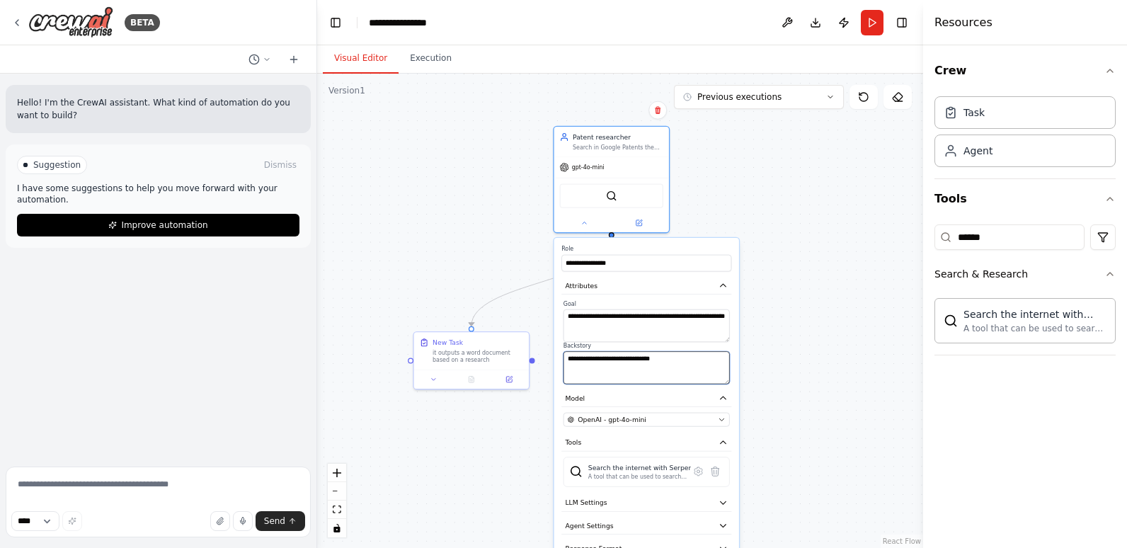
click at [681, 360] on textarea "**********" at bounding box center [647, 367] width 166 height 33
type textarea "**********"
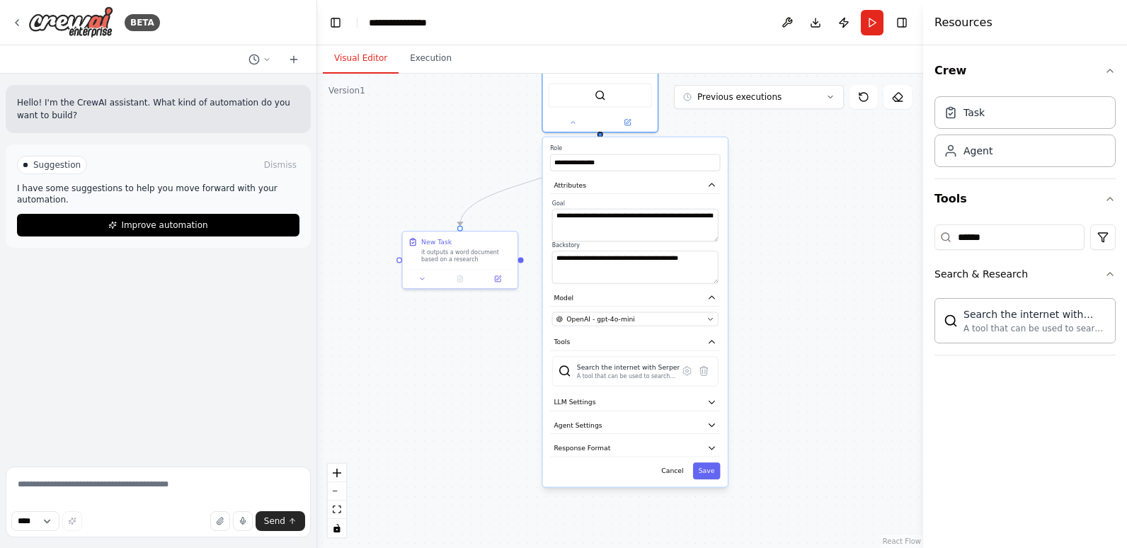
drag, startPoint x: 807, startPoint y: 370, endPoint x: 794, endPoint y: 258, distance: 112.6
click at [794, 258] on div "**********" at bounding box center [620, 311] width 606 height 474
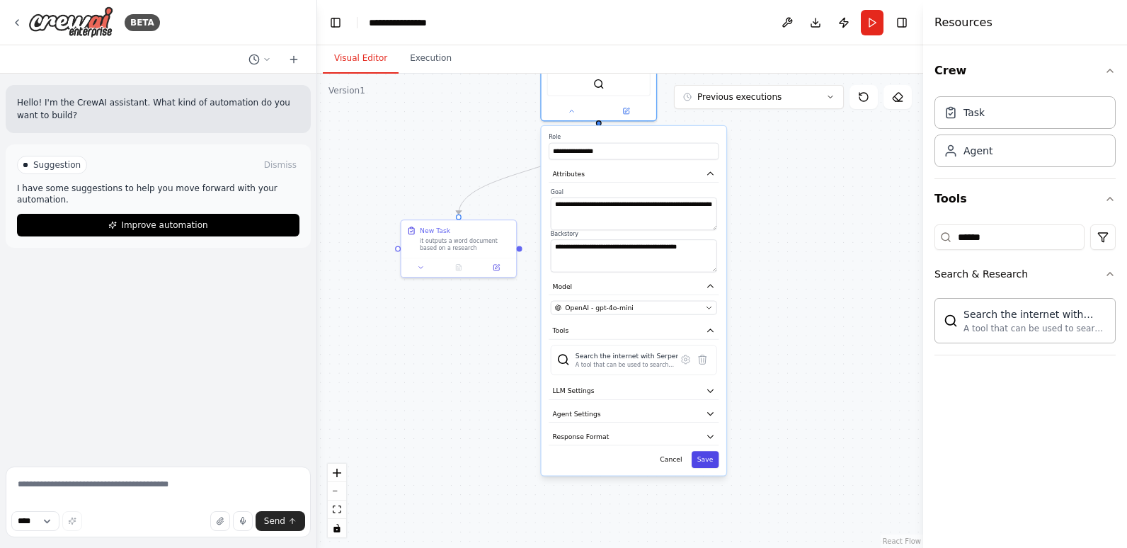
click at [708, 462] on button "Save" at bounding box center [706, 459] width 28 height 17
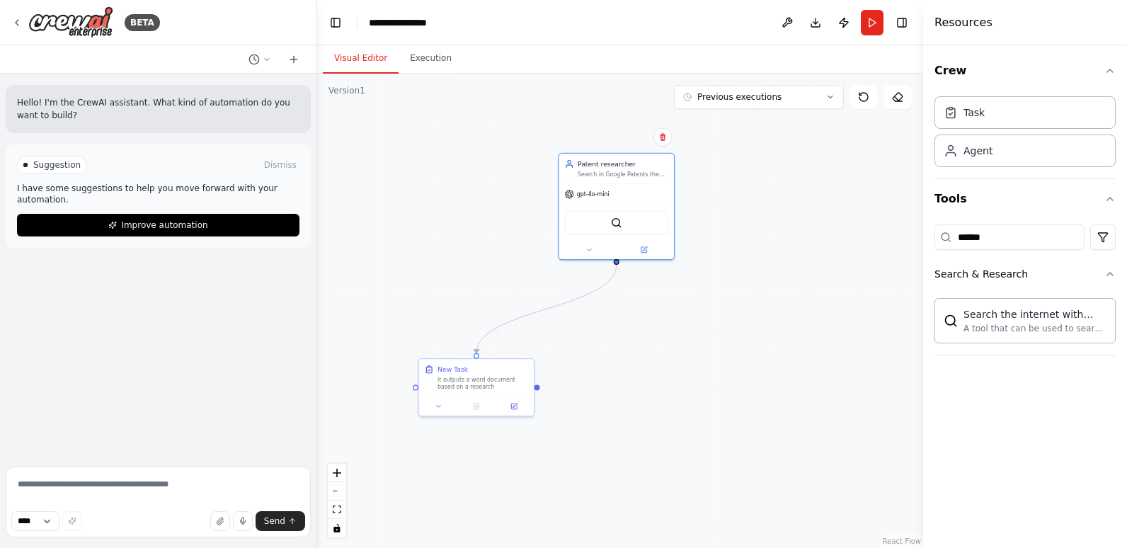
drag, startPoint x: 663, startPoint y: 220, endPoint x: 676, endPoint y: 414, distance: 194.5
click at [680, 409] on div ".deletable-edge-delete-btn { width: 20px; height: 20px; border: 0px solid #ffff…" at bounding box center [620, 311] width 606 height 474
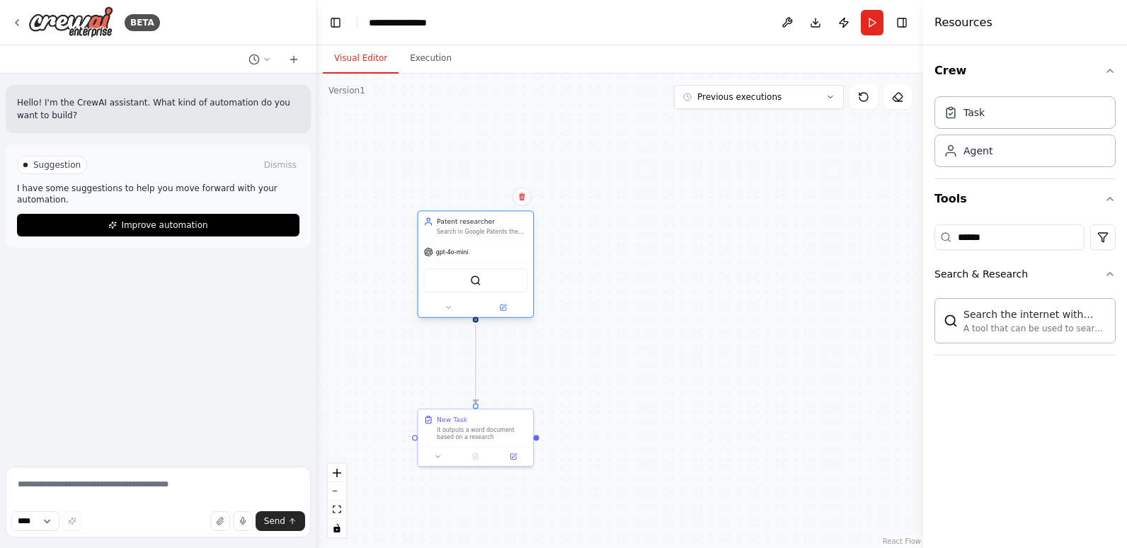
drag, startPoint x: 625, startPoint y: 212, endPoint x: 479, endPoint y: 219, distance: 146.7
click at [479, 219] on div "Patent researcher" at bounding box center [482, 221] width 91 height 9
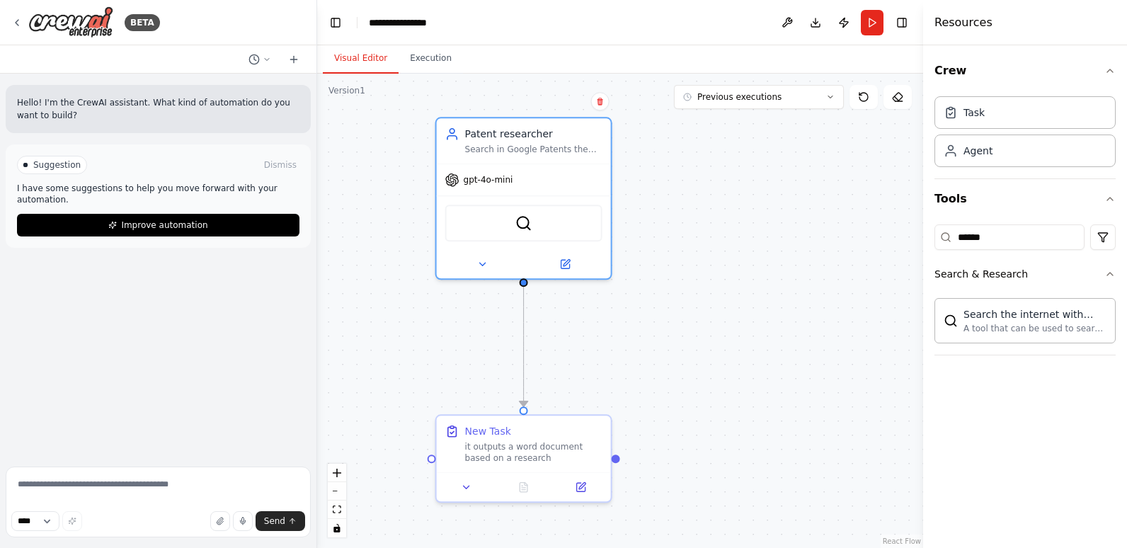
drag, startPoint x: 545, startPoint y: 384, endPoint x: 646, endPoint y: 369, distance: 101.6
click at [646, 368] on div ".deletable-edge-delete-btn { width: 20px; height: 20px; border: 0px solid #ffff…" at bounding box center [620, 311] width 606 height 474
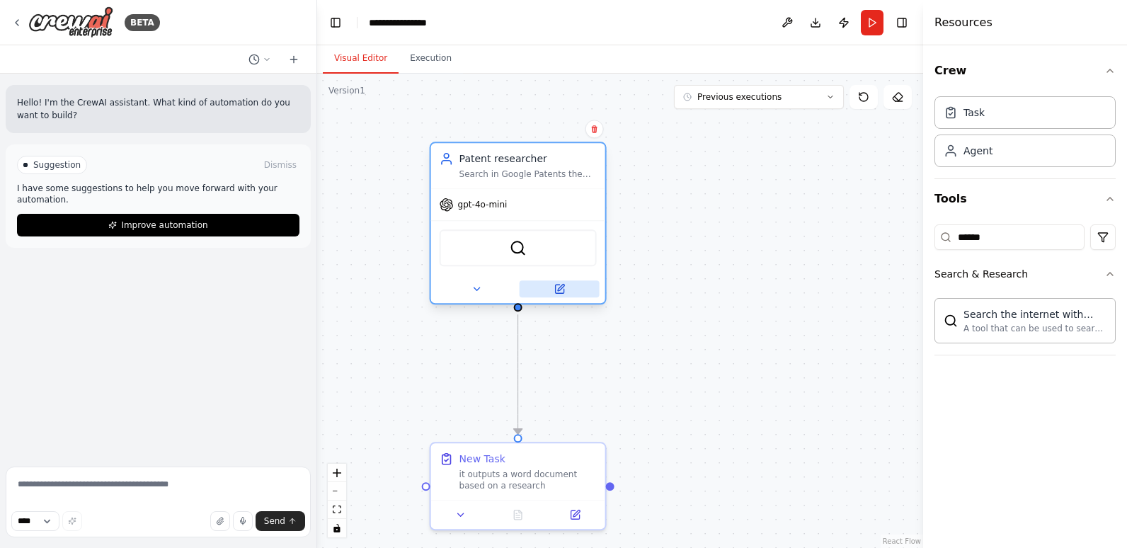
click at [557, 285] on icon at bounding box center [559, 289] width 8 height 8
click at [552, 294] on button at bounding box center [560, 288] width 80 height 17
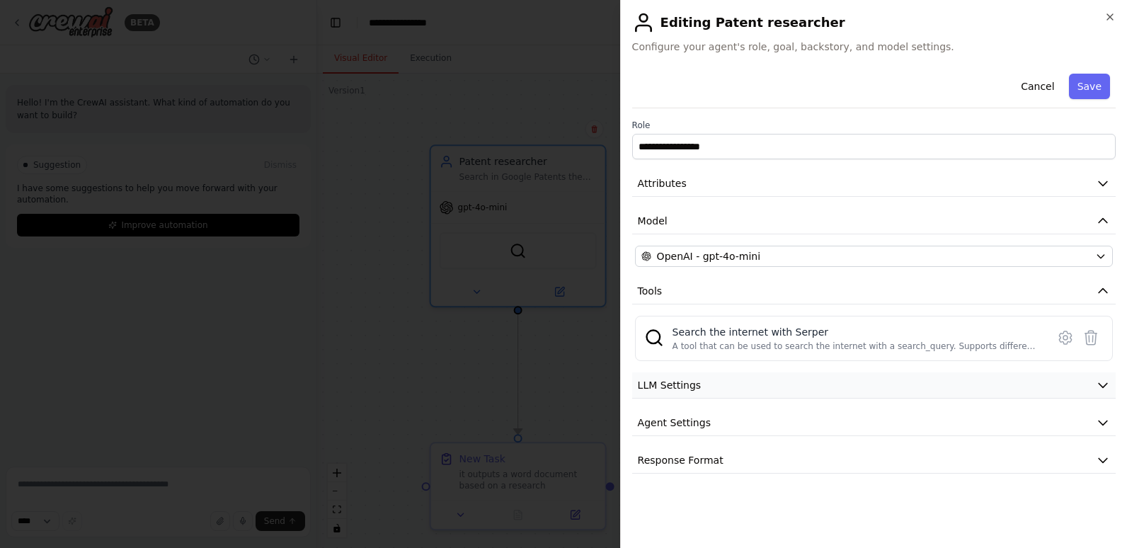
click at [693, 389] on span "LLM Settings" at bounding box center [670, 385] width 64 height 14
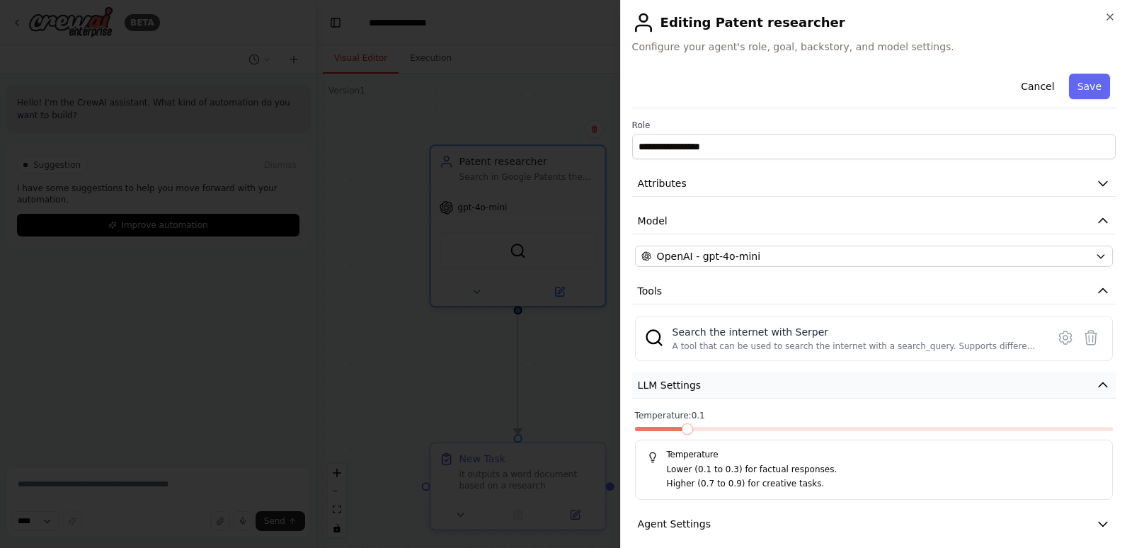
click at [692, 377] on button "LLM Settings" at bounding box center [874, 385] width 484 height 26
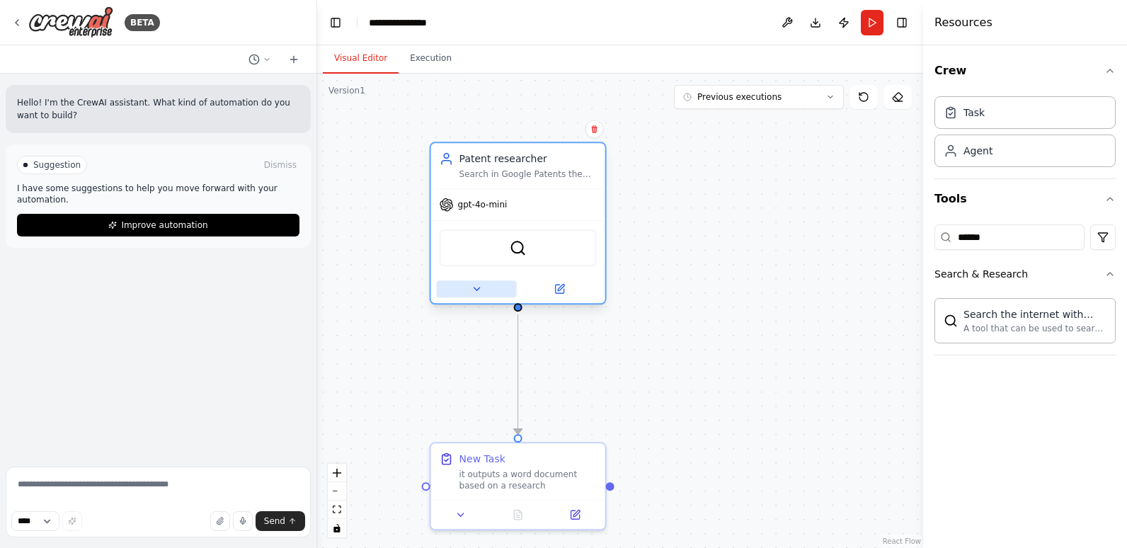
click at [472, 290] on icon at bounding box center [476, 288] width 11 height 11
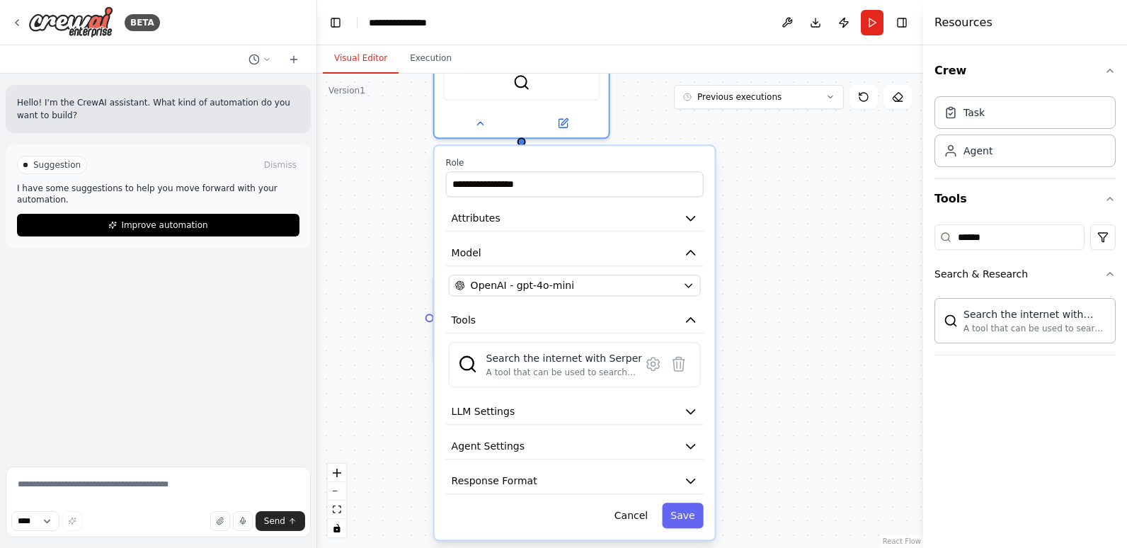
drag, startPoint x: 772, startPoint y: 467, endPoint x: 782, endPoint y: 326, distance: 140.6
click at [782, 326] on div "**********" at bounding box center [620, 311] width 606 height 474
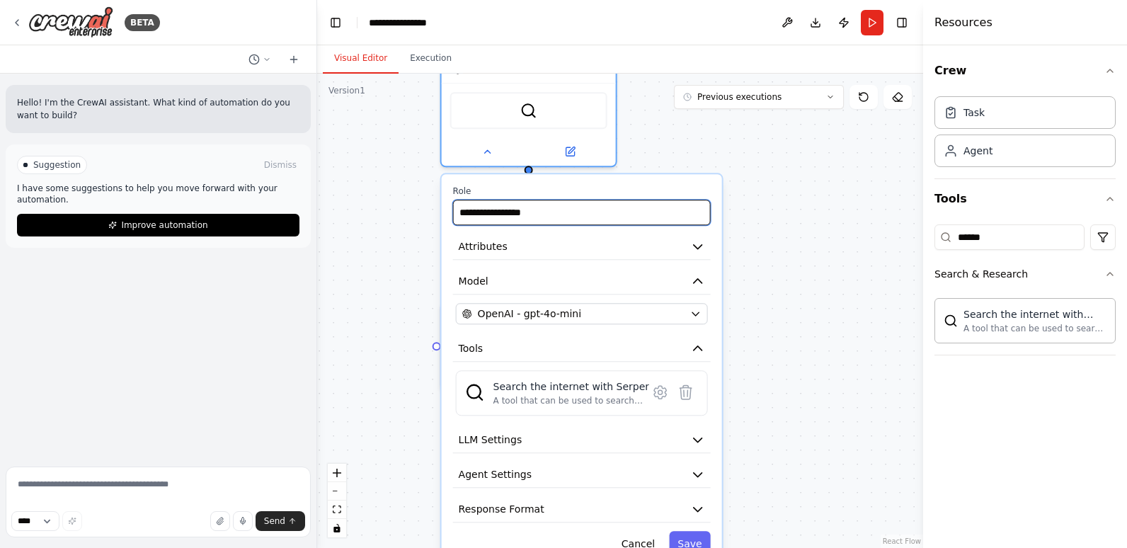
click at [552, 219] on input "**********" at bounding box center [582, 212] width 258 height 25
click at [387, 324] on div "**********" at bounding box center [620, 311] width 606 height 474
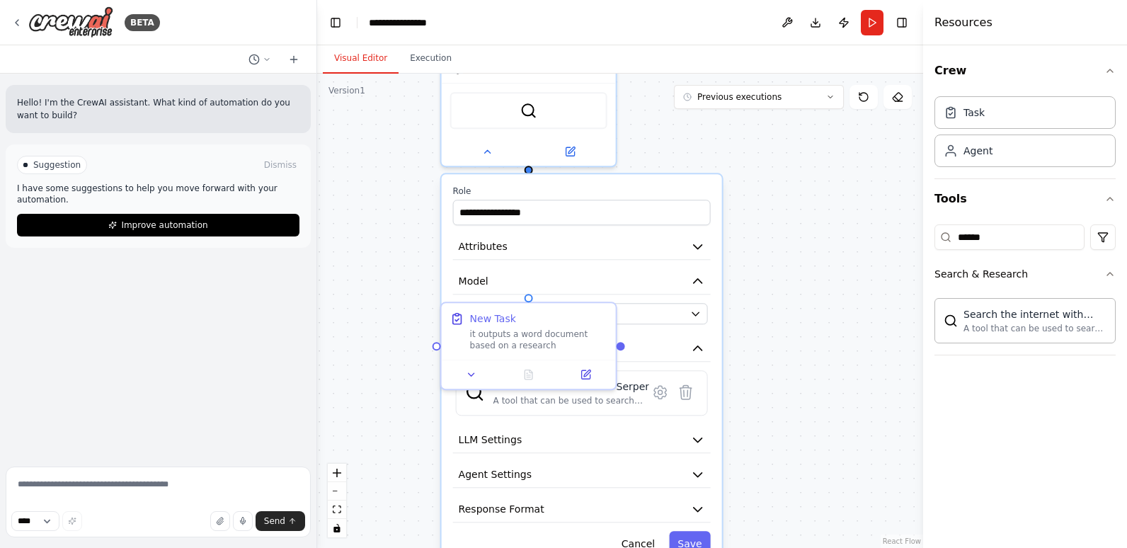
click at [374, 311] on div "**********" at bounding box center [620, 311] width 606 height 474
click at [550, 218] on input "**********" at bounding box center [582, 212] width 258 height 25
click at [573, 241] on button "Attributes" at bounding box center [582, 247] width 258 height 26
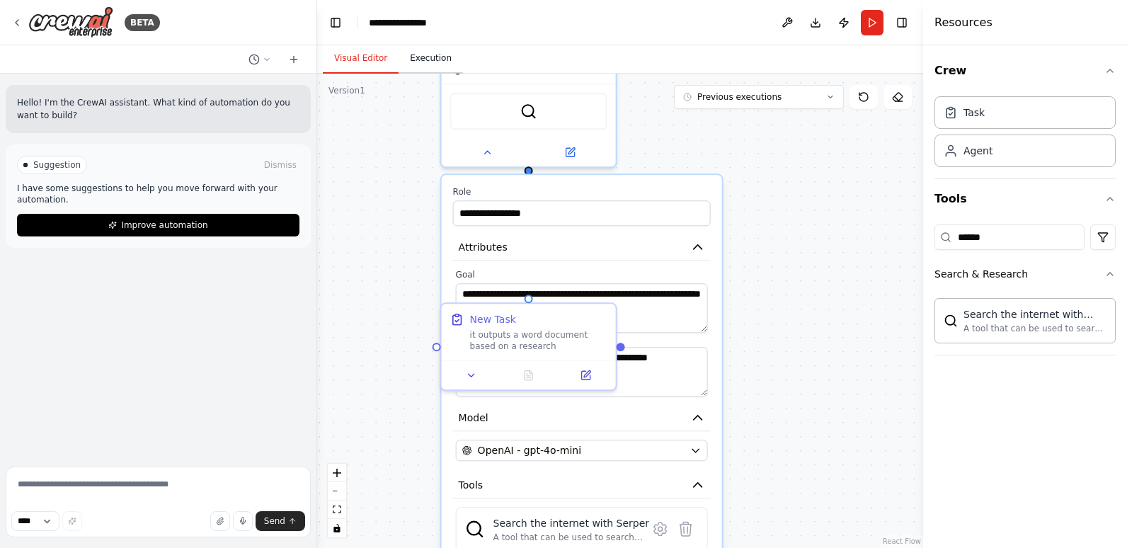
click at [437, 61] on button "Execution" at bounding box center [431, 59] width 64 height 30
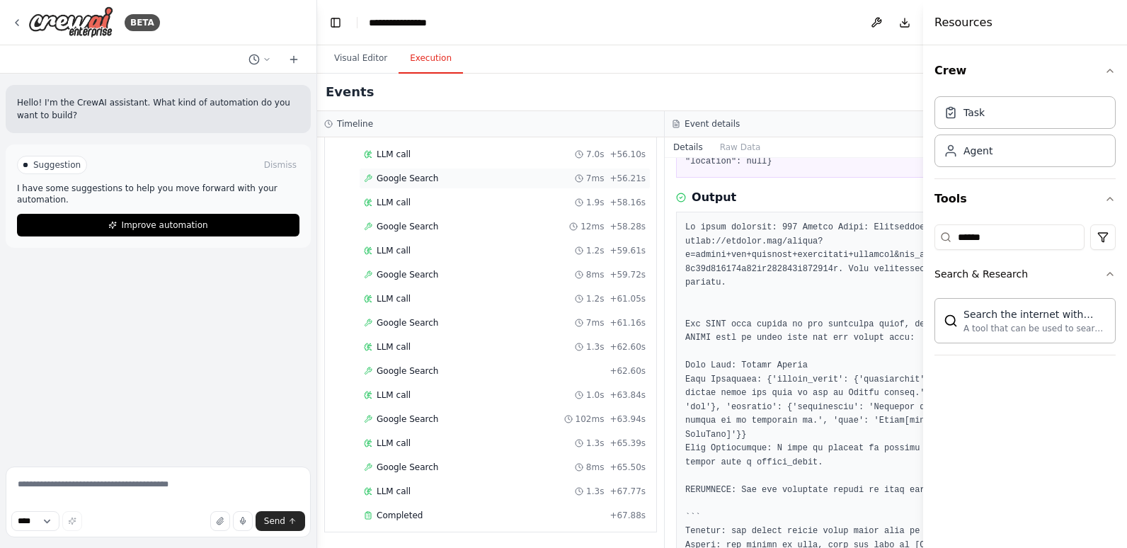
click at [423, 172] on div "Google Search 7ms + 56.21s" at bounding box center [505, 178] width 292 height 21
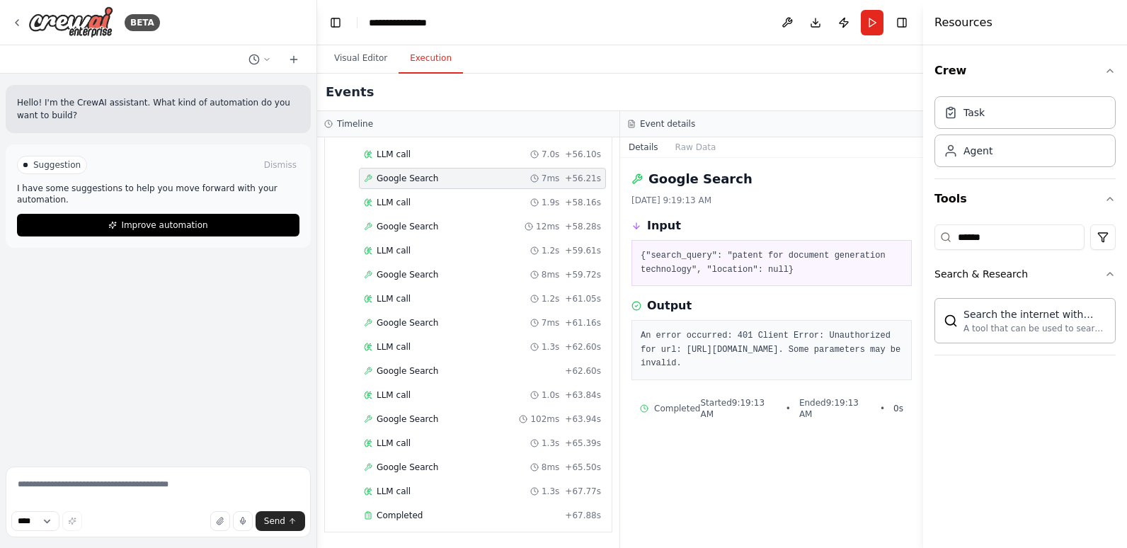
scroll to position [0, 0]
drag, startPoint x: 809, startPoint y: 263, endPoint x: 666, endPoint y: 249, distance: 143.8
click at [666, 249] on div "{"search_query": "patent for document generation technology", "location": null}" at bounding box center [772, 263] width 280 height 46
click at [746, 295] on div "Google Search 9/26/2025, 9:19:13 AM Input {"search_query": "patent for document…" at bounding box center [771, 353] width 303 height 390
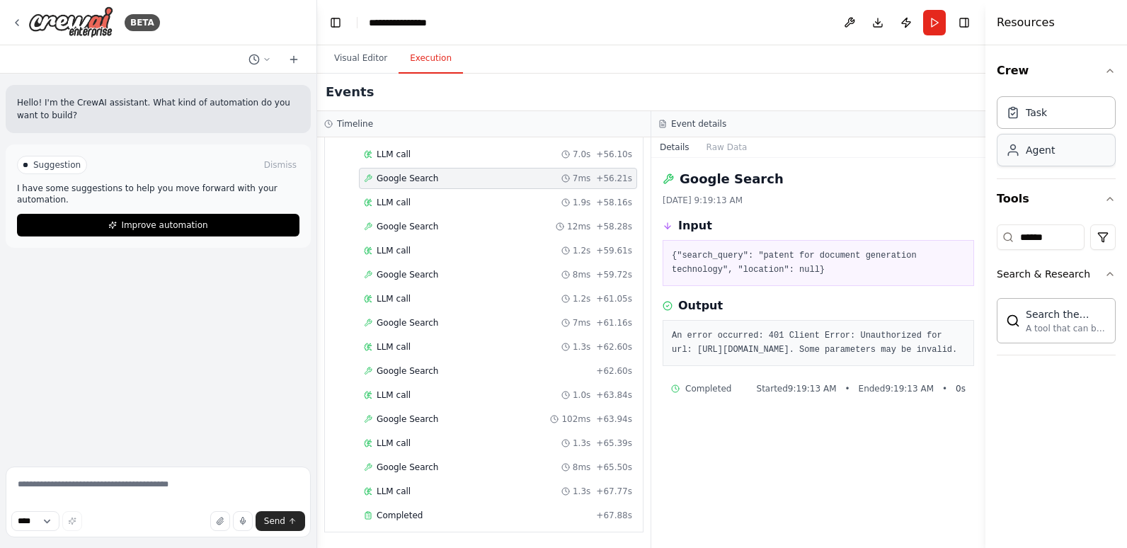
drag, startPoint x: 925, startPoint y: 153, endPoint x: 1041, endPoint y: 146, distance: 115.6
click at [1041, 146] on div "Resources Crew Task Agent Tools ****** Search & Research Search the internet wi…" at bounding box center [1057, 274] width 142 height 548
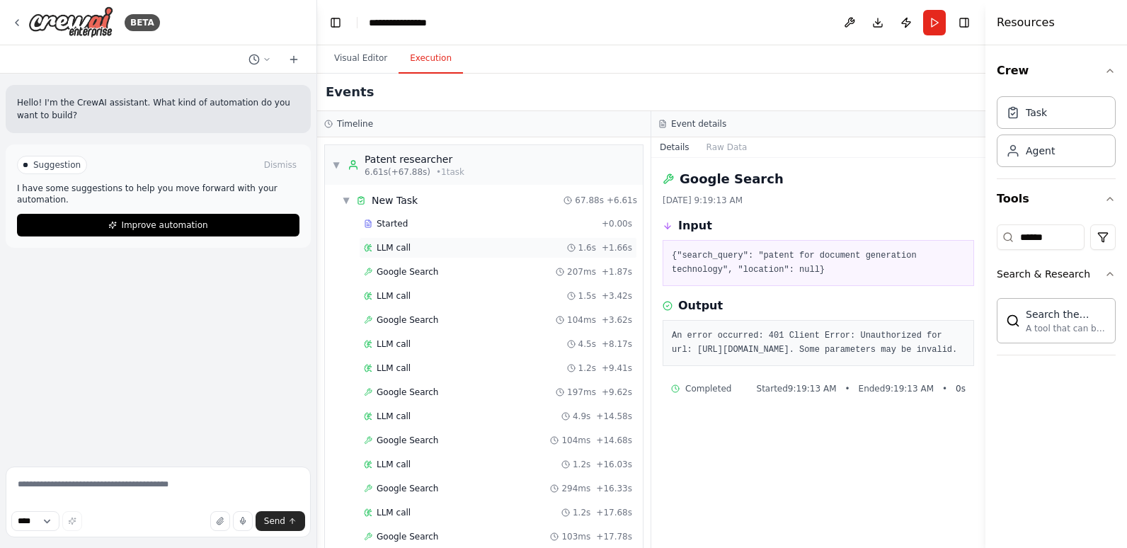
click at [426, 246] on div "LLM call 1.6s + 1.66s" at bounding box center [498, 247] width 268 height 11
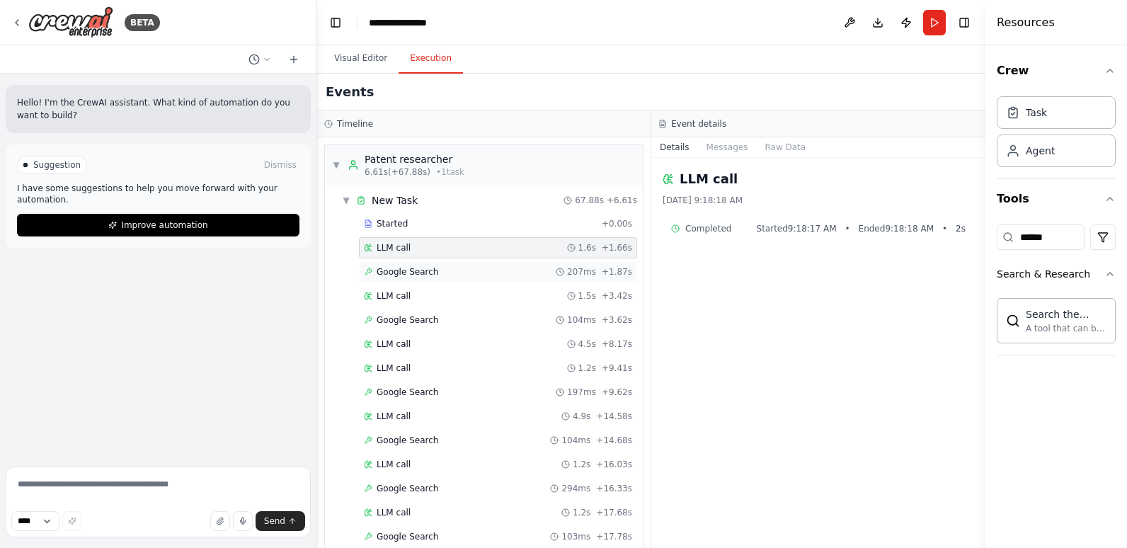
click at [430, 262] on div "Google Search 207ms + 1.87s" at bounding box center [498, 271] width 278 height 21
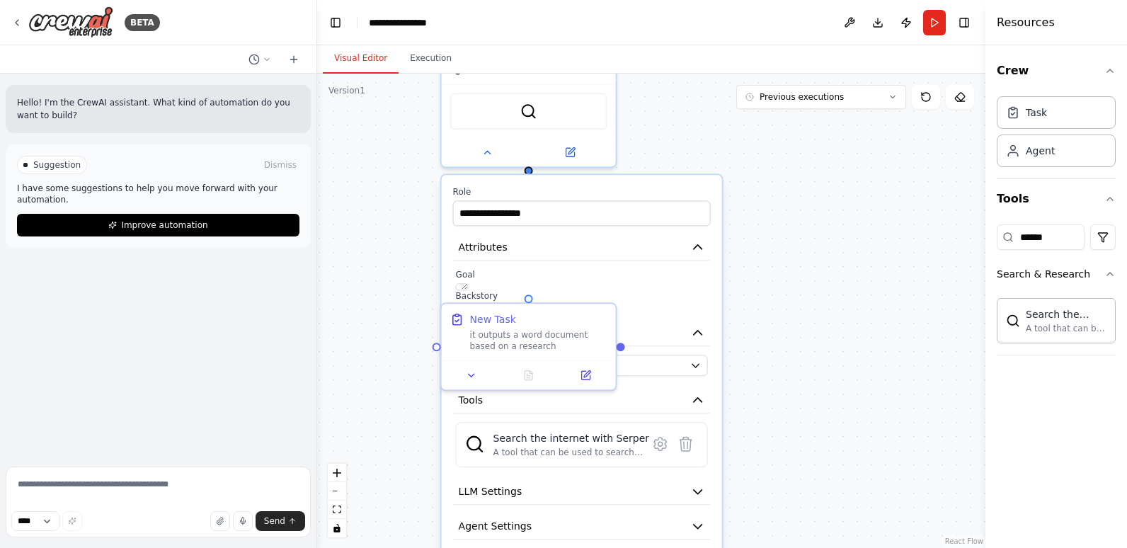
click at [346, 55] on button "Visual Editor" at bounding box center [361, 59] width 76 height 30
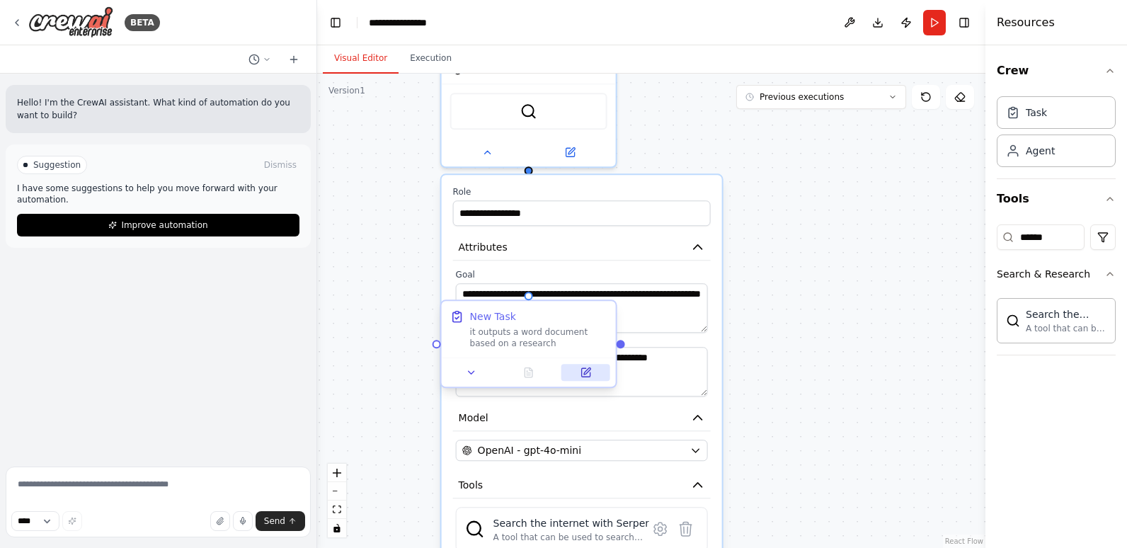
click at [572, 369] on button at bounding box center [585, 372] width 49 height 17
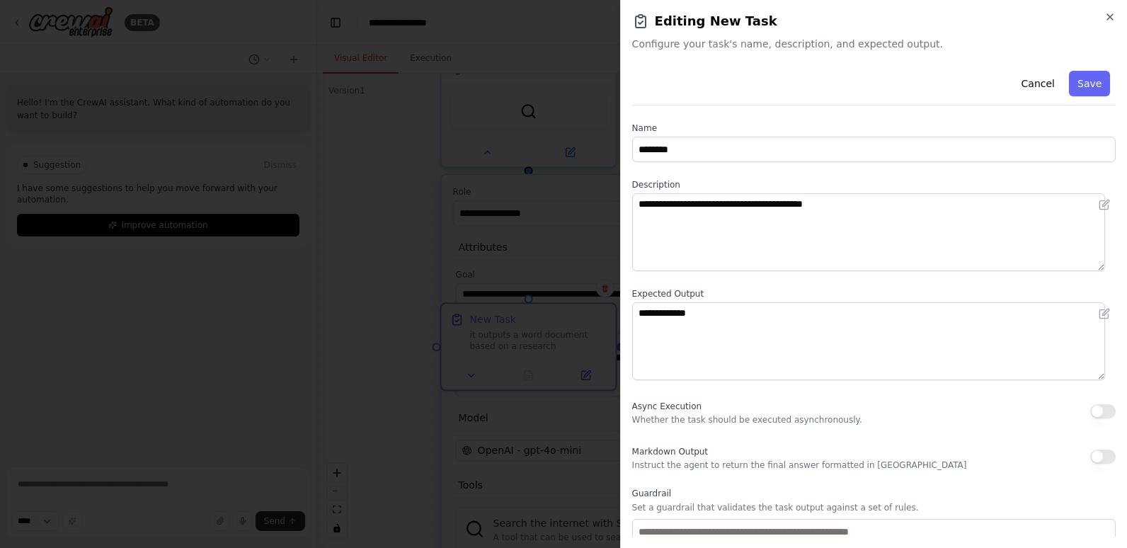
scroll to position [91, 0]
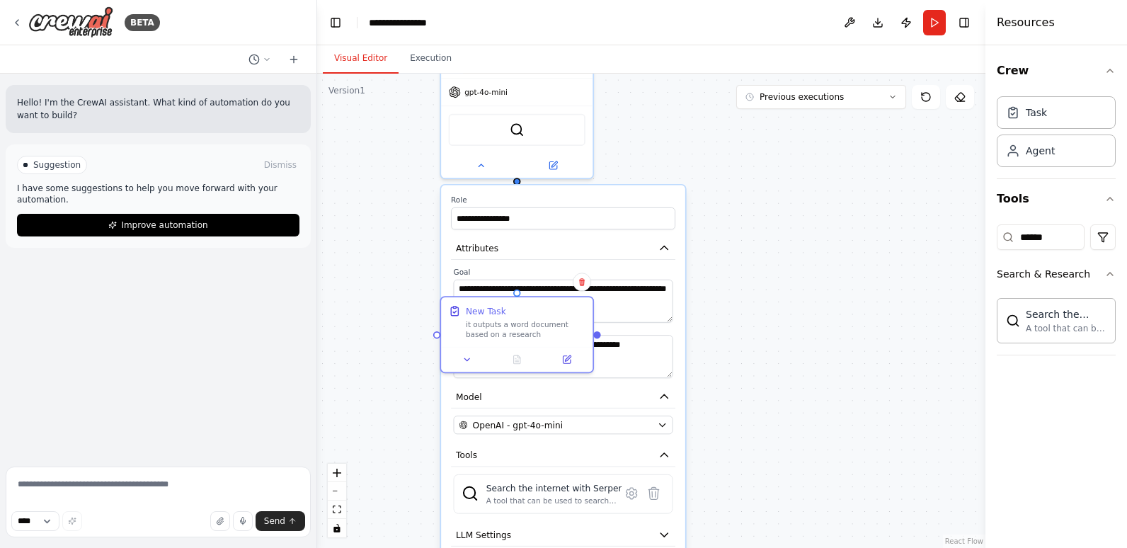
click at [726, 299] on div "**********" at bounding box center [651, 311] width 668 height 474
click at [513, 167] on button at bounding box center [480, 163] width 69 height 15
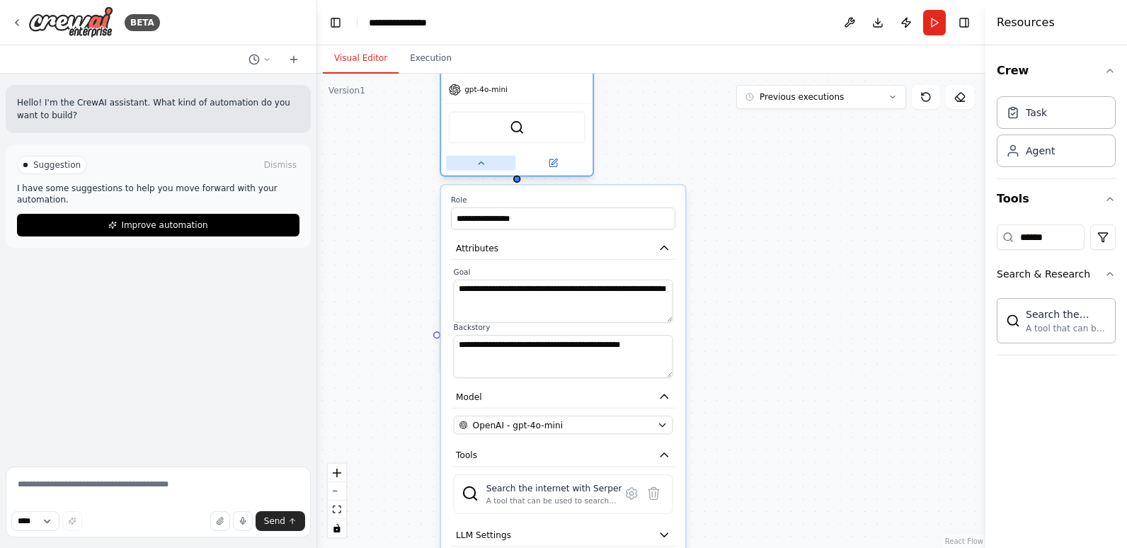
click at [513, 167] on button at bounding box center [480, 163] width 69 height 15
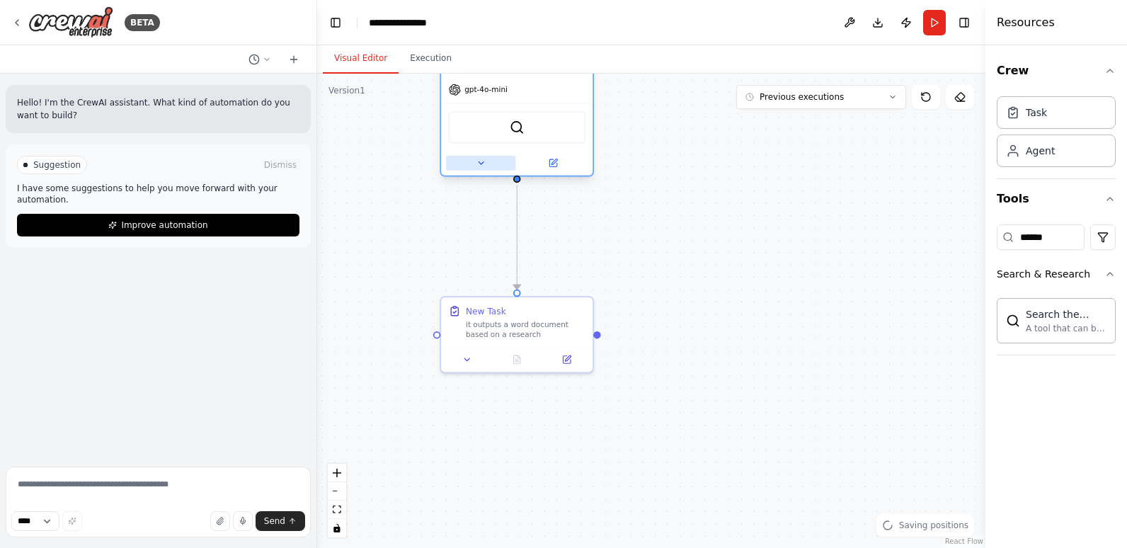
click at [495, 166] on button at bounding box center [480, 163] width 69 height 15
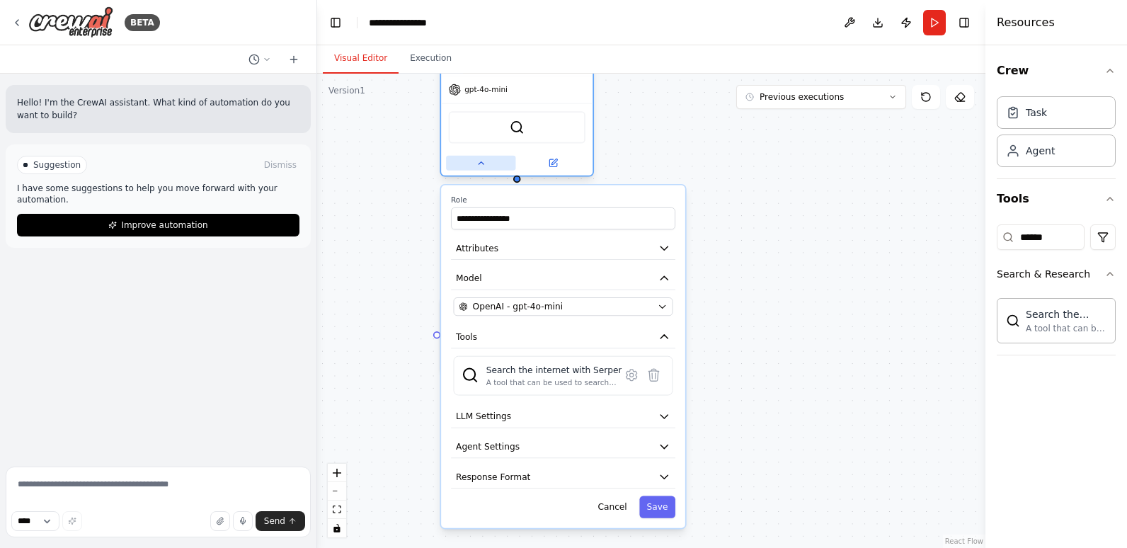
click at [495, 166] on button at bounding box center [480, 163] width 69 height 15
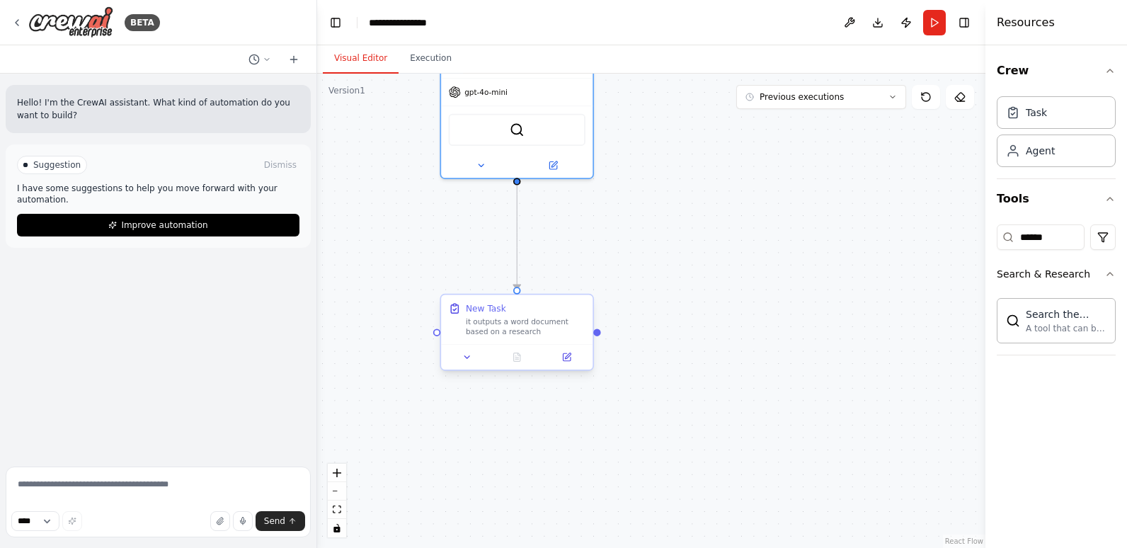
click at [523, 334] on div "it outputs a word document based on a research" at bounding box center [526, 327] width 120 height 20
click at [469, 356] on icon at bounding box center [467, 357] width 5 height 2
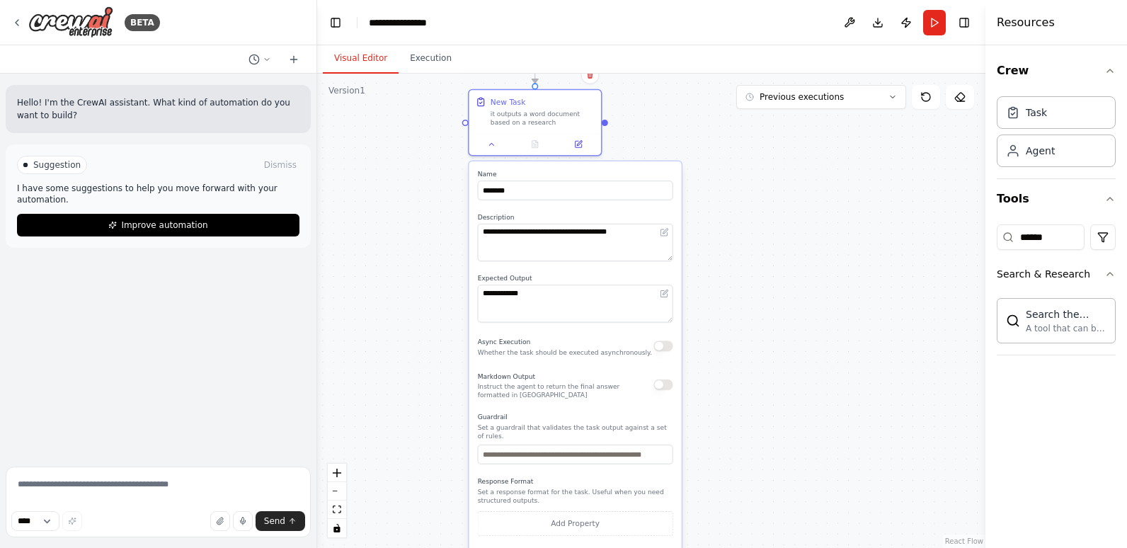
drag, startPoint x: 702, startPoint y: 495, endPoint x: 731, endPoint y: 275, distance: 221.4
click at [731, 275] on div ".deletable-edge-delete-btn { width: 20px; height: 20px; border: 0px solid #ffff…" at bounding box center [651, 311] width 668 height 474
click at [576, 231] on textarea "**********" at bounding box center [575, 243] width 195 height 38
click at [518, 266] on div "**********" at bounding box center [575, 369] width 212 height 416
click at [518, 256] on textarea "**********" at bounding box center [575, 243] width 195 height 38
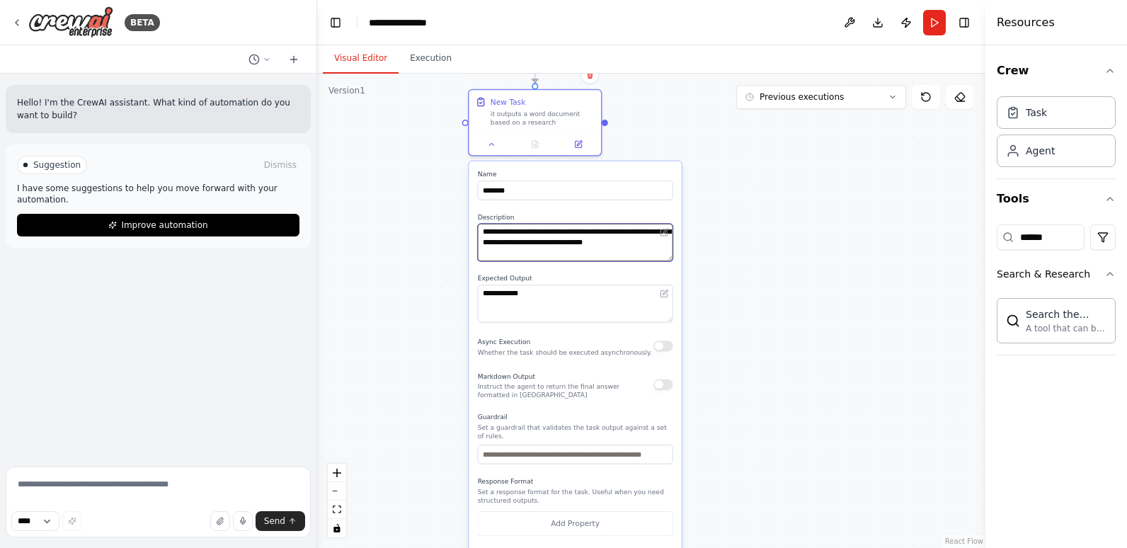
click at [518, 256] on textarea "**********" at bounding box center [575, 243] width 195 height 38
click at [662, 244] on textarea "**********" at bounding box center [575, 243] width 195 height 38
type textarea "**********"
click at [658, 547] on button "Save" at bounding box center [656, 558] width 31 height 19
click at [588, 256] on textarea "**********" at bounding box center [575, 243] width 195 height 38
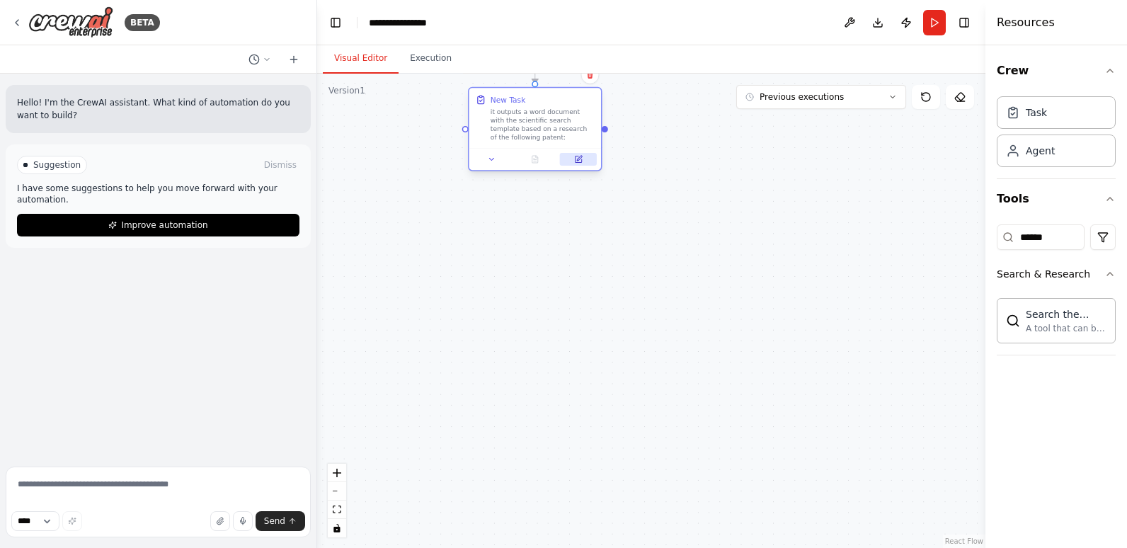
click at [582, 161] on icon at bounding box center [578, 159] width 8 height 8
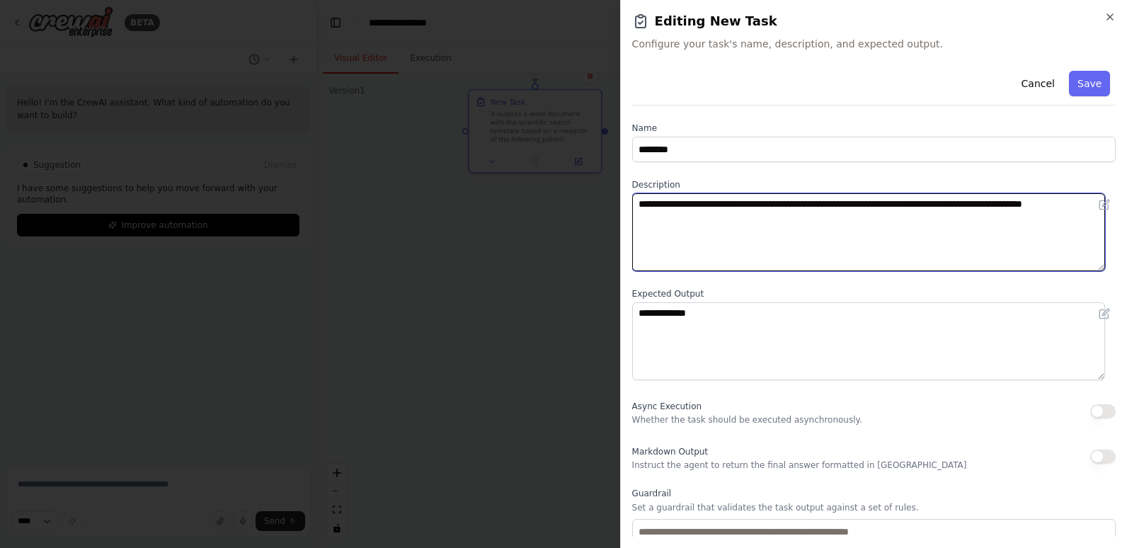
click at [743, 251] on textarea "**********" at bounding box center [868, 232] width 473 height 78
paste textarea "**********"
type textarea "**********"
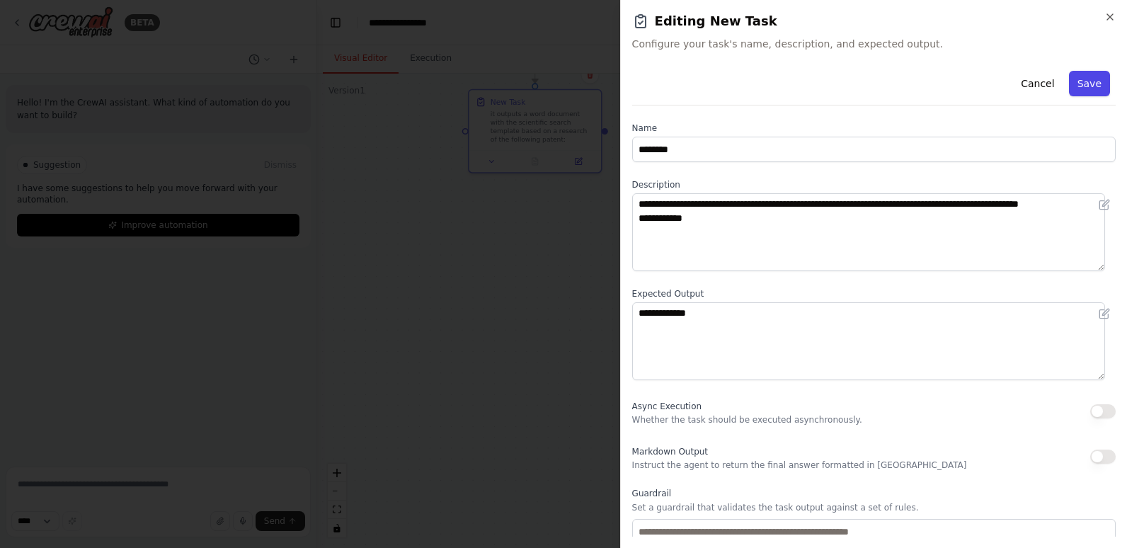
click at [1078, 86] on button "Save" at bounding box center [1089, 83] width 41 height 25
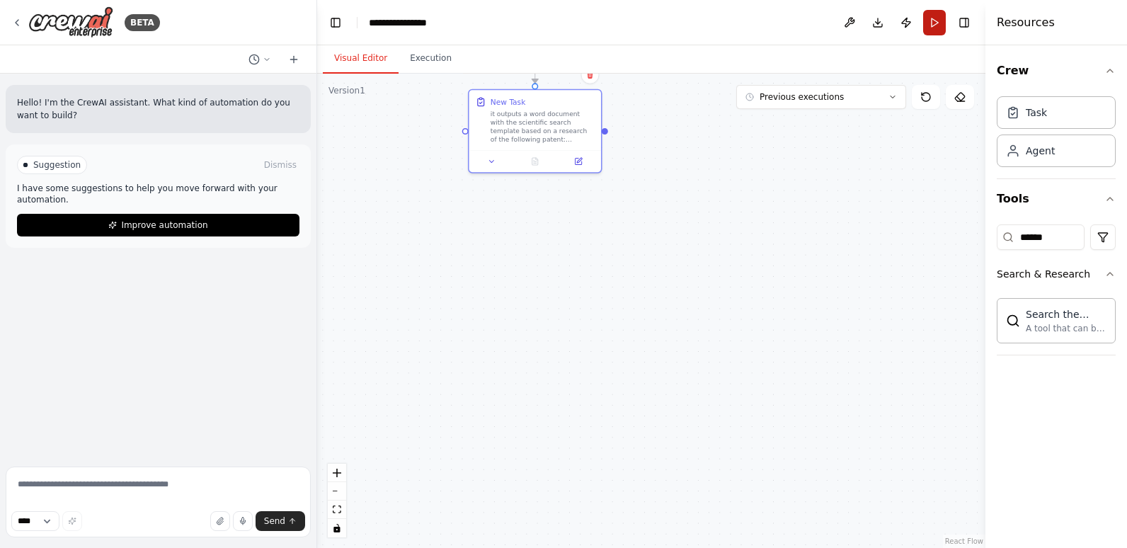
click at [937, 26] on button "Run" at bounding box center [934, 22] width 23 height 25
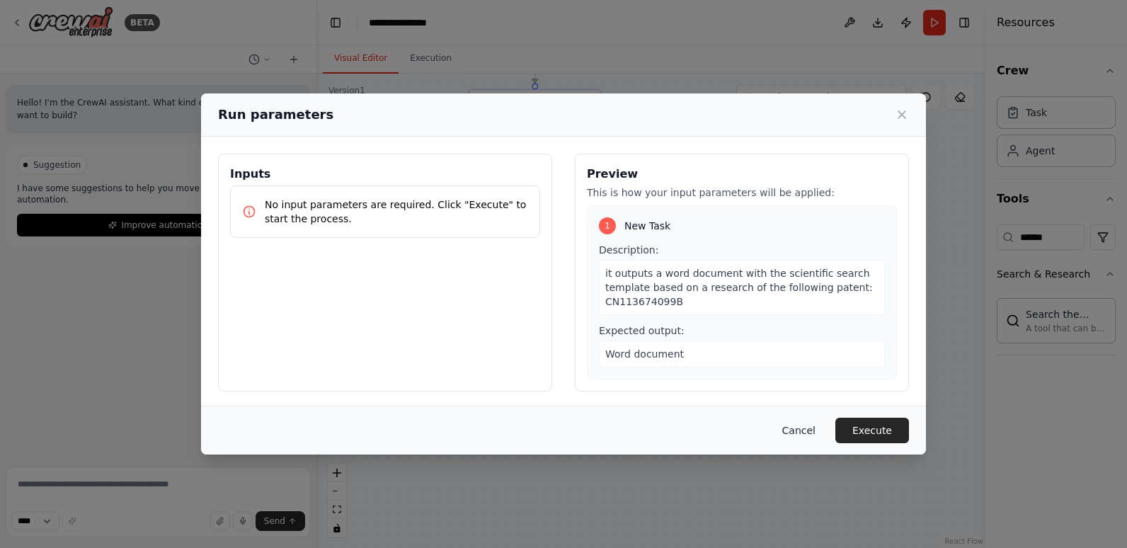
click at [811, 421] on button "Cancel" at bounding box center [799, 430] width 56 height 25
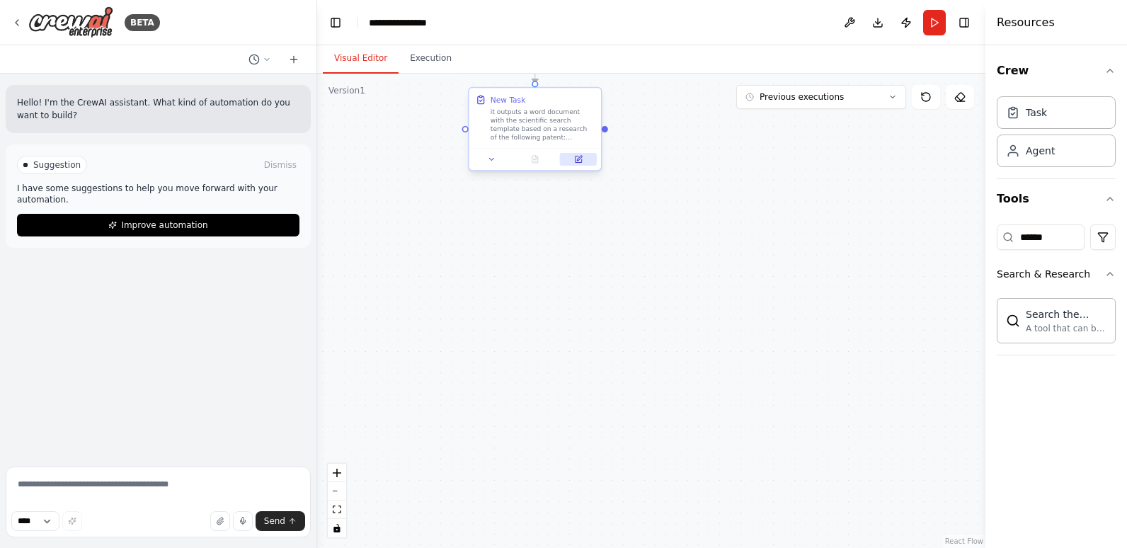
click at [578, 159] on icon at bounding box center [579, 158] width 5 height 5
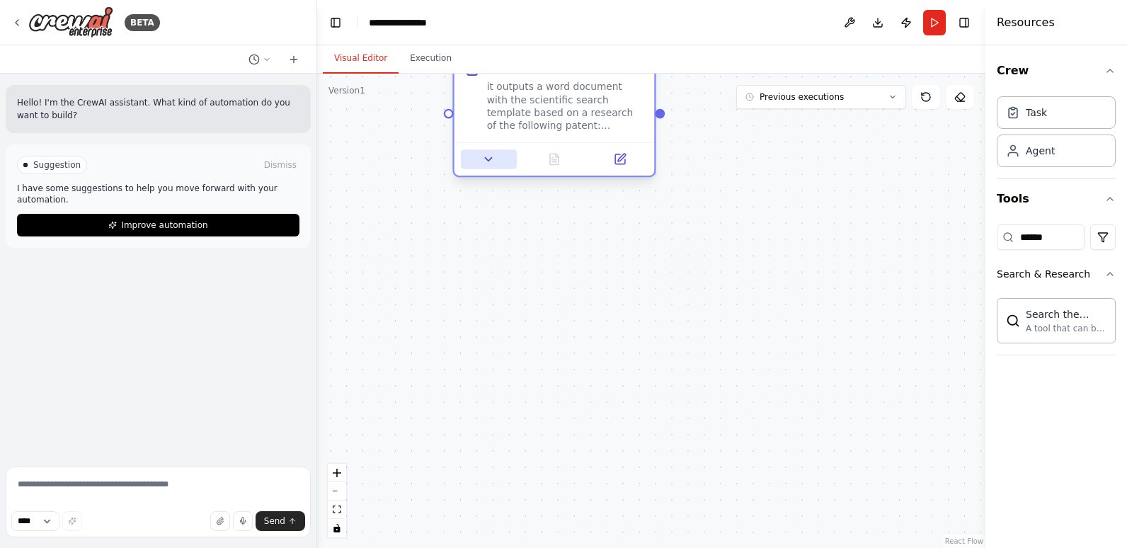
click at [498, 159] on button at bounding box center [489, 159] width 56 height 20
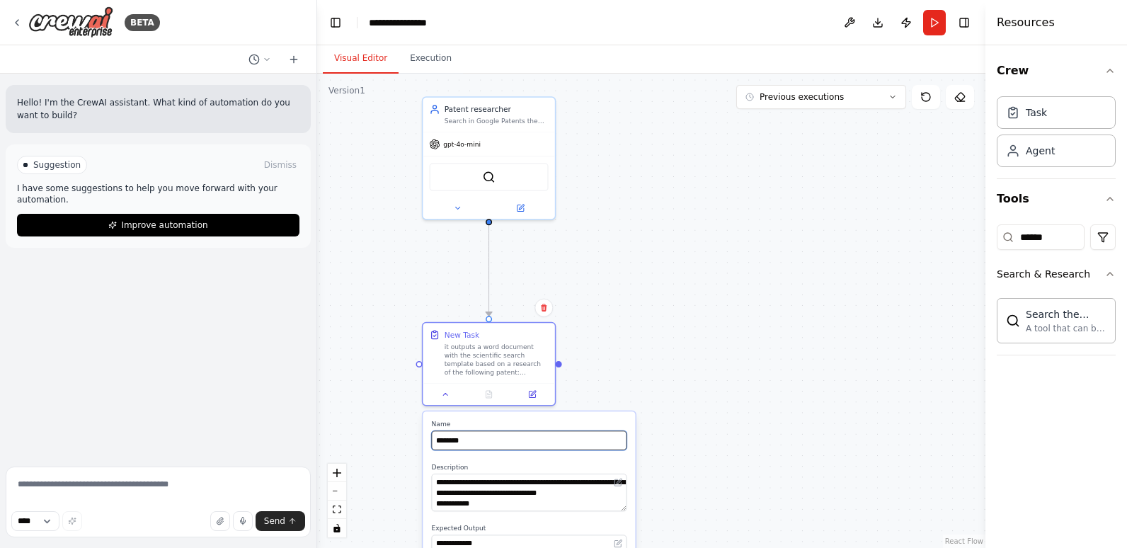
drag, startPoint x: 430, startPoint y: 417, endPoint x: 390, endPoint y: 584, distance: 171.7
click at [390, 547] on html "**********" at bounding box center [563, 274] width 1127 height 548
click at [460, 210] on icon at bounding box center [461, 206] width 8 height 8
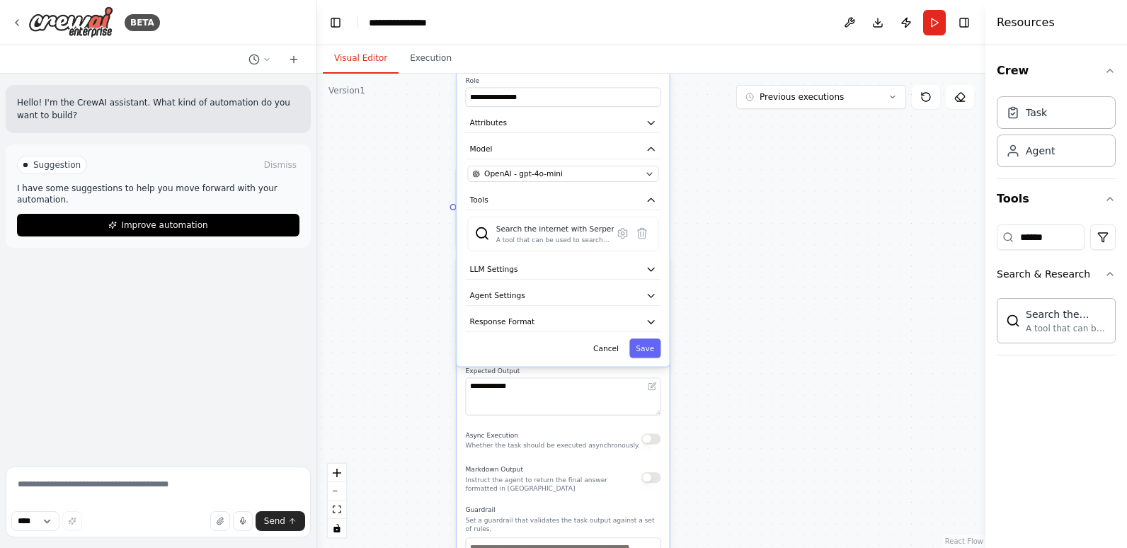
drag, startPoint x: 720, startPoint y: 412, endPoint x: 758, endPoint y: 244, distance: 172.8
click at [758, 246] on div "**********" at bounding box center [651, 311] width 668 height 474
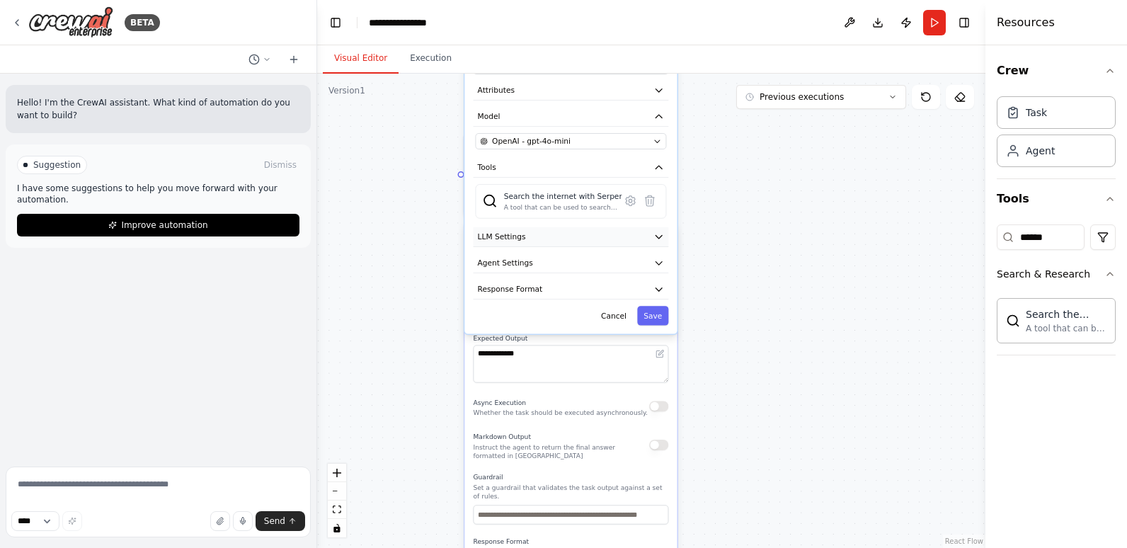
click at [547, 242] on button "LLM Settings" at bounding box center [571, 237] width 195 height 20
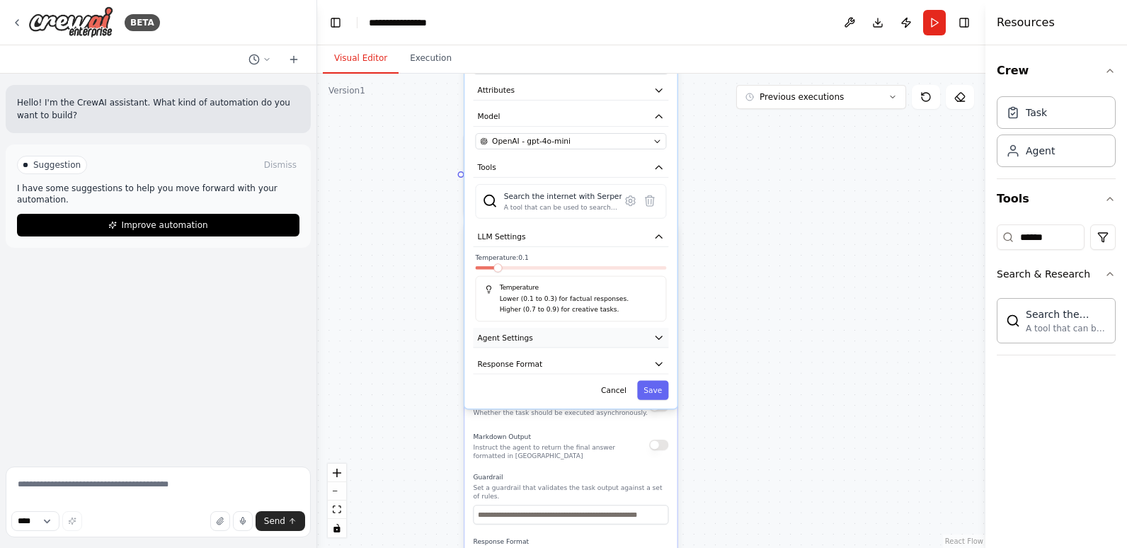
click at [540, 339] on button "Agent Settings" at bounding box center [571, 338] width 195 height 20
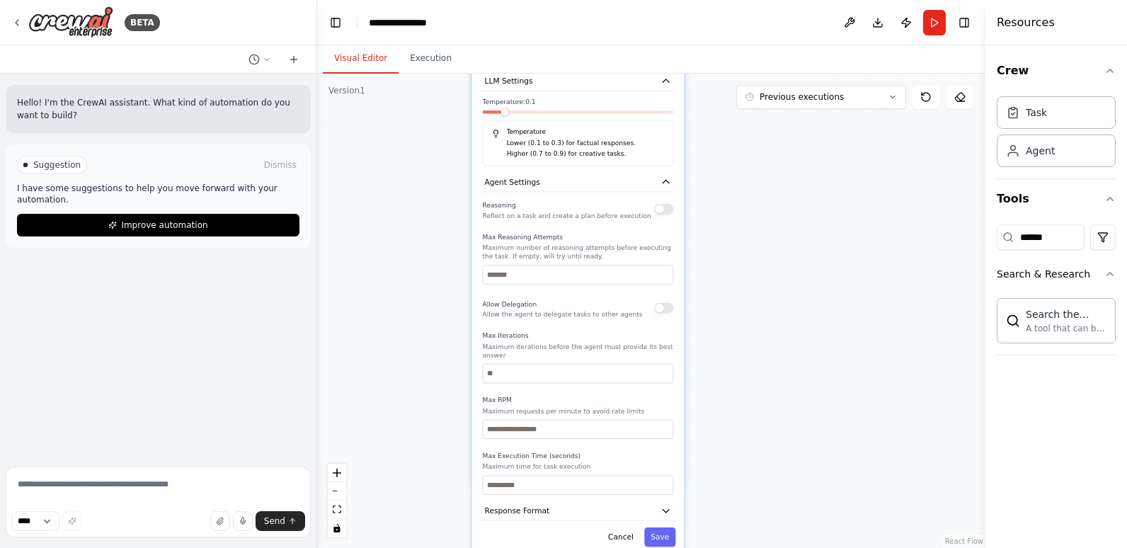
drag, startPoint x: 791, startPoint y: 456, endPoint x: 797, endPoint y: 271, distance: 184.9
click at [797, 273] on div "**********" at bounding box center [651, 311] width 668 height 474
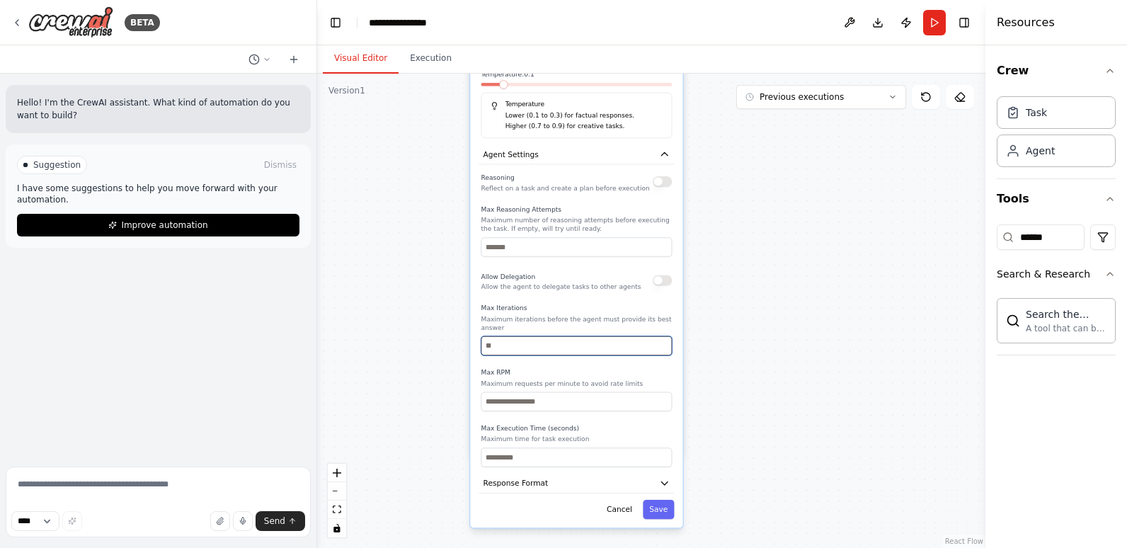
click at [576, 338] on input "number" at bounding box center [576, 345] width 191 height 19
type input "*"
click at [658, 506] on button "Save" at bounding box center [658, 509] width 31 height 19
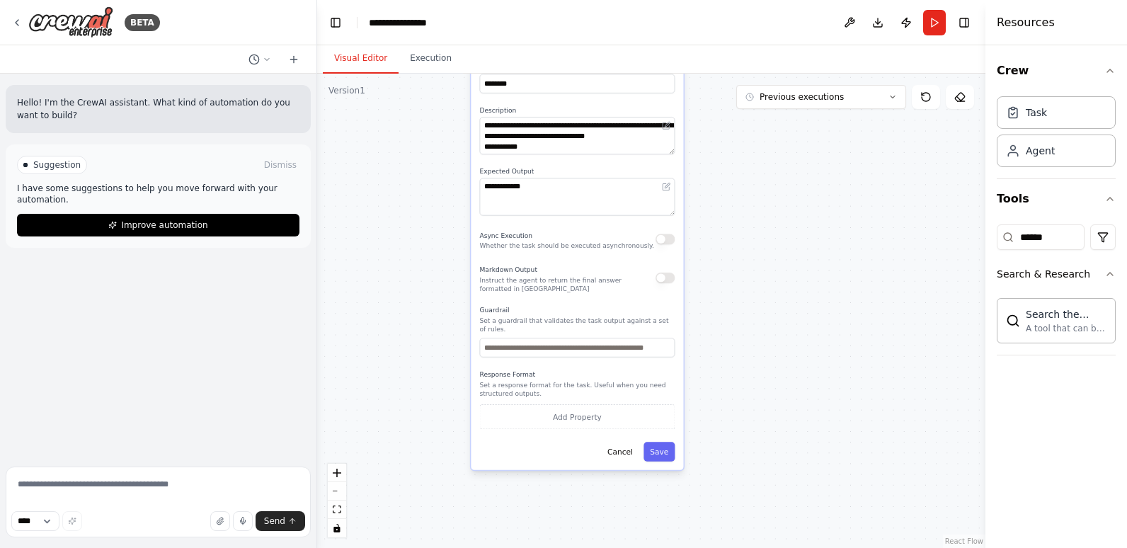
drag, startPoint x: 707, startPoint y: 347, endPoint x: 709, endPoint y: 356, distance: 9.4
click at [709, 356] on div ".deletable-edge-delete-btn { width: 20px; height: 20px; border: 0px solid #ffff…" at bounding box center [651, 311] width 668 height 474
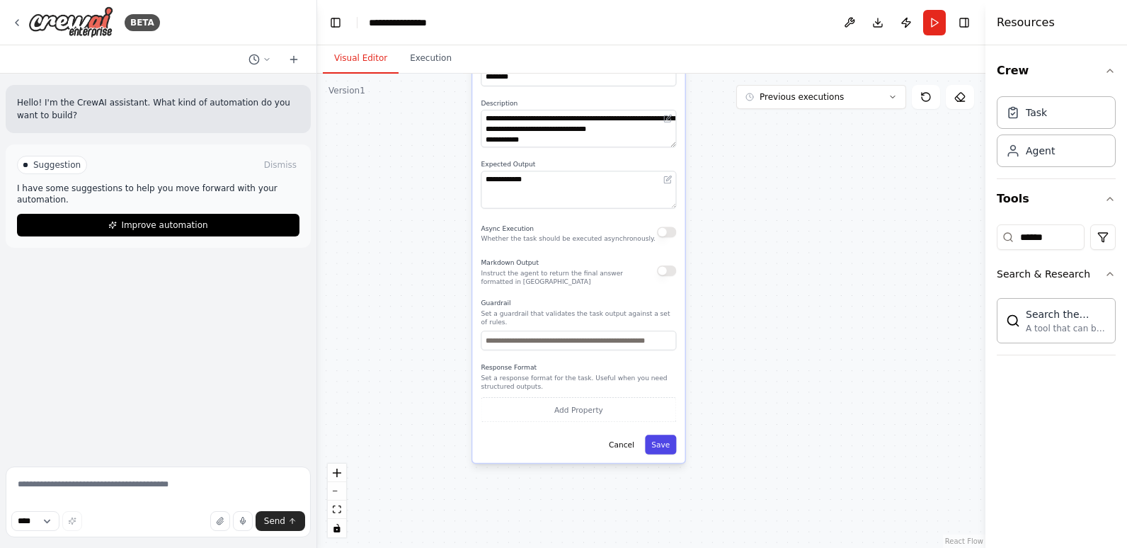
click at [666, 438] on button "Save" at bounding box center [660, 444] width 31 height 19
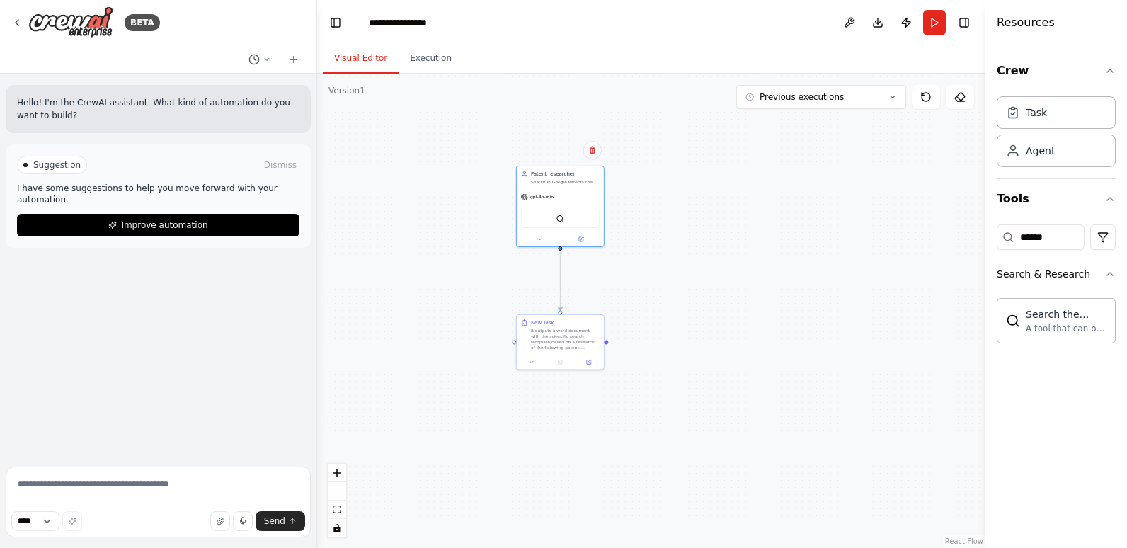
drag, startPoint x: 628, startPoint y: 181, endPoint x: 617, endPoint y: 443, distance: 262.2
click at [617, 443] on div ".deletable-edge-delete-btn { width: 20px; height: 20px; border: 0px solid #ffff…" at bounding box center [651, 311] width 668 height 474
click at [929, 21] on button "Run" at bounding box center [934, 22] width 23 height 25
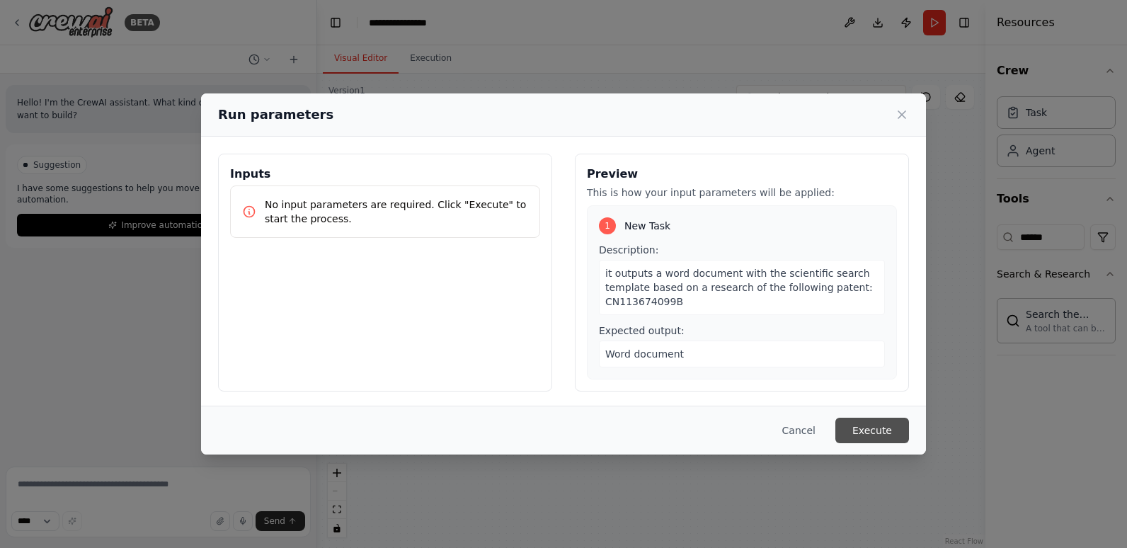
click at [884, 430] on button "Execute" at bounding box center [873, 430] width 74 height 25
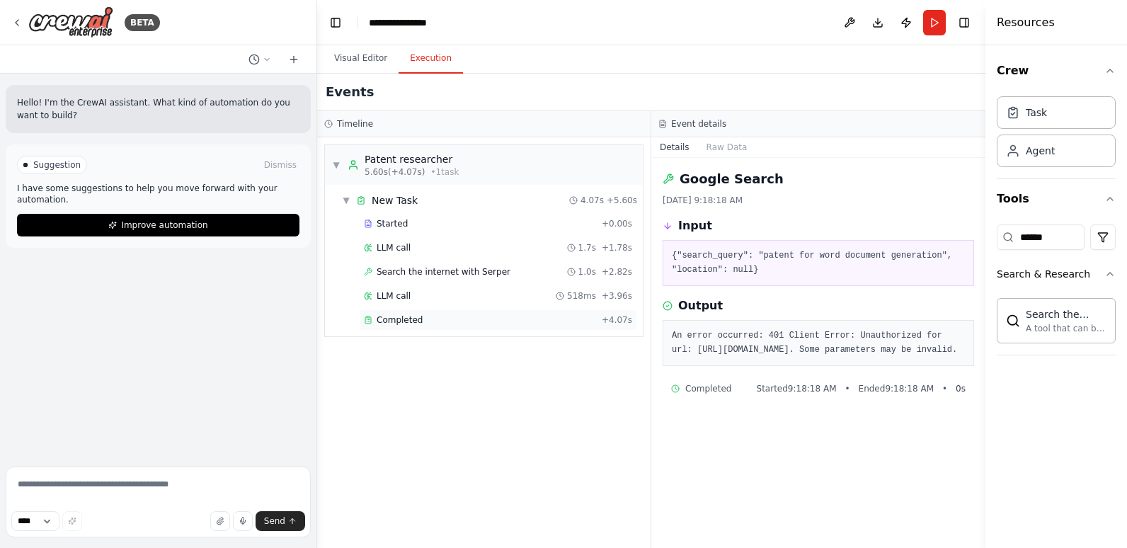
click at [477, 316] on div "Completed" at bounding box center [480, 319] width 232 height 11
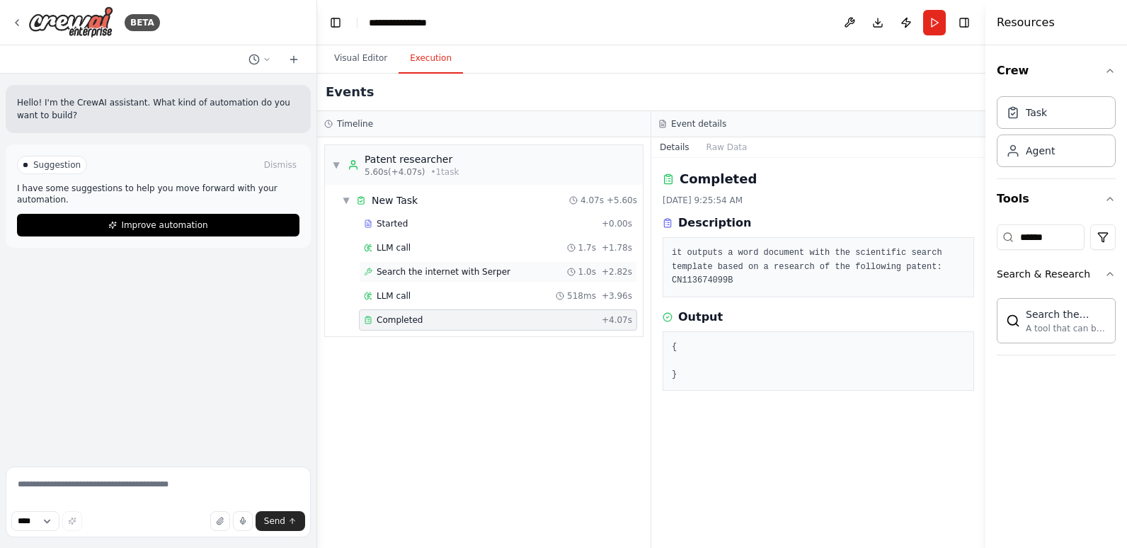
click at [514, 268] on div "Search the internet with Serper 1.0s + 2.82s" at bounding box center [498, 271] width 268 height 11
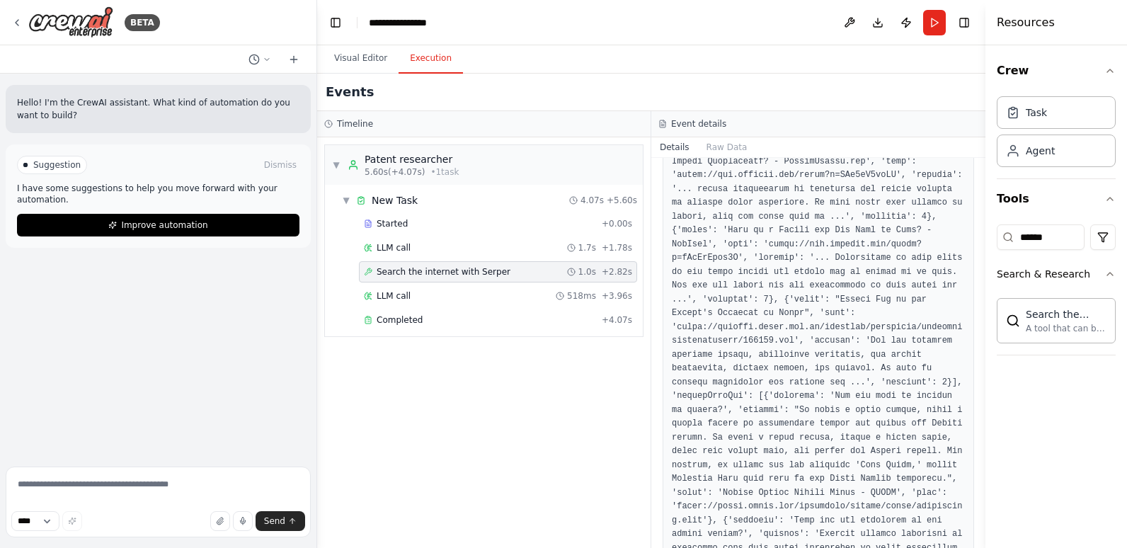
scroll to position [562, 0]
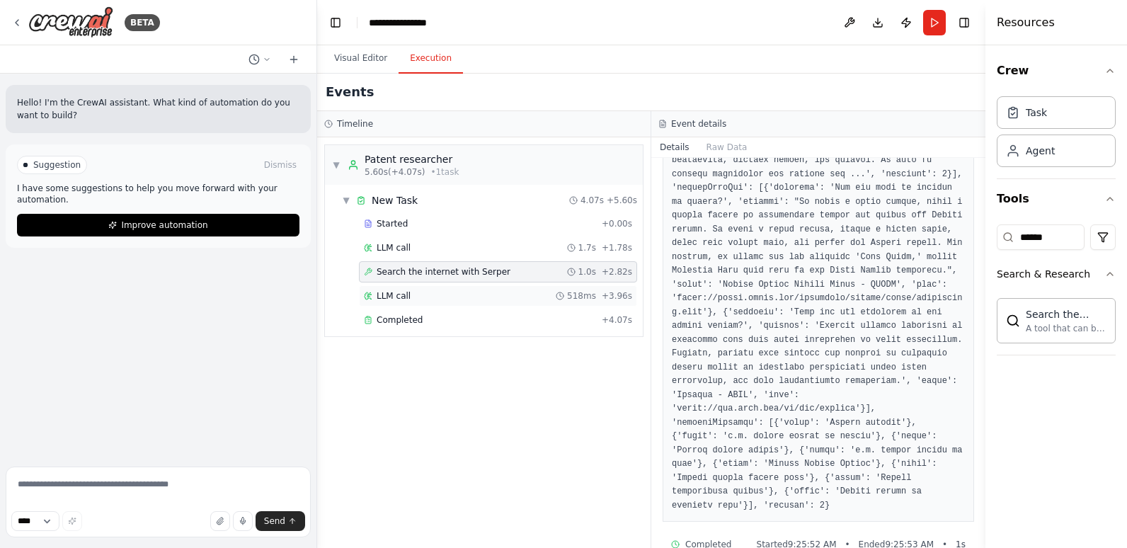
click at [454, 296] on div "LLM call 518ms + 3.96s" at bounding box center [498, 295] width 268 height 11
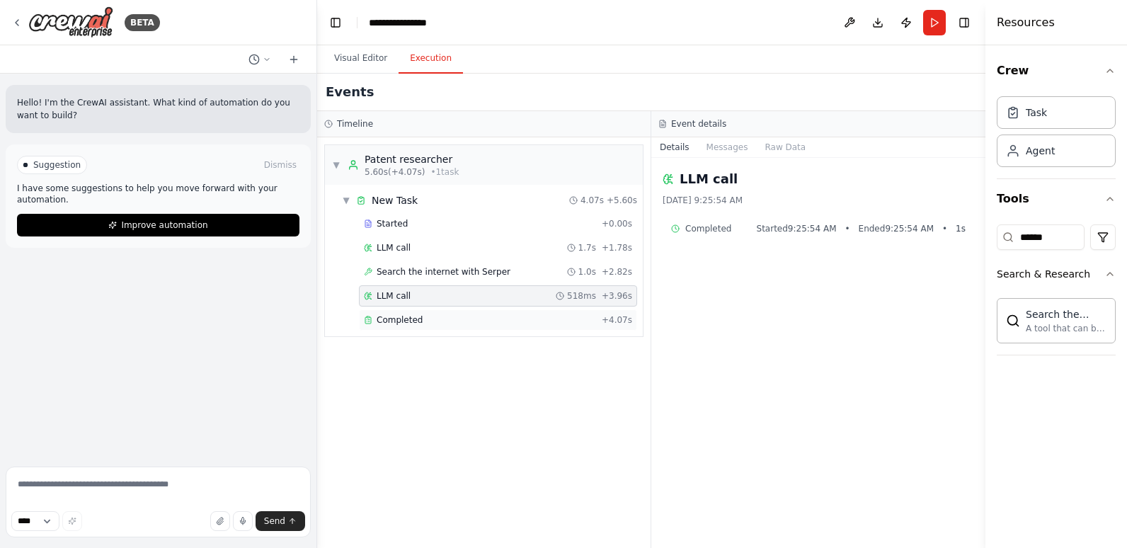
click at [456, 315] on div "Completed" at bounding box center [480, 319] width 232 height 11
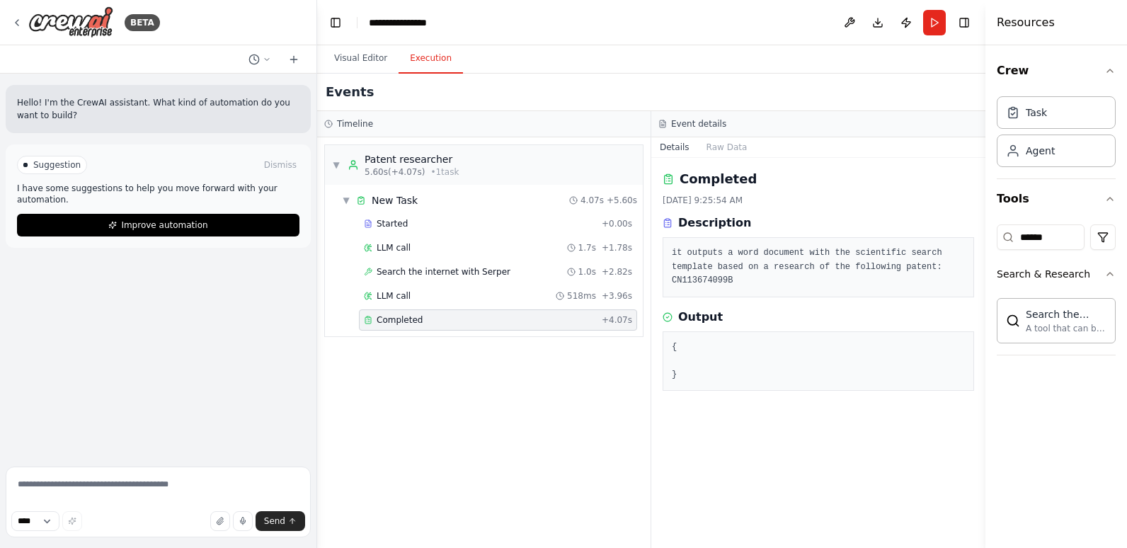
click at [685, 349] on pre "{ }" at bounding box center [818, 362] width 293 height 42
click at [771, 348] on pre "{ }" at bounding box center [818, 362] width 293 height 42
click at [718, 147] on button "Raw Data" at bounding box center [727, 147] width 58 height 20
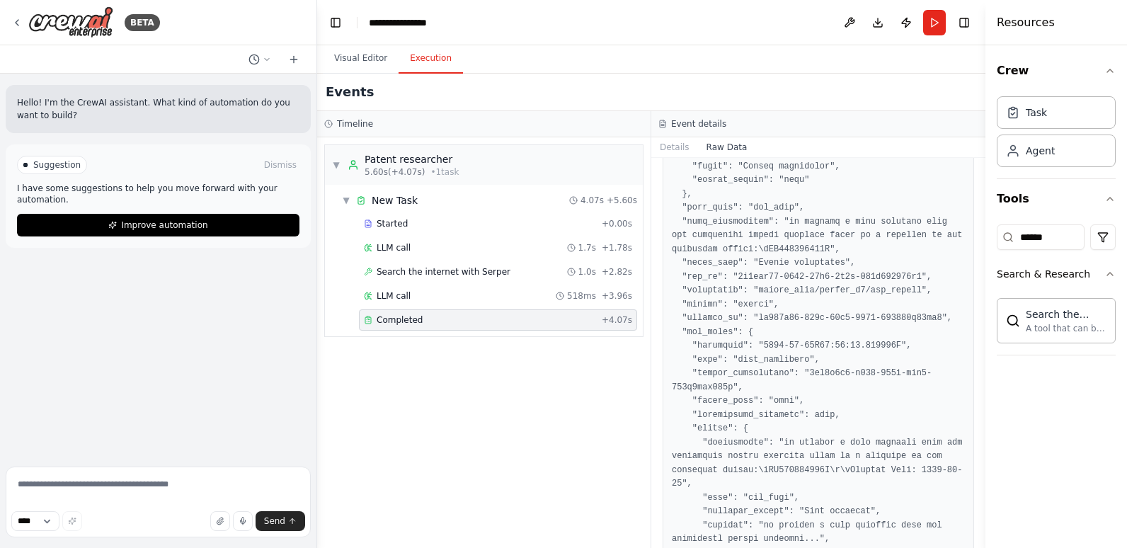
scroll to position [522, 0]
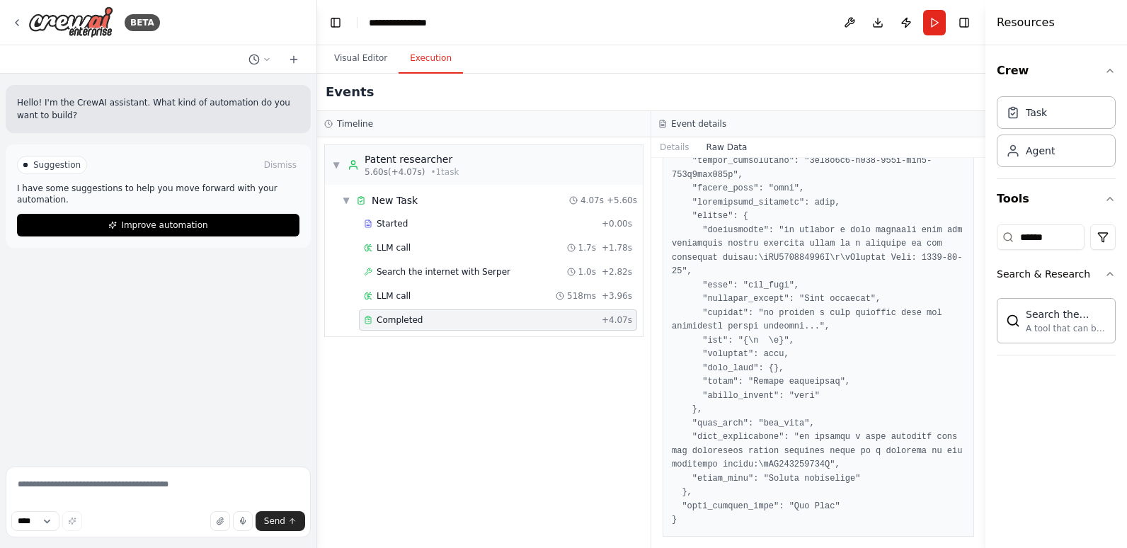
drag, startPoint x: 983, startPoint y: 501, endPoint x: 981, endPoint y: 516, distance: 15.8
click at [981, 516] on button "Toggle Sidebar" at bounding box center [985, 274] width 11 height 548
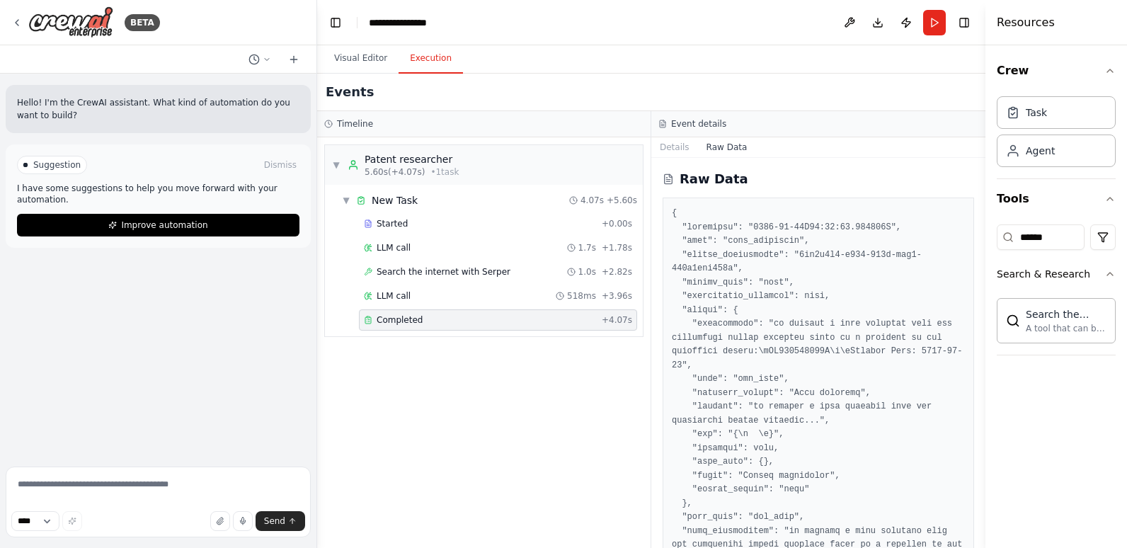
scroll to position [71, 0]
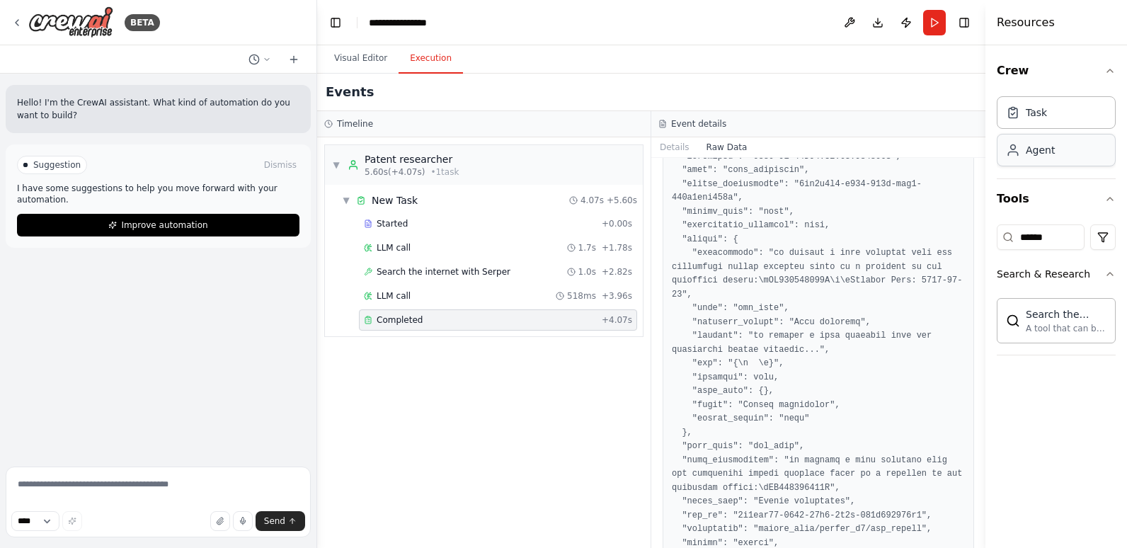
click at [1038, 144] on div "Agent" at bounding box center [1040, 150] width 29 height 14
click at [1049, 118] on div "Task" at bounding box center [1056, 112] width 119 height 33
click at [375, 52] on button "Visual Editor" at bounding box center [361, 59] width 76 height 30
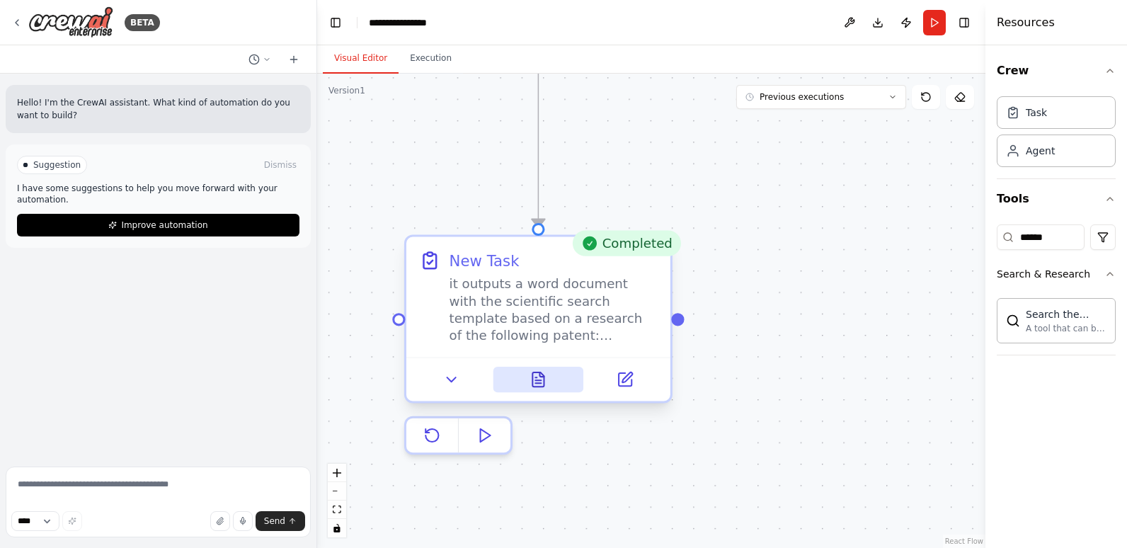
click at [544, 375] on icon at bounding box center [538, 379] width 17 height 17
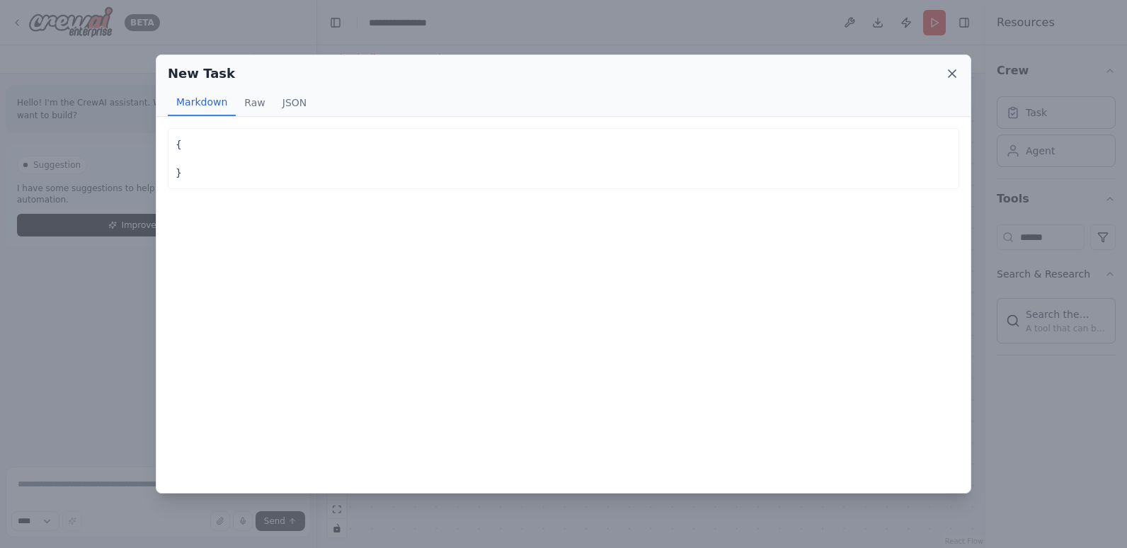
click at [956, 69] on icon at bounding box center [952, 74] width 14 height 14
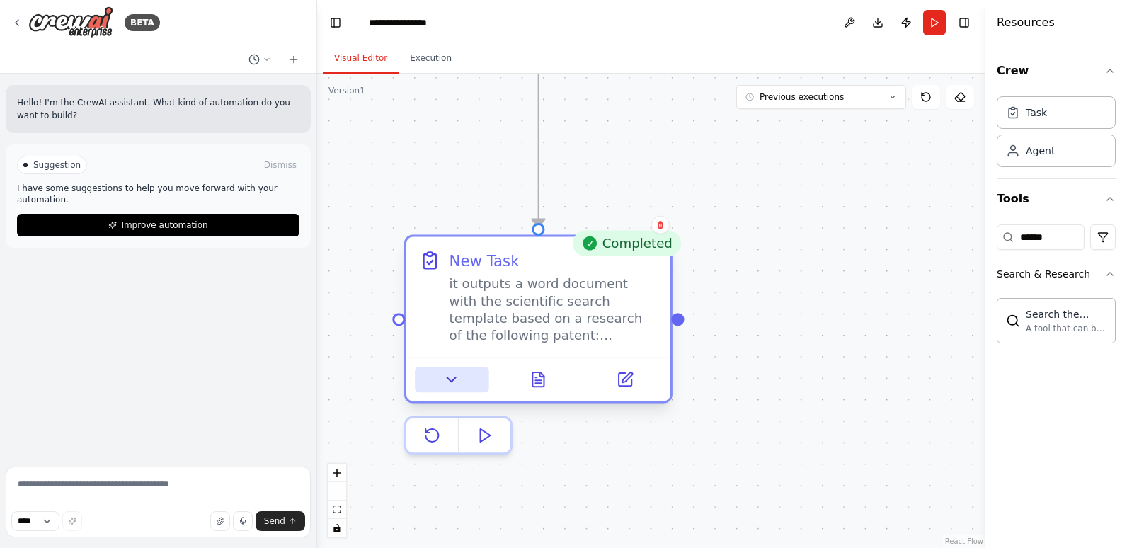
click at [451, 382] on icon at bounding box center [451, 379] width 17 height 17
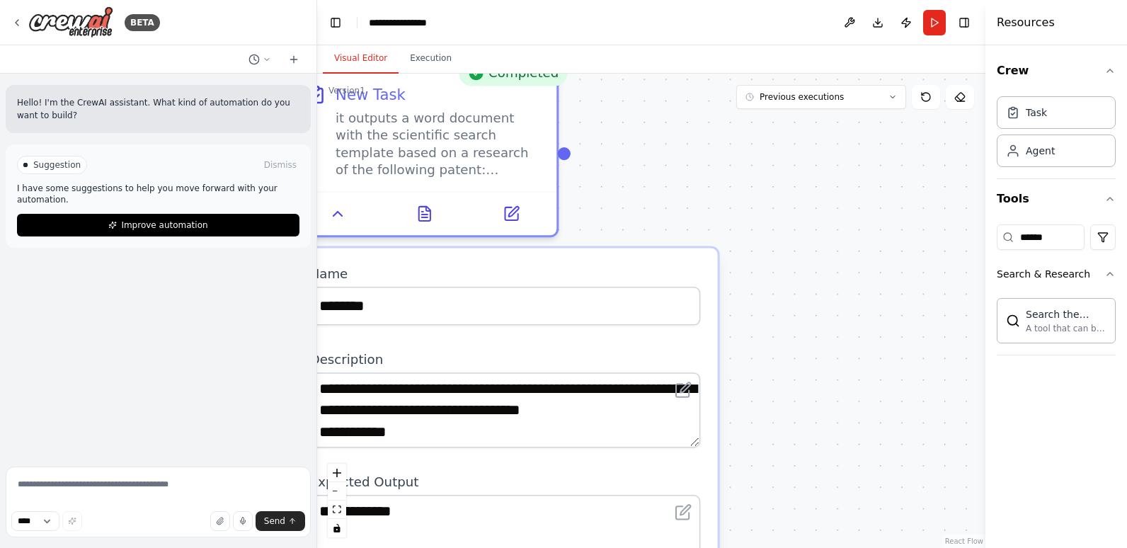
drag, startPoint x: 943, startPoint y: 339, endPoint x: 996, endPoint y: 87, distance: 257.5
click at [994, 90] on div "**********" at bounding box center [563, 274] width 1127 height 548
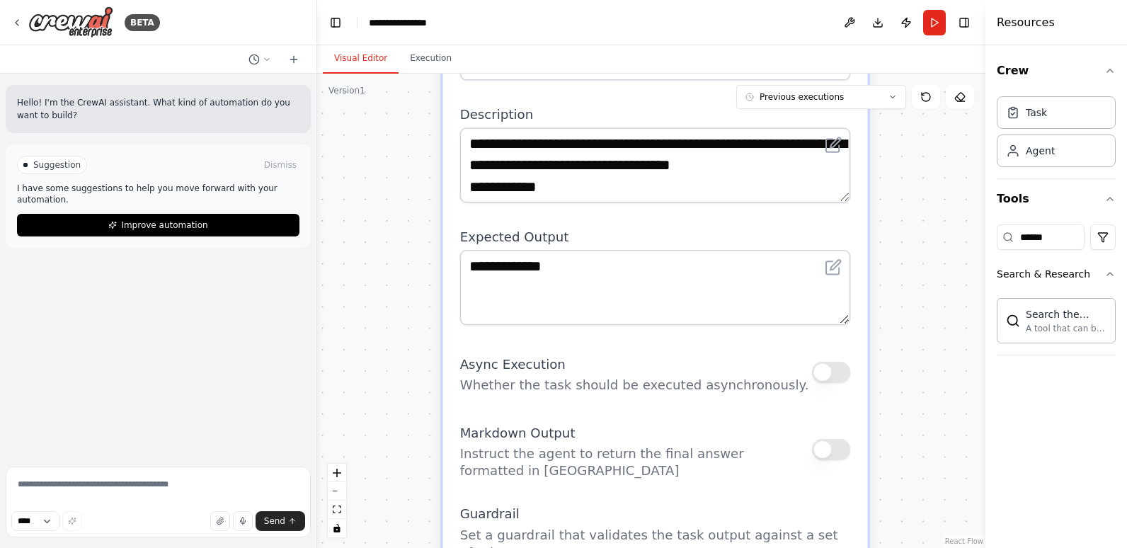
drag, startPoint x: 829, startPoint y: 399, endPoint x: 938, endPoint y: 250, distance: 184.4
click at [938, 250] on div ".deletable-edge-delete-btn { width: 20px; height: 20px; border: 0px solid #ffff…" at bounding box center [651, 311] width 668 height 474
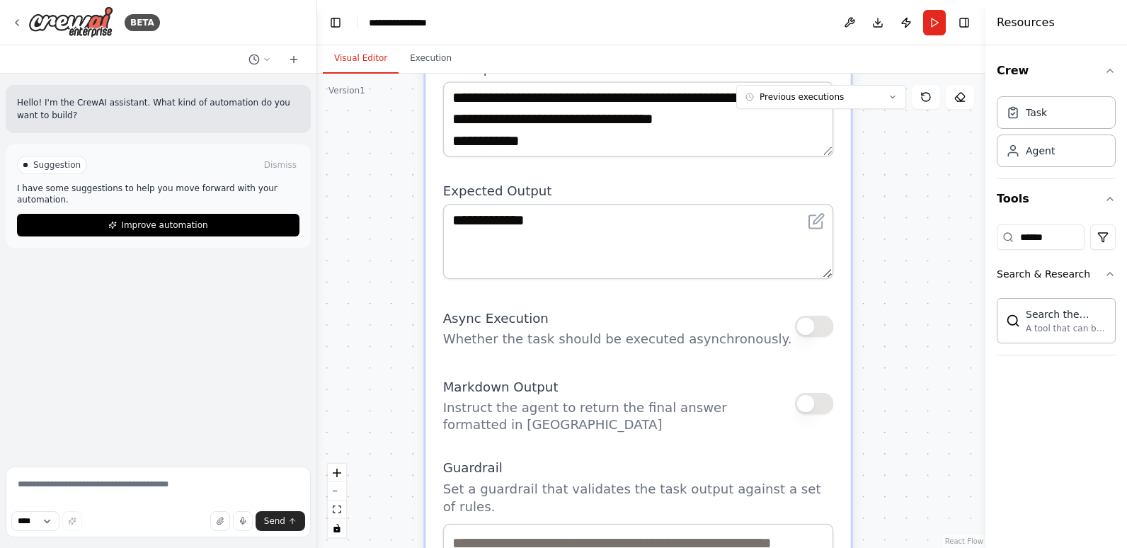
drag, startPoint x: 917, startPoint y: 325, endPoint x: 905, endPoint y: 268, distance: 57.9
click at [903, 275] on div ".deletable-edge-delete-btn { width: 20px; height: 20px; border: 0px solid #ffff…" at bounding box center [651, 311] width 668 height 474
click at [903, 271] on div ".deletable-edge-delete-btn { width: 20px; height: 20px; border: 0px solid #ffff…" at bounding box center [651, 311] width 668 height 474
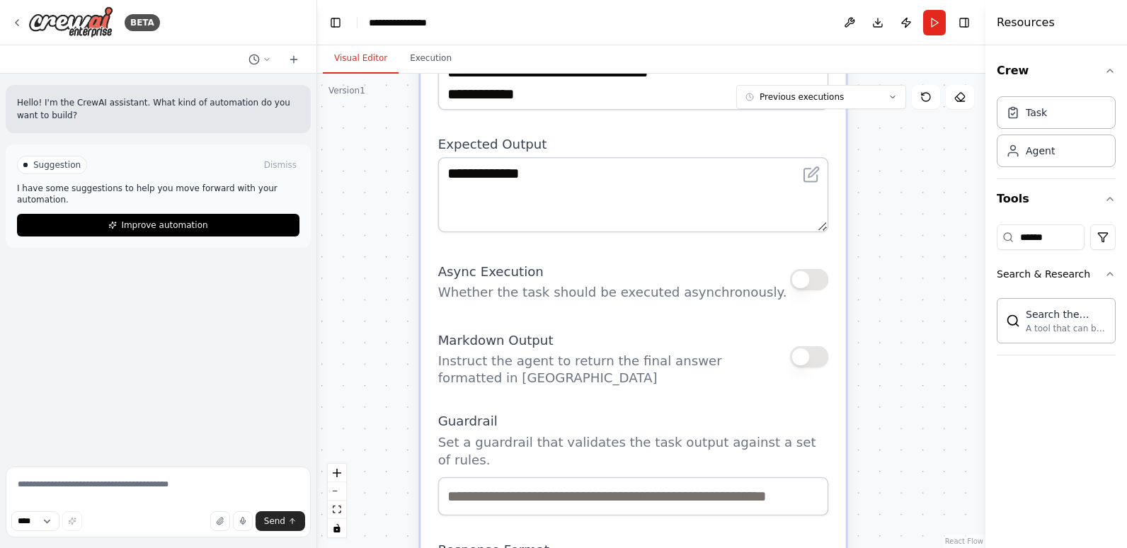
drag, startPoint x: 909, startPoint y: 332, endPoint x: 910, endPoint y: 266, distance: 65.9
click at [910, 266] on div ".deletable-edge-delete-btn { width: 20px; height: 20px; border: 0px solid #ffff…" at bounding box center [651, 311] width 668 height 474
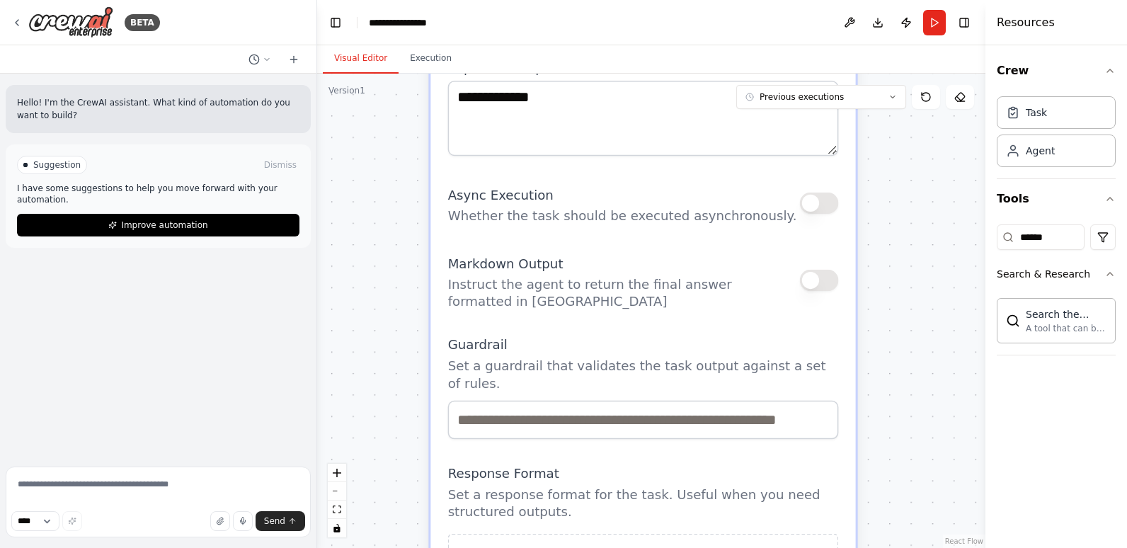
drag, startPoint x: 904, startPoint y: 321, endPoint x: 908, endPoint y: 270, distance: 51.9
click at [908, 270] on div ".deletable-edge-delete-btn { width: 20px; height: 20px; border: 0px solid #ffff…" at bounding box center [651, 311] width 668 height 474
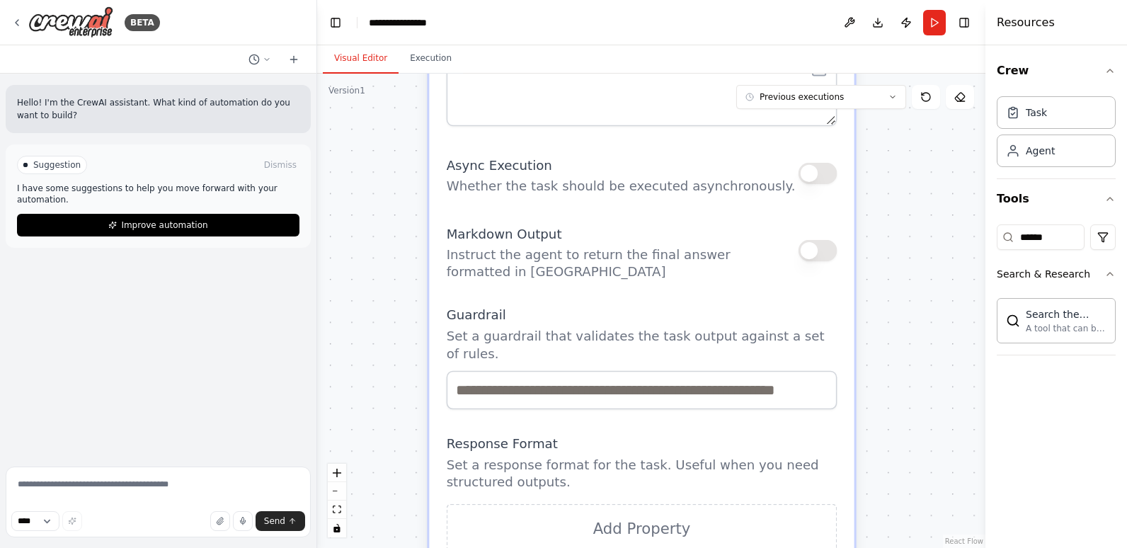
drag, startPoint x: 900, startPoint y: 338, endPoint x: 899, endPoint y: 304, distance: 33.3
click at [899, 304] on div ".deletable-edge-delete-btn { width: 20px; height: 20px; border: 0px solid #ffff…" at bounding box center [651, 311] width 668 height 474
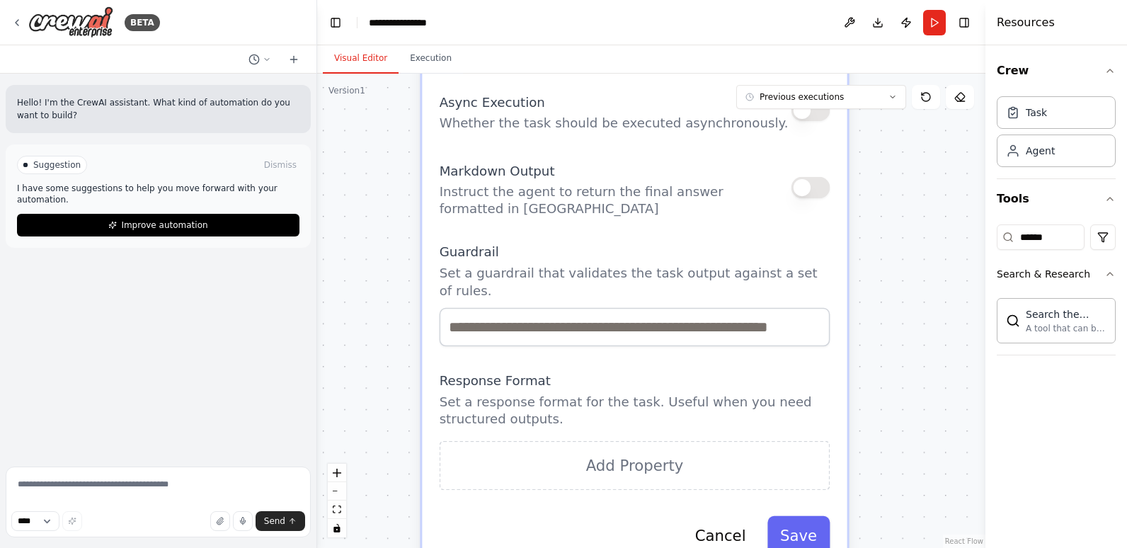
drag, startPoint x: 906, startPoint y: 333, endPoint x: 904, endPoint y: 258, distance: 74.4
click at [903, 264] on div ".deletable-edge-delete-btn { width: 20px; height: 20px; border: 0px solid #ffff…" at bounding box center [651, 311] width 668 height 474
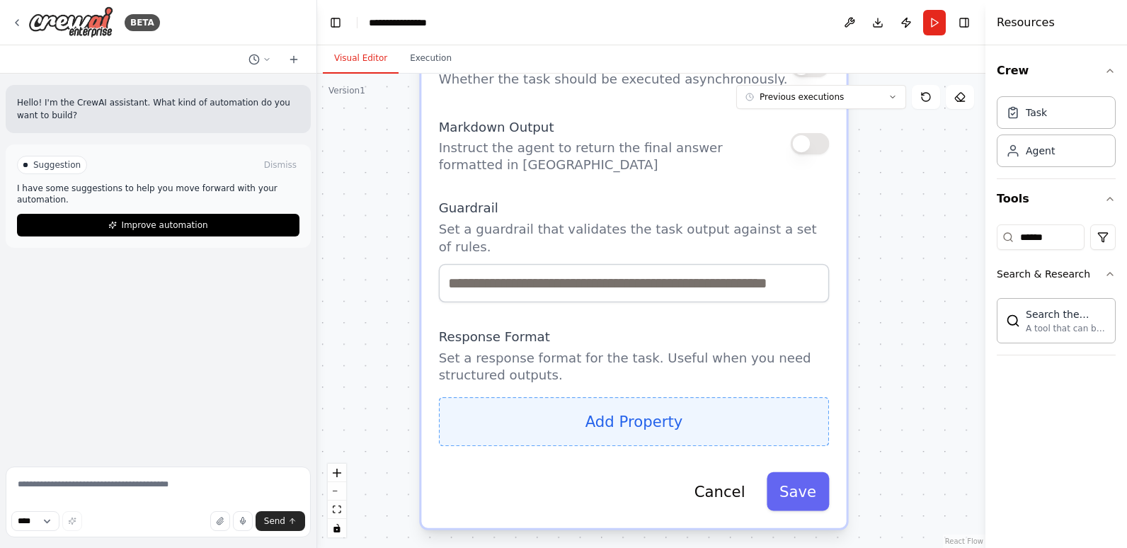
click at [644, 411] on button "Add Property" at bounding box center [634, 422] width 391 height 50
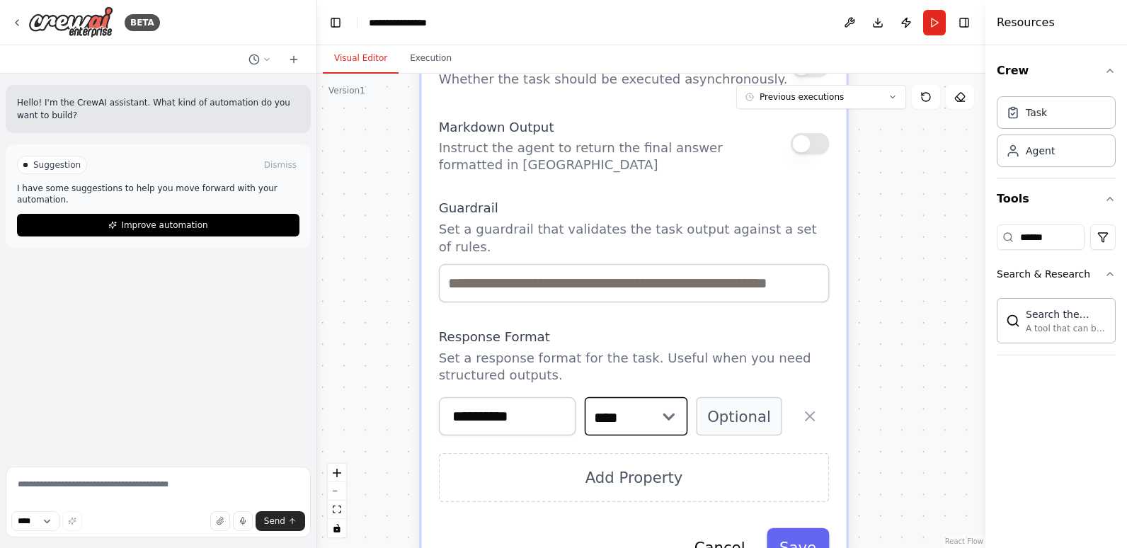
click at [675, 400] on select "**** ******* ******* **** ******" at bounding box center [636, 416] width 103 height 39
click at [770, 363] on p "Set a response format for the task. Useful when you need structured outputs." at bounding box center [634, 367] width 391 height 35
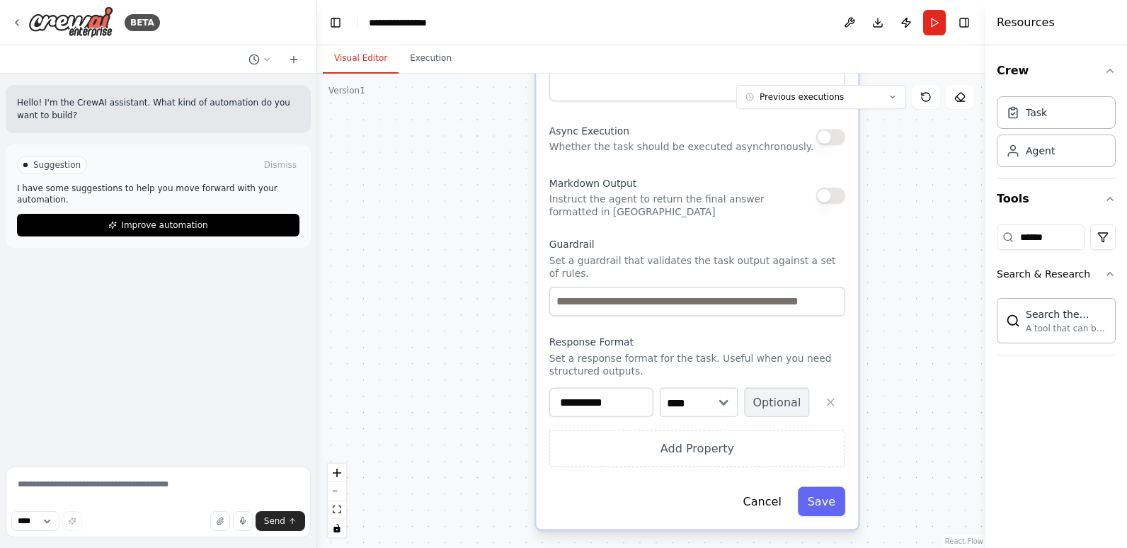
click at [786, 387] on button "Optional" at bounding box center [776, 401] width 65 height 29
click at [707, 392] on select "**** ******* ******* **** ******" at bounding box center [699, 401] width 78 height 29
select select "******"
click at [660, 387] on select "**** ******* ******* **** ******" at bounding box center [699, 401] width 78 height 29
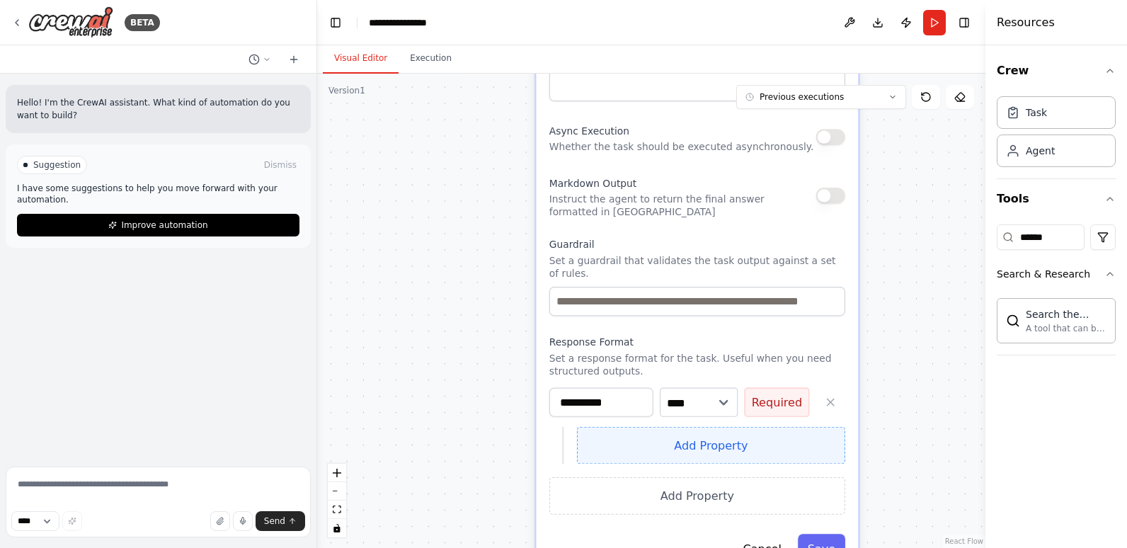
click at [674, 427] on button "Add Property" at bounding box center [711, 446] width 268 height 38
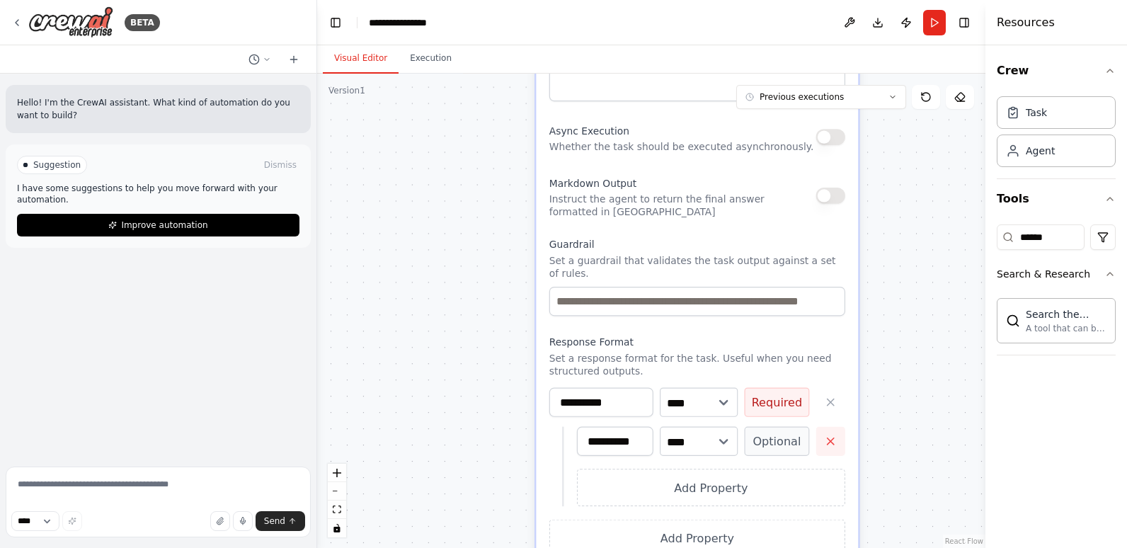
click at [828, 435] on icon "button" at bounding box center [830, 441] width 13 height 13
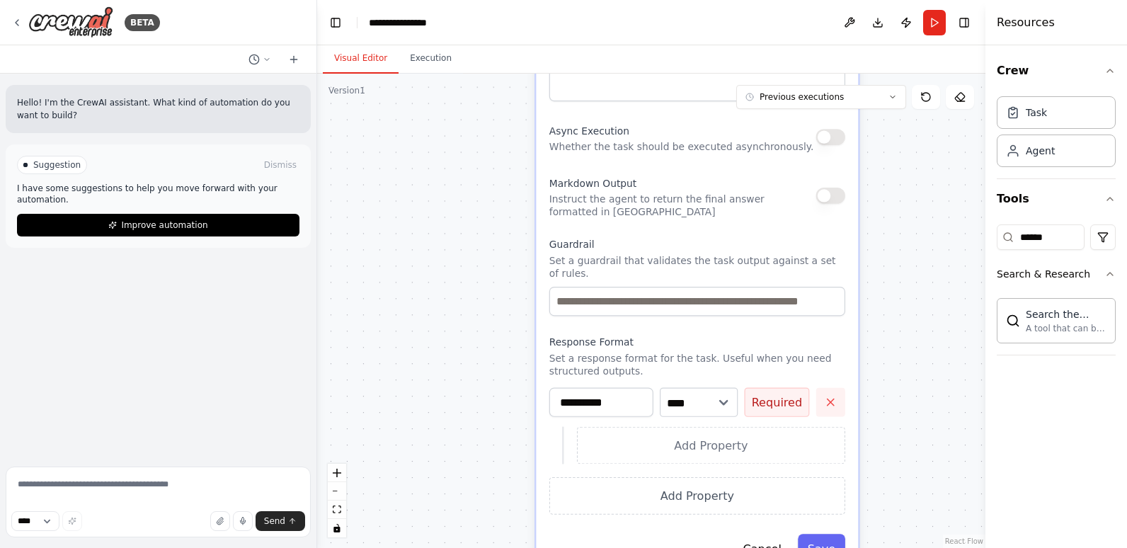
click at [835, 396] on icon "button" at bounding box center [830, 402] width 13 height 13
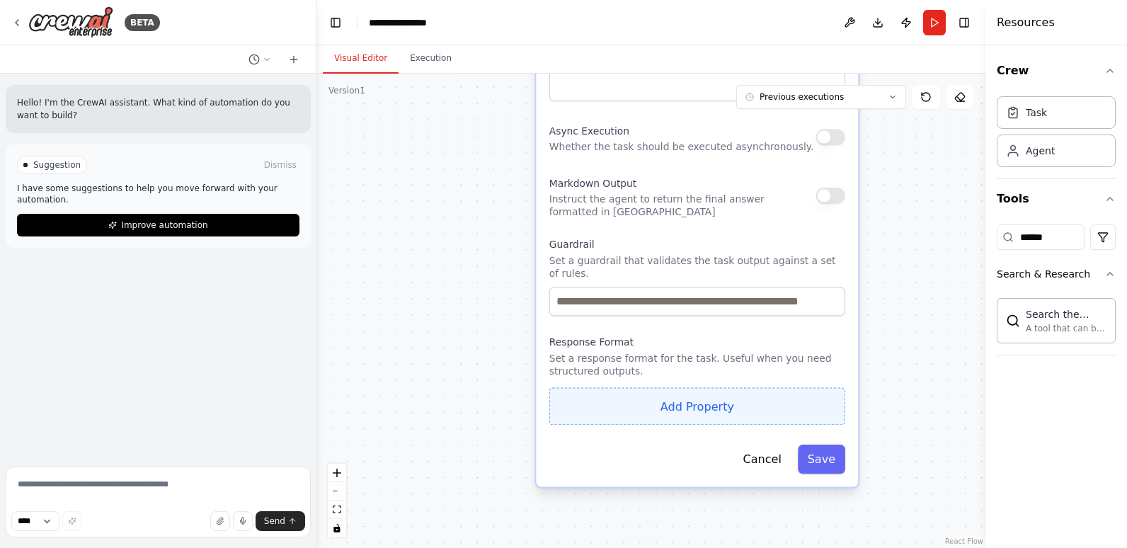
click at [705, 389] on button "Add Property" at bounding box center [697, 406] width 296 height 38
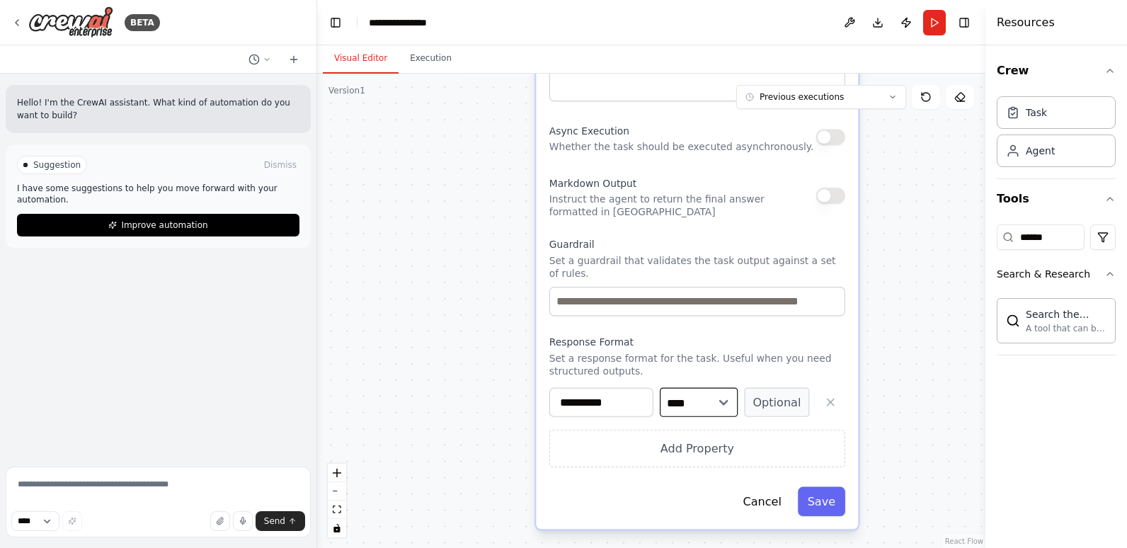
click at [716, 389] on select "**** ******* ******* **** ******" at bounding box center [699, 401] width 78 height 29
click at [840, 396] on button "button" at bounding box center [830, 401] width 29 height 29
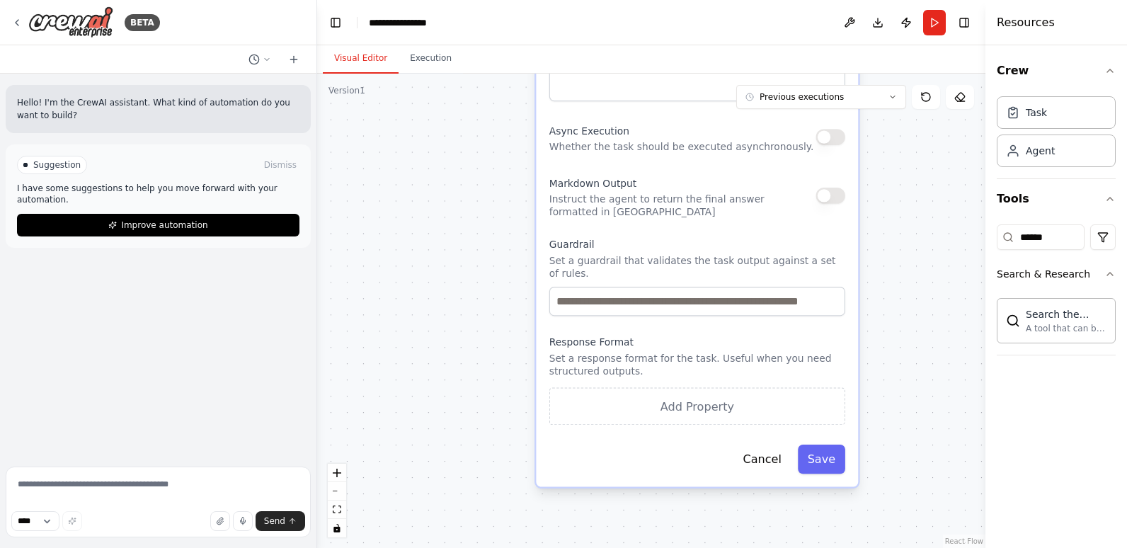
click at [836, 196] on button "button" at bounding box center [830, 196] width 29 height 16
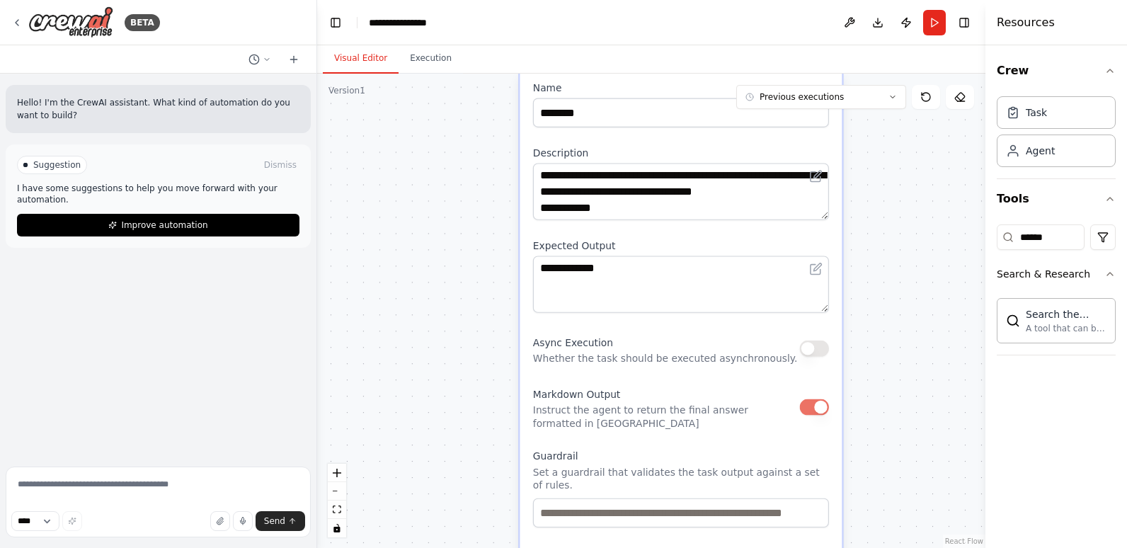
drag, startPoint x: 696, startPoint y: 172, endPoint x: 680, endPoint y: 393, distance: 221.5
click at [680, 393] on div "**********" at bounding box center [681, 383] width 322 height 629
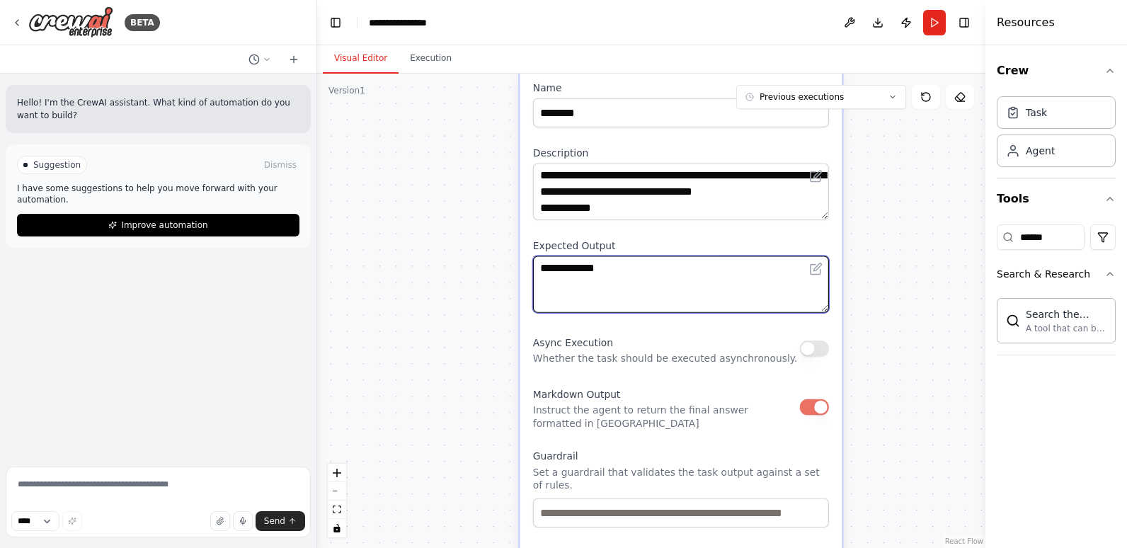
drag, startPoint x: 567, startPoint y: 268, endPoint x: 522, endPoint y: 267, distance: 45.3
click at [522, 267] on div "**********" at bounding box center [681, 383] width 322 height 629
click at [700, 275] on textarea "**********" at bounding box center [681, 284] width 296 height 57
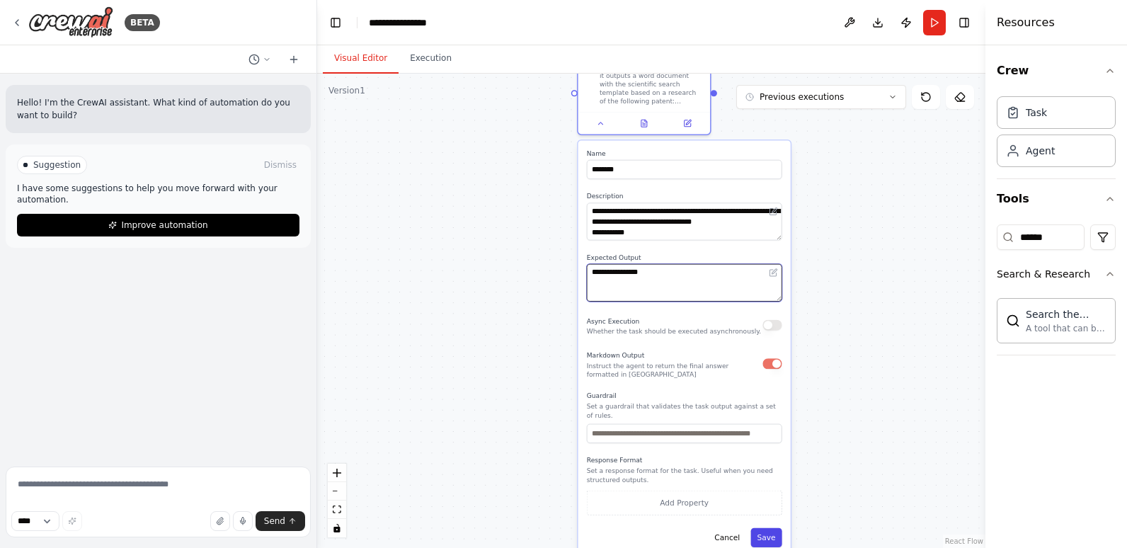
type textarea "**********"
click at [773, 532] on button "Save" at bounding box center [766, 537] width 31 height 19
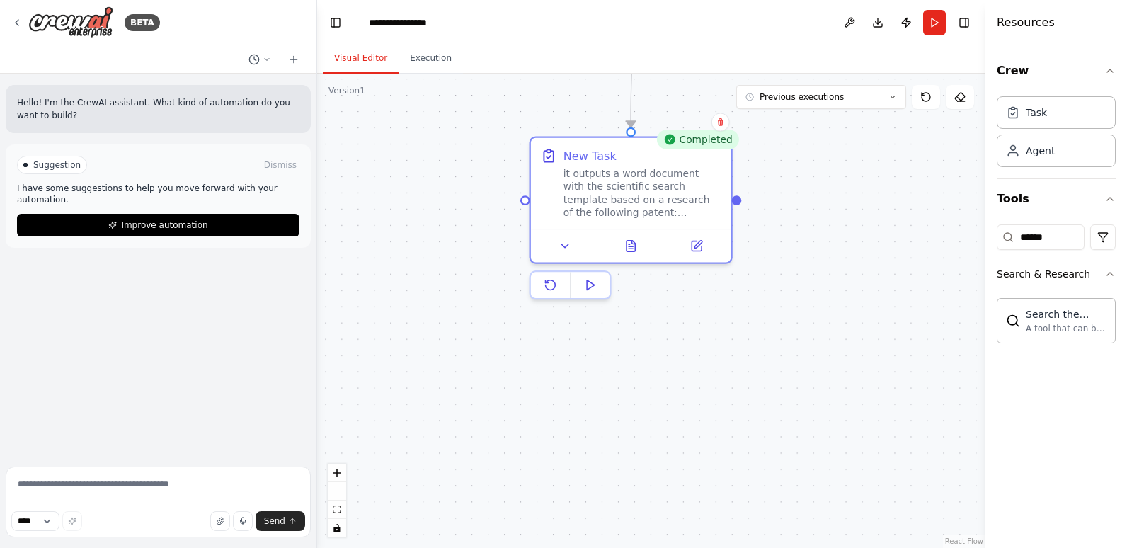
drag, startPoint x: 680, startPoint y: 158, endPoint x: 705, endPoint y: 313, distance: 157.0
click at [705, 313] on div ".deletable-edge-delete-btn { width: 20px; height: 20px; border: 0px solid #ffff…" at bounding box center [651, 311] width 668 height 474
click at [689, 248] on button at bounding box center [696, 243] width 56 height 20
click at [557, 241] on button at bounding box center [565, 243] width 56 height 20
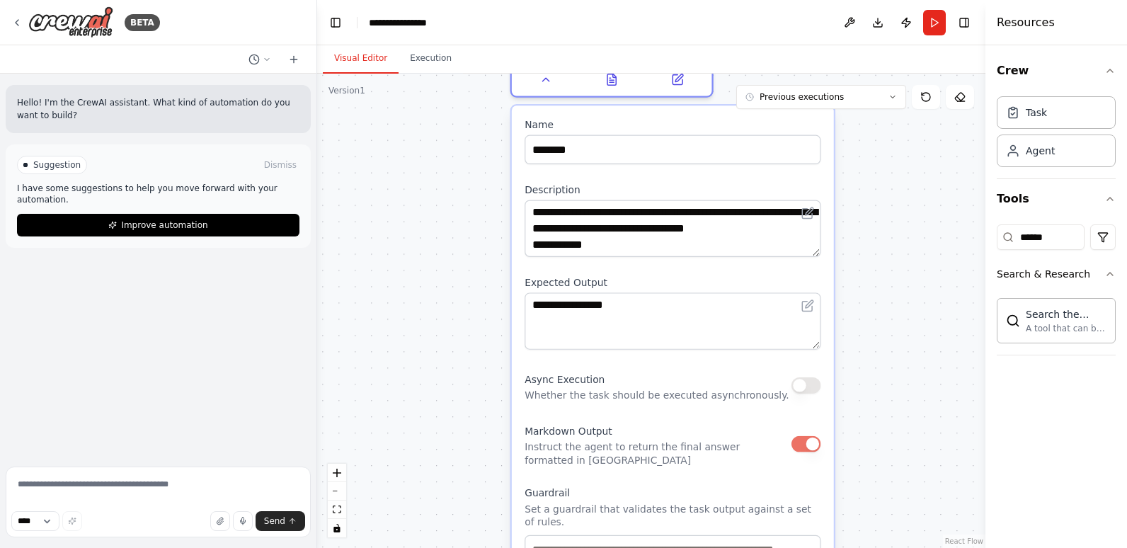
drag, startPoint x: 882, startPoint y: 469, endPoint x: 867, endPoint y: 319, distance: 151.5
click at [867, 319] on div ".deletable-edge-delete-btn { width: 20px; height: 20px; border: 0px solid #ffff…" at bounding box center [651, 311] width 668 height 474
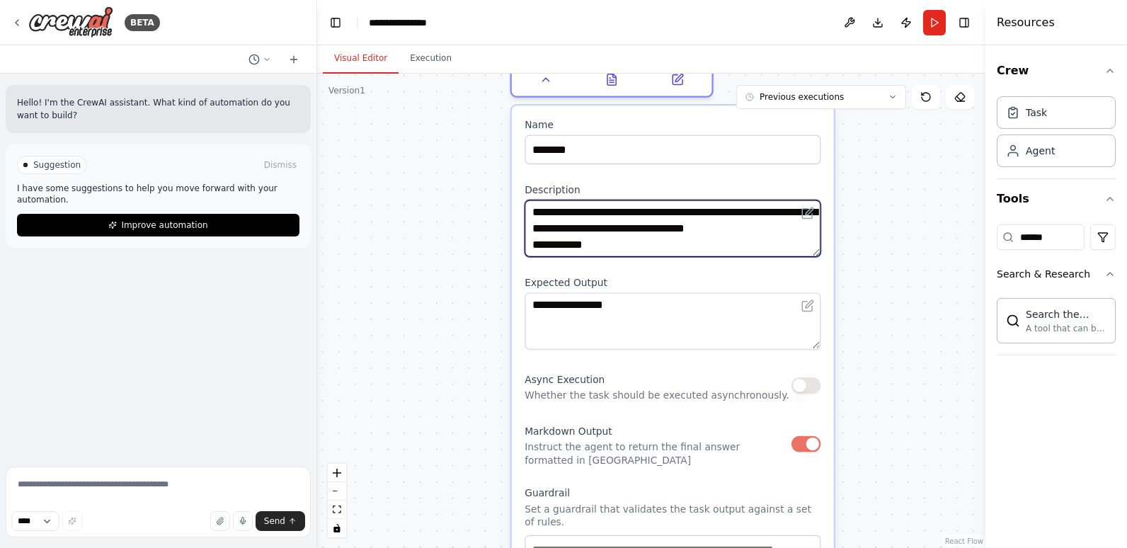
drag, startPoint x: 594, startPoint y: 211, endPoint x: 617, endPoint y: 210, distance: 22.7
click at [617, 210] on textarea "**********" at bounding box center [673, 228] width 296 height 57
type textarea "**********"
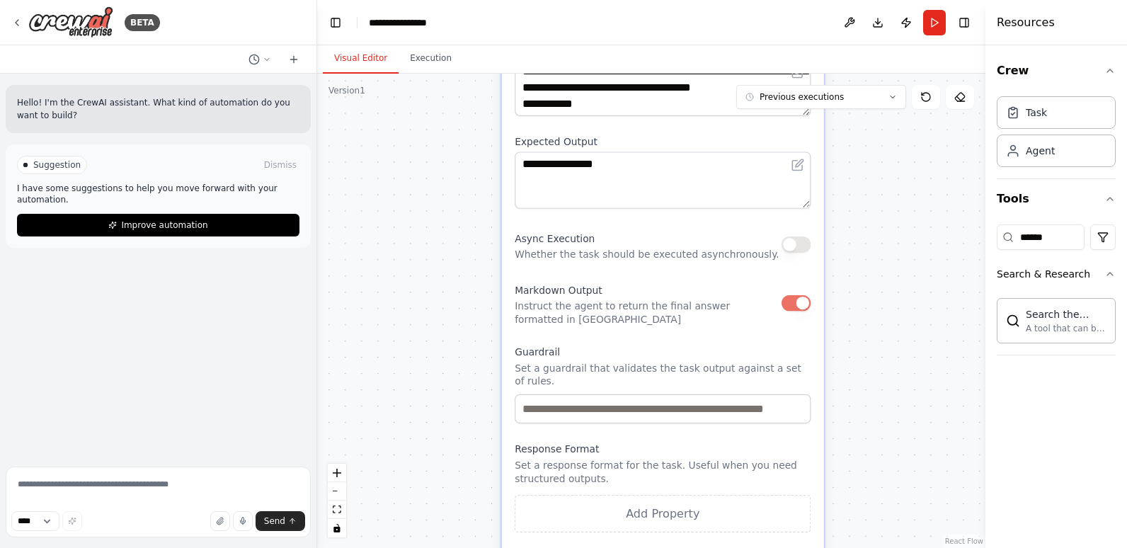
drag, startPoint x: 848, startPoint y: 397, endPoint x: 838, endPoint y: 149, distance: 248.0
click at [838, 149] on div ".deletable-edge-delete-btn { width: 20px; height: 20px; border: 0px solid #ffff…" at bounding box center [651, 311] width 668 height 474
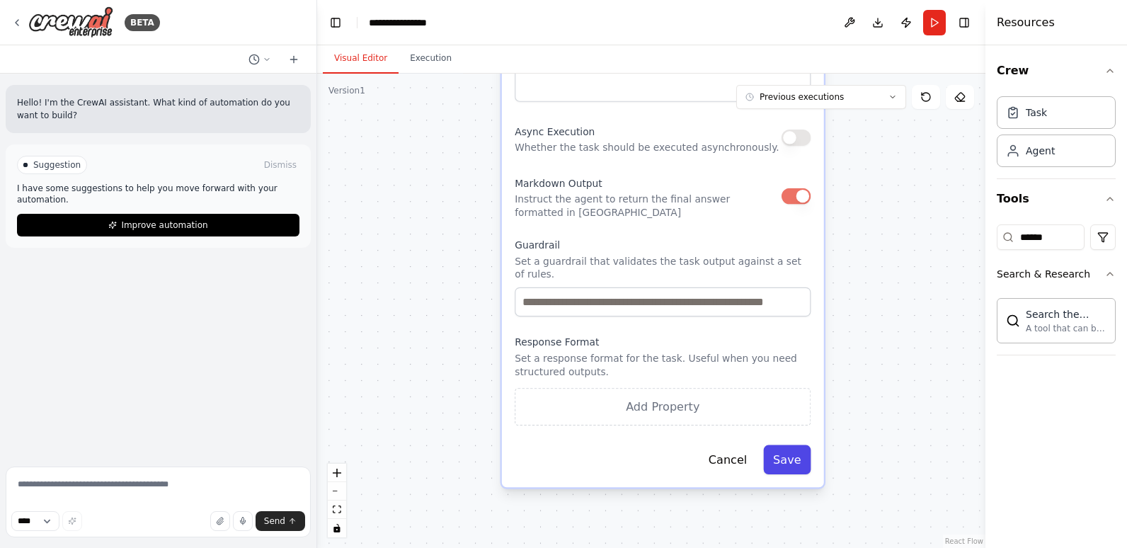
click at [794, 445] on button "Save" at bounding box center [786, 459] width 47 height 29
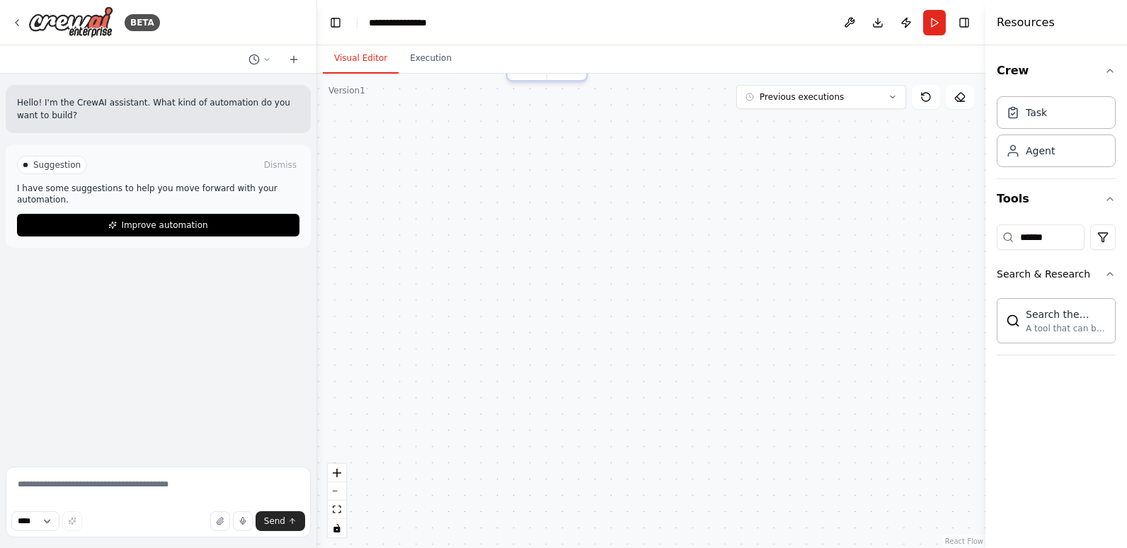
drag, startPoint x: 722, startPoint y: 228, endPoint x: 738, endPoint y: 441, distance: 213.7
click at [734, 444] on div ".deletable-edge-delete-btn { width: 20px; height: 20px; border: 0px solid #ffff…" at bounding box center [651, 311] width 668 height 474
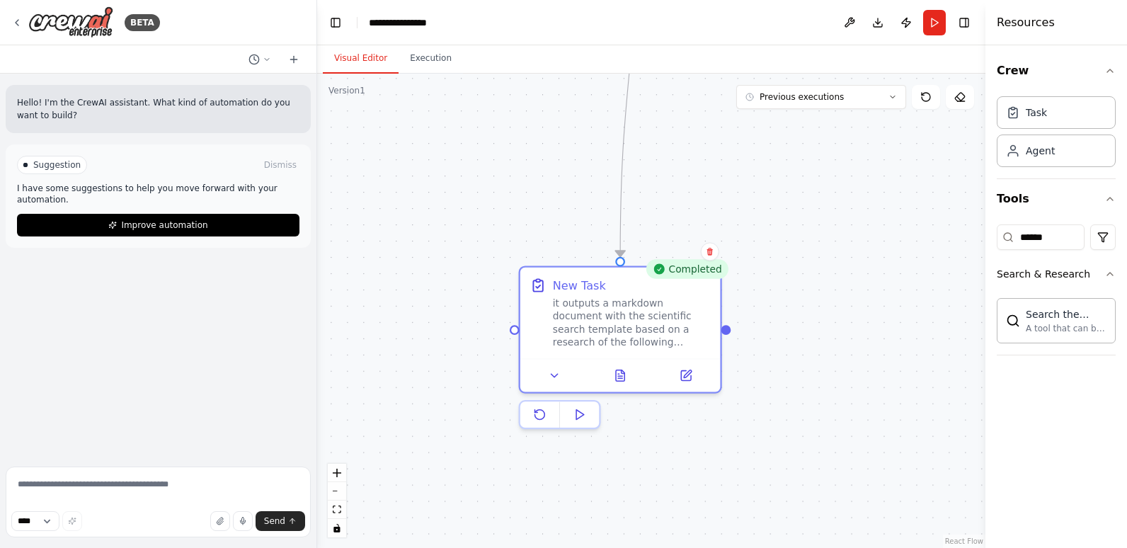
drag, startPoint x: 697, startPoint y: 142, endPoint x: 696, endPoint y: 489, distance: 347.7
click at [700, 495] on div ".deletable-edge-delete-btn { width: 20px; height: 20px; border: 0px solid #ffff…" at bounding box center [651, 311] width 668 height 474
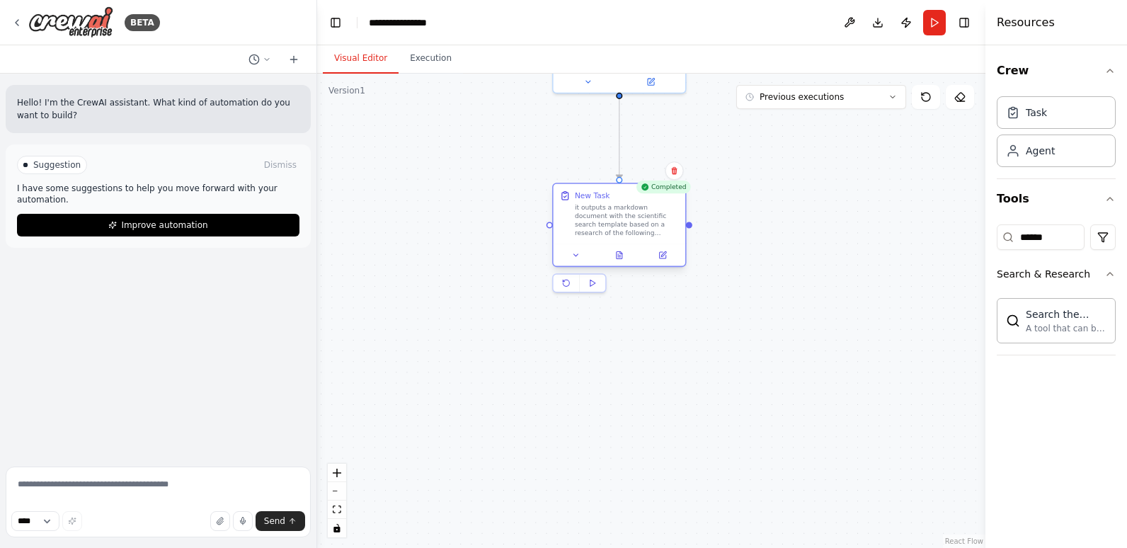
drag, startPoint x: 607, startPoint y: 380, endPoint x: 620, endPoint y: 221, distance: 159.2
click at [620, 221] on div "it outputs a markdown document with the scientific search template based on a r…" at bounding box center [627, 220] width 104 height 35
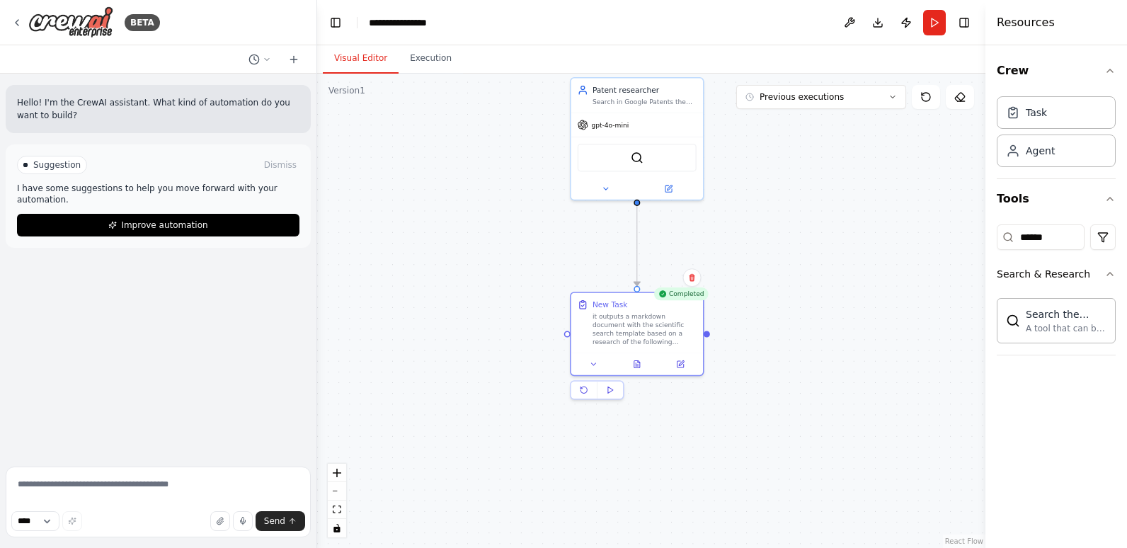
drag, startPoint x: 772, startPoint y: 178, endPoint x: 789, endPoint y: 297, distance: 119.6
click at [789, 296] on div ".deletable-edge-delete-btn { width: 20px; height: 20px; border: 0px solid #ffff…" at bounding box center [651, 311] width 668 height 474
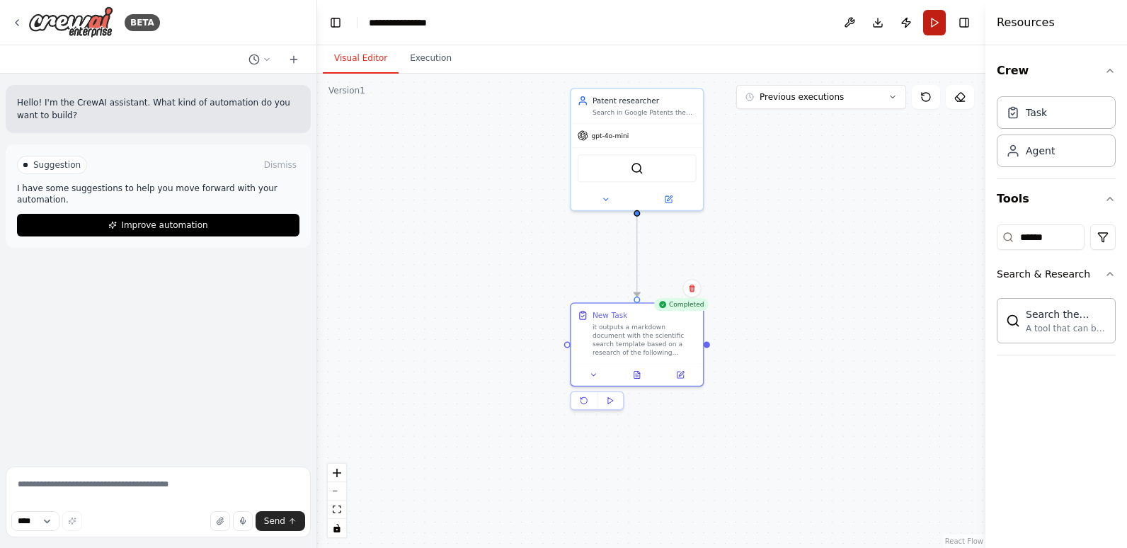
click at [937, 18] on button "Run" at bounding box center [934, 22] width 23 height 25
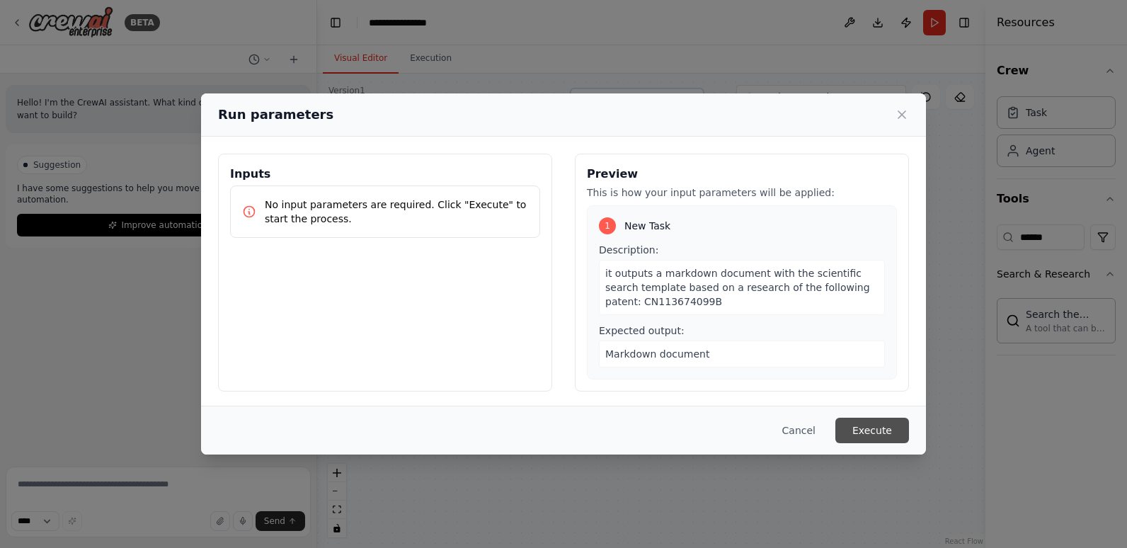
click at [873, 426] on button "Execute" at bounding box center [873, 430] width 74 height 25
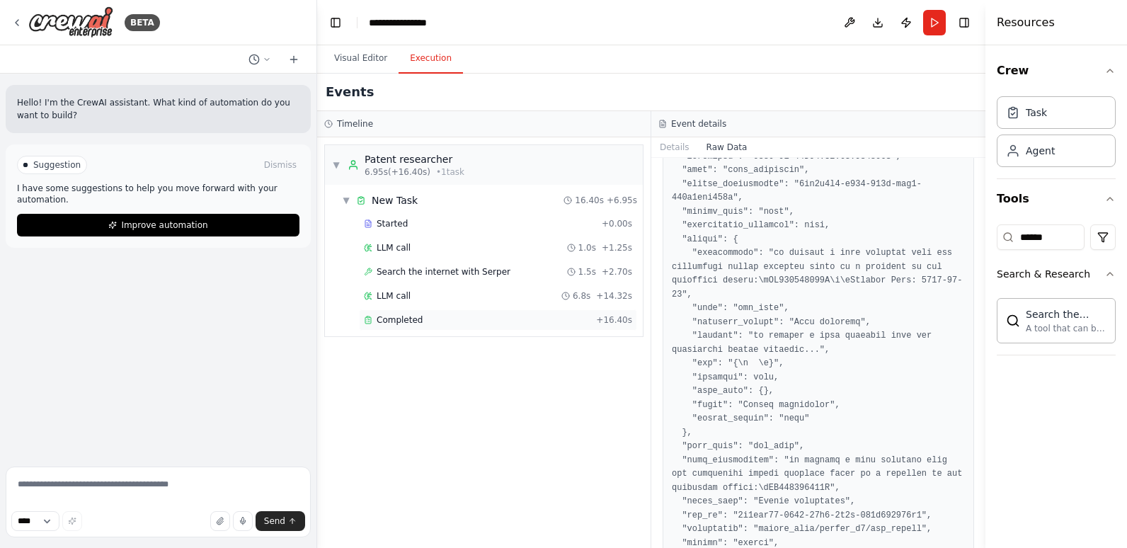
click at [462, 316] on div "Completed" at bounding box center [477, 319] width 227 height 11
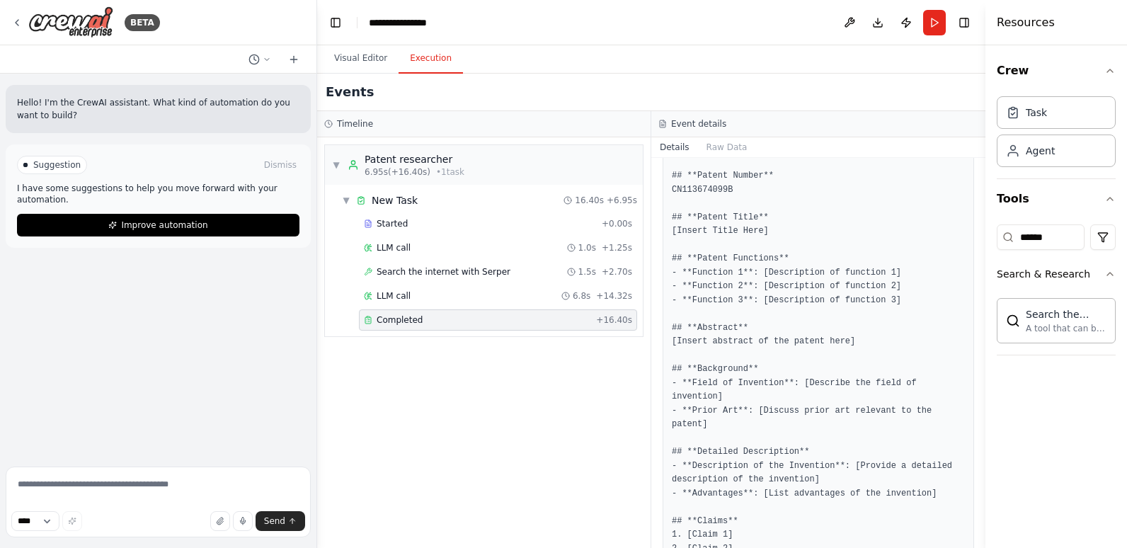
scroll to position [377, 0]
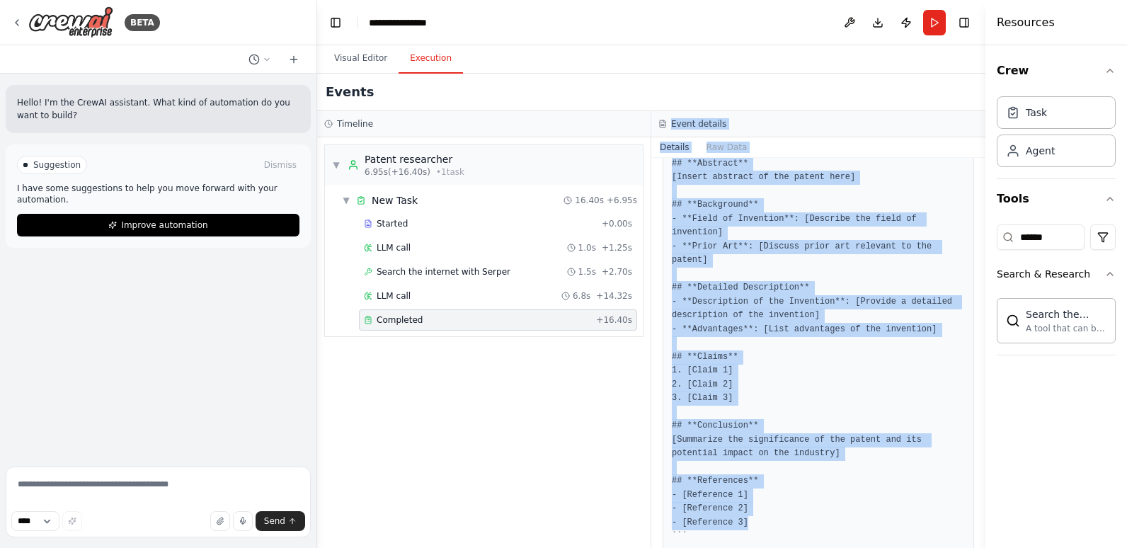
drag, startPoint x: 754, startPoint y: 501, endPoint x: 635, endPoint y: 331, distance: 206.8
click at [635, 331] on div "Timeline ▼ Patent researcher 6.95s (+16.40s) • 1 task ▼ New Task 16.40s + 6.95s…" at bounding box center [651, 329] width 668 height 437
drag, startPoint x: 635, startPoint y: 331, endPoint x: 783, endPoint y: 375, distance: 154.2
click at [783, 375] on pre "``` # Patent Research Document for CN113674099B ## **Patent Number** CN11367409…" at bounding box center [818, 254] width 293 height 580
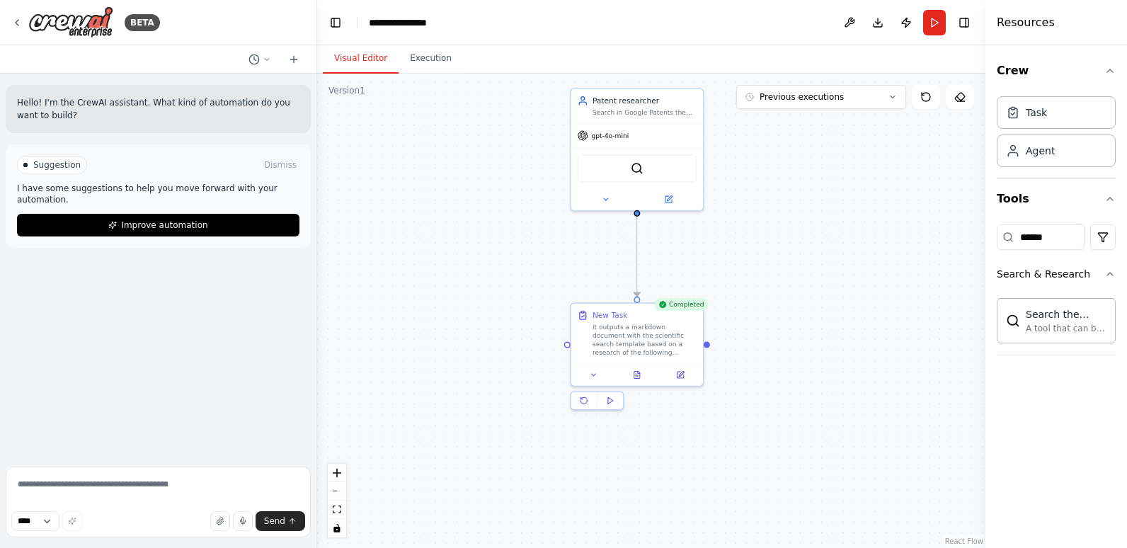
click at [350, 67] on button "Visual Editor" at bounding box center [361, 59] width 76 height 30
click at [598, 386] on div "Completed New Task it outputs a markdown document with the scientific search te…" at bounding box center [637, 356] width 134 height 108
click at [594, 376] on icon at bounding box center [594, 372] width 8 height 8
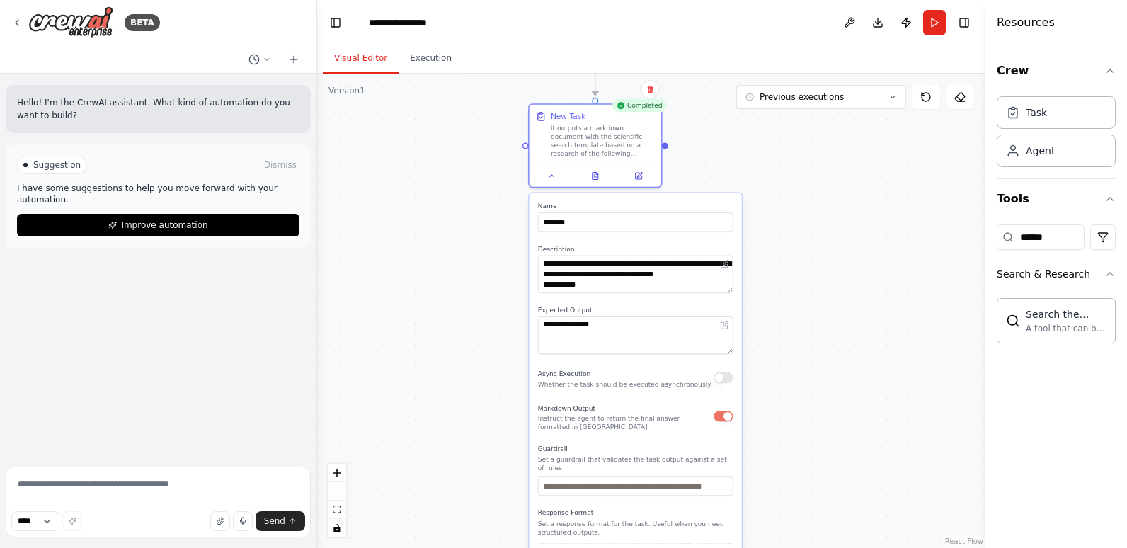
drag, startPoint x: 860, startPoint y: 479, endPoint x: 814, endPoint y: 254, distance: 229.7
click at [815, 258] on div ".deletable-edge-delete-btn { width: 20px; height: 20px; border: 0px solid #ffff…" at bounding box center [651, 311] width 668 height 474
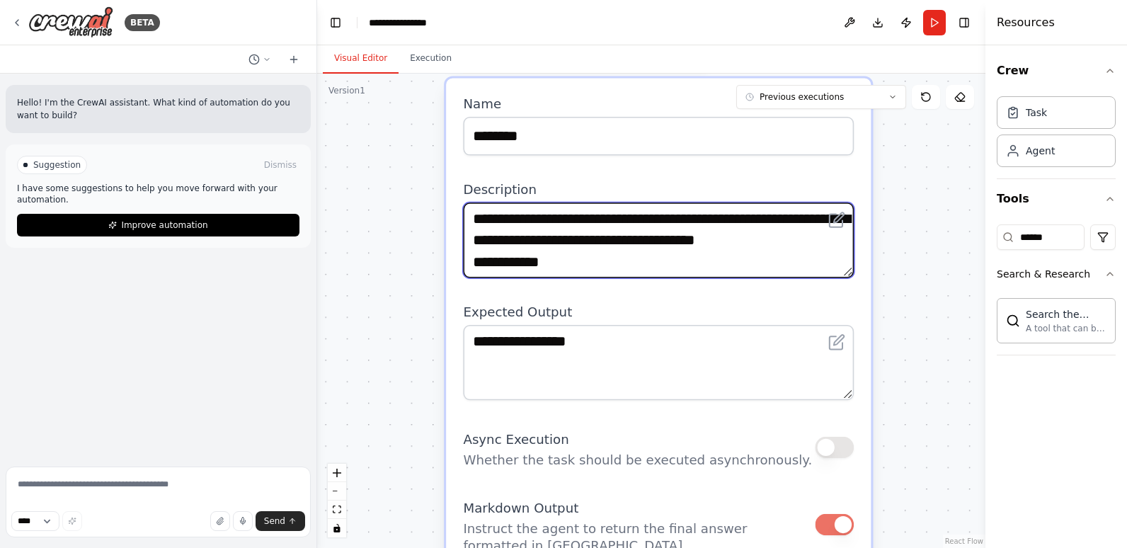
click at [518, 241] on textarea "**********" at bounding box center [658, 240] width 391 height 75
drag, startPoint x: 752, startPoint y: 219, endPoint x: 729, endPoint y: 222, distance: 22.8
click at [729, 222] on textarea "**********" at bounding box center [658, 240] width 391 height 75
drag, startPoint x: 577, startPoint y: 242, endPoint x: 522, endPoint y: 241, distance: 55.2
click at [522, 241] on textarea "**********" at bounding box center [658, 240] width 391 height 75
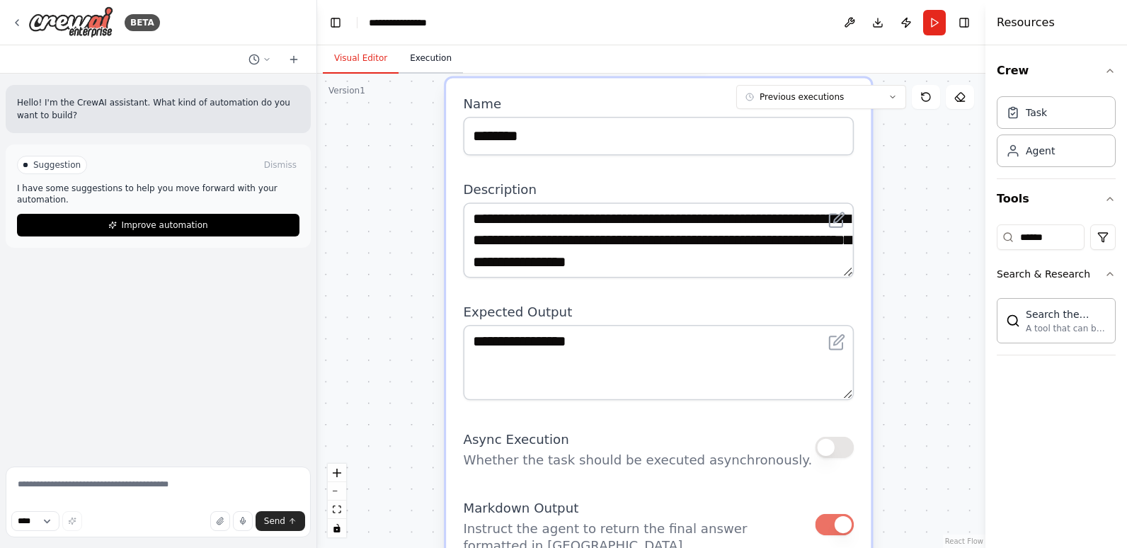
click at [442, 59] on button "Execution" at bounding box center [431, 59] width 64 height 30
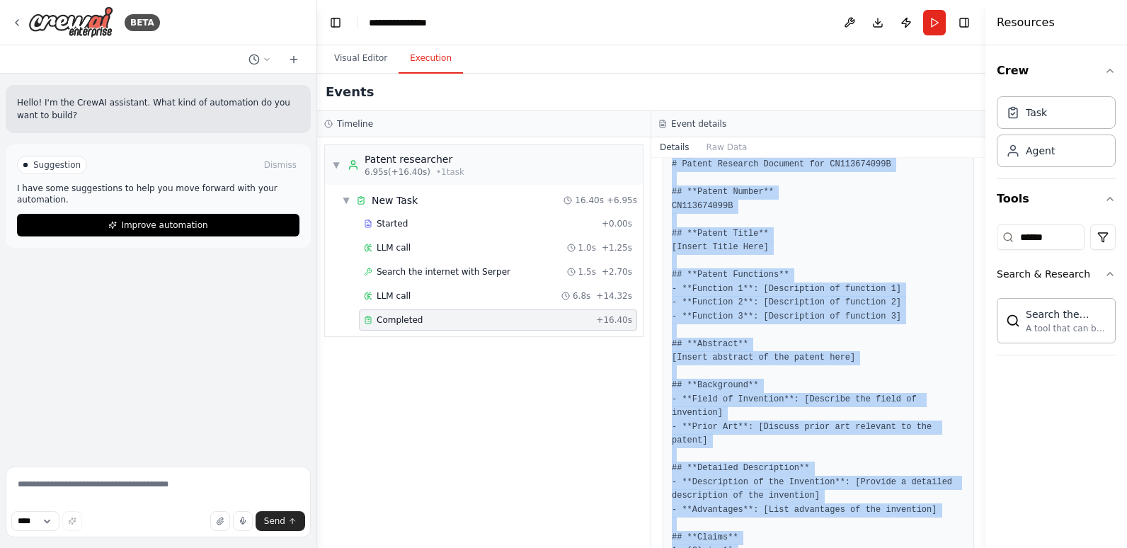
scroll to position [130, 0]
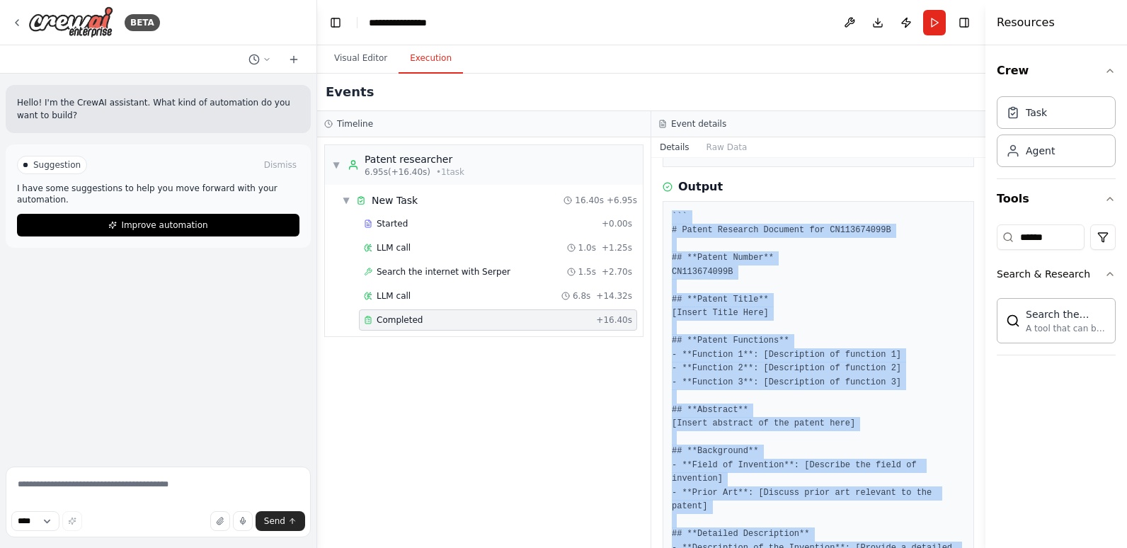
drag, startPoint x: 776, startPoint y: 495, endPoint x: 673, endPoint y: 213, distance: 300.2
click at [673, 213] on pre "``` # Patent Research Document for CN113674099B ## **Patent Number** CN11367409…" at bounding box center [818, 500] width 293 height 580
click at [745, 324] on pre "``` # Patent Research Document for CN113674099B ## **Patent Number** CN11367409…" at bounding box center [818, 500] width 293 height 580
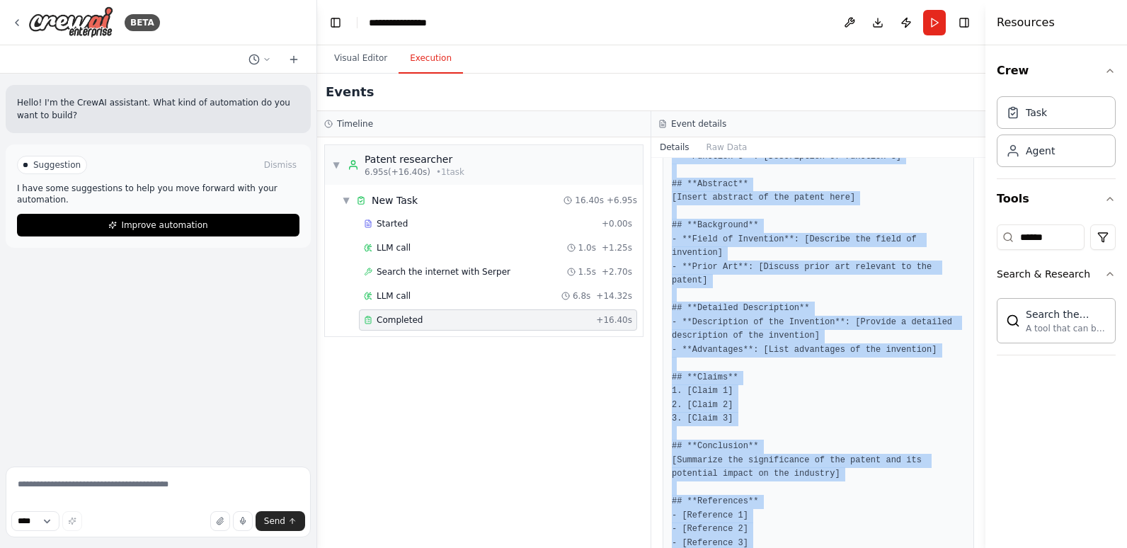
scroll to position [377, 0]
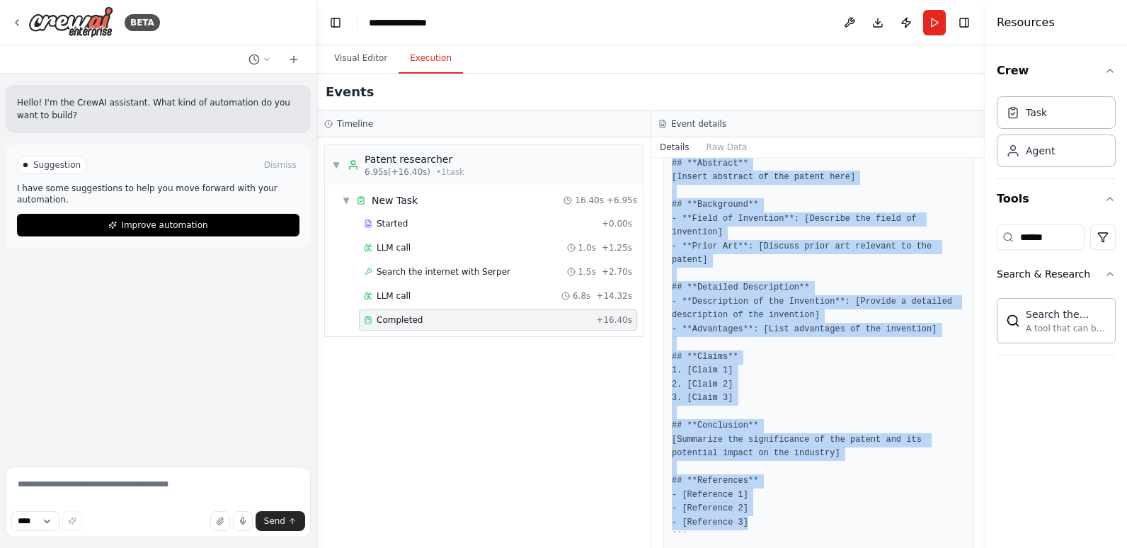
drag, startPoint x: 671, startPoint y: 256, endPoint x: 784, endPoint y: 491, distance: 260.9
click at [784, 491] on div "``` # Patent Research Document for CN113674099B ## **Patent Number** CN11367409…" at bounding box center [819, 254] width 312 height 598
copy pre "## **Patent Number** CN113674099B ## **Patent Title** [Insert Title Here] ## **…"
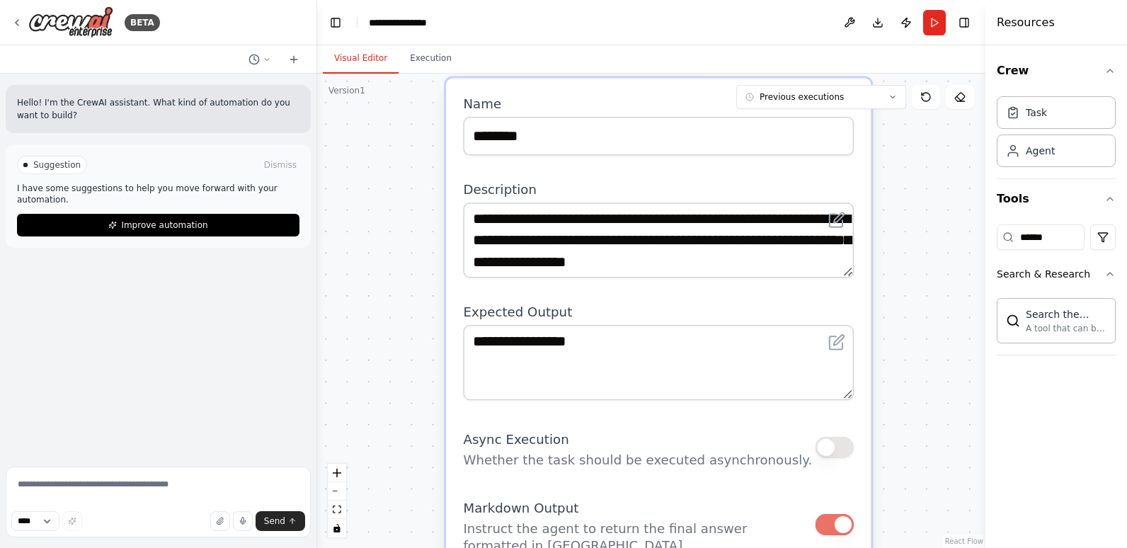
click at [378, 59] on button "Visual Editor" at bounding box center [361, 59] width 76 height 30
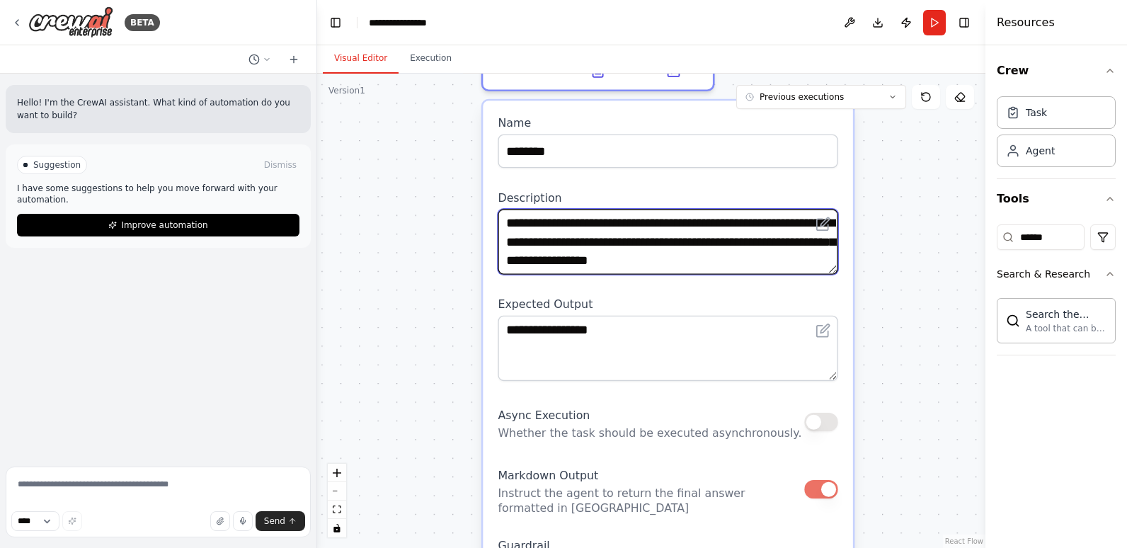
click at [569, 262] on textarea "**********" at bounding box center [668, 241] width 340 height 65
paste textarea "**********"
type textarea "**********"
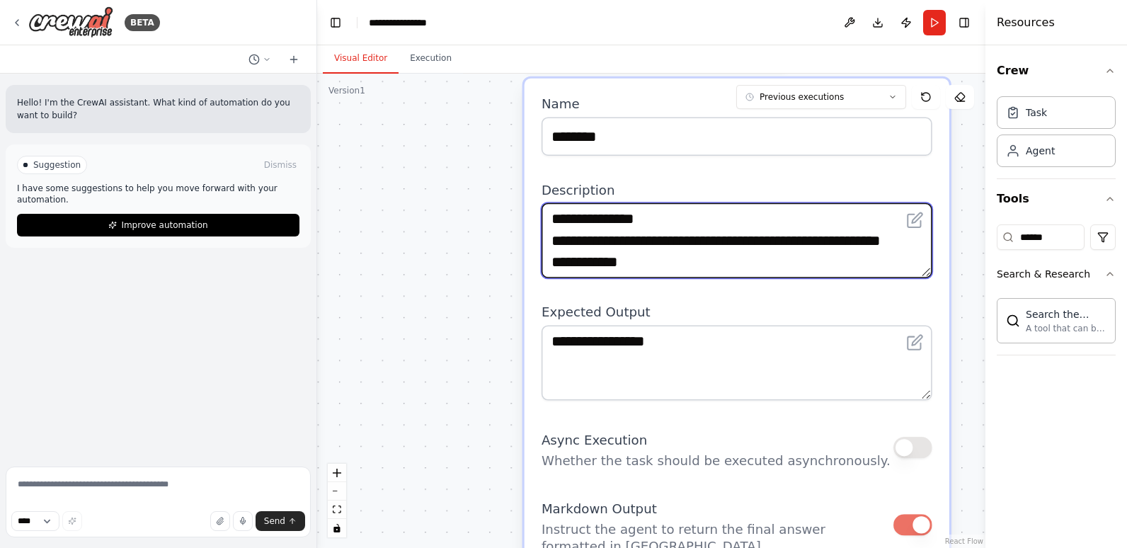
click at [903, 264] on textarea "**********" at bounding box center [737, 240] width 391 height 75
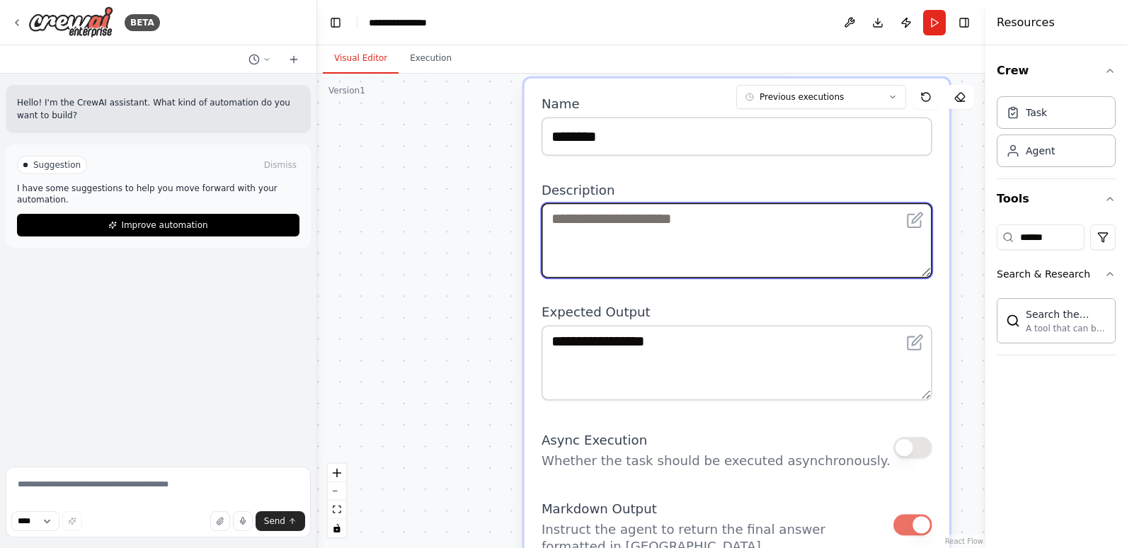
scroll to position [0, 0]
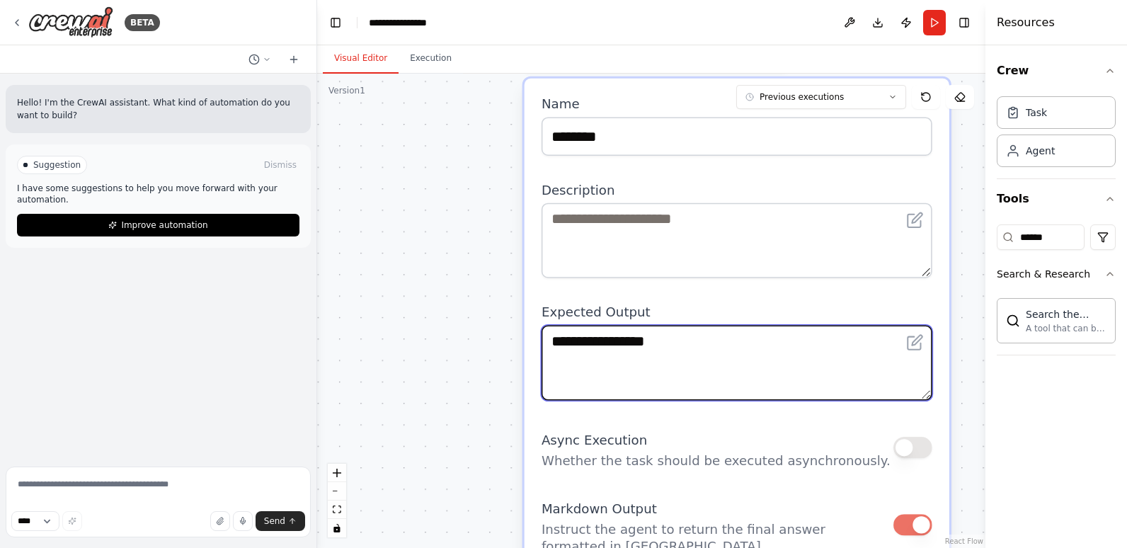
drag, startPoint x: 729, startPoint y: 340, endPoint x: 537, endPoint y: 333, distance: 192.0
click at [537, 333] on div "**********" at bounding box center [737, 494] width 425 height 831
paste textarea "**********"
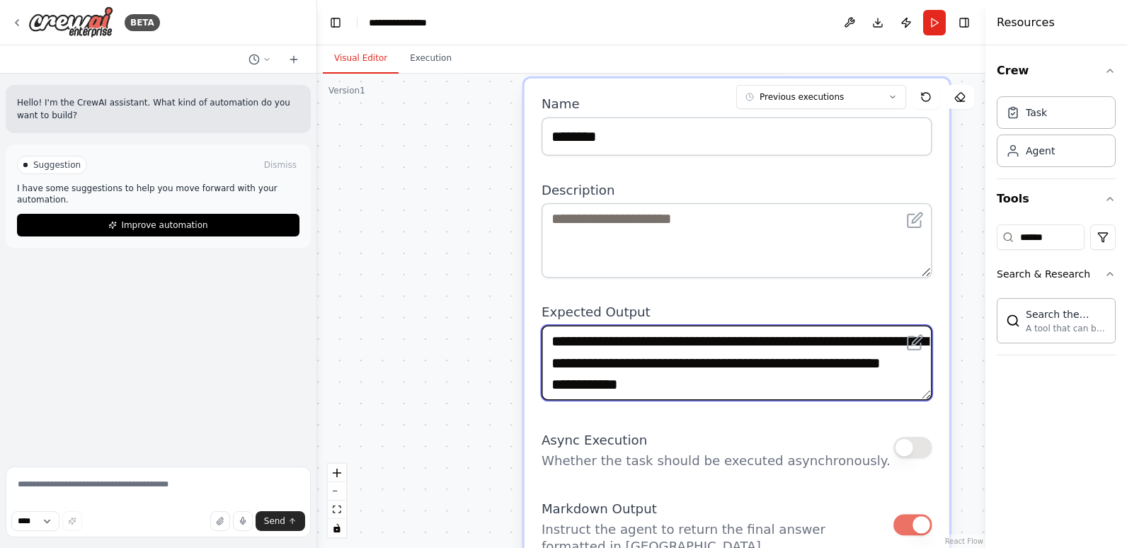
scroll to position [549, 0]
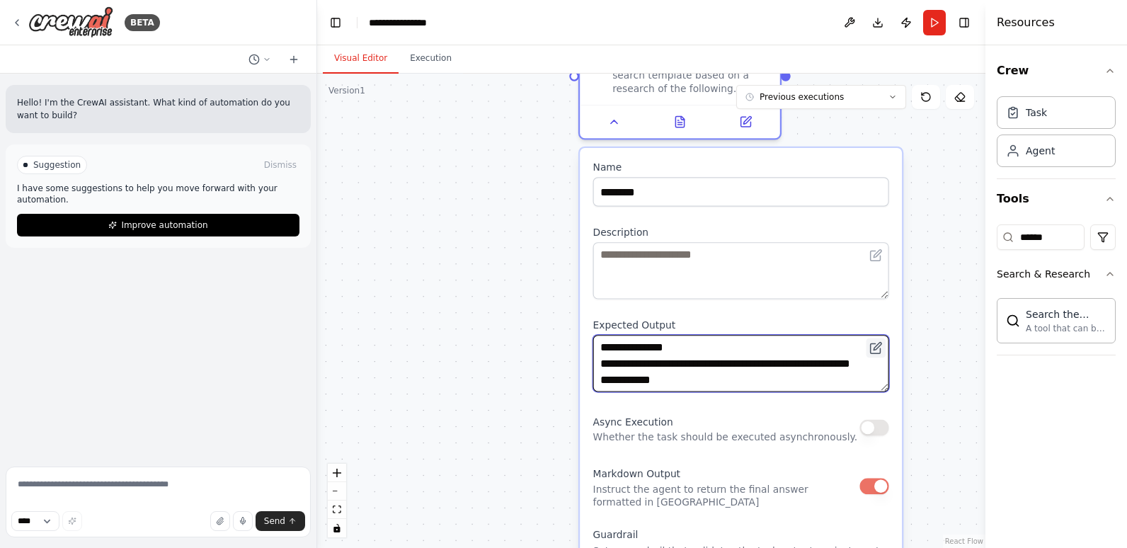
type textarea "**********"
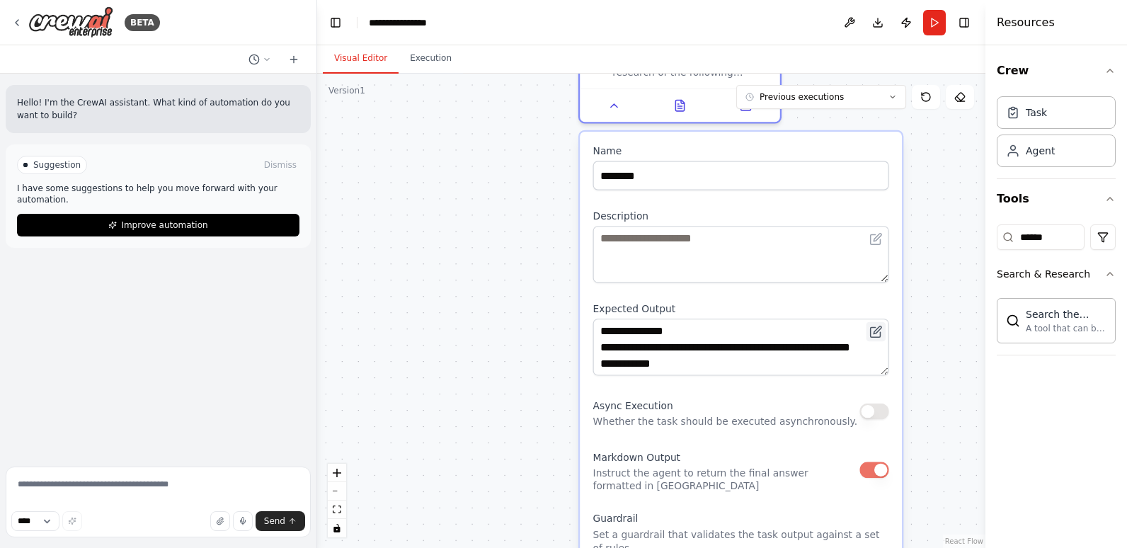
drag, startPoint x: 882, startPoint y: 357, endPoint x: 880, endPoint y: 339, distance: 17.8
click at [880, 339] on button at bounding box center [877, 332] width 20 height 20
click at [719, 253] on textarea at bounding box center [741, 254] width 296 height 57
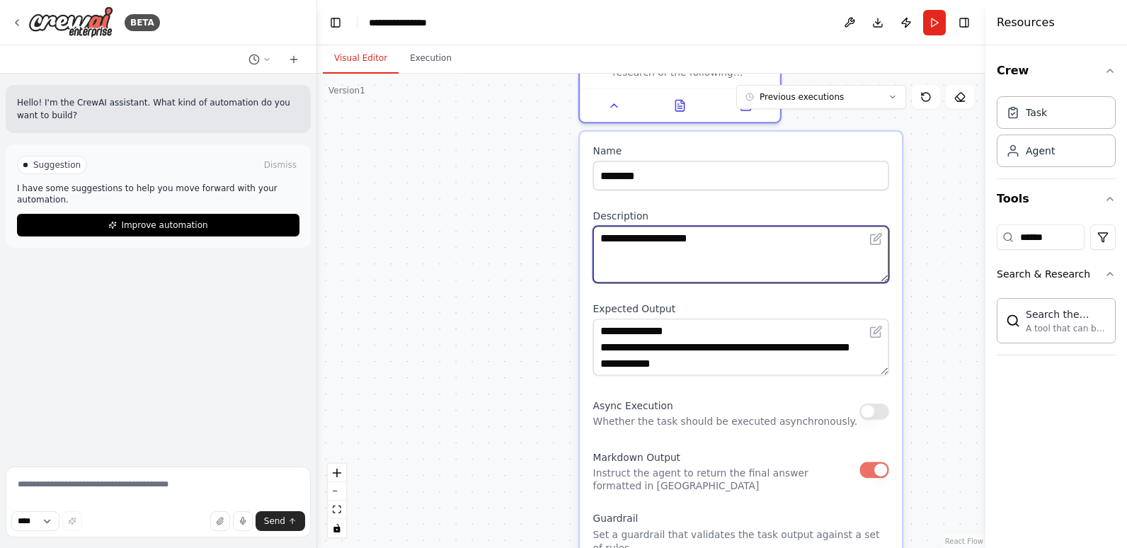
type textarea "**********"
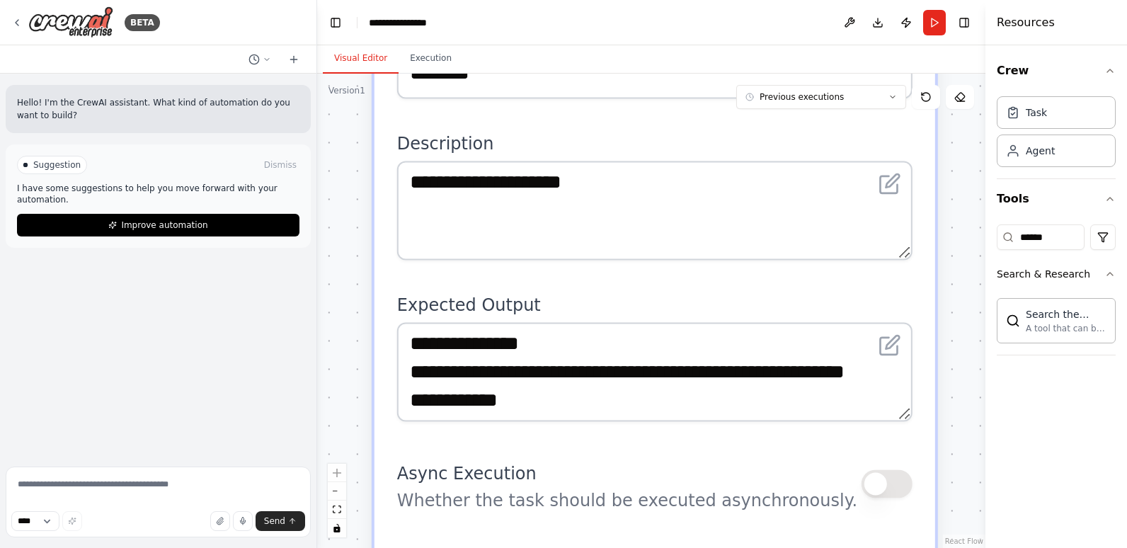
click at [916, 421] on div "**********" at bounding box center [655, 544] width 561 height 1096
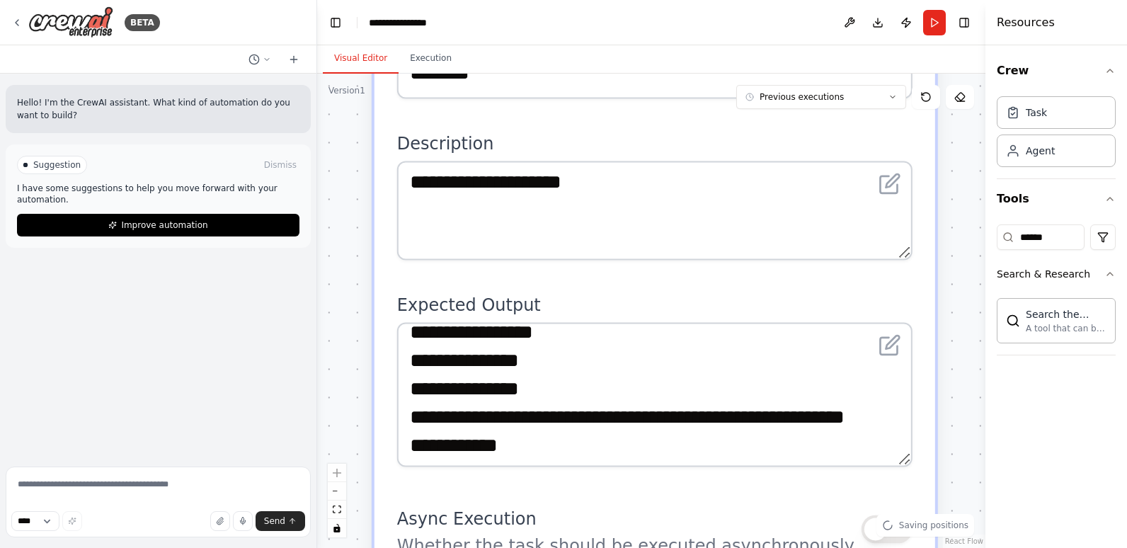
drag, startPoint x: 903, startPoint y: 416, endPoint x: 938, endPoint y: 469, distance: 63.4
click at [938, 469] on div ".deletable-edge-delete-btn { width: 20px; height: 20px; border: 0px solid #ffff…" at bounding box center [651, 311] width 668 height 474
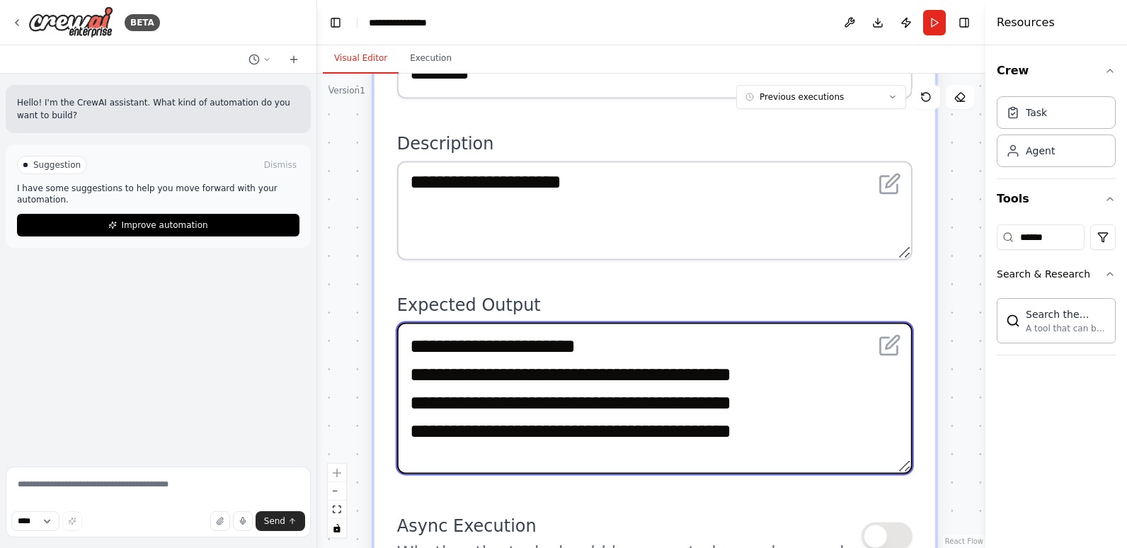
scroll to position [0, 0]
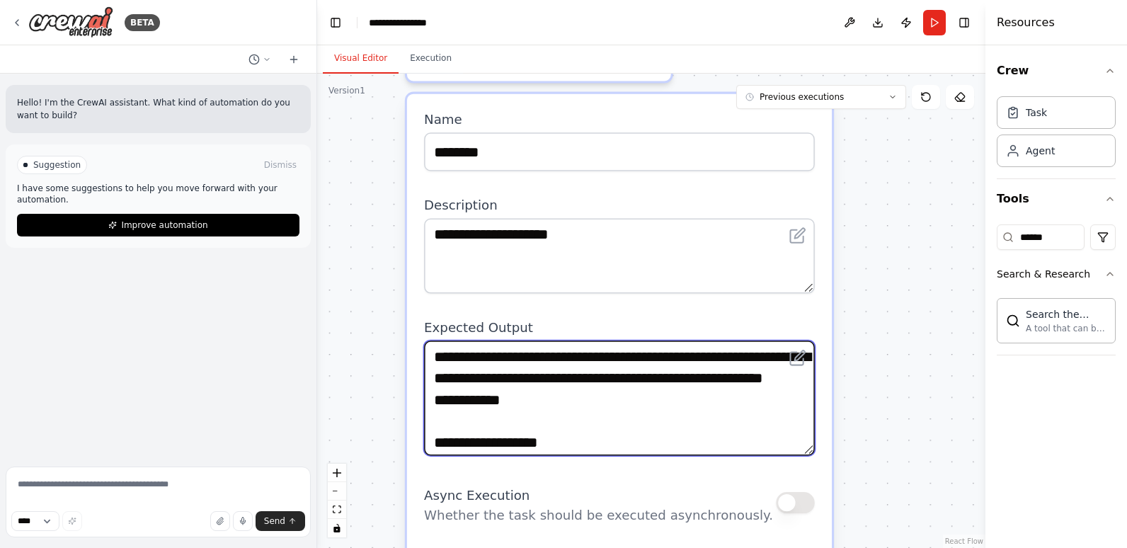
drag, startPoint x: 542, startPoint y: 418, endPoint x: 432, endPoint y: 416, distance: 109.8
click at [432, 416] on textarea "**********" at bounding box center [619, 398] width 391 height 115
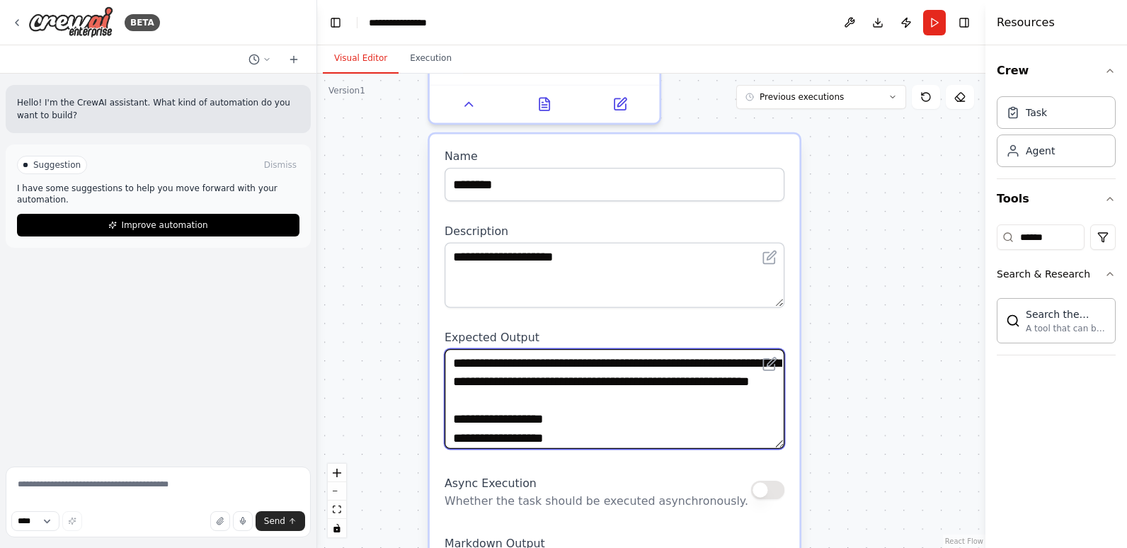
click at [648, 403] on textarea "**********" at bounding box center [615, 399] width 340 height 100
type textarea "**********"
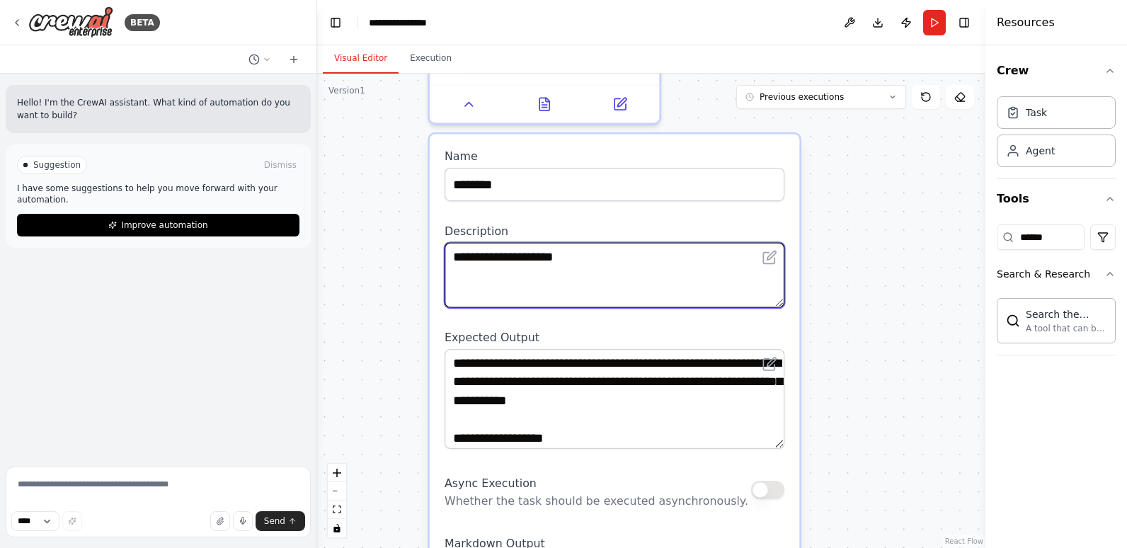
click at [627, 269] on textarea "**********" at bounding box center [615, 274] width 340 height 65
type textarea "**********"
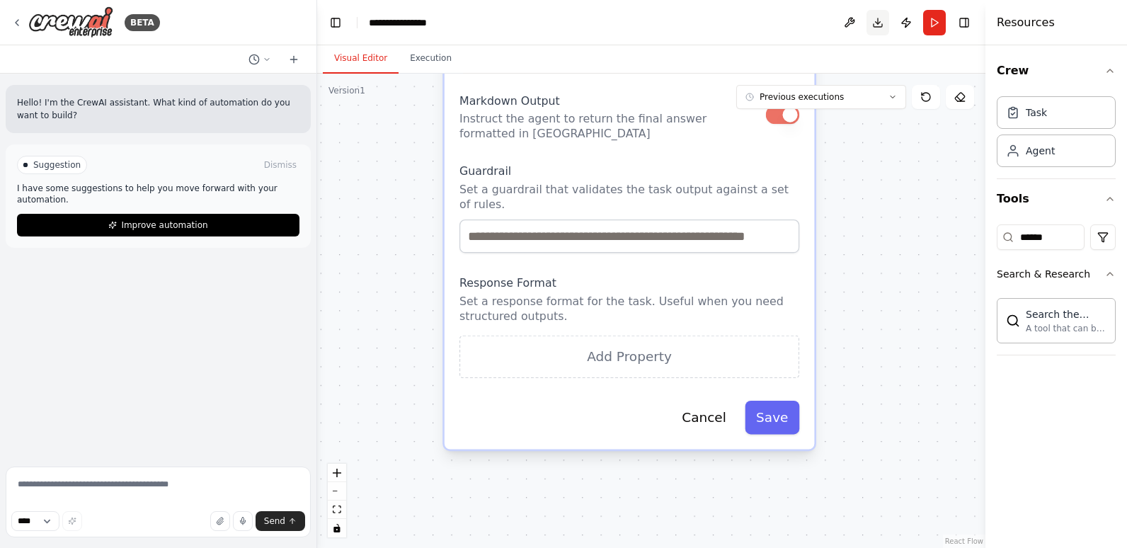
drag, startPoint x: 871, startPoint y: 460, endPoint x: 886, endPoint y: 17, distance: 442.8
click at [886, 17] on main "**********" at bounding box center [651, 274] width 668 height 548
click at [782, 414] on button "Save" at bounding box center [772, 418] width 55 height 34
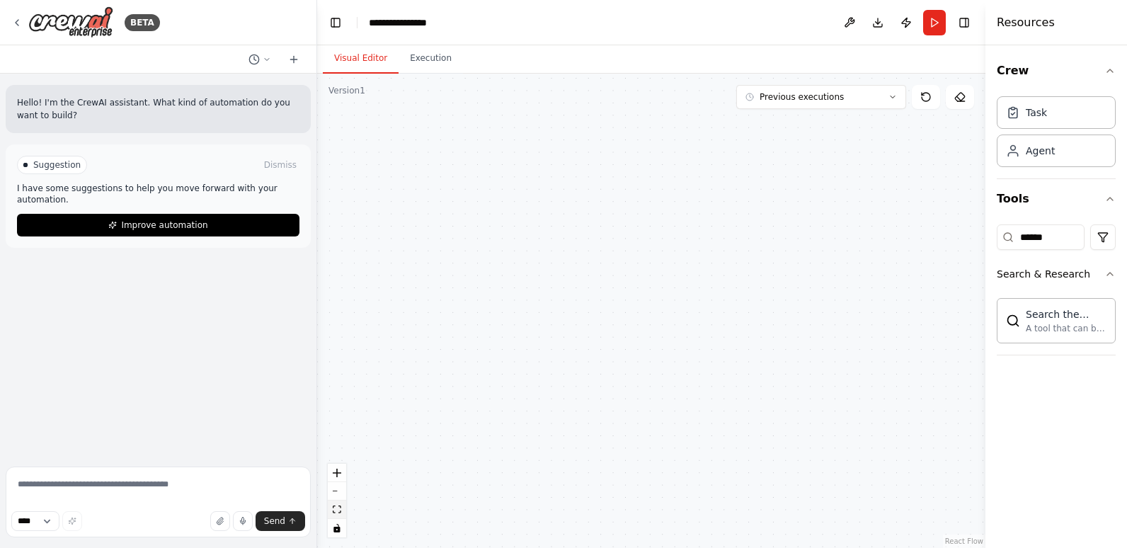
click at [335, 511] on icon "fit view" at bounding box center [337, 510] width 8 height 8
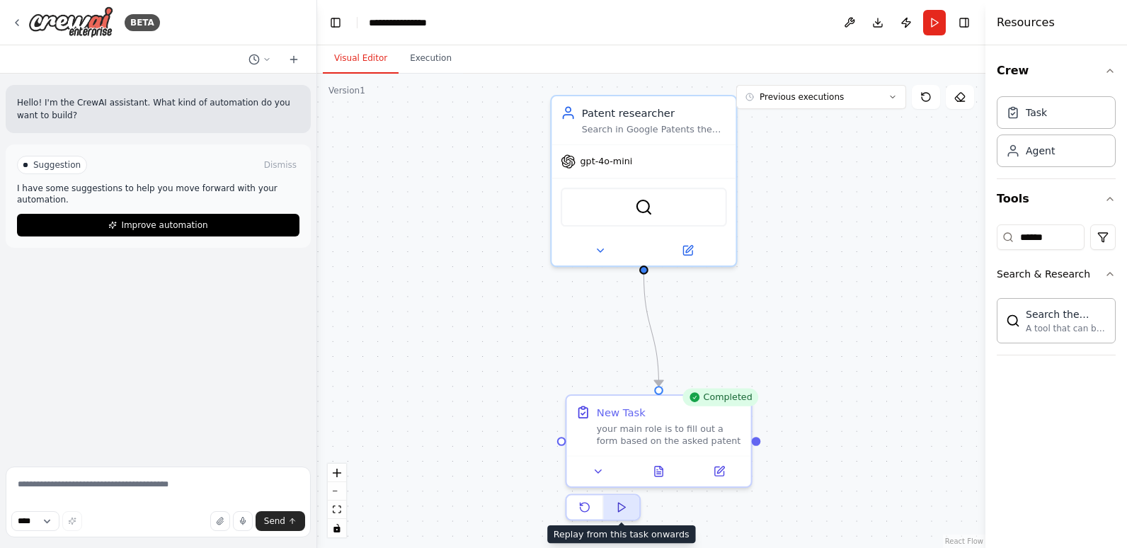
click at [622, 509] on polygon at bounding box center [621, 507] width 7 height 9
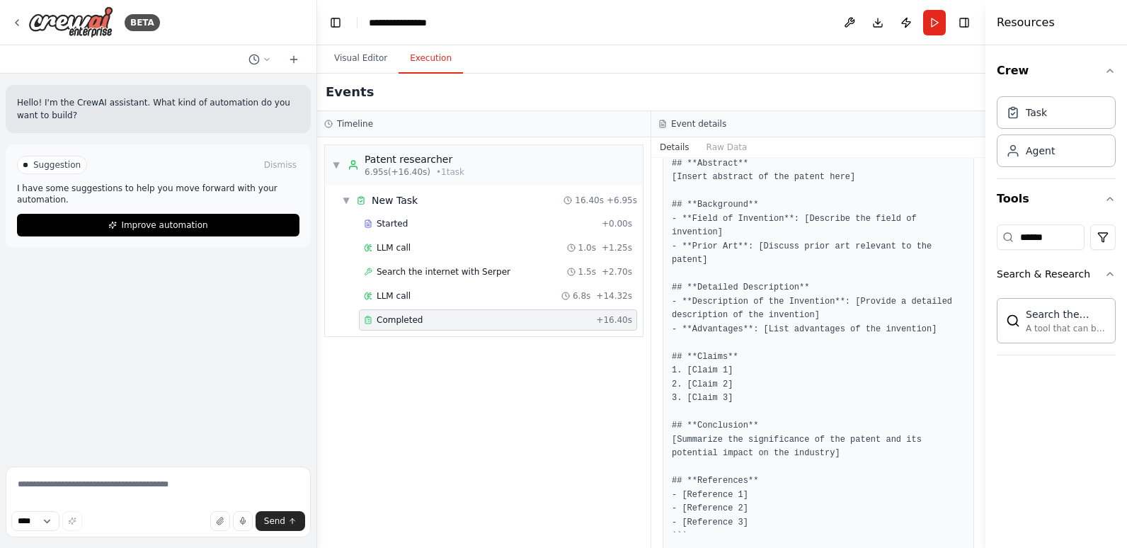
click at [435, 56] on button "Execution" at bounding box center [431, 59] width 64 height 30
click at [608, 321] on span "+ 32.21s" at bounding box center [614, 319] width 36 height 11
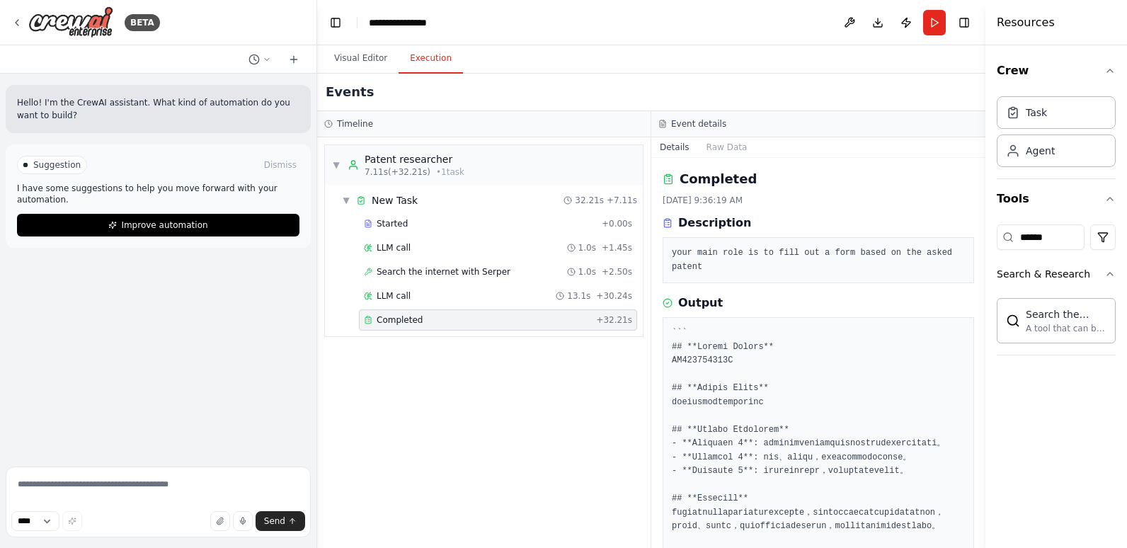
scroll to position [71, 0]
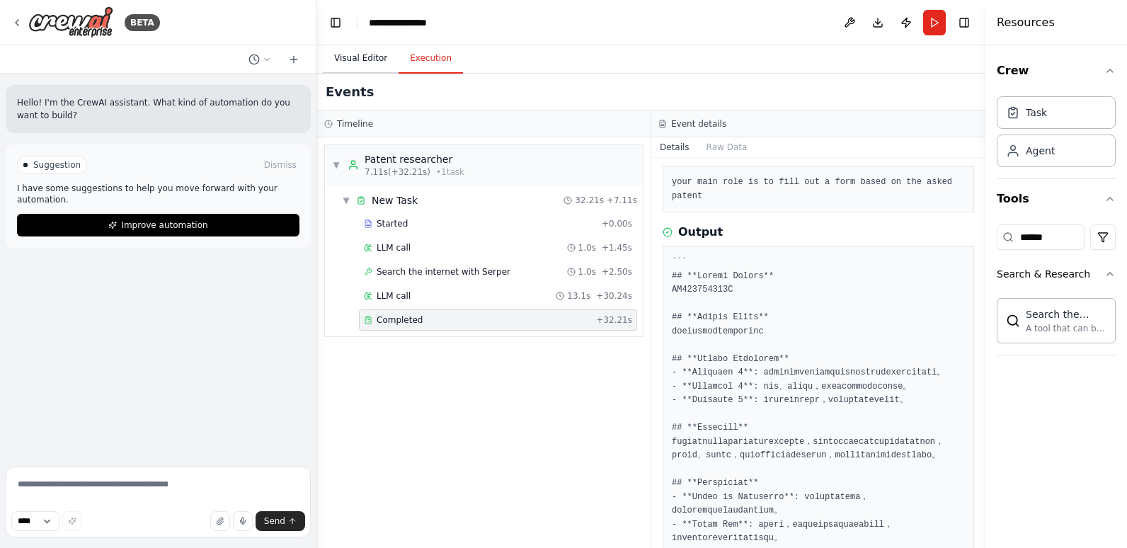
click at [353, 59] on button "Visual Editor" at bounding box center [361, 59] width 76 height 30
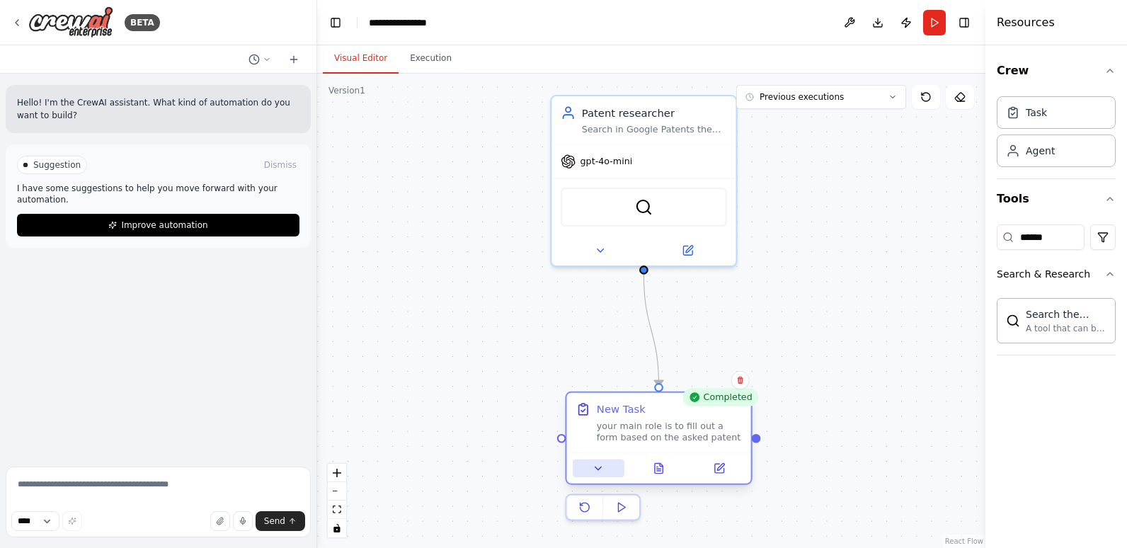
click at [606, 469] on button at bounding box center [599, 469] width 52 height 18
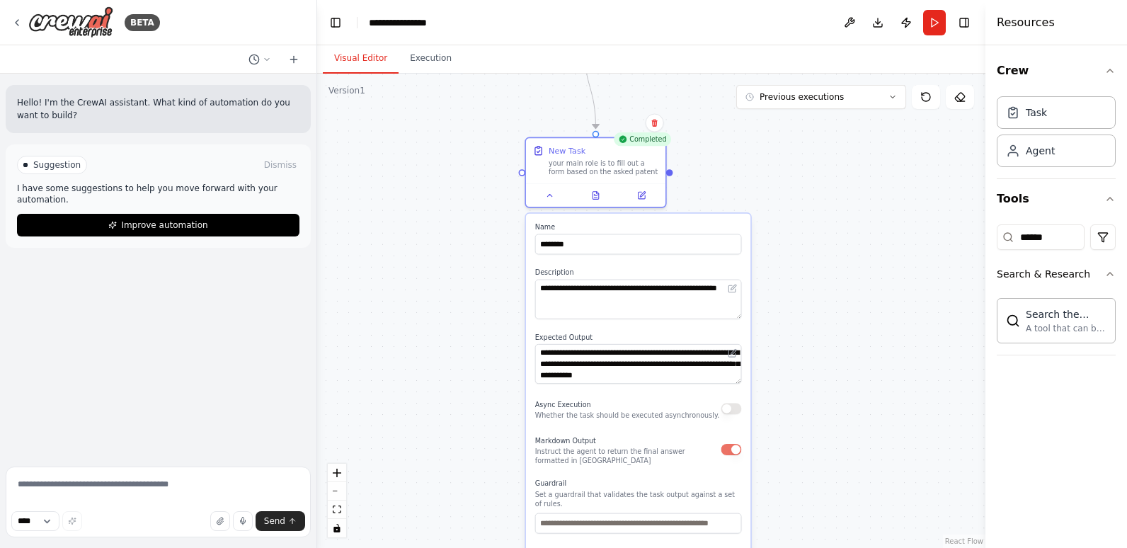
drag, startPoint x: 796, startPoint y: 405, endPoint x: 727, endPoint y: 172, distance: 242.9
click at [727, 172] on div ".deletable-edge-delete-btn { width: 20px; height: 20px; border: 0px solid #ffff…" at bounding box center [651, 311] width 668 height 474
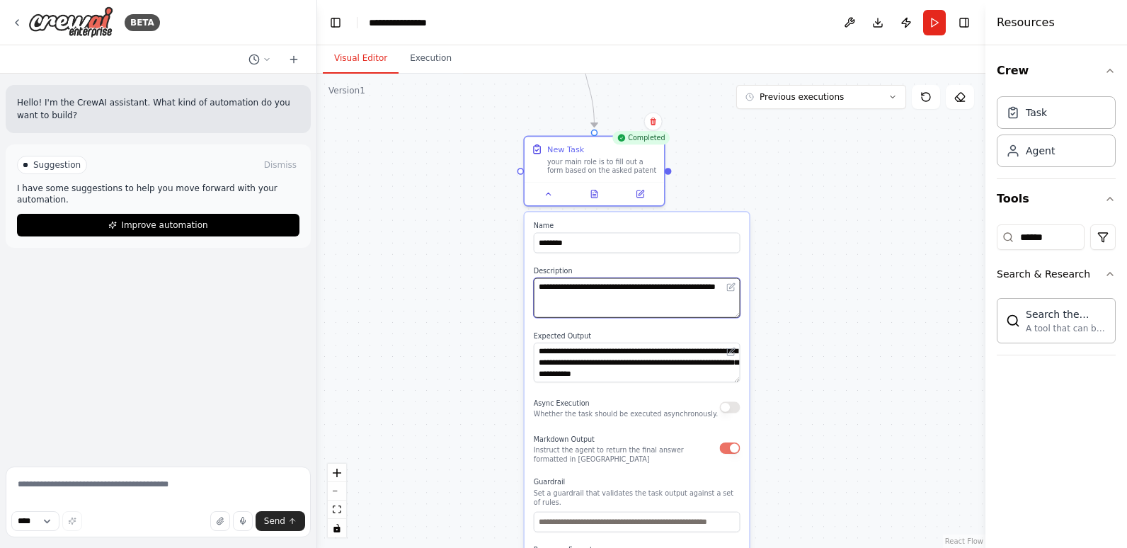
click at [606, 307] on textarea "**********" at bounding box center [637, 298] width 207 height 40
type textarea "**********"
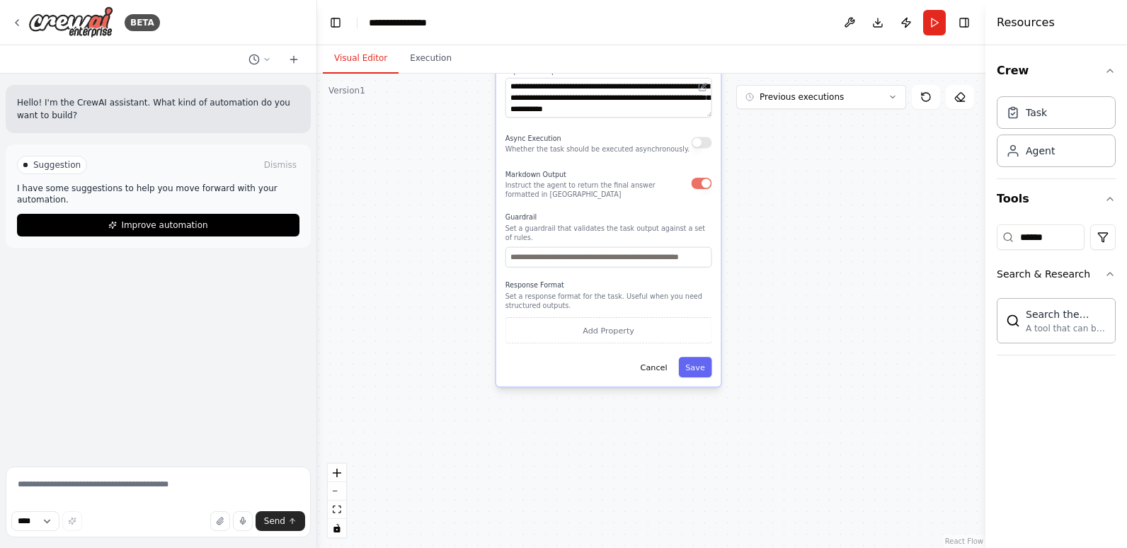
drag, startPoint x: 802, startPoint y: 364, endPoint x: 774, endPoint y: 135, distance: 230.4
click at [774, 135] on div ".deletable-edge-delete-btn { width: 20px; height: 20px; border: 0px solid #ffff…" at bounding box center [651, 311] width 668 height 474
click at [697, 356] on button "Save" at bounding box center [695, 366] width 33 height 21
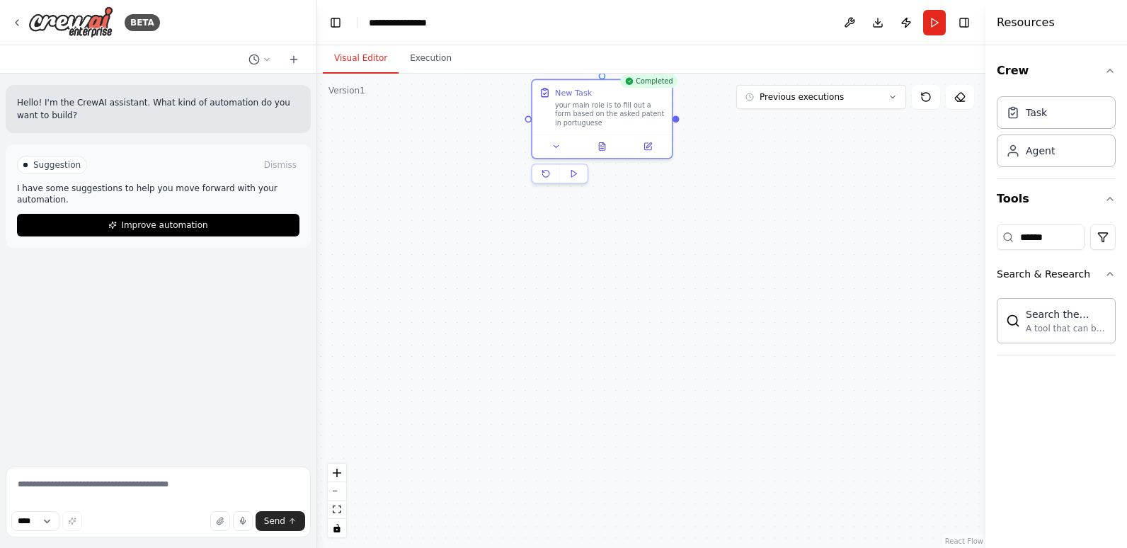
drag, startPoint x: 572, startPoint y: 219, endPoint x: 606, endPoint y: 432, distance: 215.1
click at [606, 431] on div ".deletable-edge-delete-btn { width: 20px; height: 20px; border: 0px solid #ffff…" at bounding box center [651, 311] width 668 height 474
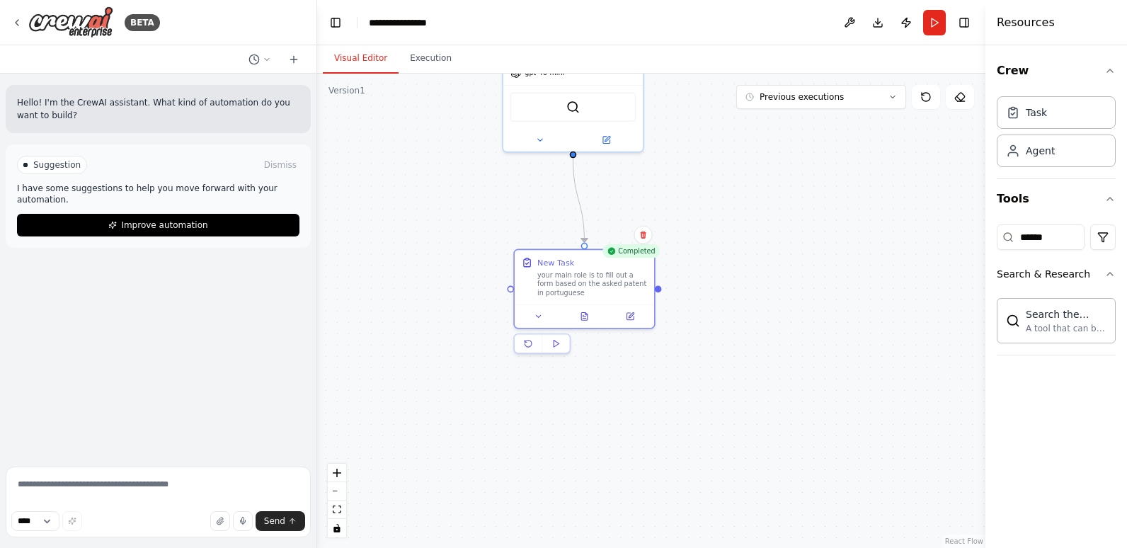
drag, startPoint x: 634, startPoint y: 284, endPoint x: 607, endPoint y: 430, distance: 148.4
click at [613, 439] on div ".deletable-edge-delete-btn { width: 20px; height: 20px; border: 0px solid #ffff…" at bounding box center [651, 311] width 668 height 474
click at [536, 322] on icon at bounding box center [534, 320] width 9 height 9
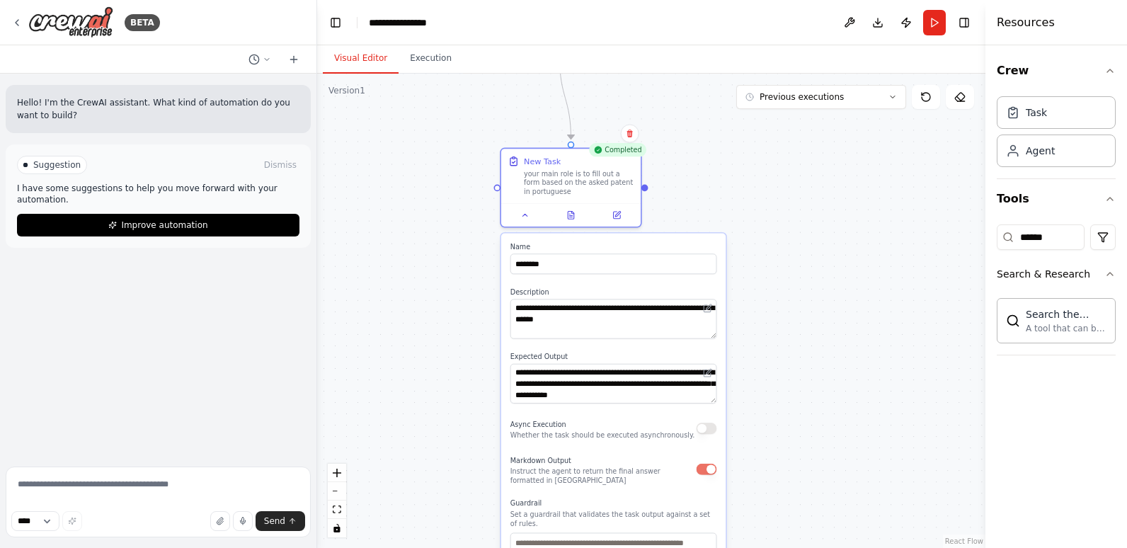
drag, startPoint x: 762, startPoint y: 460, endPoint x: 689, endPoint y: 333, distance: 146.8
click at [751, 350] on div ".deletable-edge-delete-btn { width: 20px; height: 20px; border: 0px solid #ffff…" at bounding box center [651, 311] width 668 height 474
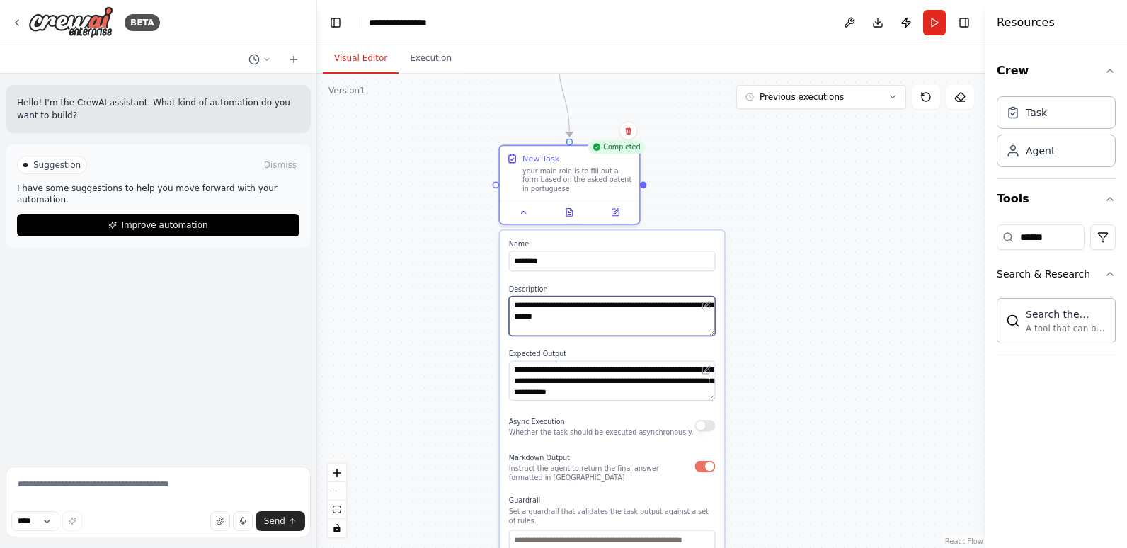
drag, startPoint x: 608, startPoint y: 318, endPoint x: 540, endPoint y: 323, distance: 68.9
click at [540, 323] on textarea "**********" at bounding box center [612, 316] width 207 height 40
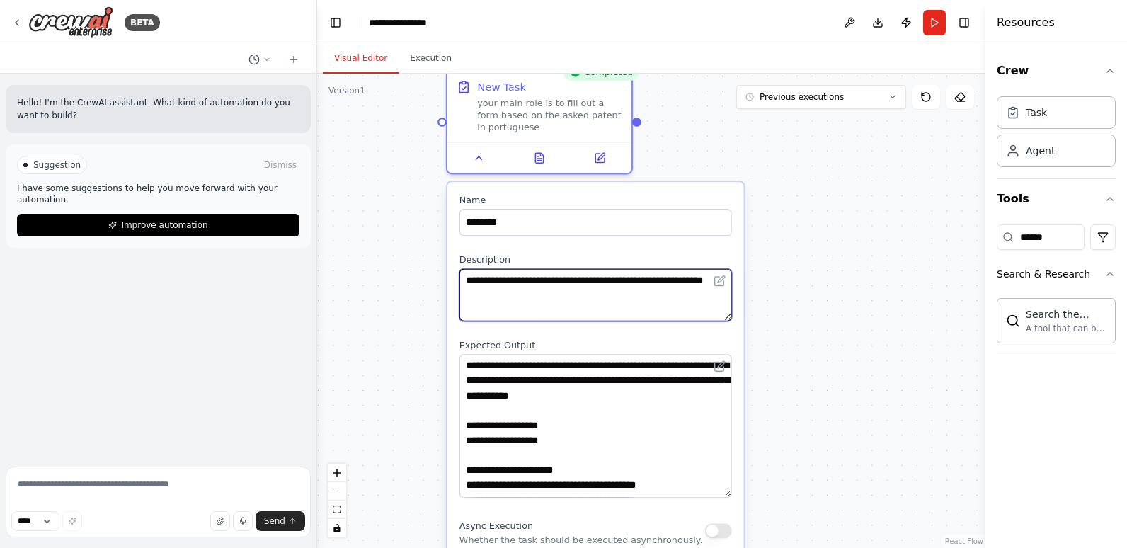
drag, startPoint x: 726, startPoint y: 405, endPoint x: 717, endPoint y: 496, distance: 91.8
click at [717, 496] on textarea "**********" at bounding box center [596, 426] width 273 height 144
type textarea "**********"
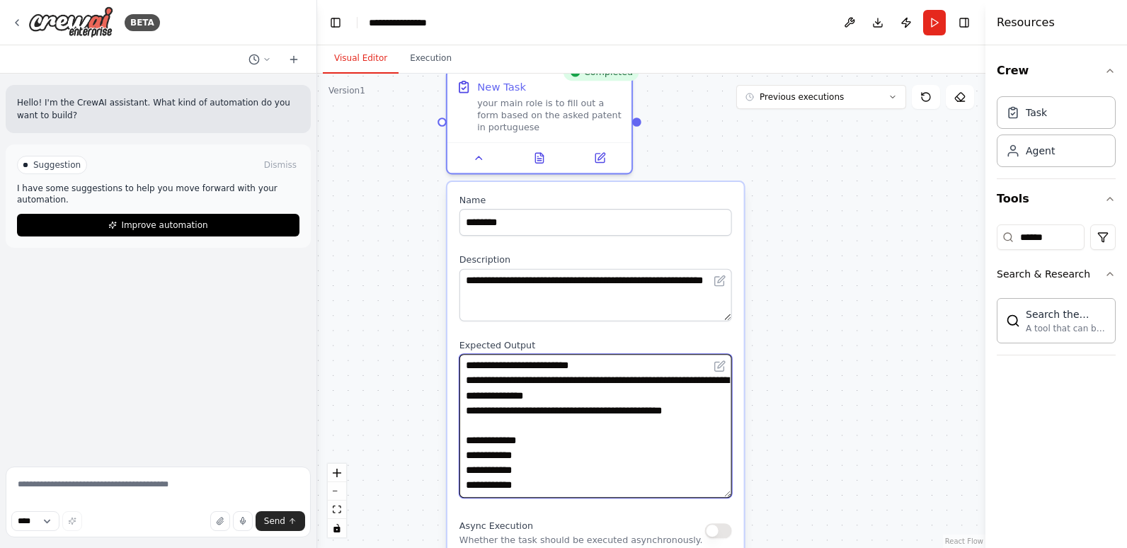
scroll to position [466, 0]
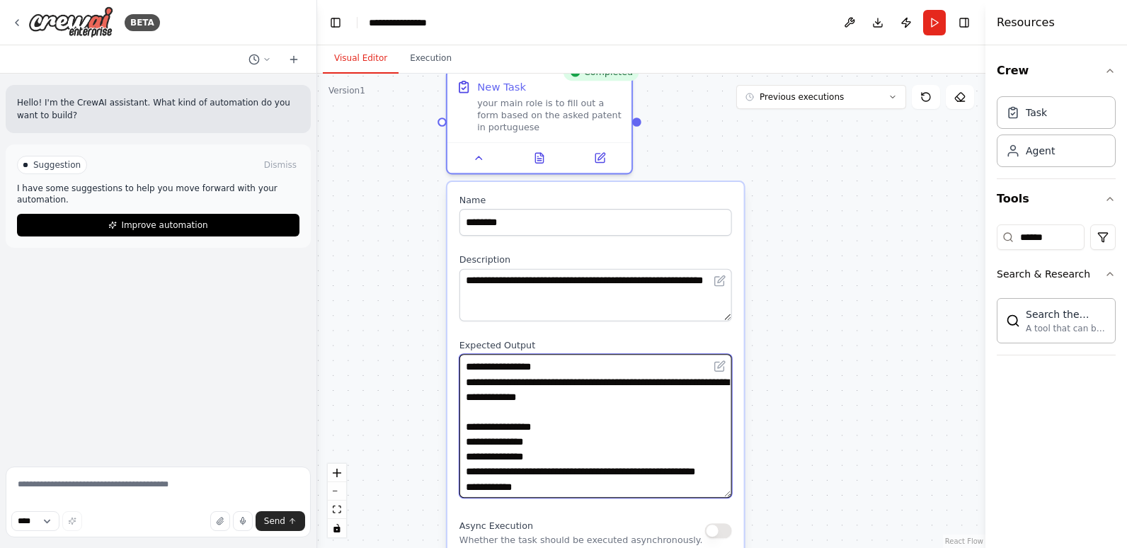
click at [496, 473] on textarea "**********" at bounding box center [596, 426] width 273 height 144
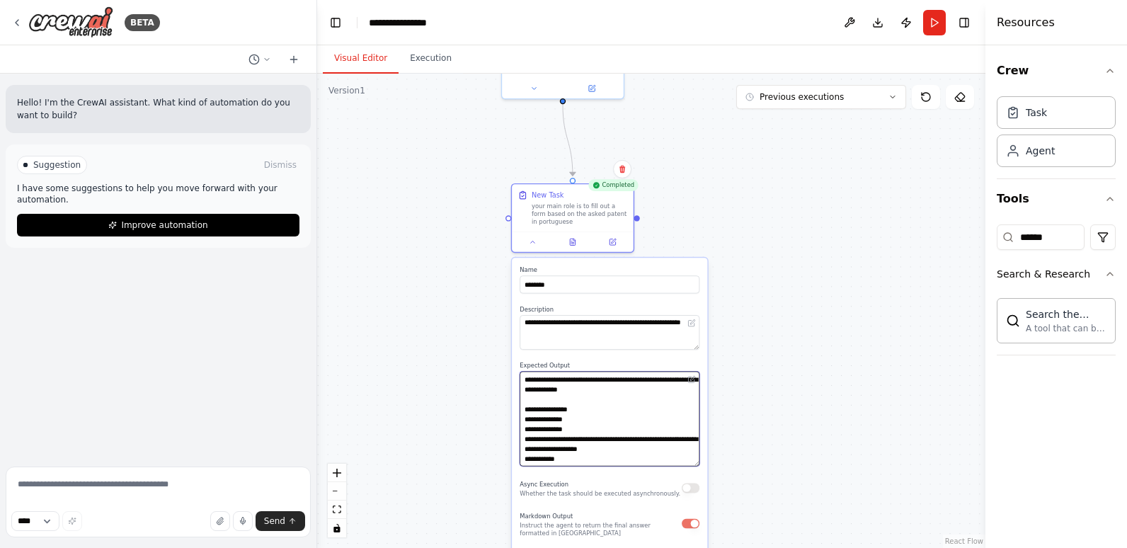
type textarea "**********"
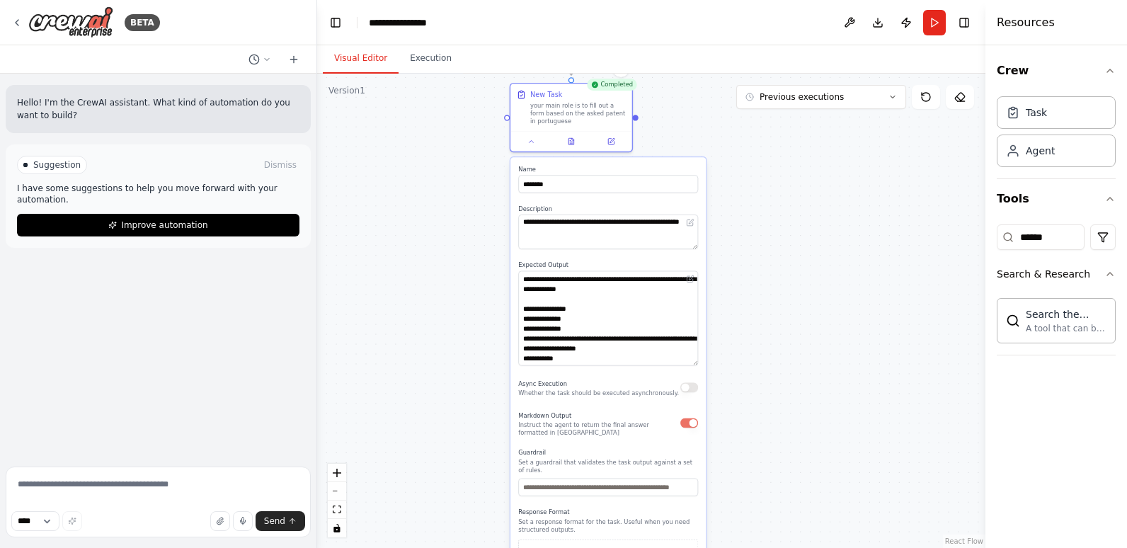
drag, startPoint x: 744, startPoint y: 464, endPoint x: 743, endPoint y: 363, distance: 101.3
click at [743, 363] on div ".deletable-edge-delete-btn { width: 20px; height: 20px; border: 0px solid #ffff…" at bounding box center [651, 311] width 668 height 474
click at [663, 360] on textarea at bounding box center [608, 317] width 180 height 95
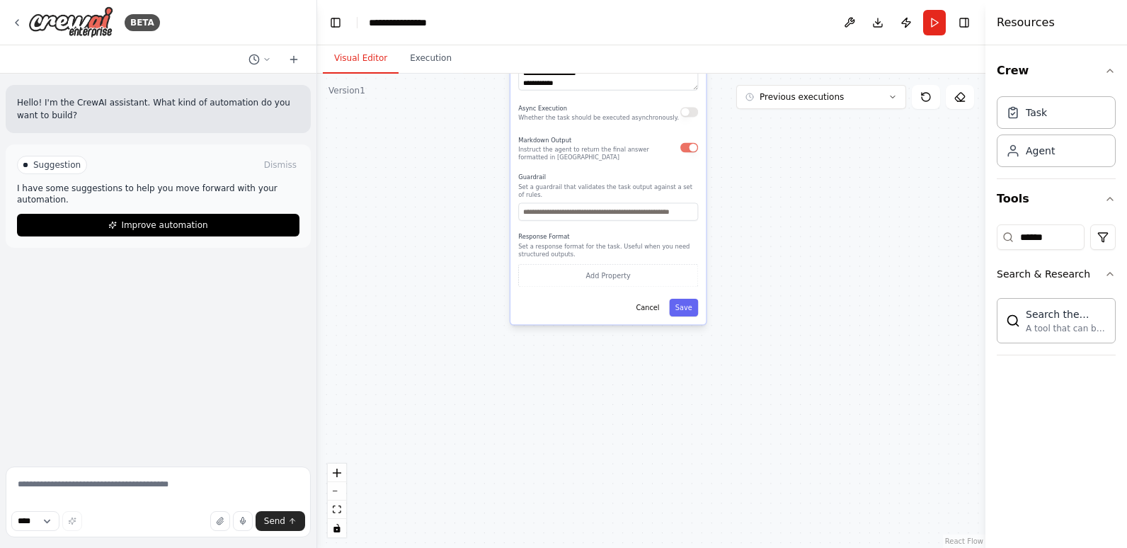
drag, startPoint x: 782, startPoint y: 488, endPoint x: 783, endPoint y: 205, distance: 282.5
click at [783, 205] on div ".deletable-edge-delete-btn { width: 20px; height: 20px; border: 0px solid #ffff…" at bounding box center [651, 311] width 668 height 474
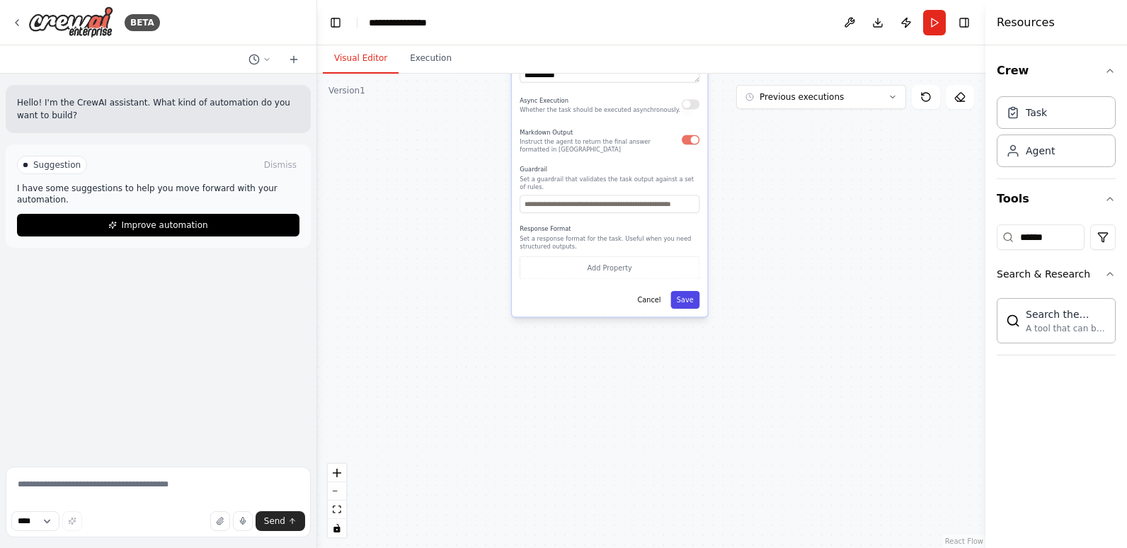
click at [698, 296] on button "Save" at bounding box center [685, 300] width 29 height 18
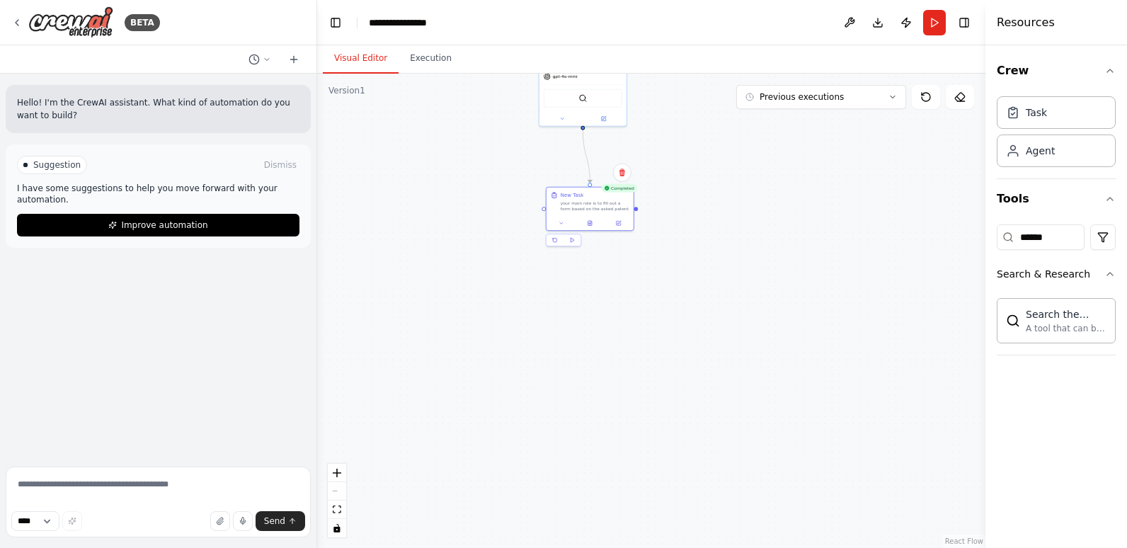
drag, startPoint x: 585, startPoint y: 178, endPoint x: 587, endPoint y: 449, distance: 270.5
click at [587, 449] on div ".deletable-edge-delete-btn { width: 20px; height: 20px; border: 0px solid #ffff…" at bounding box center [651, 311] width 668 height 474
click at [935, 25] on button "Run" at bounding box center [934, 22] width 23 height 25
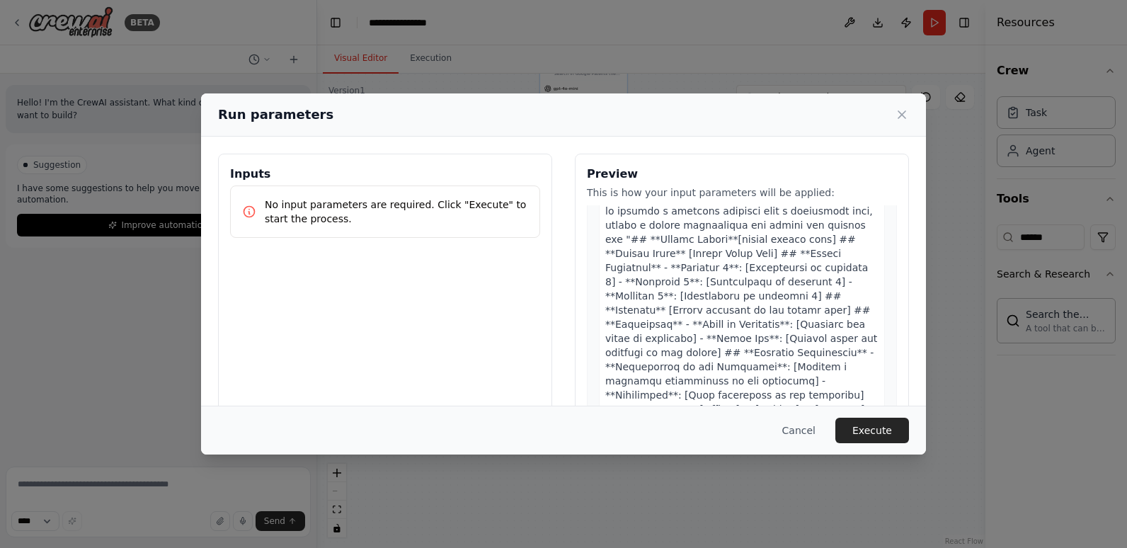
scroll to position [100, 0]
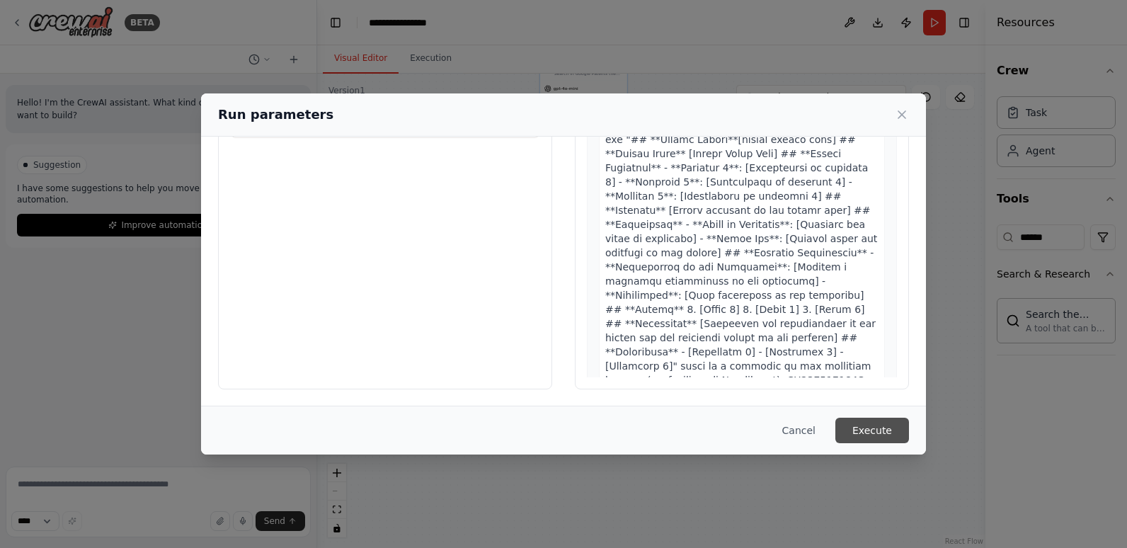
click at [886, 432] on button "Execute" at bounding box center [873, 430] width 74 height 25
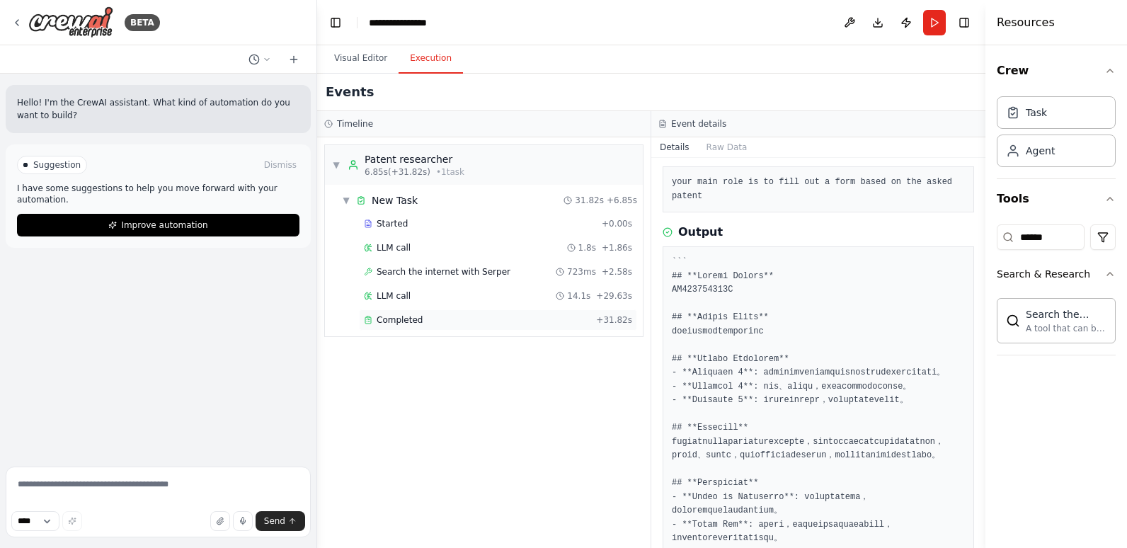
click at [416, 316] on span "Completed" at bounding box center [400, 319] width 46 height 11
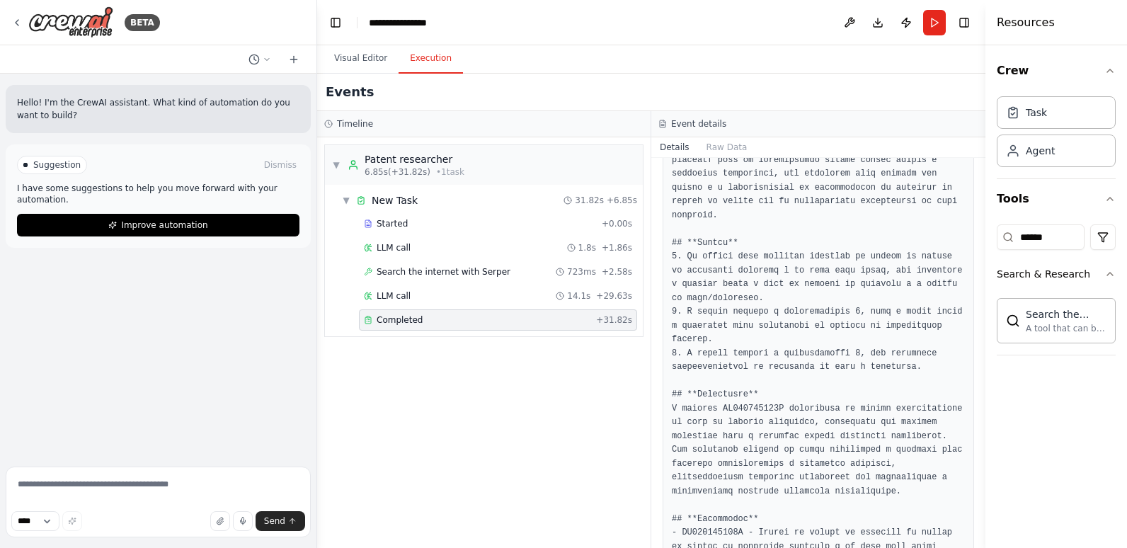
scroll to position [915, 0]
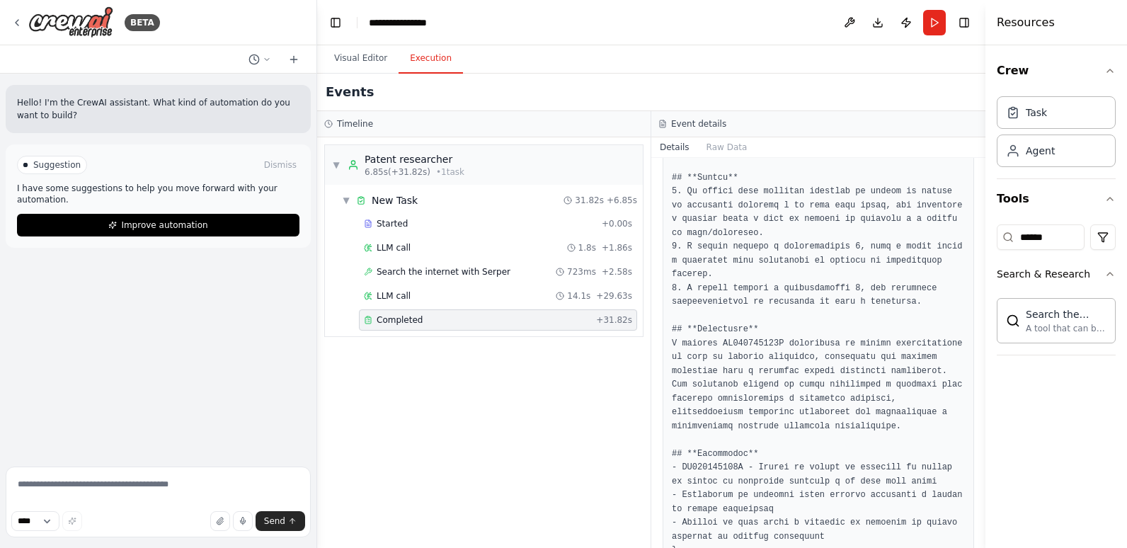
click at [370, 55] on button "Visual Editor" at bounding box center [361, 59] width 76 height 30
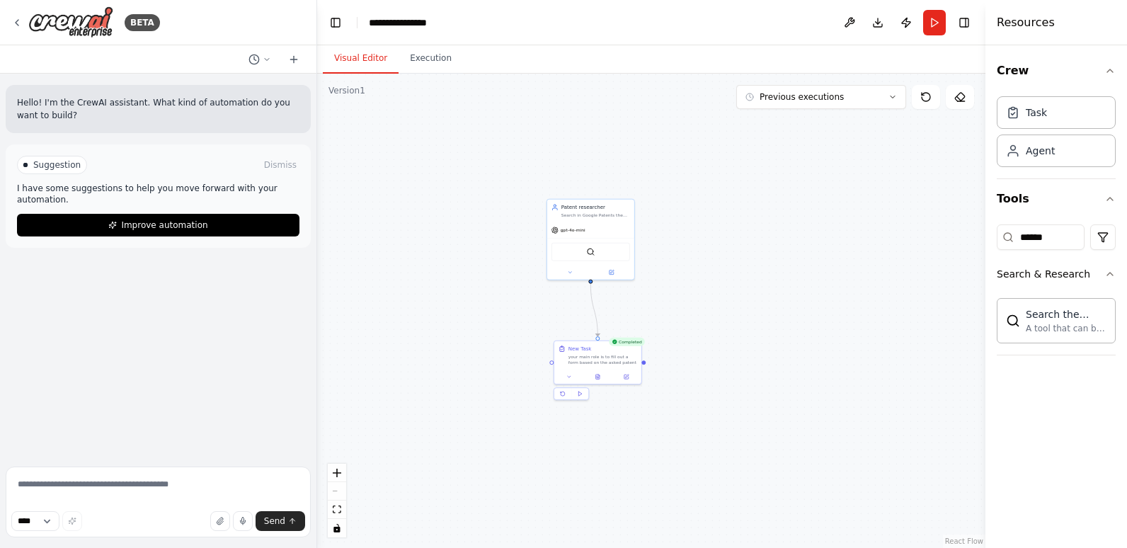
drag, startPoint x: 451, startPoint y: 181, endPoint x: 458, endPoint y: 323, distance: 141.8
click at [458, 323] on div ".deletable-edge-delete-btn { width: 20px; height: 20px; border: 0px solid #ffff…" at bounding box center [651, 311] width 668 height 474
click at [570, 218] on div "Patent researcher Search in Google Patents the number of the patent and its fun…" at bounding box center [590, 209] width 87 height 23
